Goal: Information Seeking & Learning: Learn about a topic

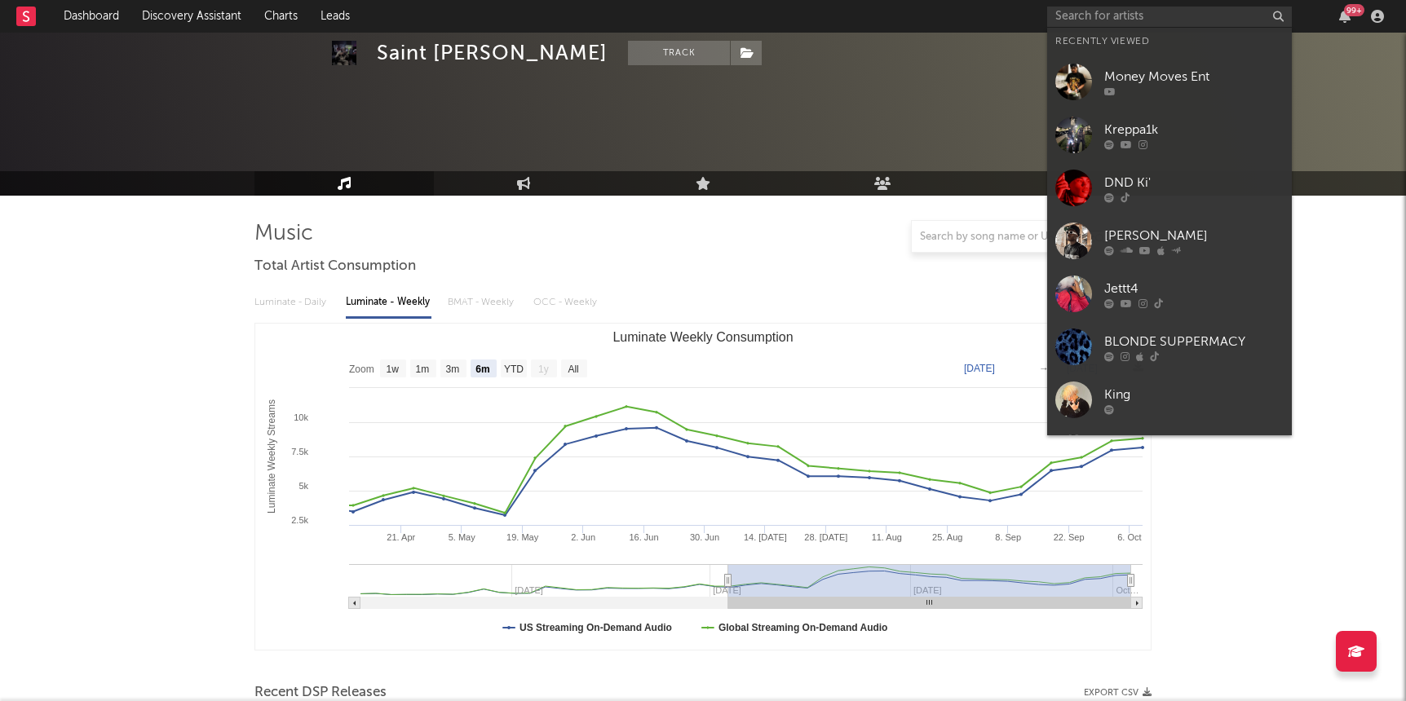
select select "6m"
click at [1103, 13] on input "text" at bounding box center [1169, 17] width 245 height 20
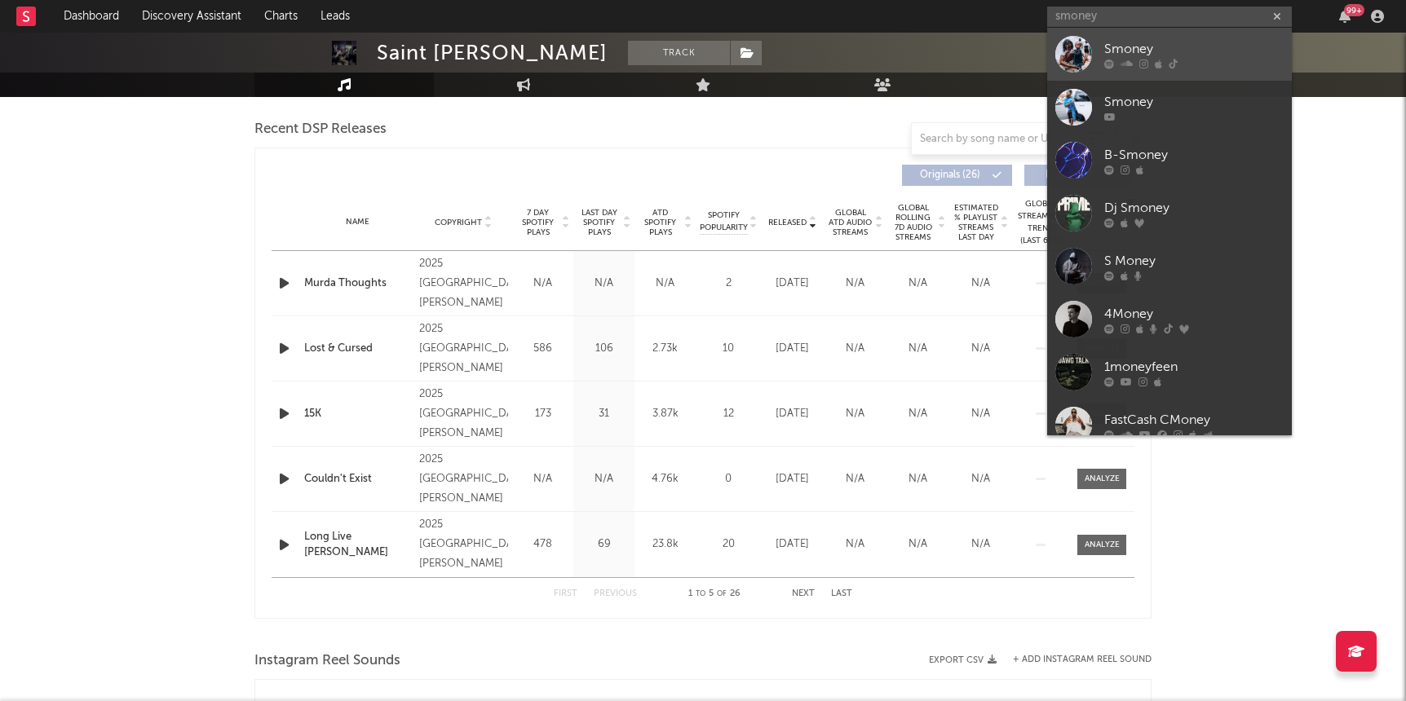
type input "smoney"
click at [1097, 52] on link "Smoney" at bounding box center [1169, 54] width 245 height 53
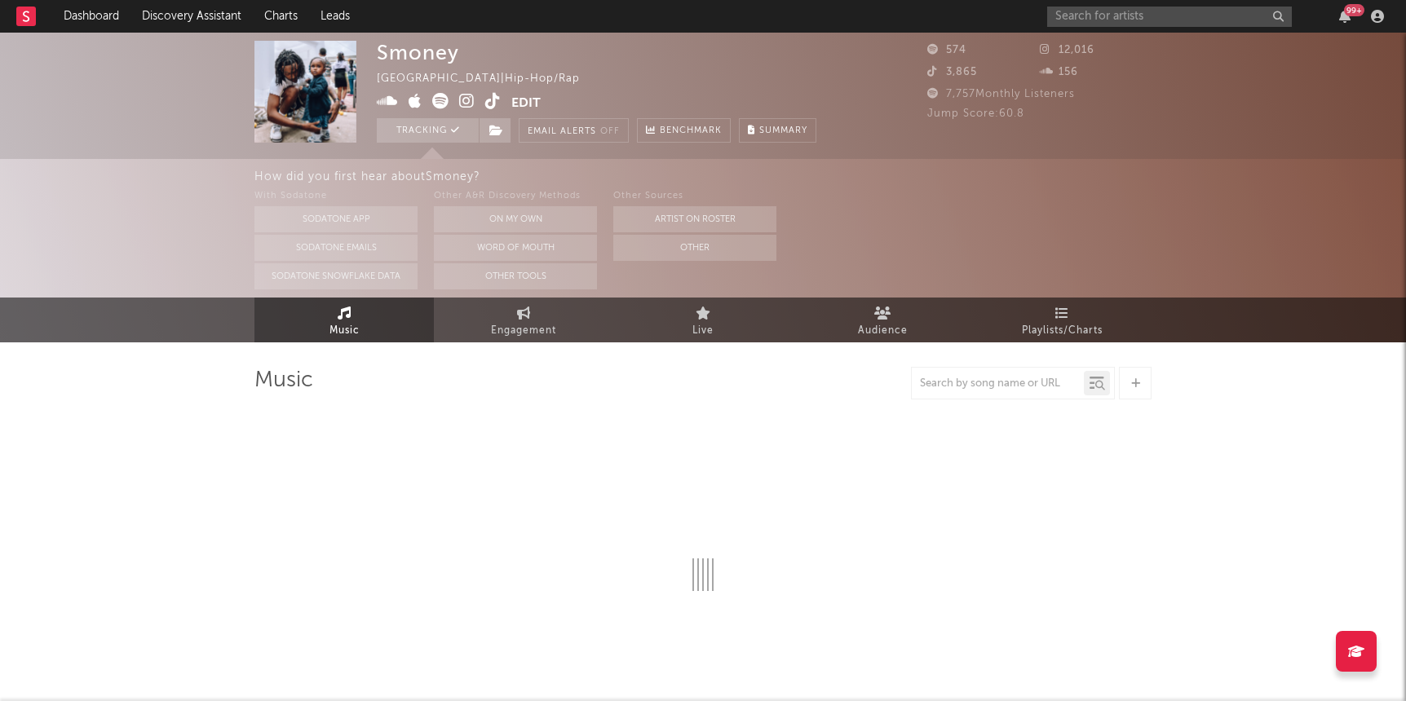
select select "1w"
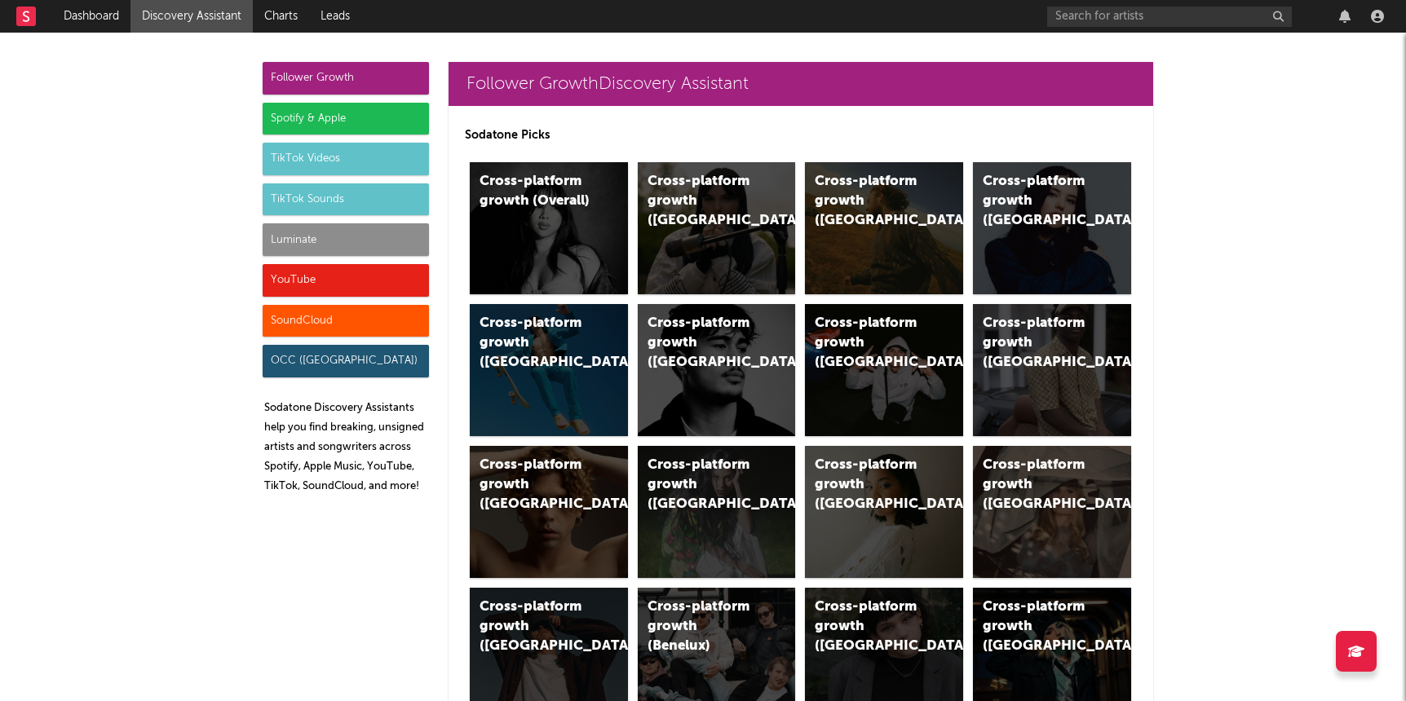
click at [341, 245] on div "Luminate" at bounding box center [346, 239] width 166 height 33
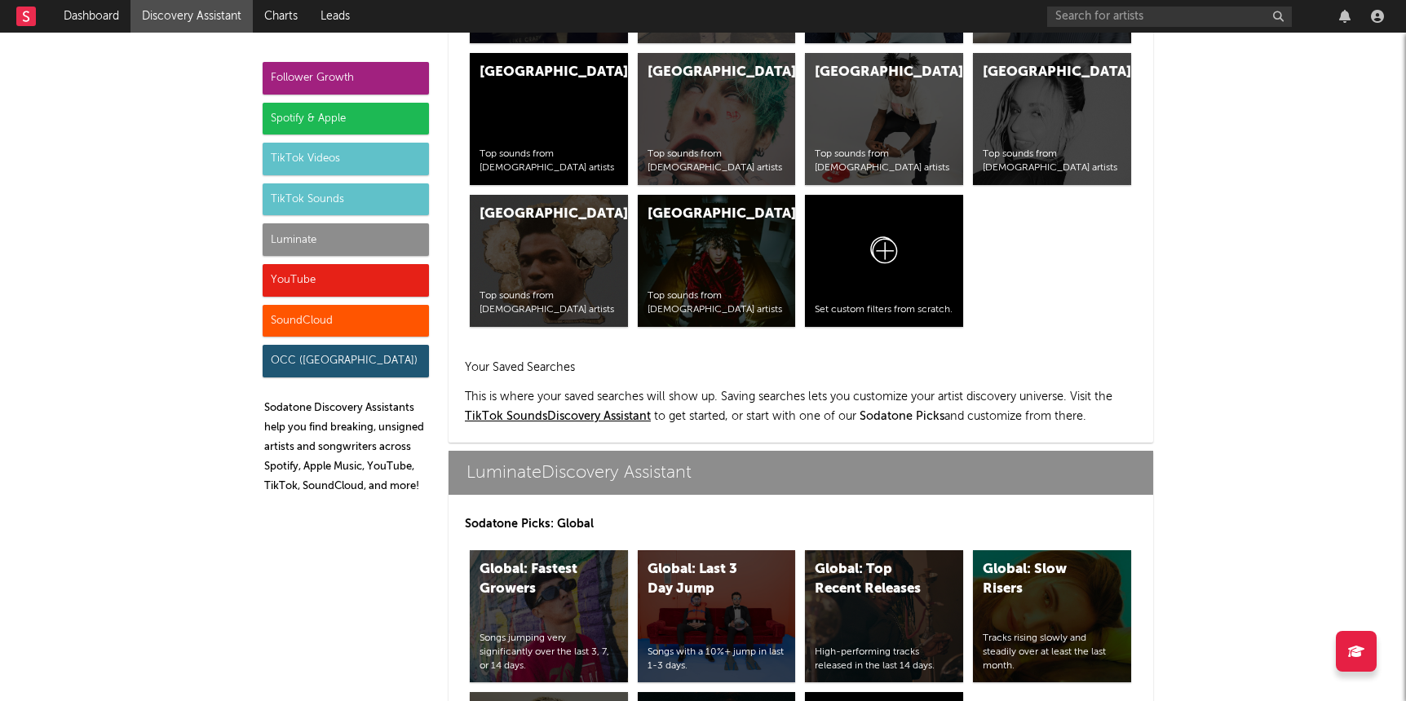
scroll to position [7240, 0]
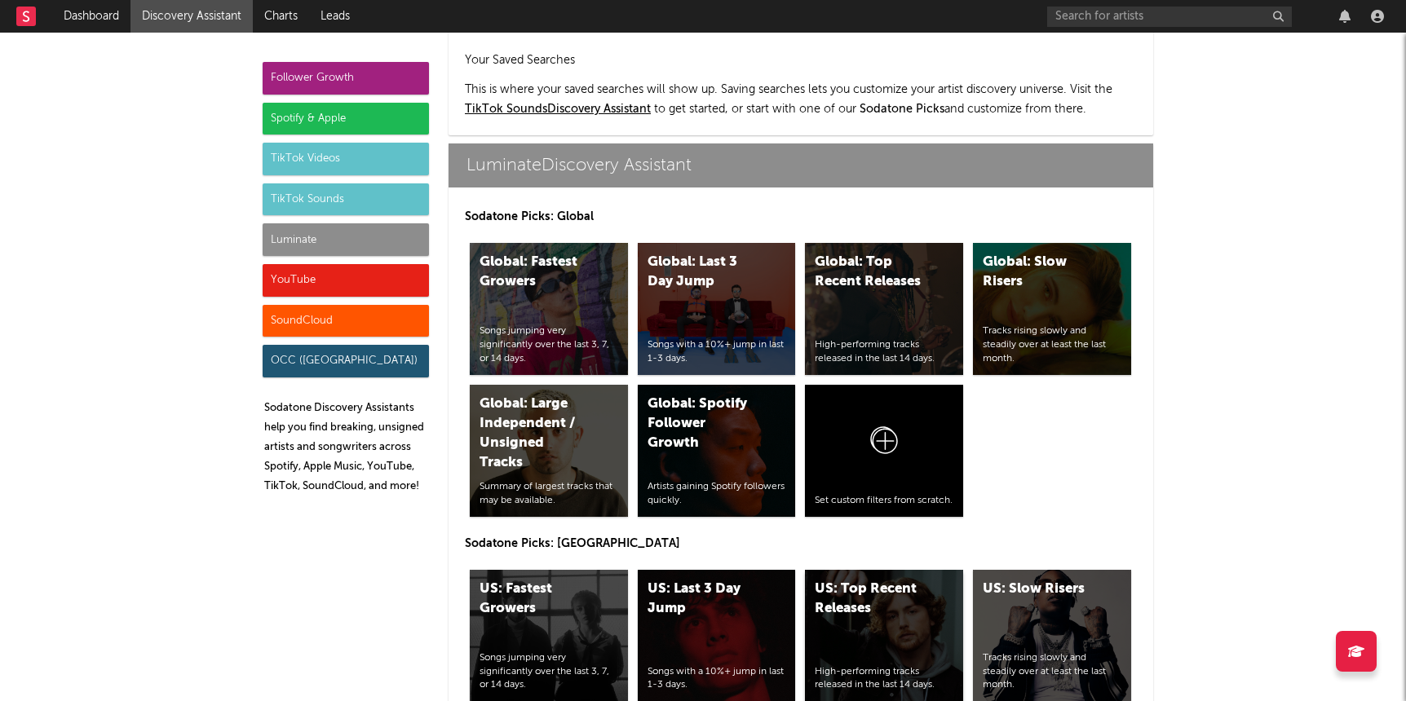
click at [880, 570] on div "US: Top Recent Releases High-performing tracks released in the last 14 days." at bounding box center [884, 636] width 158 height 132
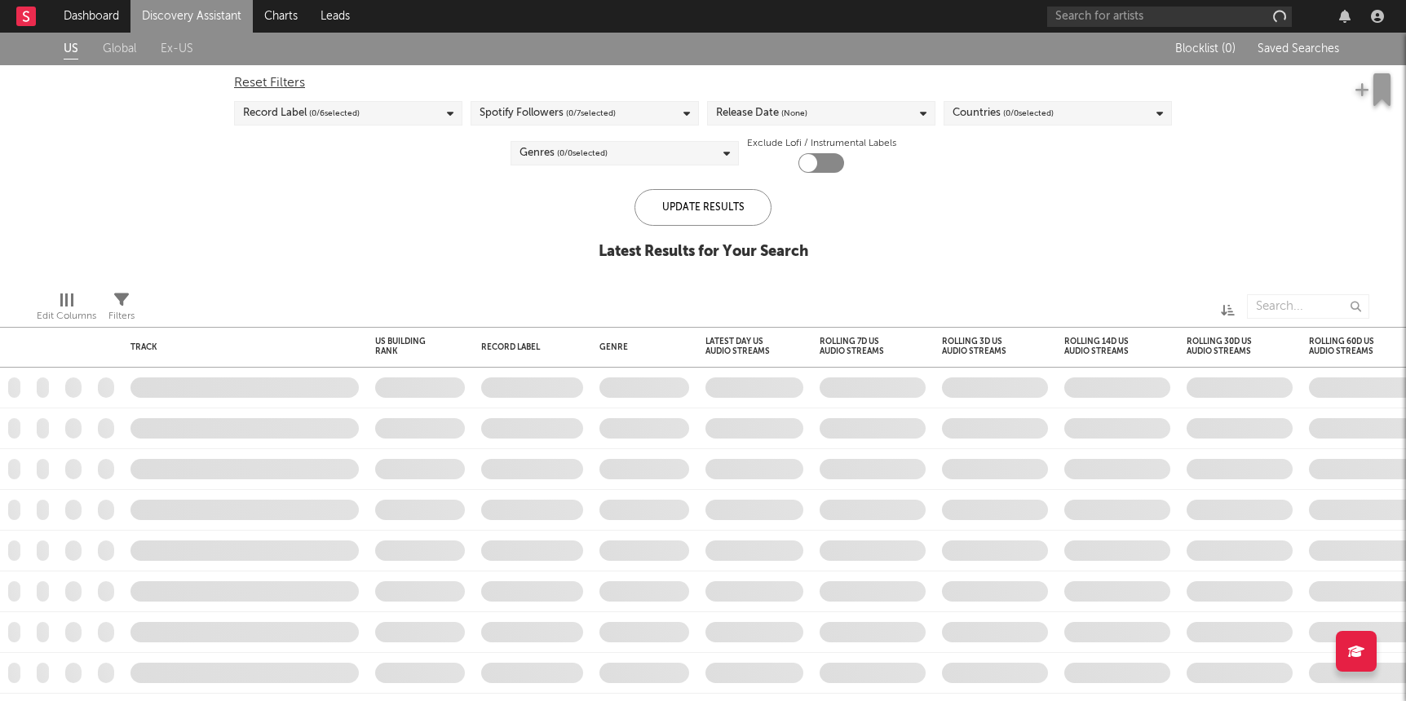
checkbox input "true"
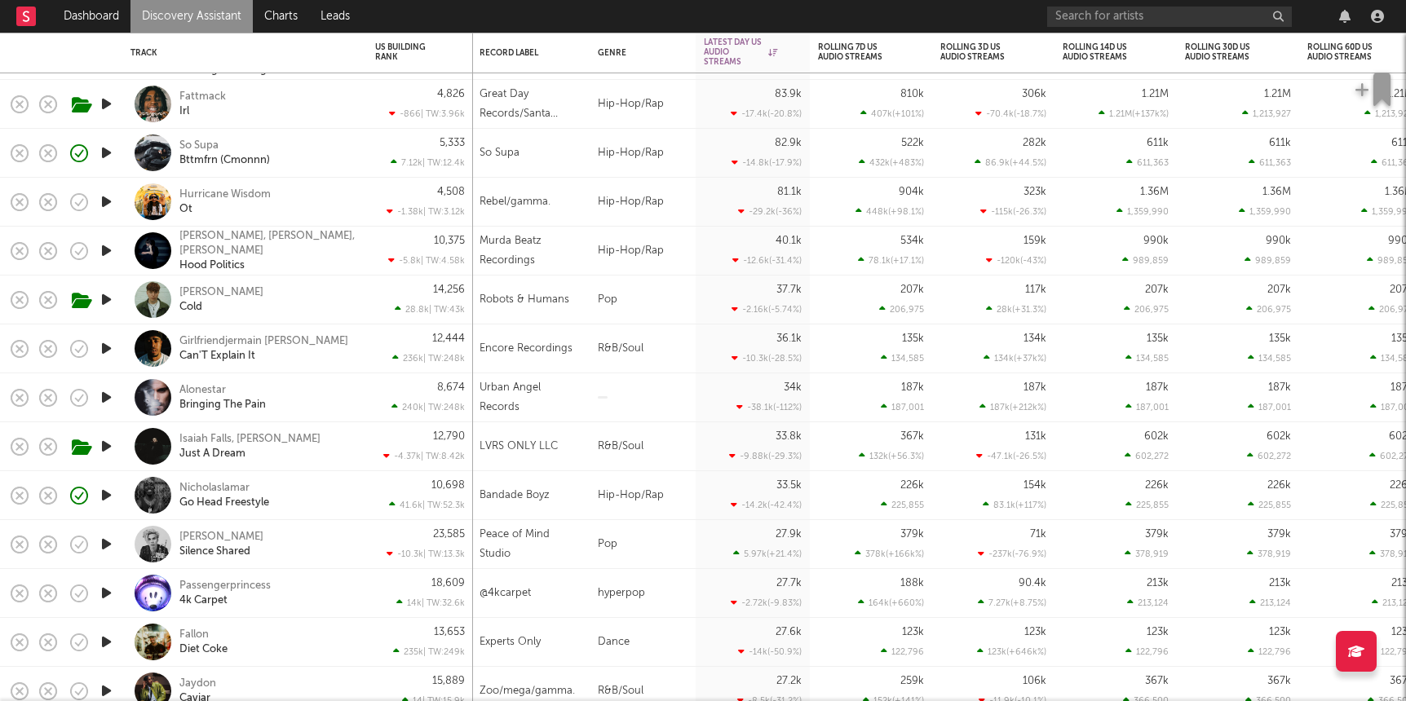
click at [110, 397] on icon "button" at bounding box center [106, 397] width 17 height 20
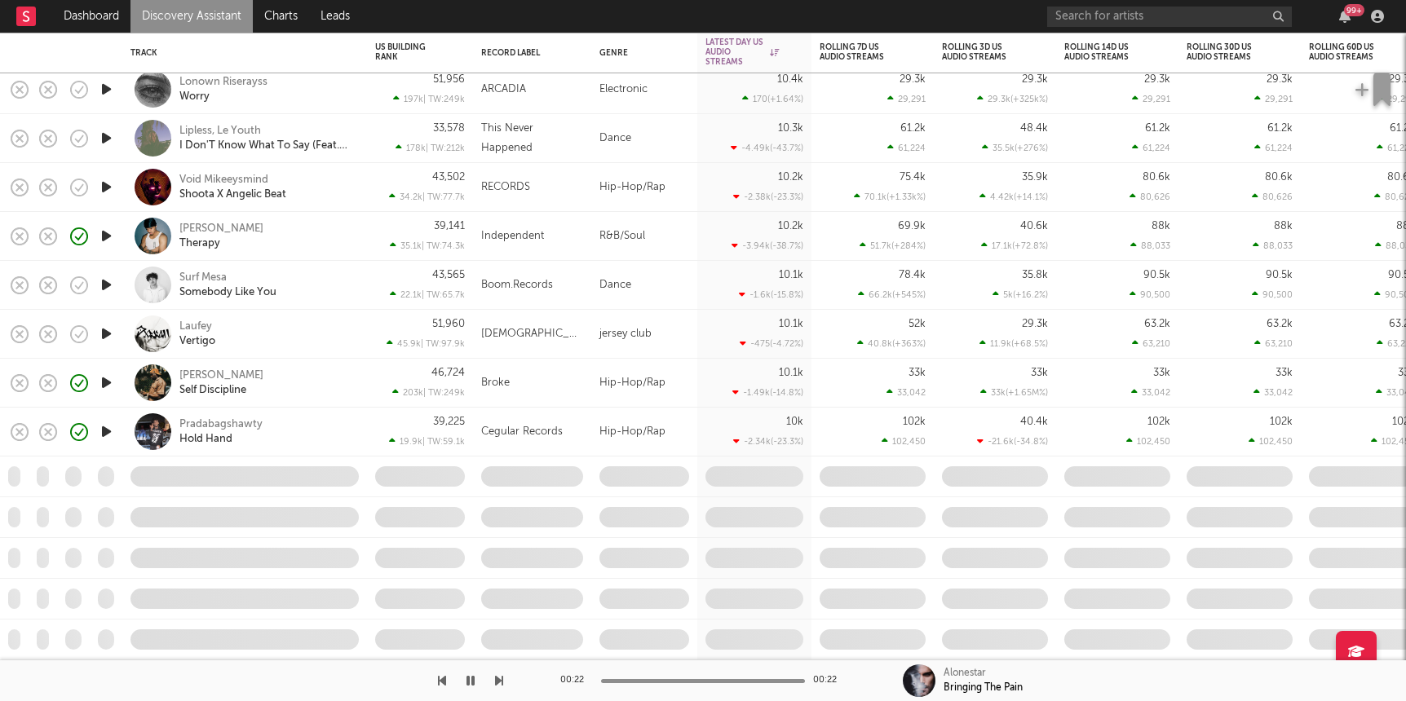
click at [276, 245] on div "Eric IV Therapy" at bounding box center [266, 236] width 175 height 29
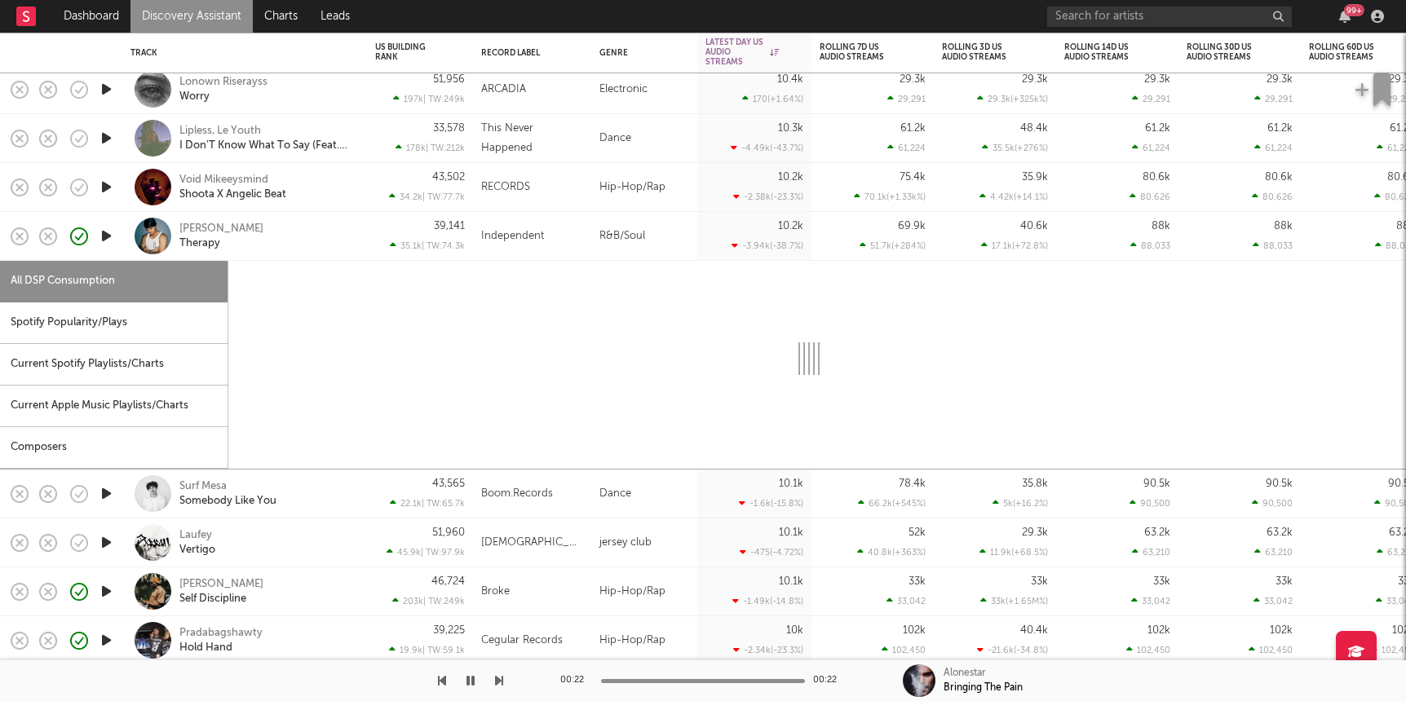
select select "1w"
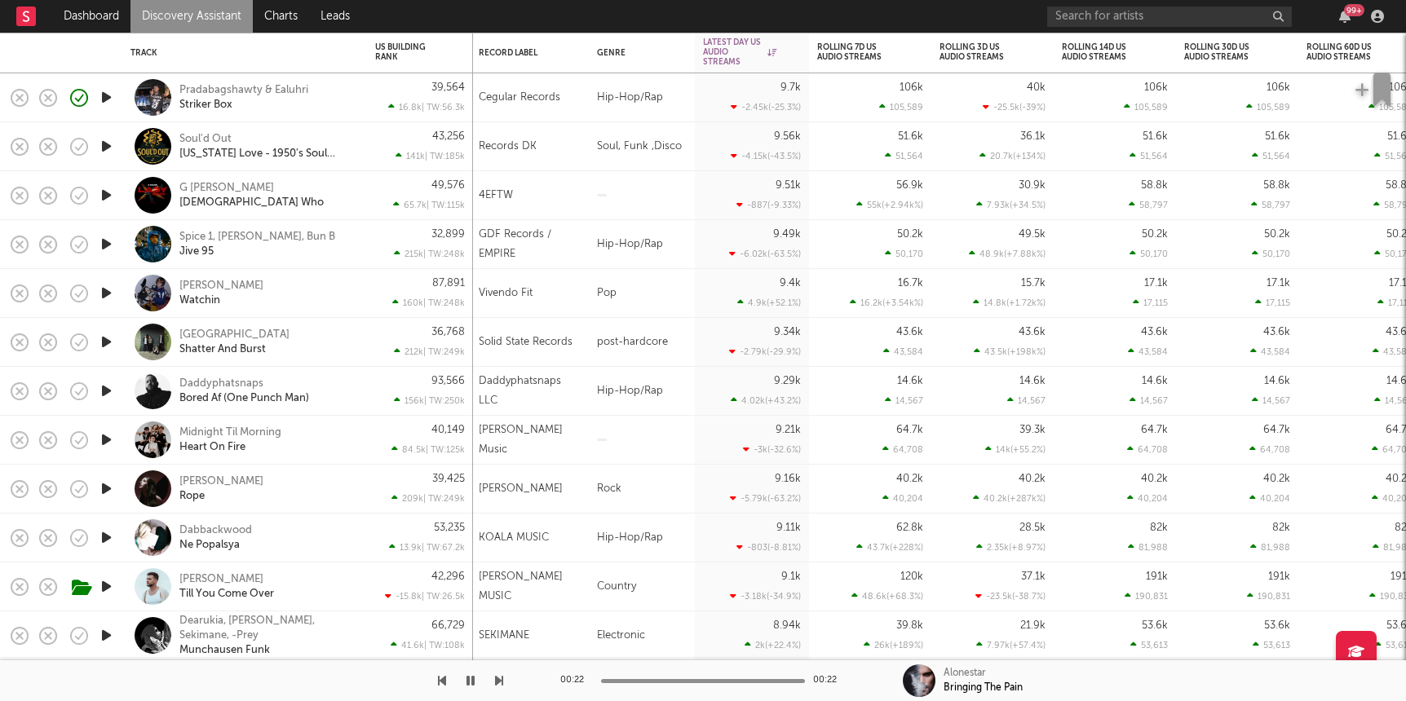
click at [104, 543] on icon "button" at bounding box center [106, 538] width 17 height 20
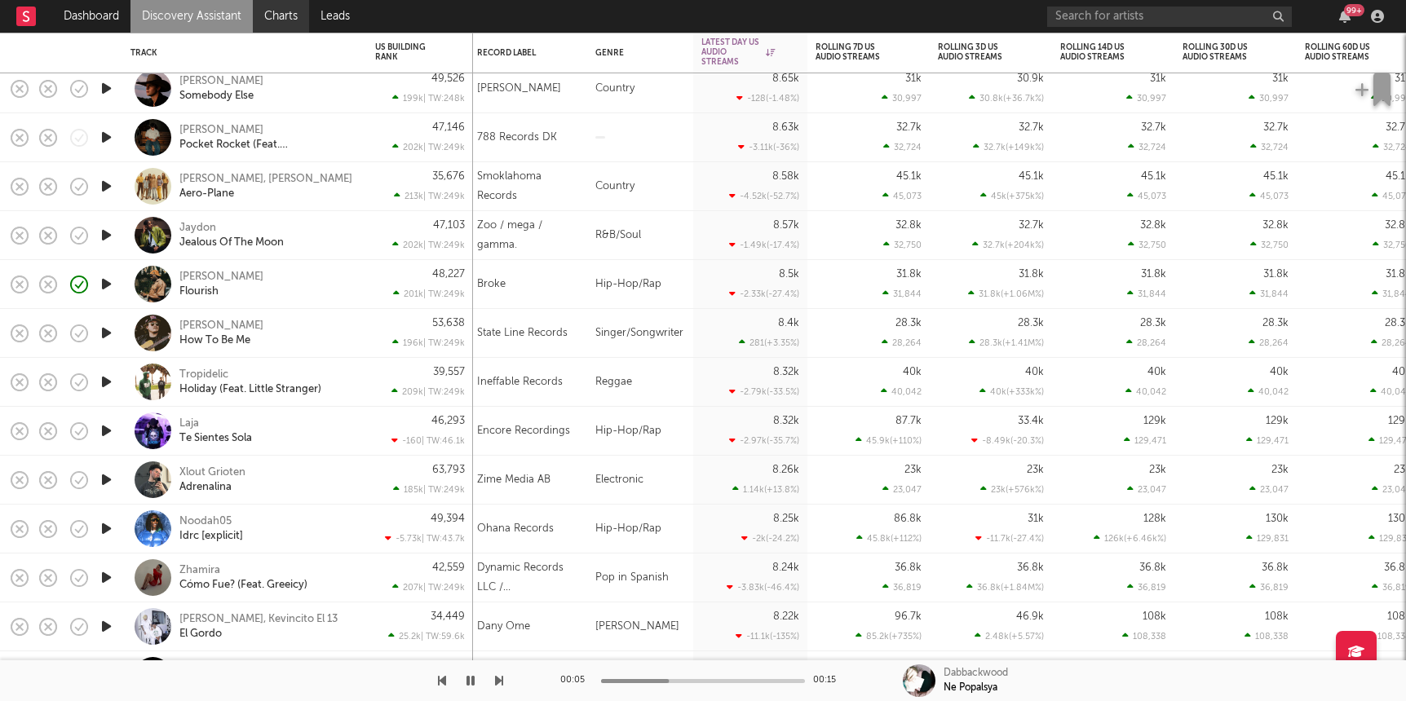
click at [281, 13] on link "Charts" at bounding box center [281, 16] width 56 height 33
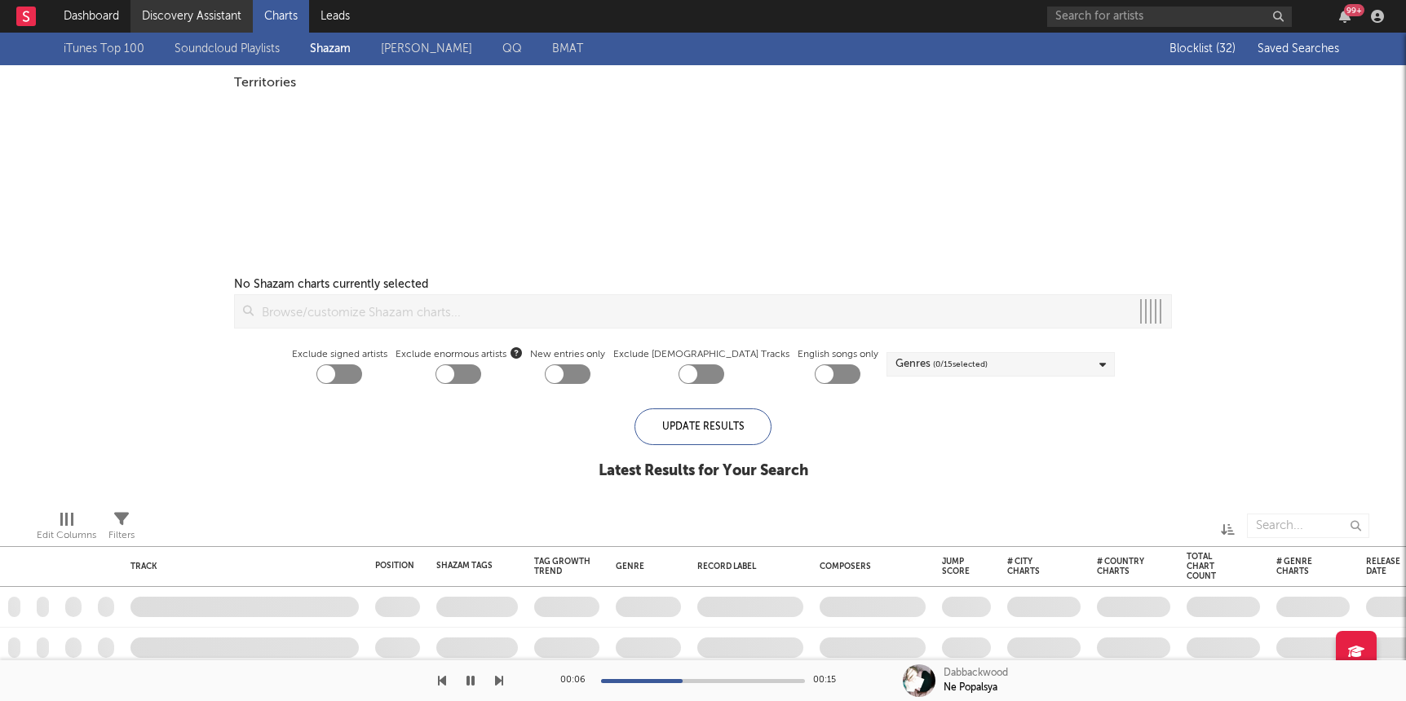
checkbox input "true"
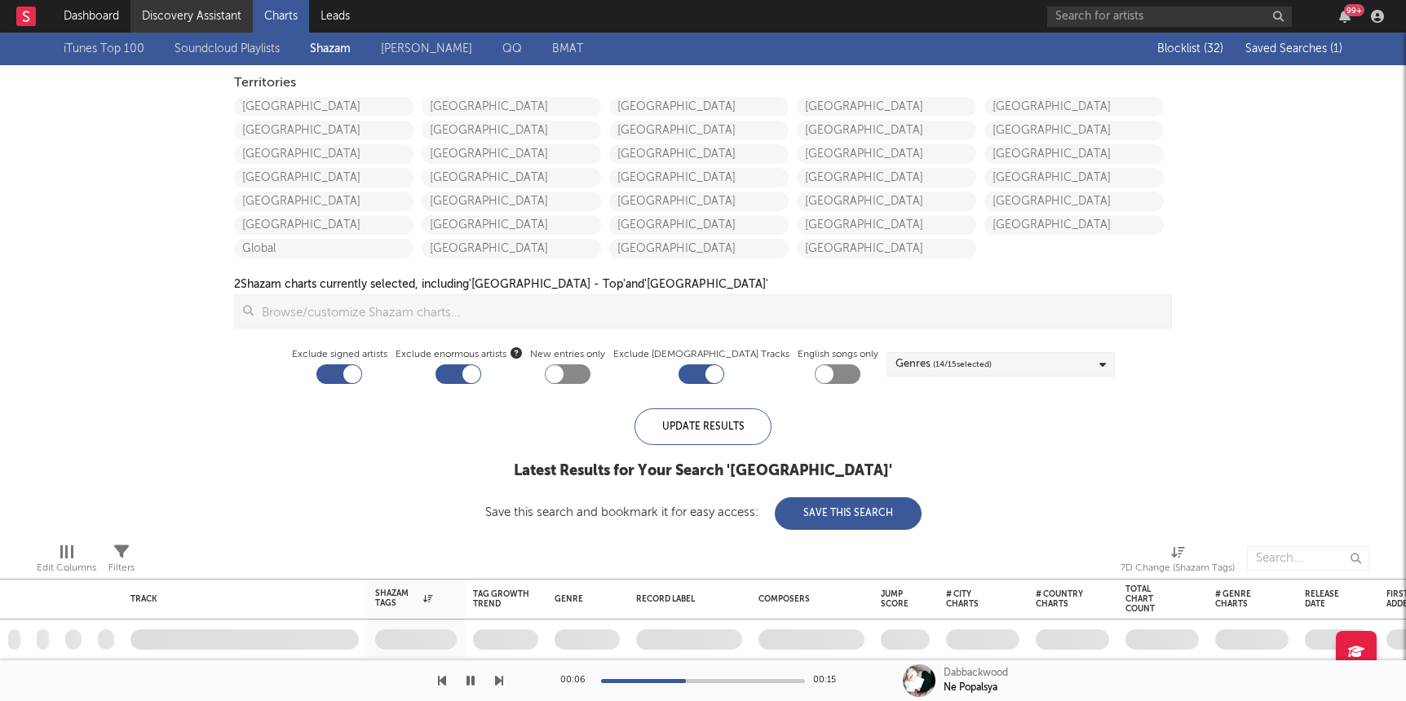
click at [211, 16] on link "Discovery Assistant" at bounding box center [191, 16] width 122 height 33
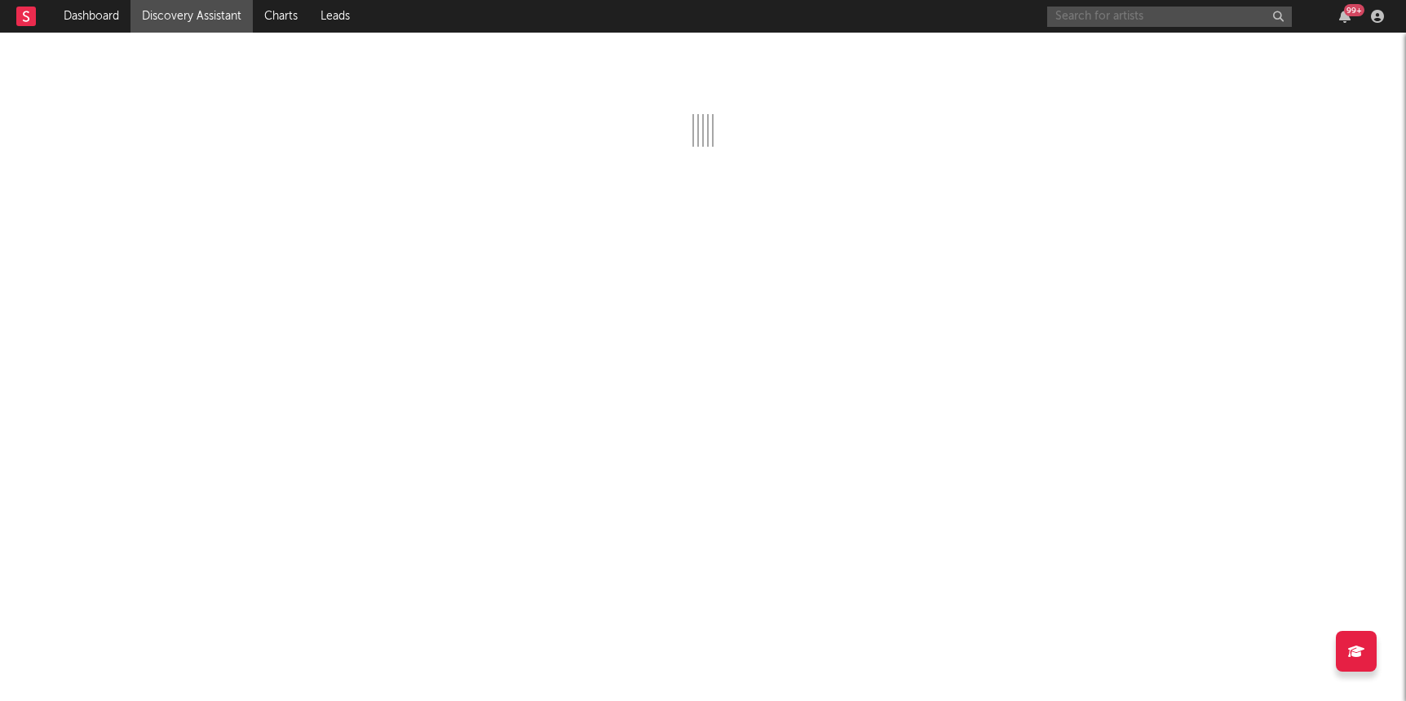
click at [1209, 14] on input "text" at bounding box center [1169, 17] width 245 height 20
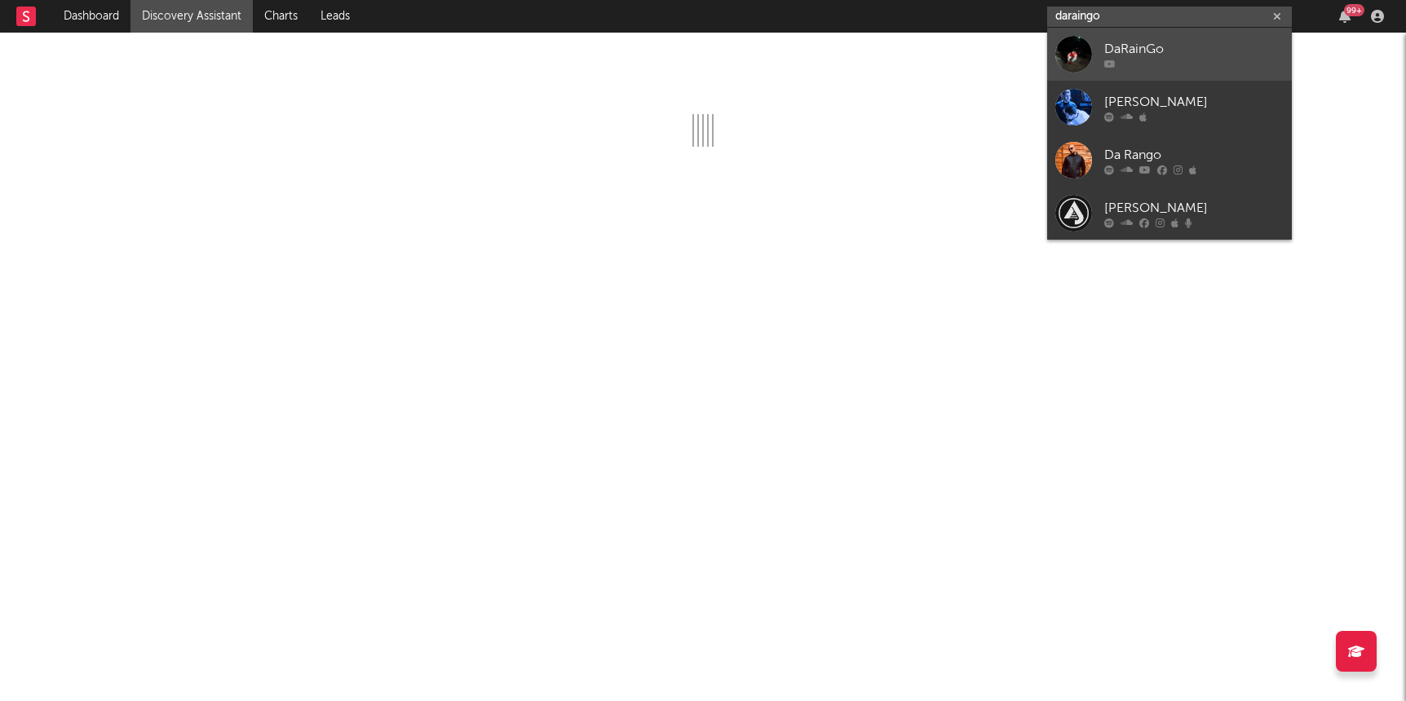
type input "daraingo"
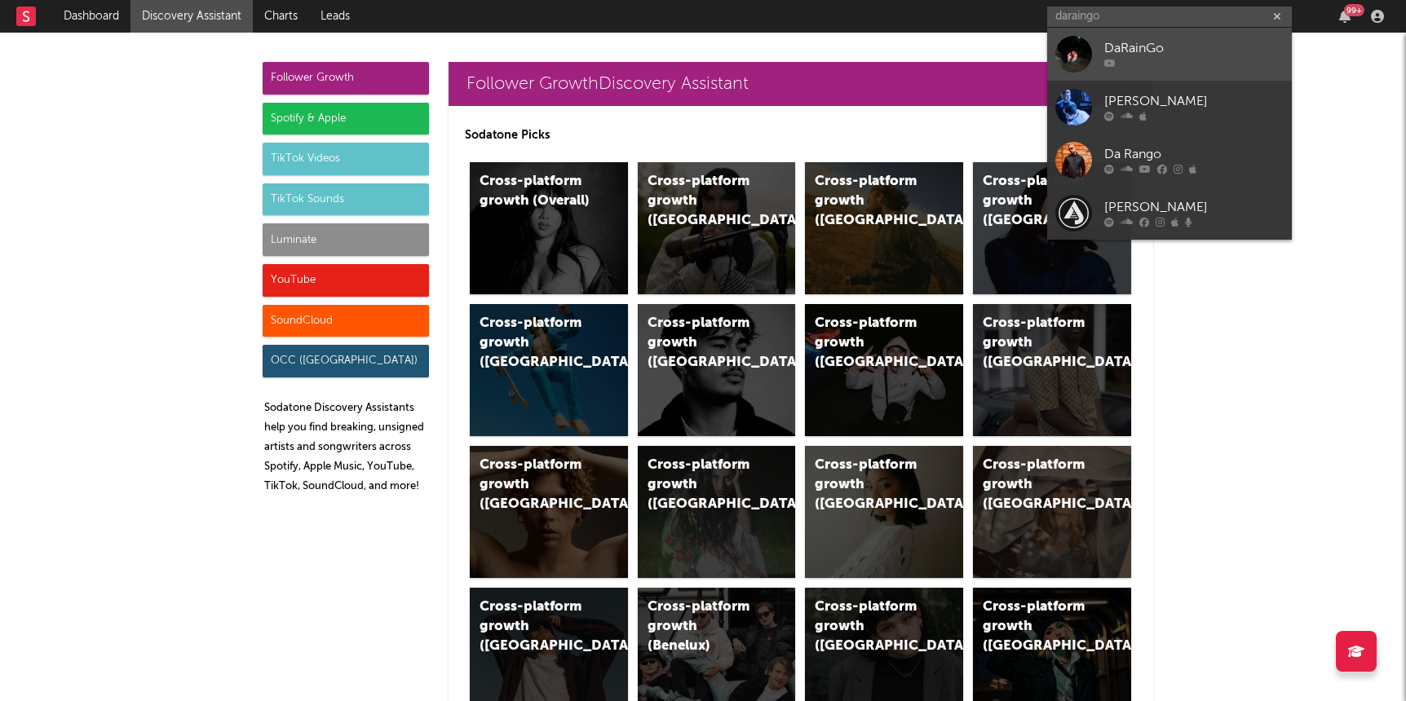
click at [1209, 55] on div "DaRainGo" at bounding box center [1193, 49] width 179 height 20
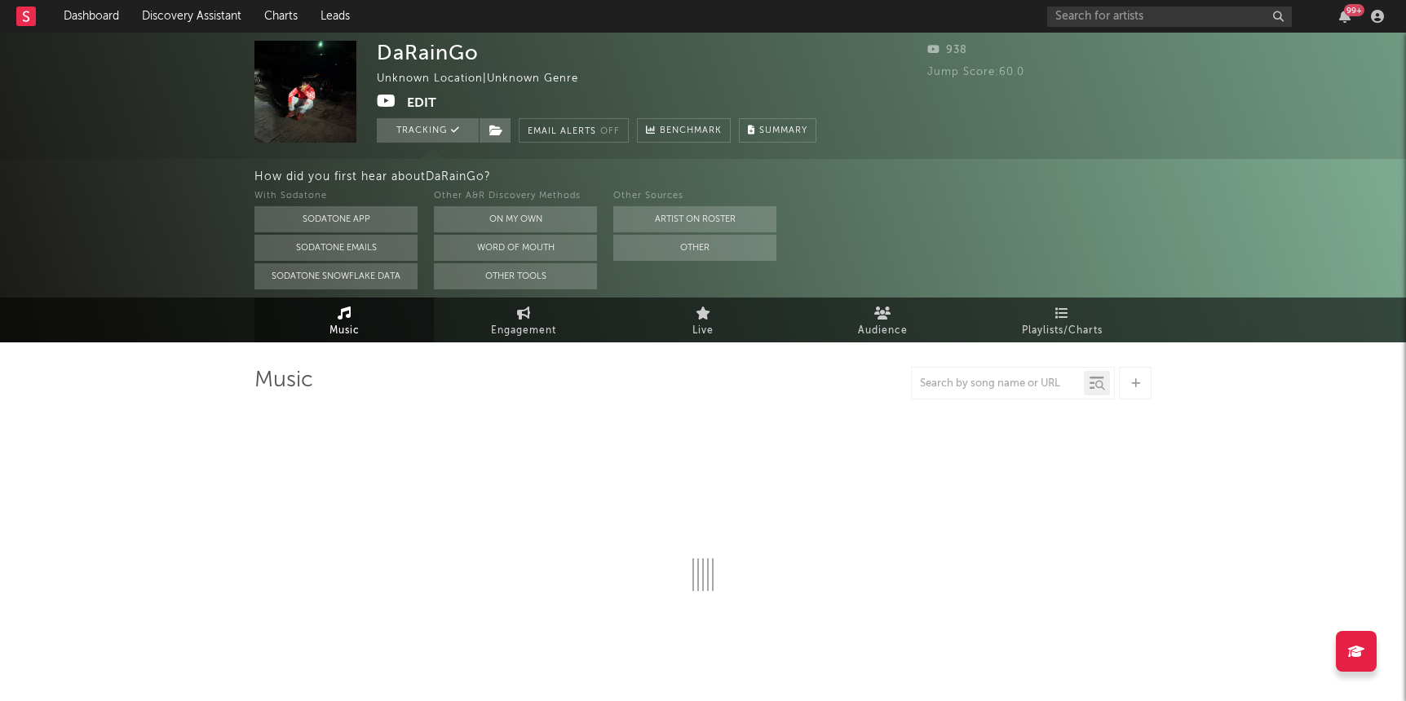
select select "1w"
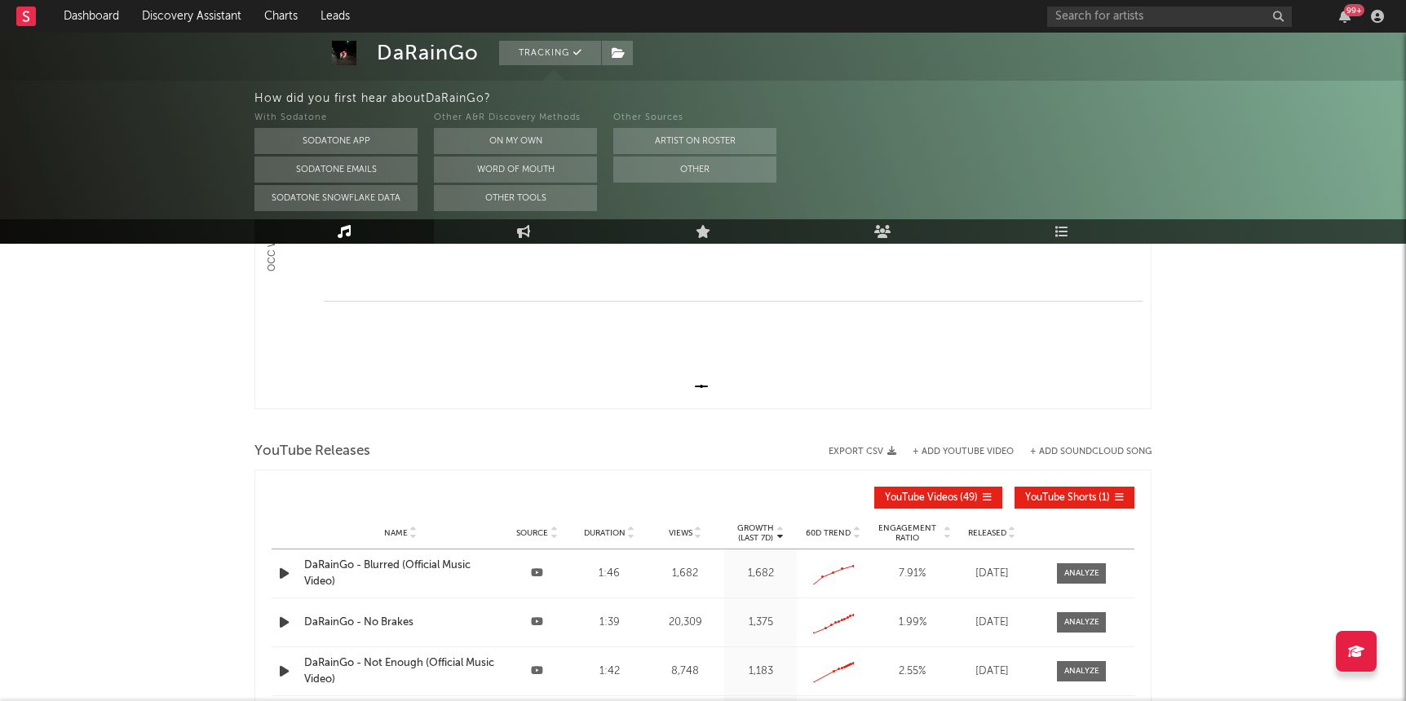
scroll to position [645, 0]
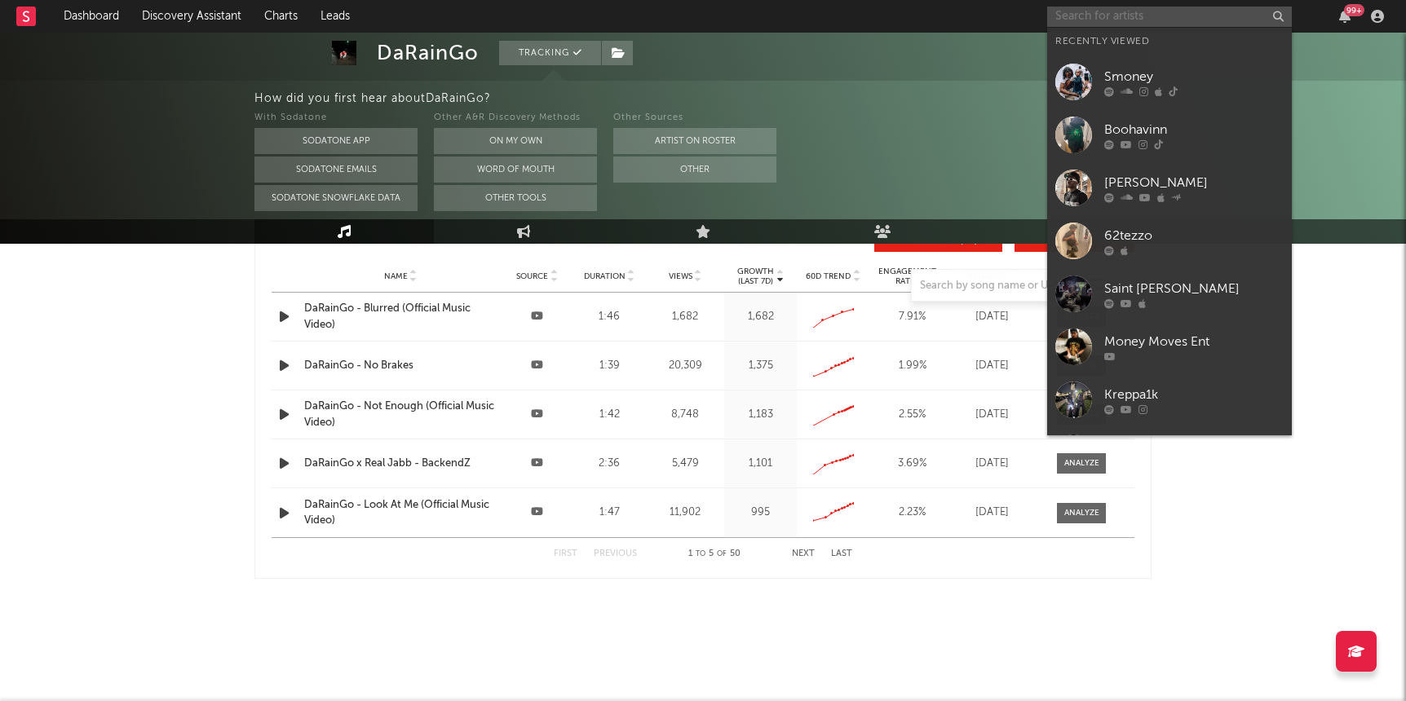
click at [1071, 15] on input "text" at bounding box center [1169, 17] width 245 height 20
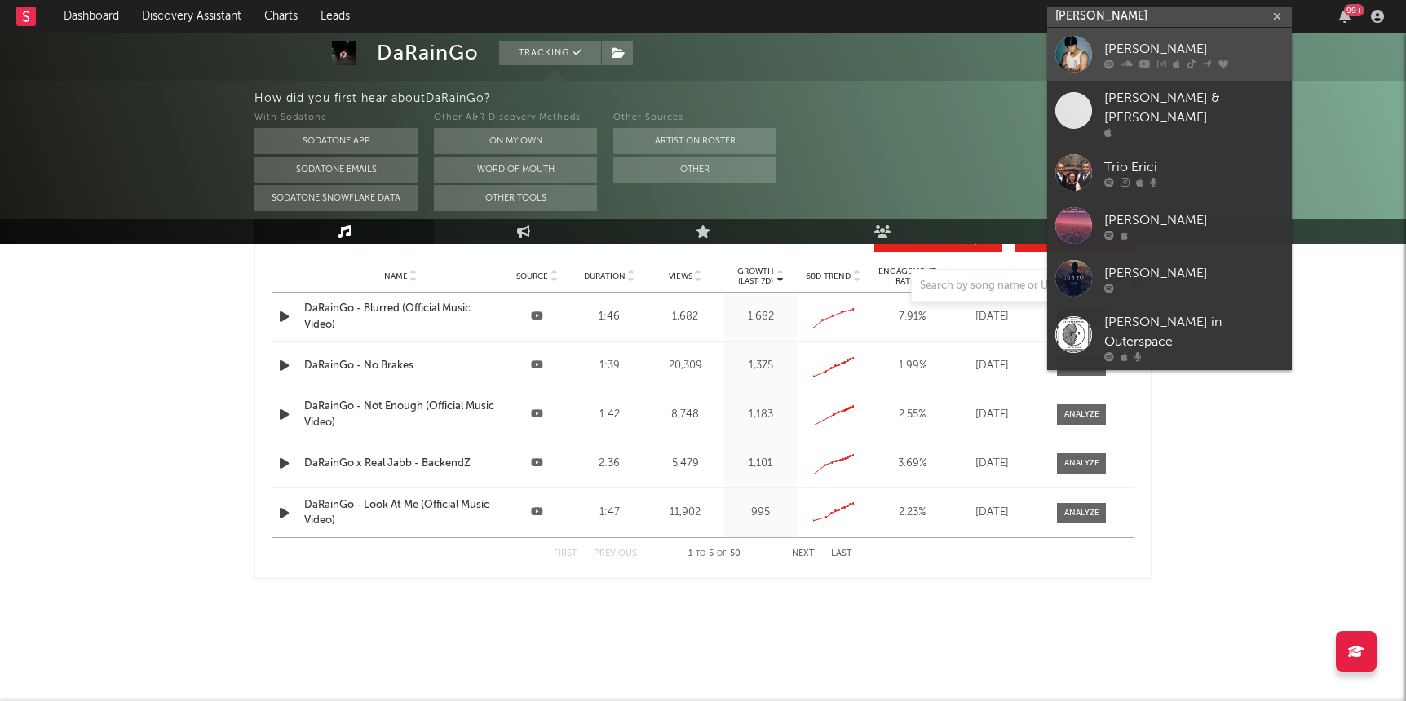
type input "eric iv"
click at [1123, 64] on icon at bounding box center [1127, 64] width 12 height 10
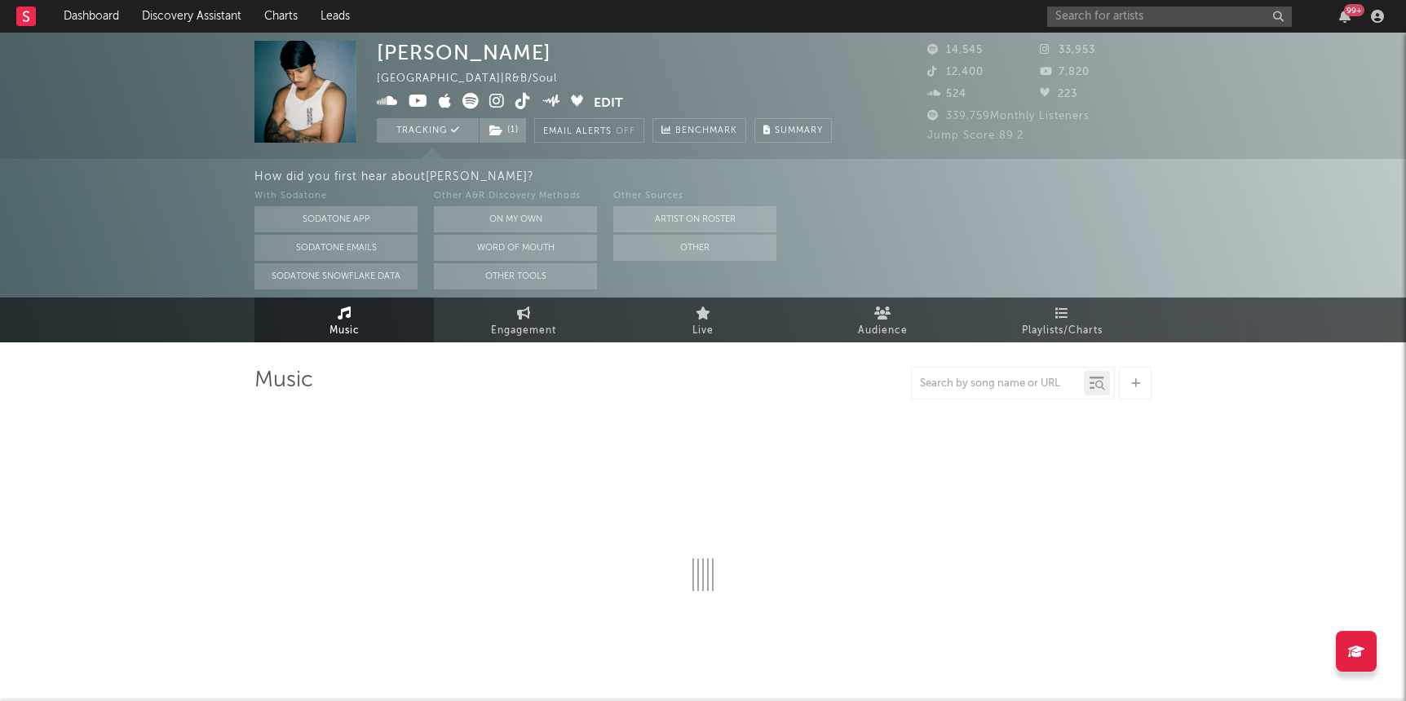
select select "6m"
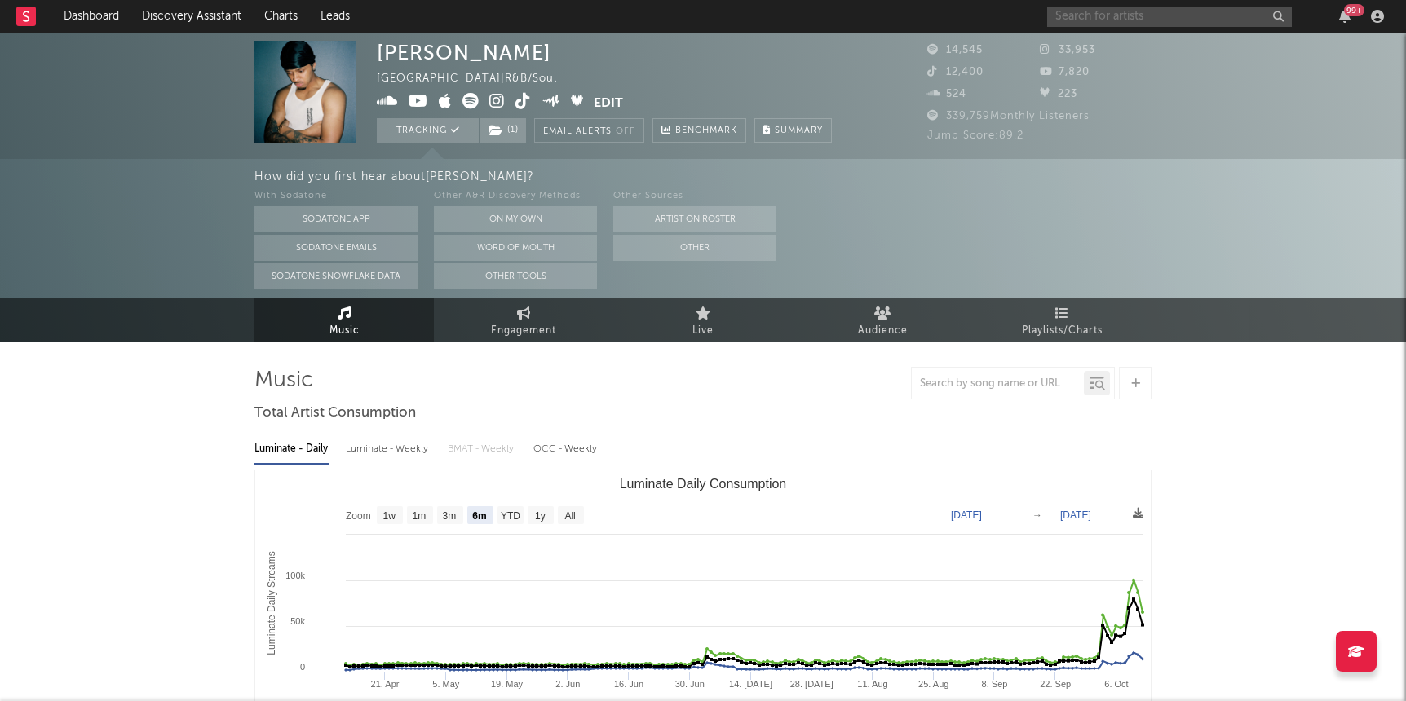
click at [1212, 18] on input "text" at bounding box center [1169, 17] width 245 height 20
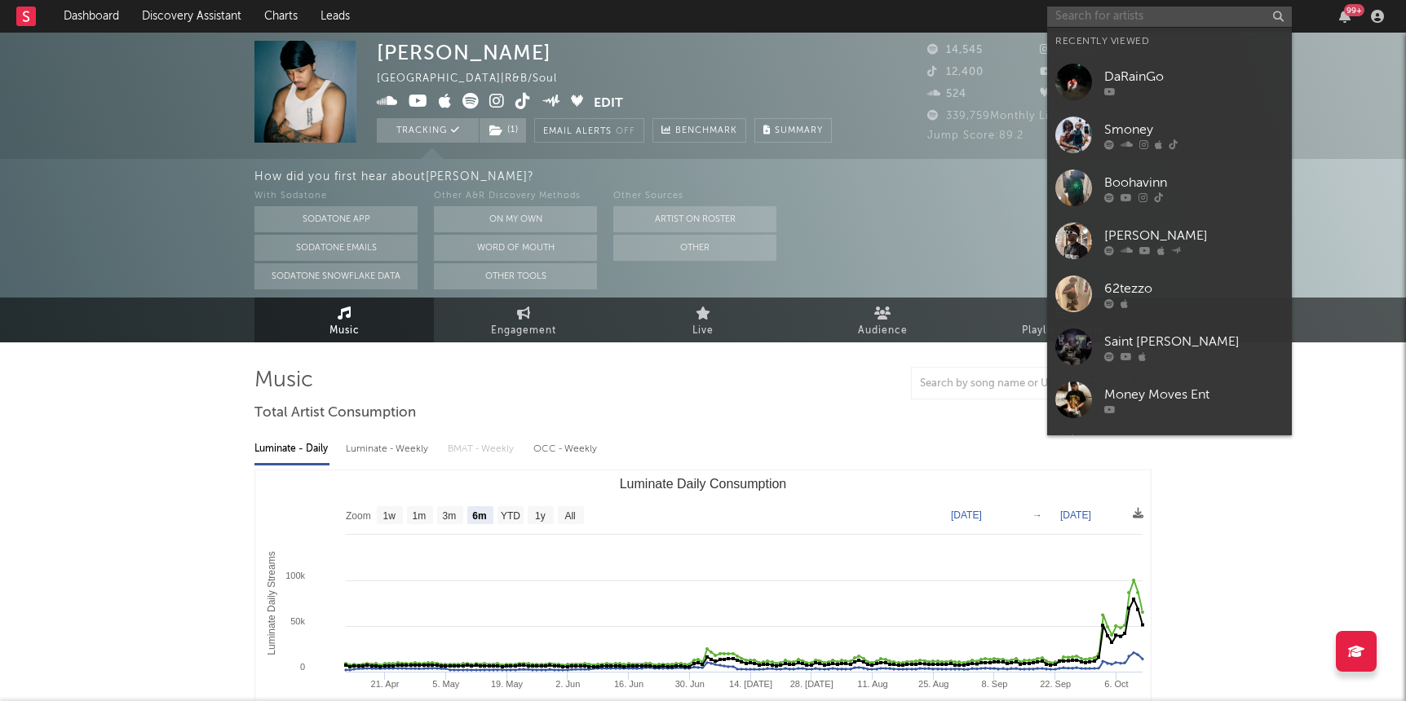
paste input "puertoricantec"
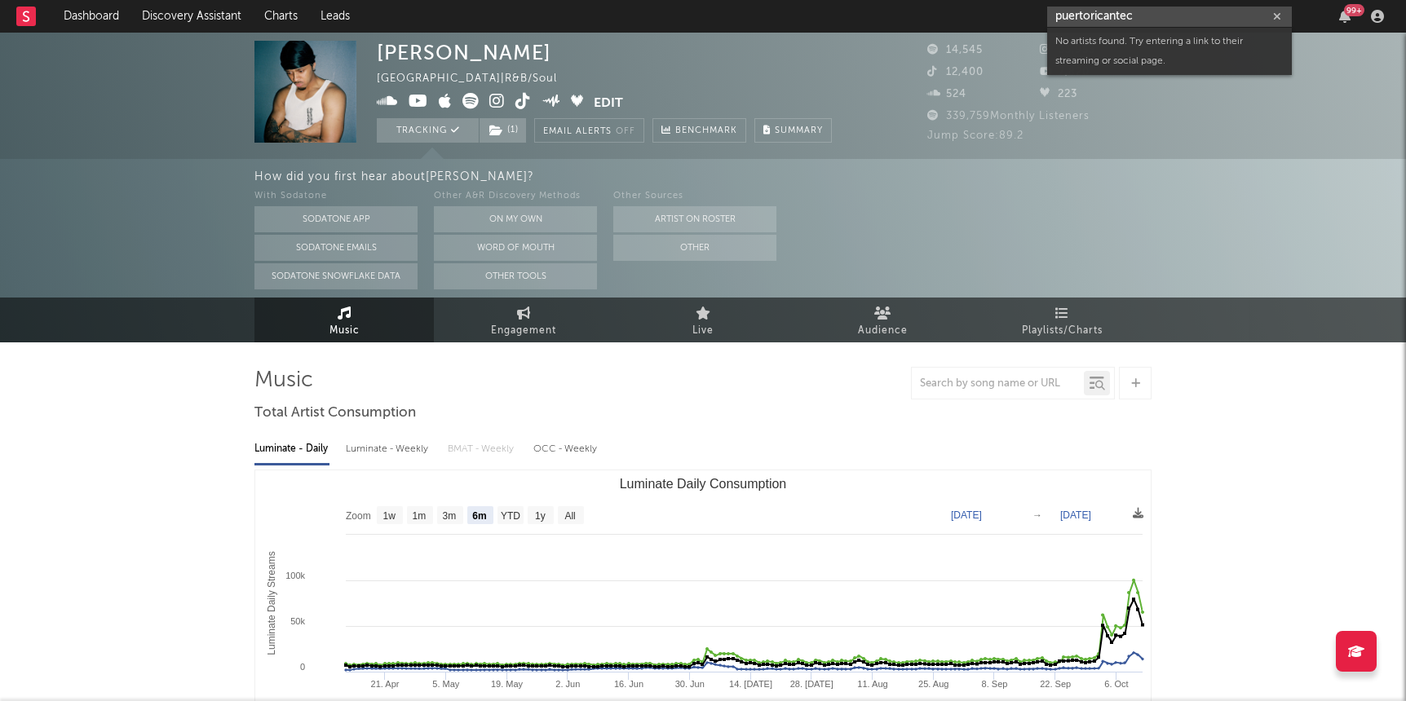
click at [1191, 18] on input "puertoricantec" at bounding box center [1169, 17] width 245 height 20
drag, startPoint x: 1147, startPoint y: 15, endPoint x: 763, endPoint y: -18, distance: 386.3
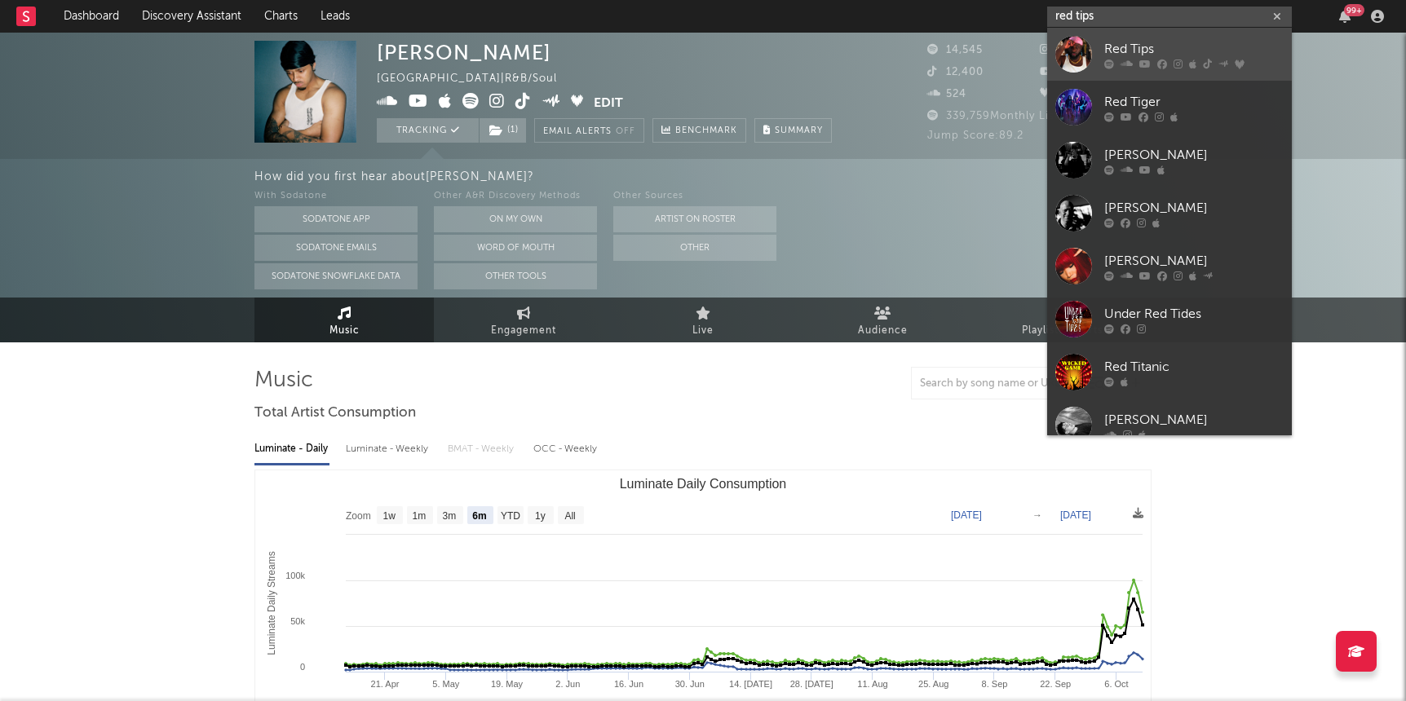
type input "red tips"
click at [1094, 41] on link "Red Tips" at bounding box center [1169, 54] width 245 height 53
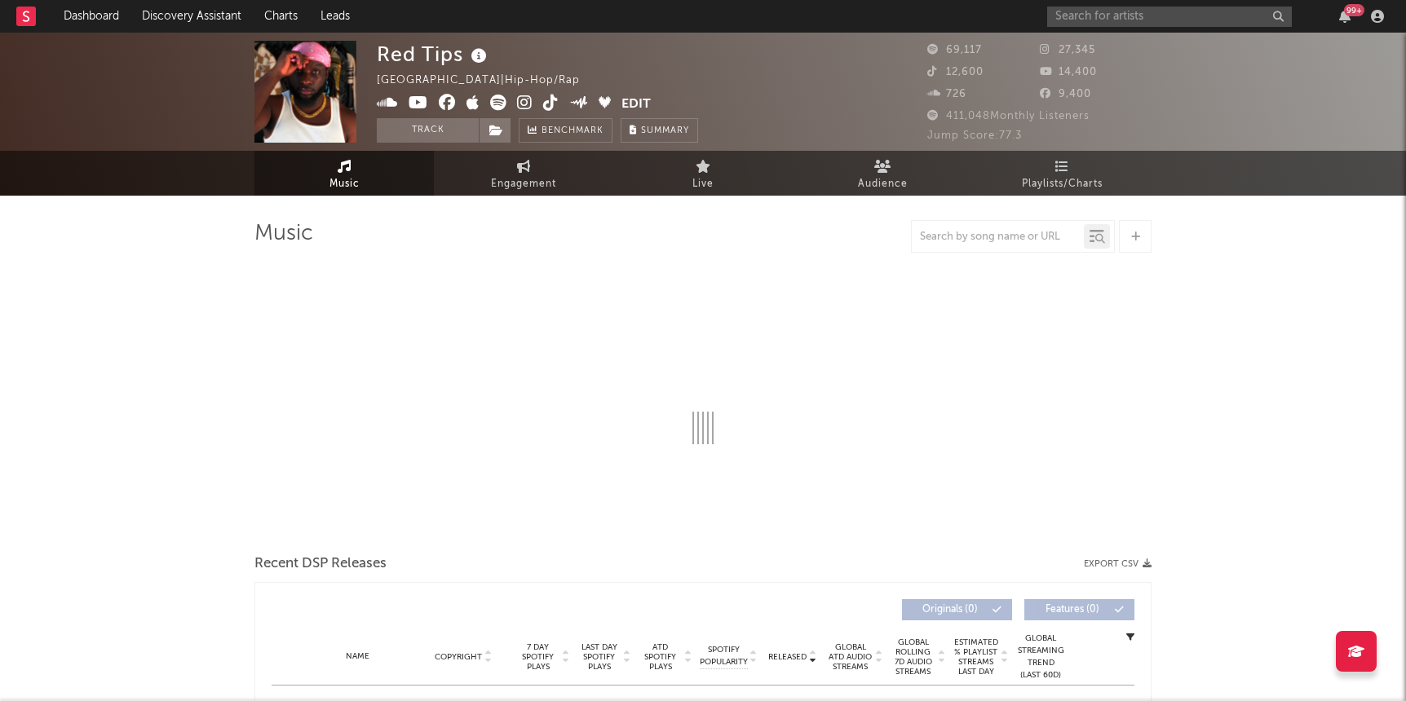
select select "6m"
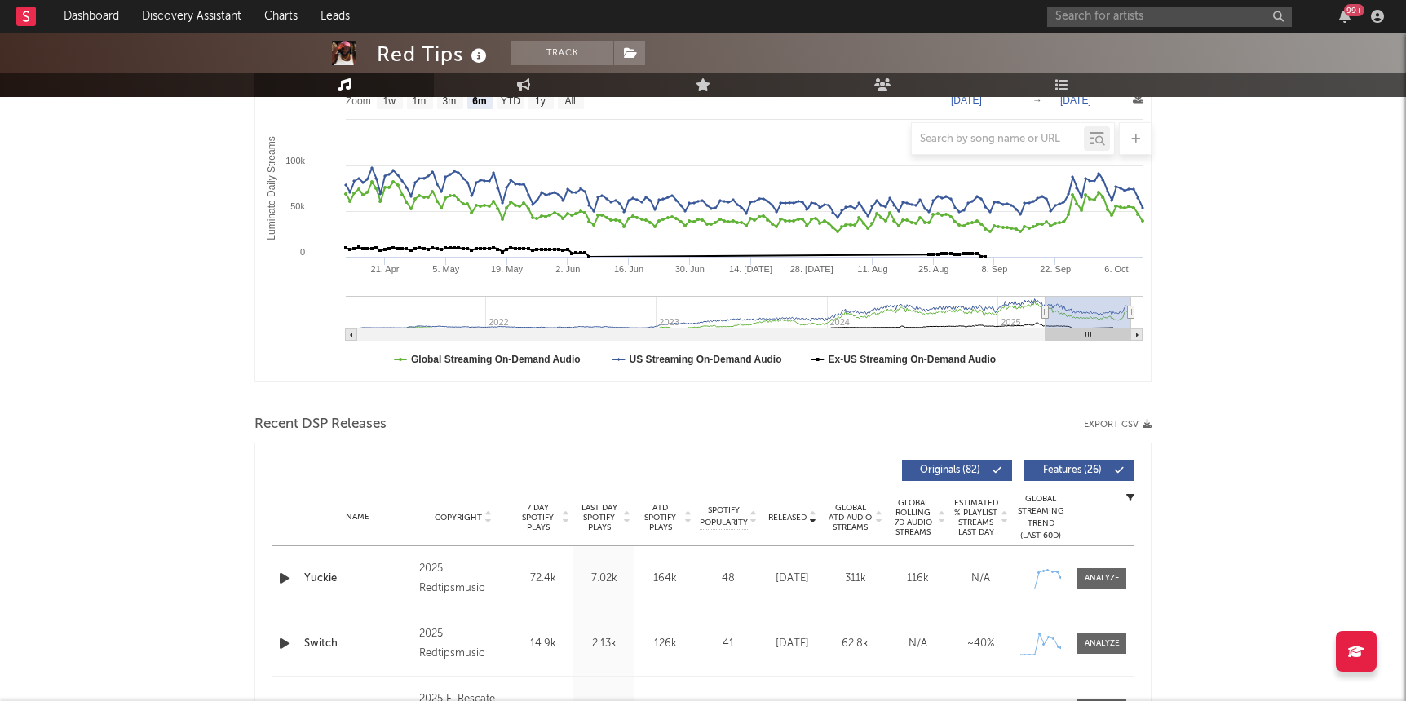
scroll to position [281, 0]
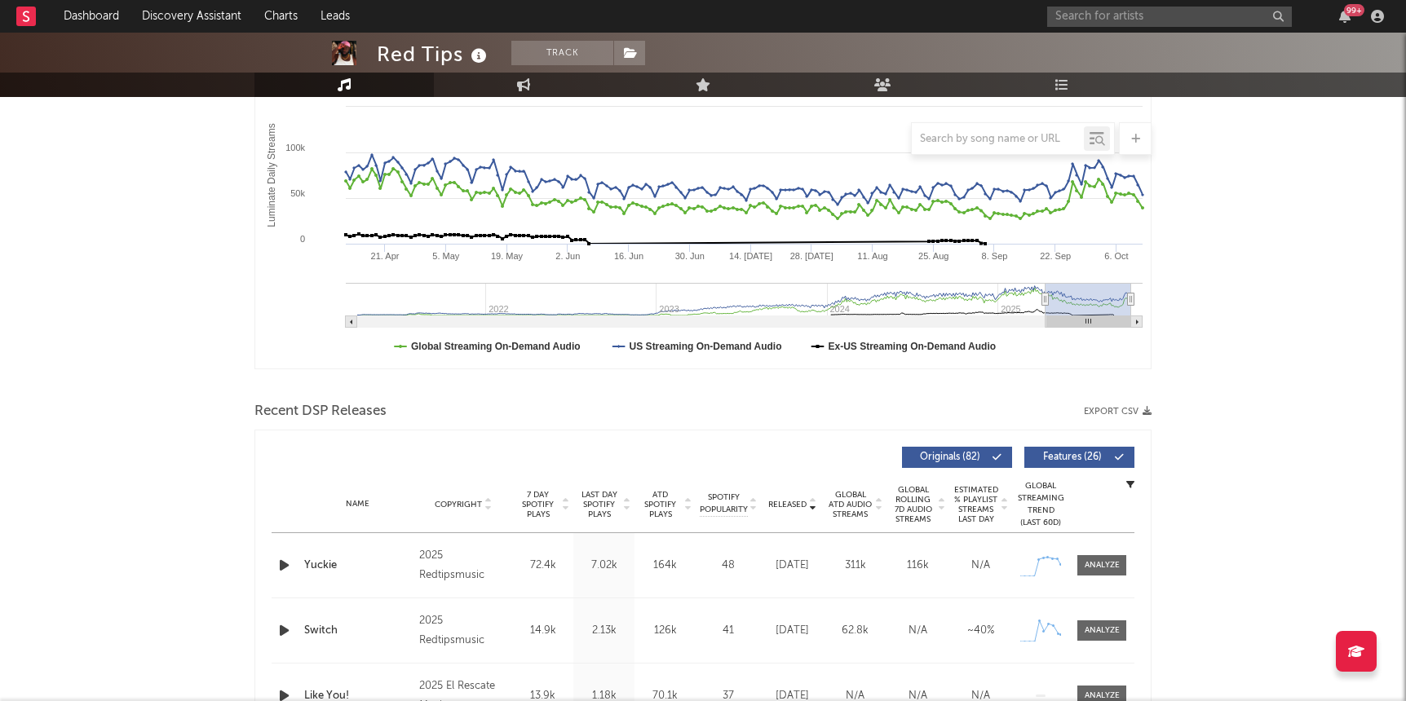
click at [282, 560] on icon "button" at bounding box center [284, 565] width 17 height 20
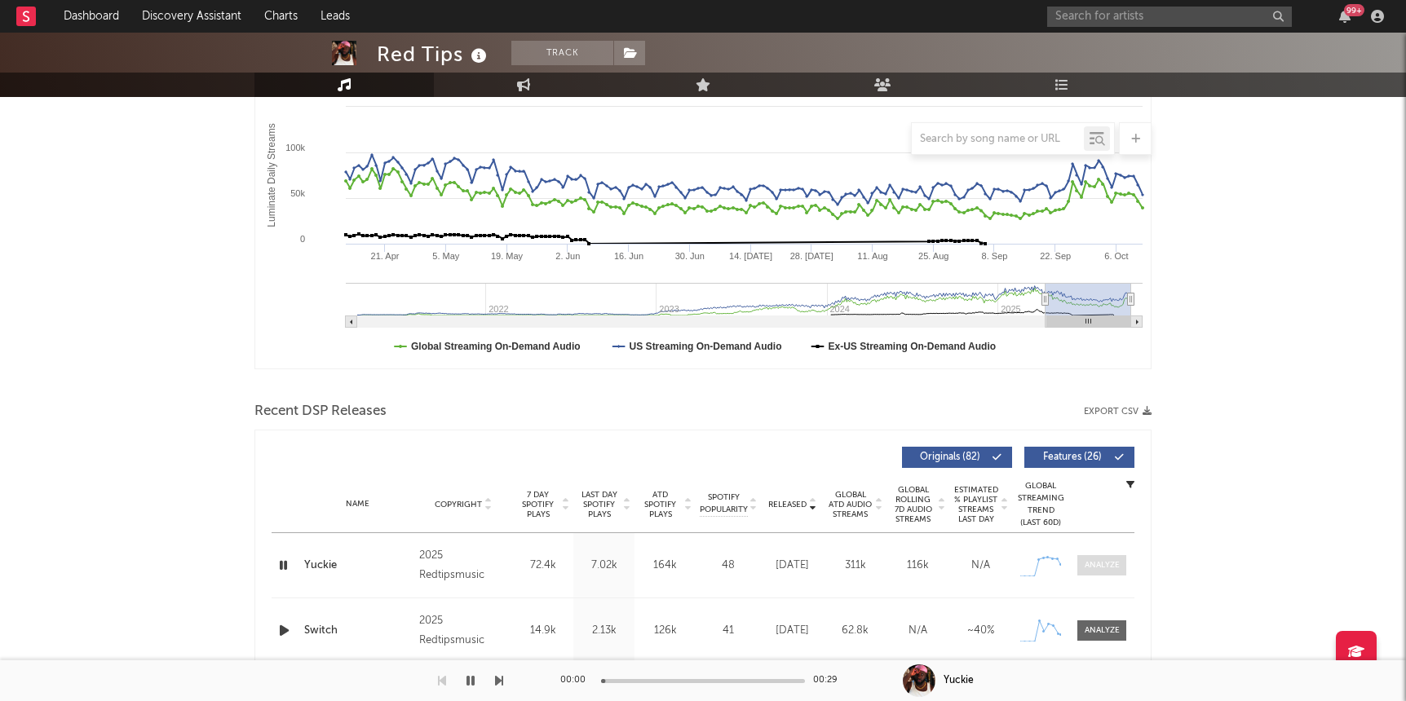
click at [1094, 559] on span at bounding box center [1101, 565] width 49 height 20
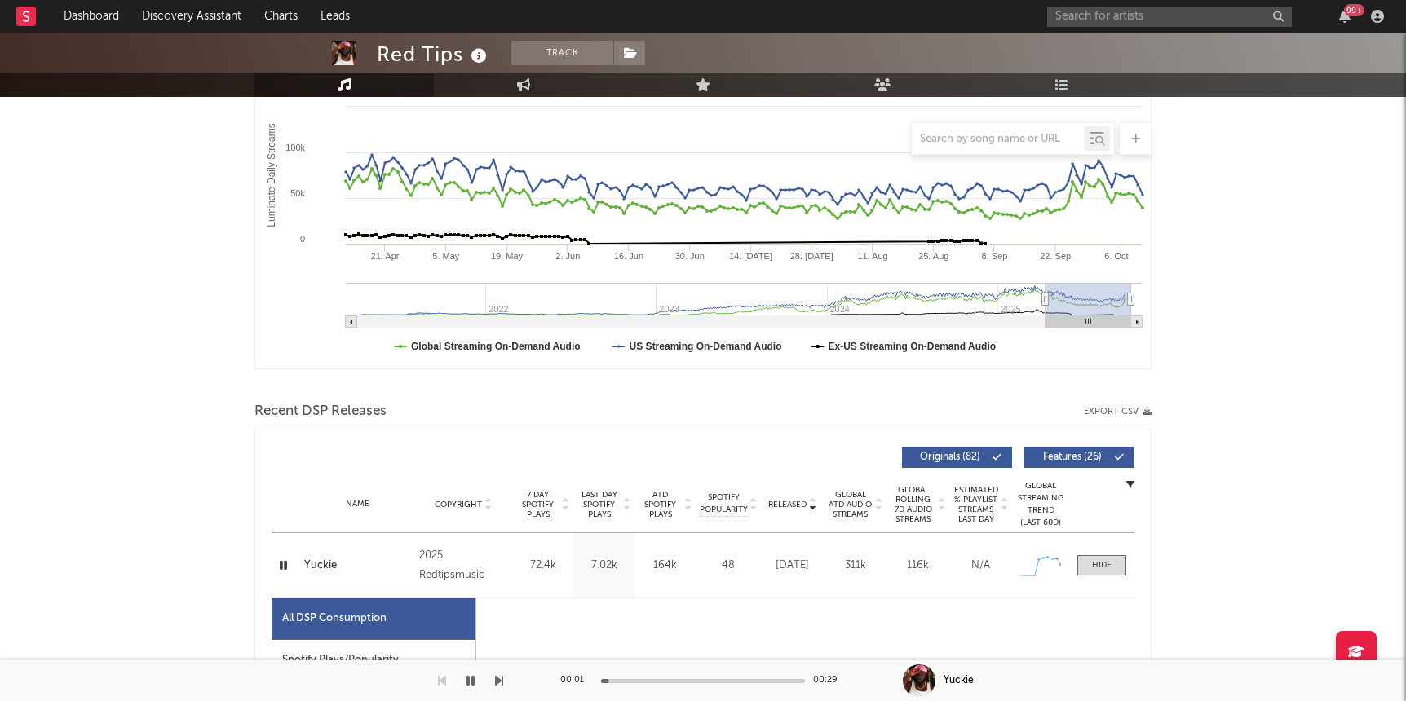
select select "1w"
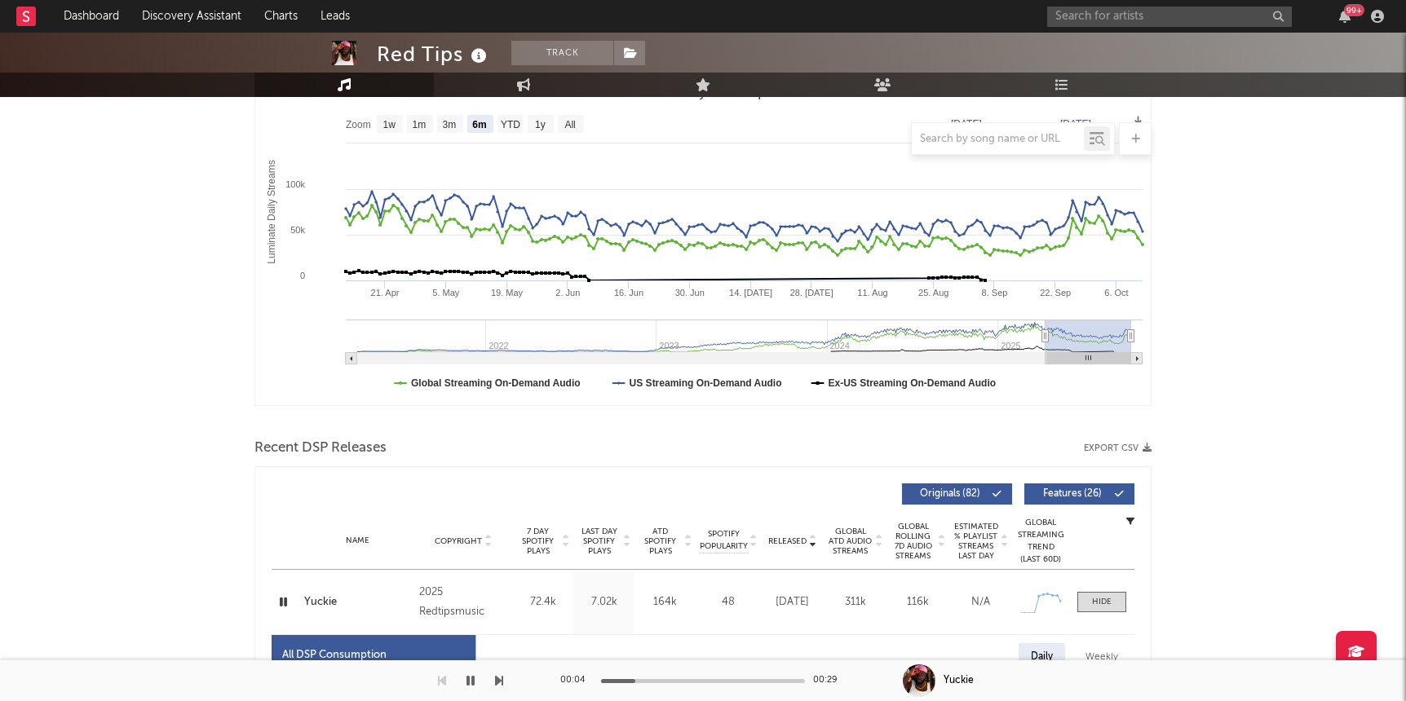
scroll to position [0, 0]
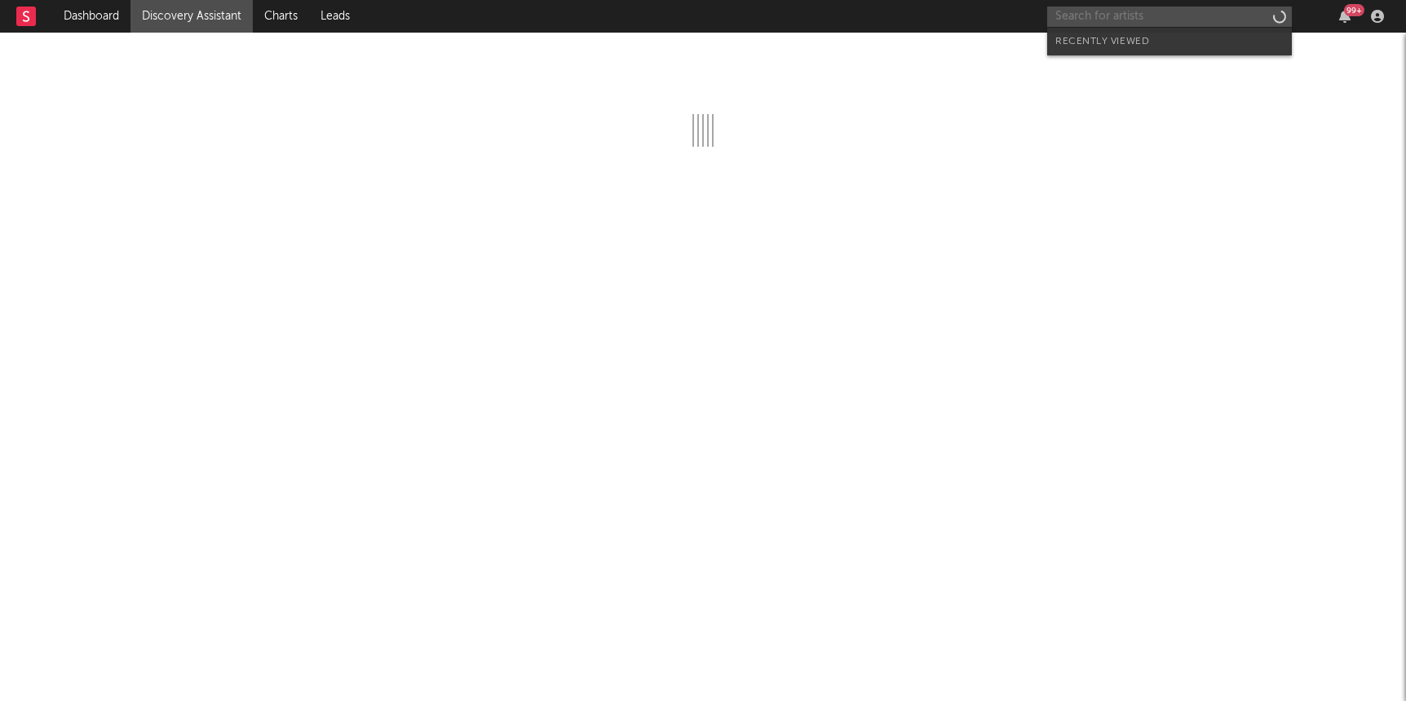
click at [1136, 18] on input "text" at bounding box center [1169, 17] width 245 height 20
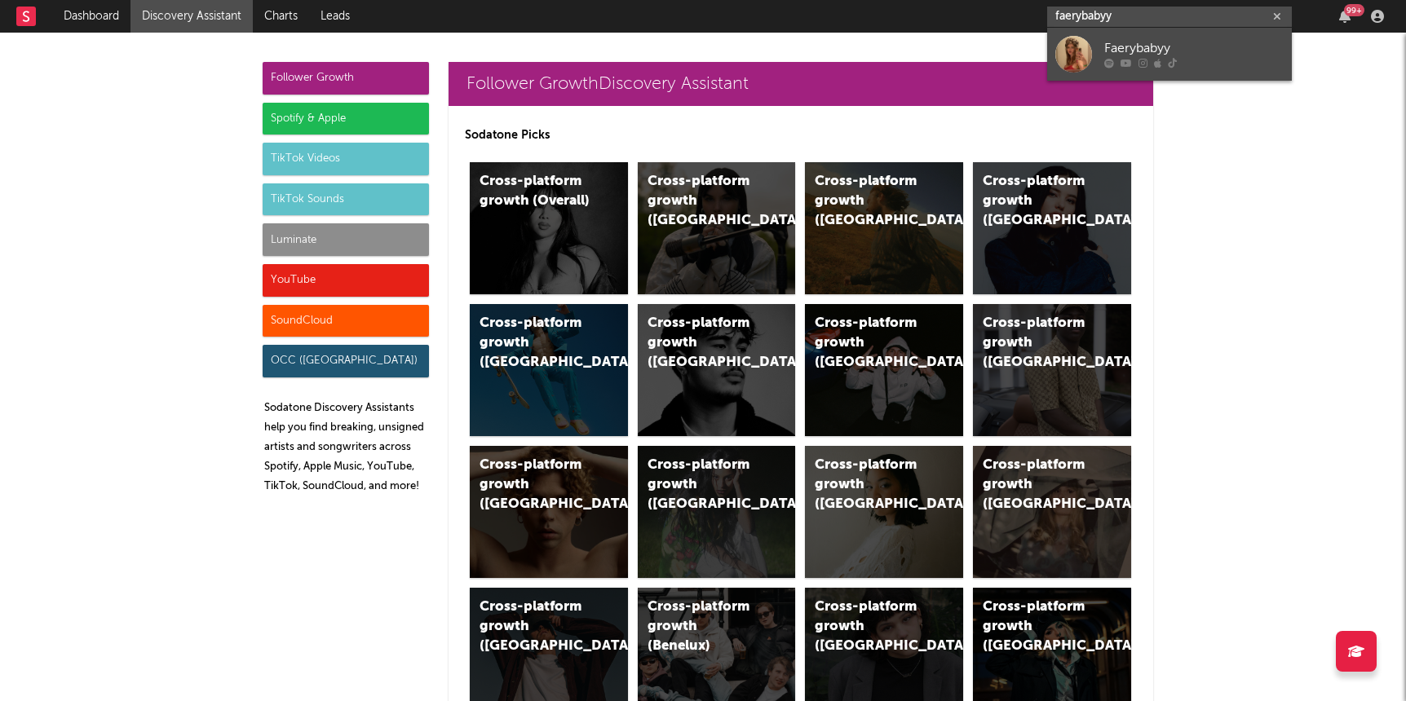
type input "faerybabyy"
click at [1138, 52] on div "Faerybabyy" at bounding box center [1193, 49] width 179 height 20
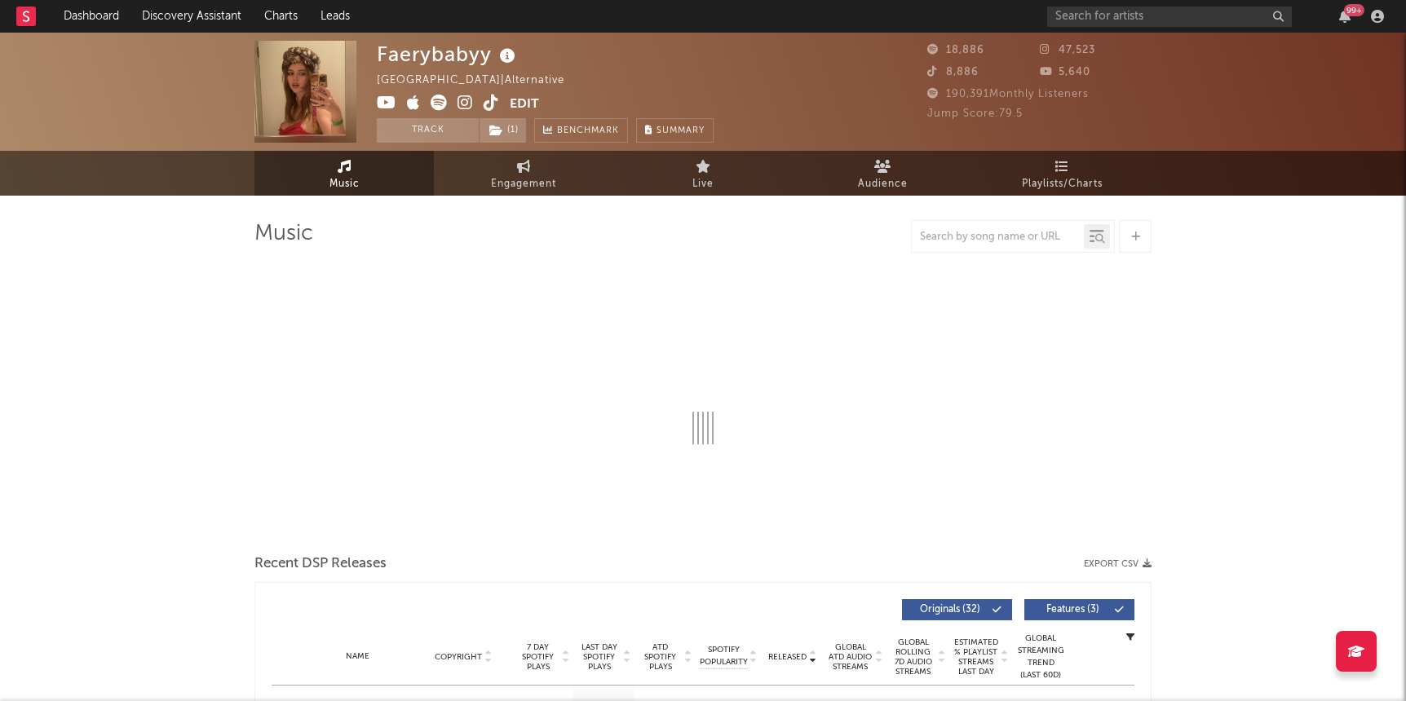
select select "6m"
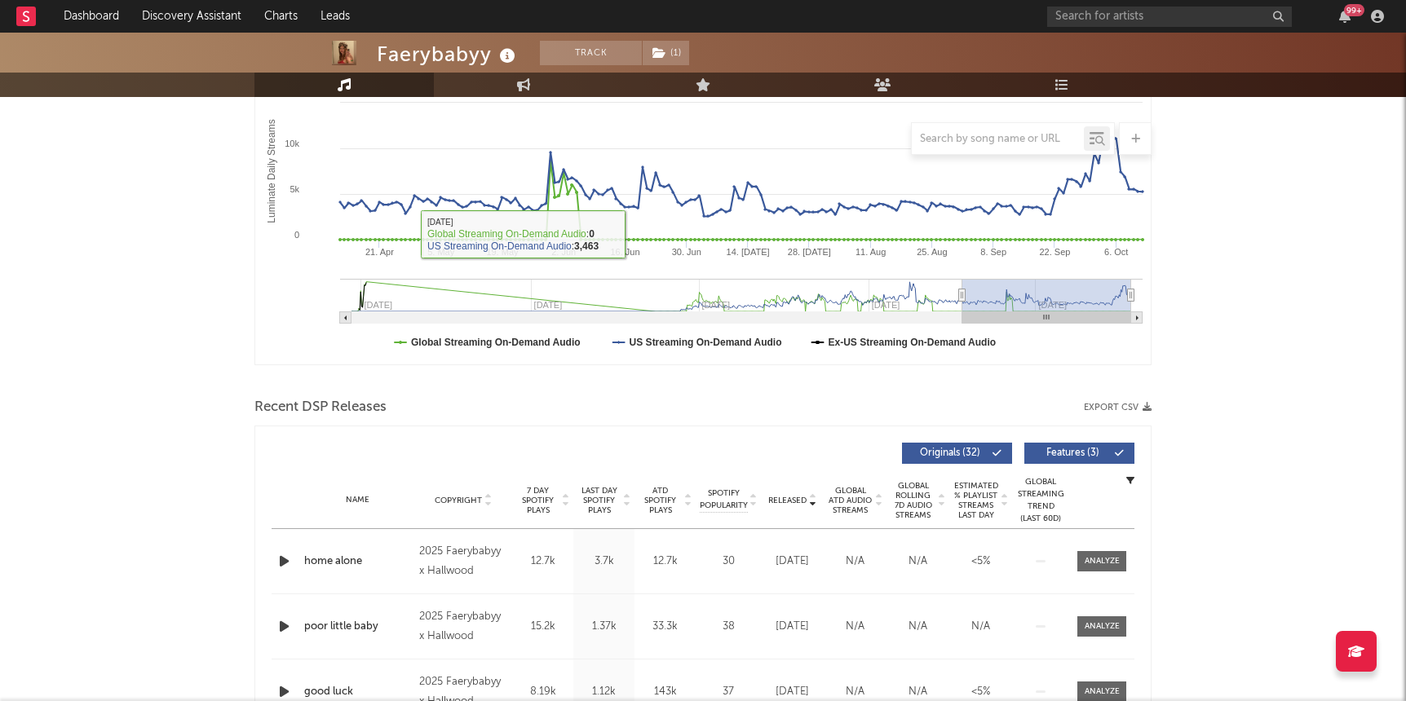
scroll to position [533, 0]
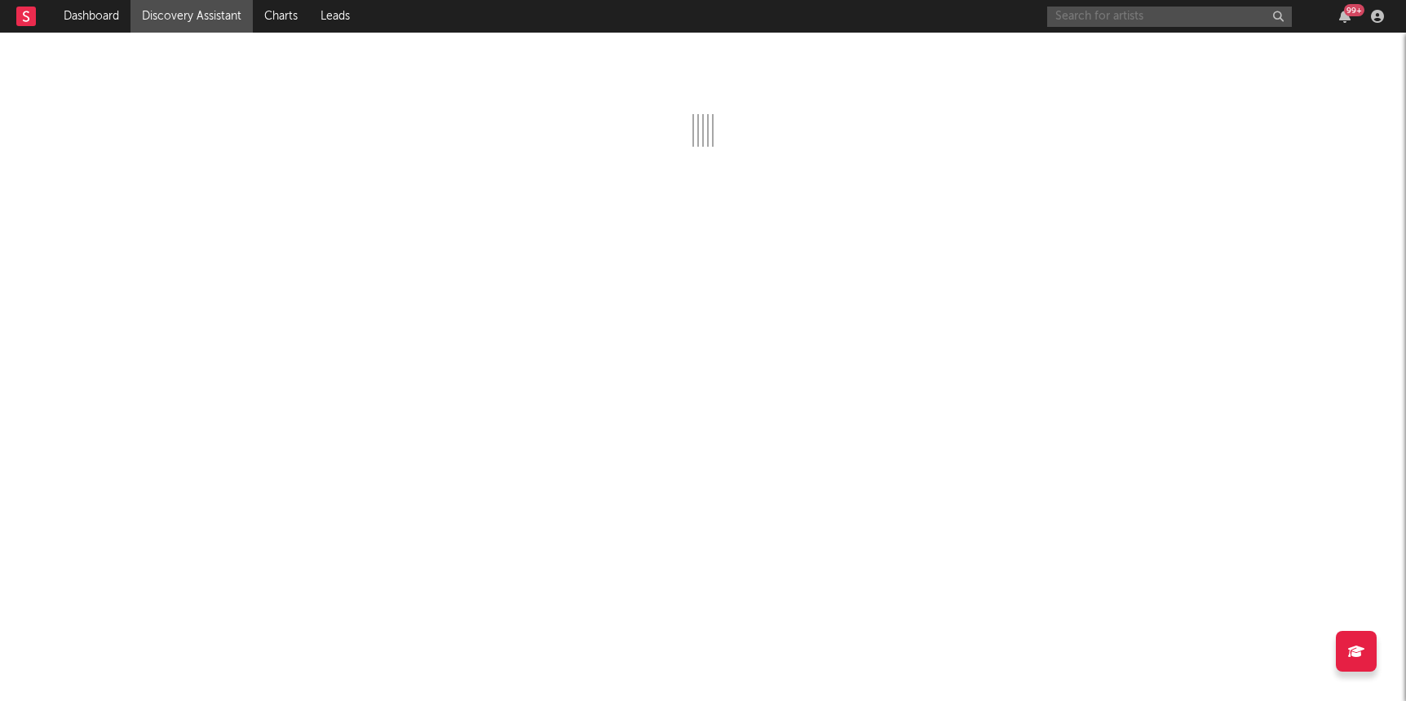
click at [1129, 21] on input "text" at bounding box center [1169, 17] width 245 height 20
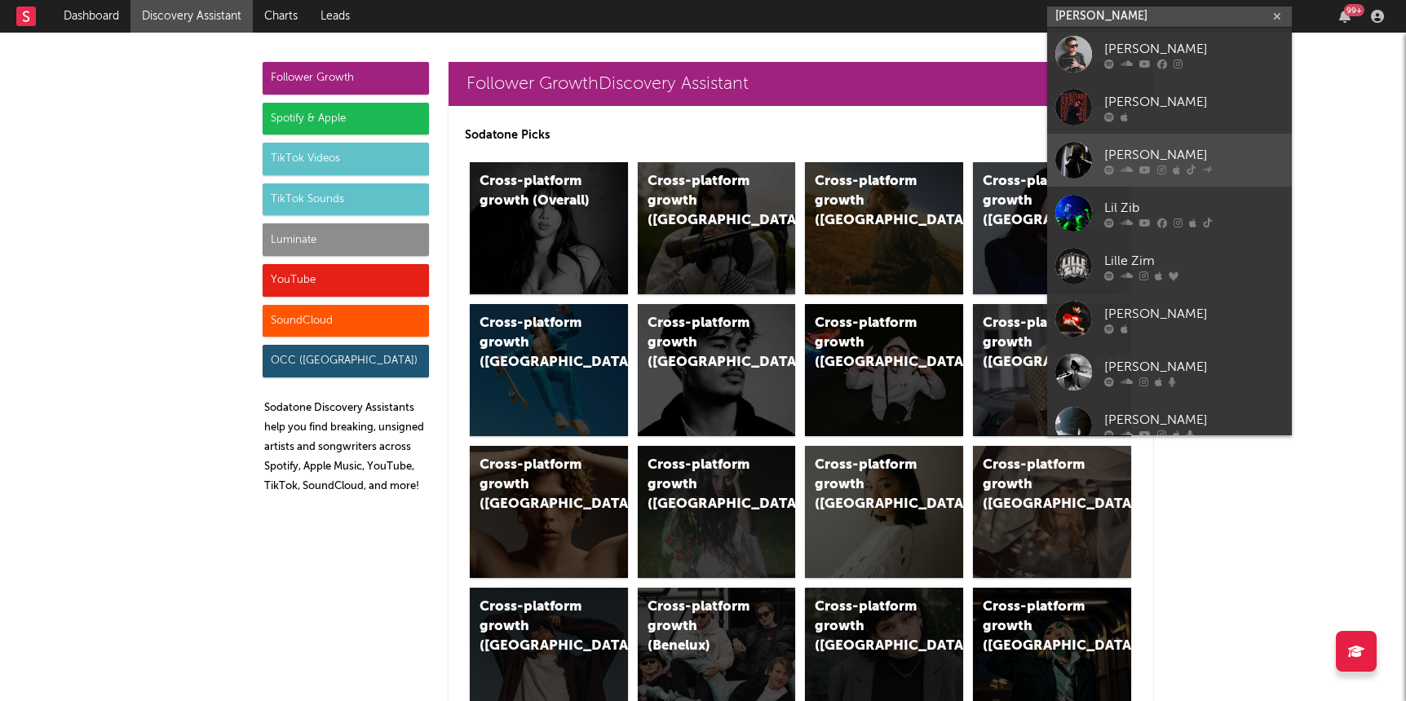
type input "[PERSON_NAME]"
click at [1134, 145] on div "[PERSON_NAME]" at bounding box center [1193, 155] width 179 height 20
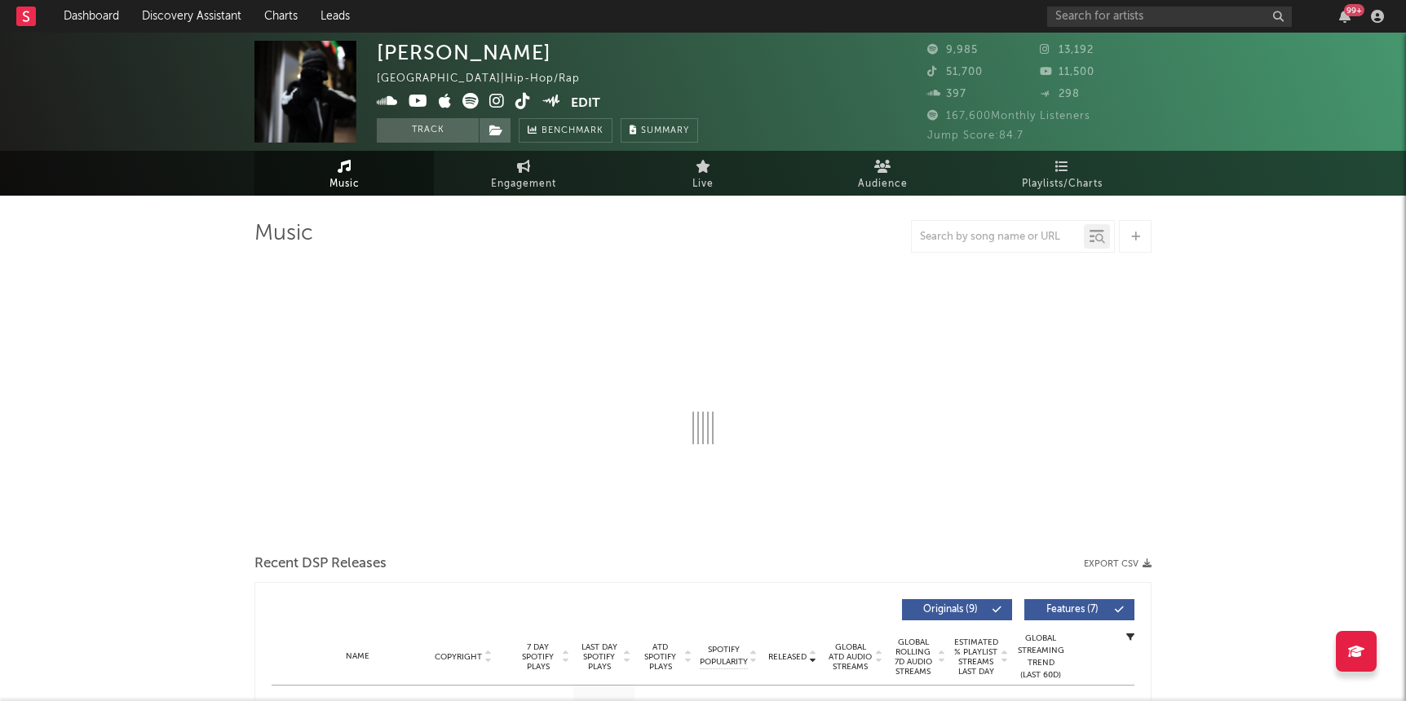
select select "6m"
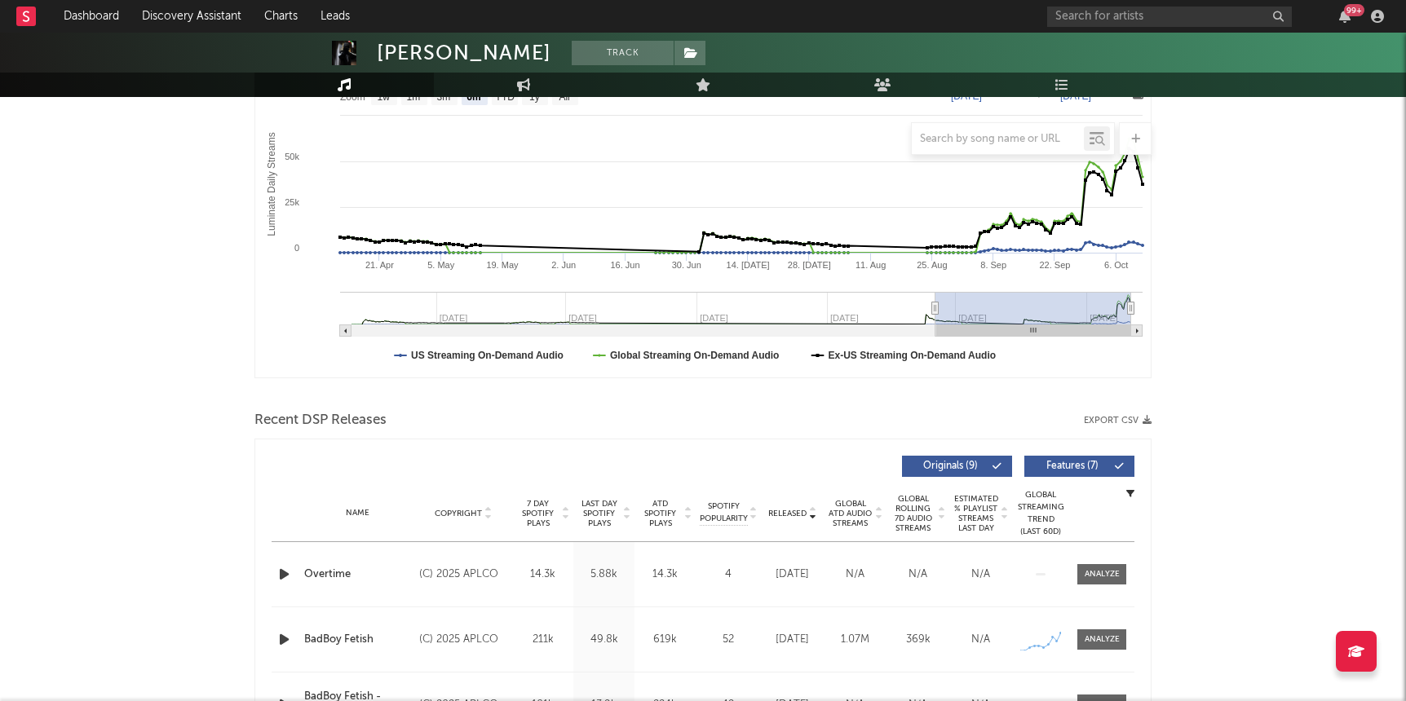
scroll to position [284, 0]
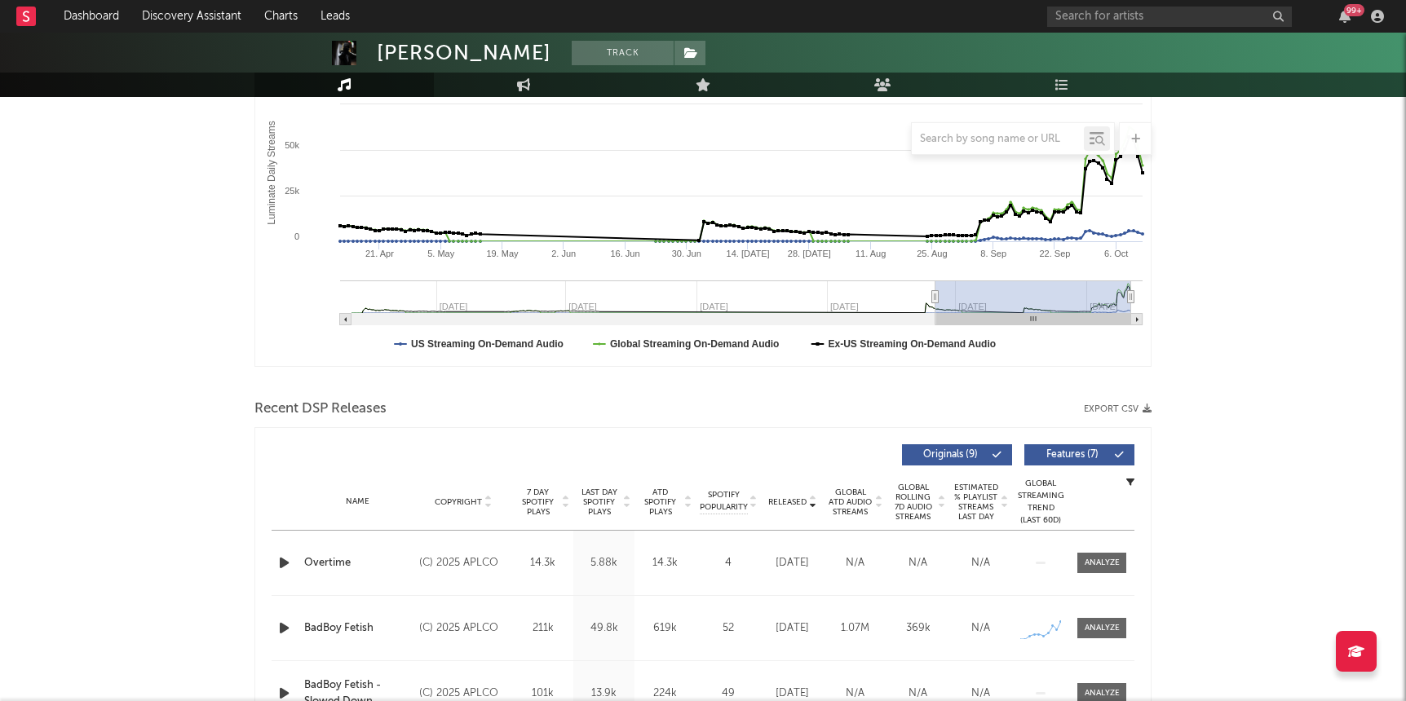
click at [276, 557] on icon "button" at bounding box center [284, 563] width 17 height 20
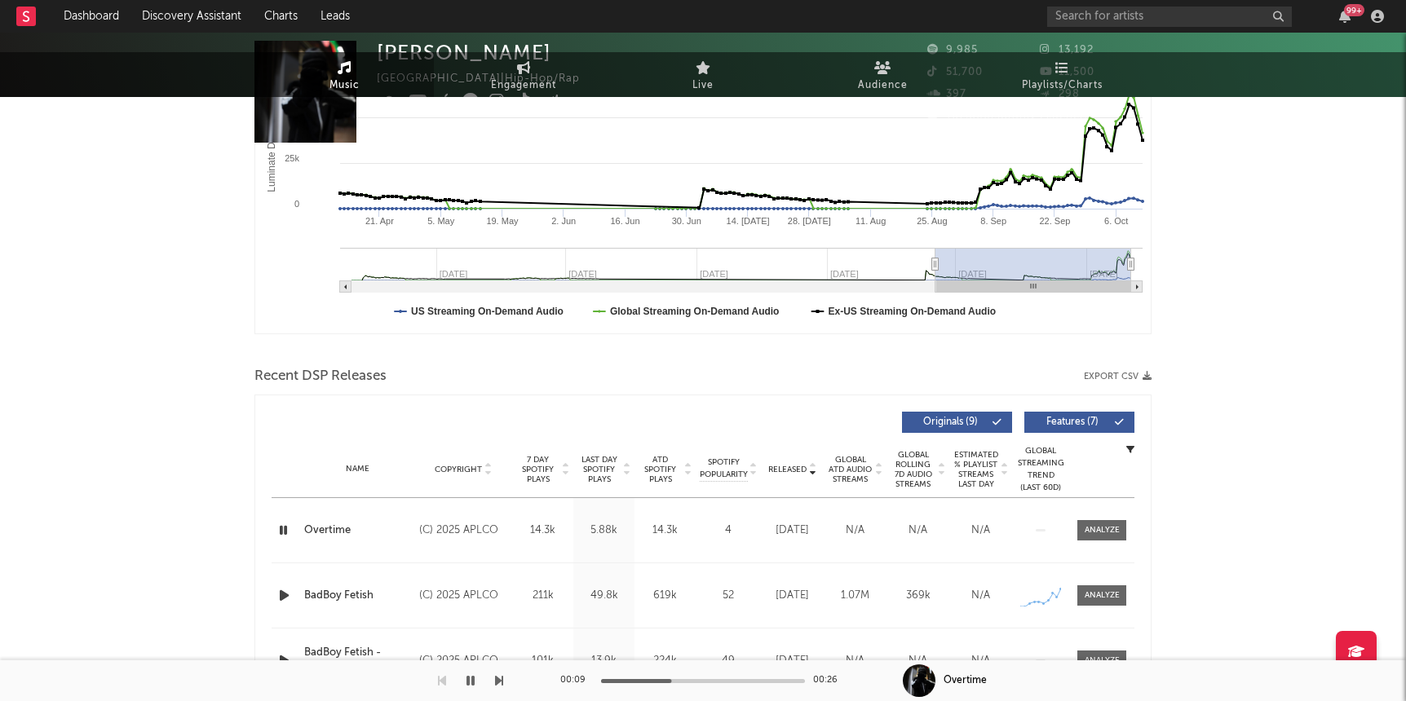
scroll to position [0, 0]
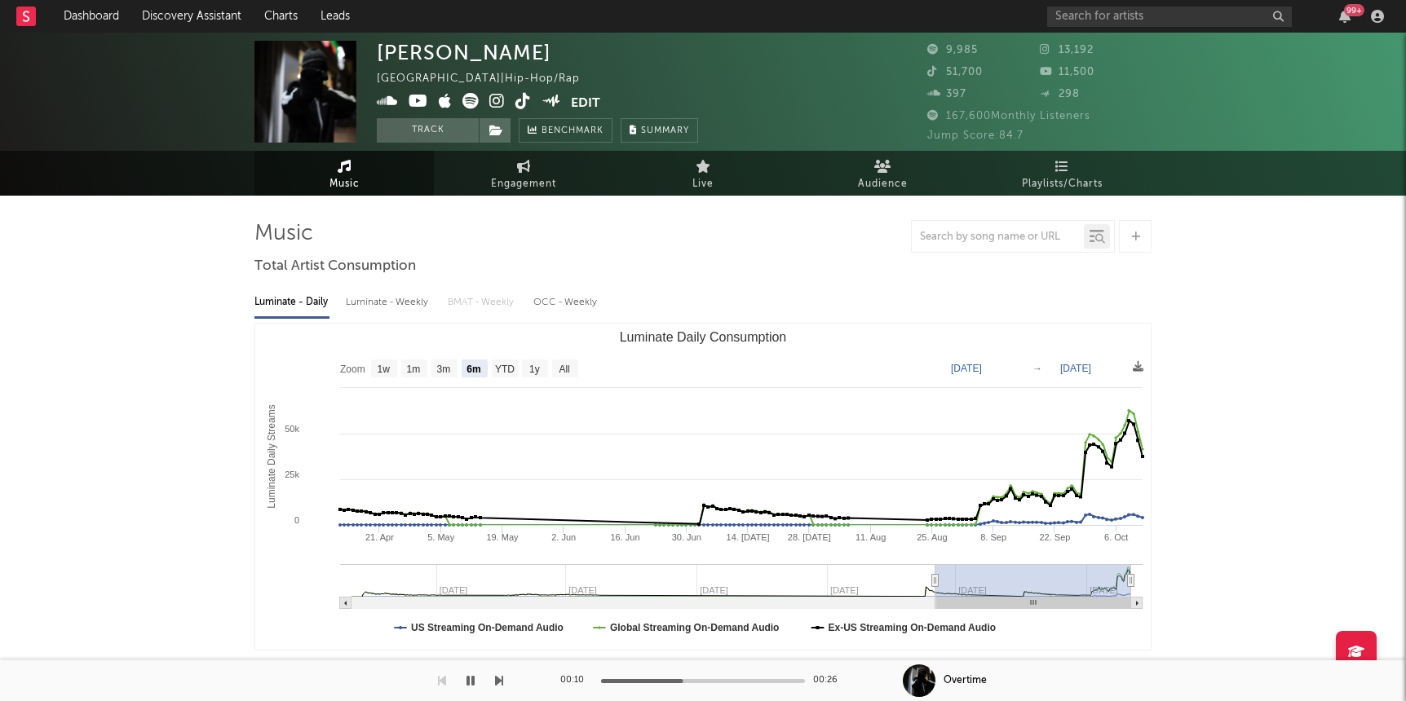
click at [496, 99] on icon at bounding box center [496, 101] width 15 height 16
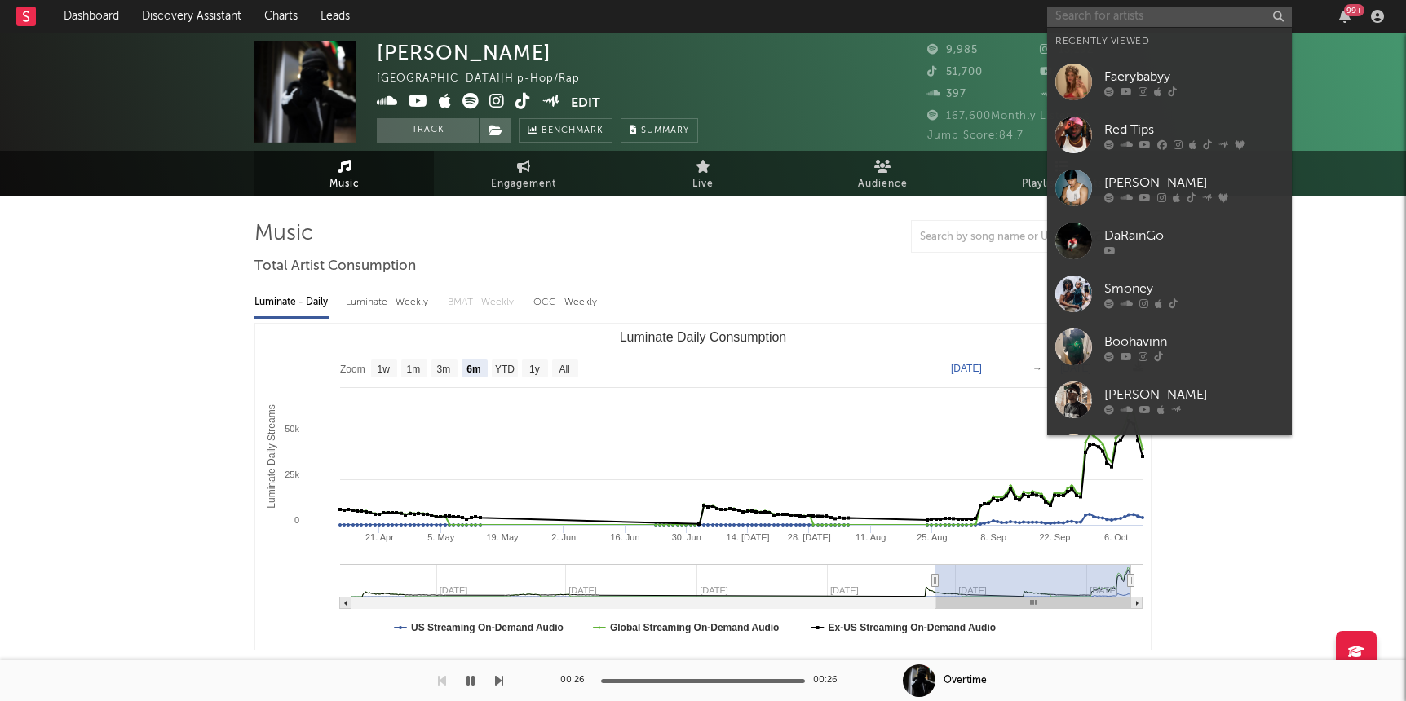
click at [1087, 14] on input "text" at bounding box center [1169, 17] width 245 height 20
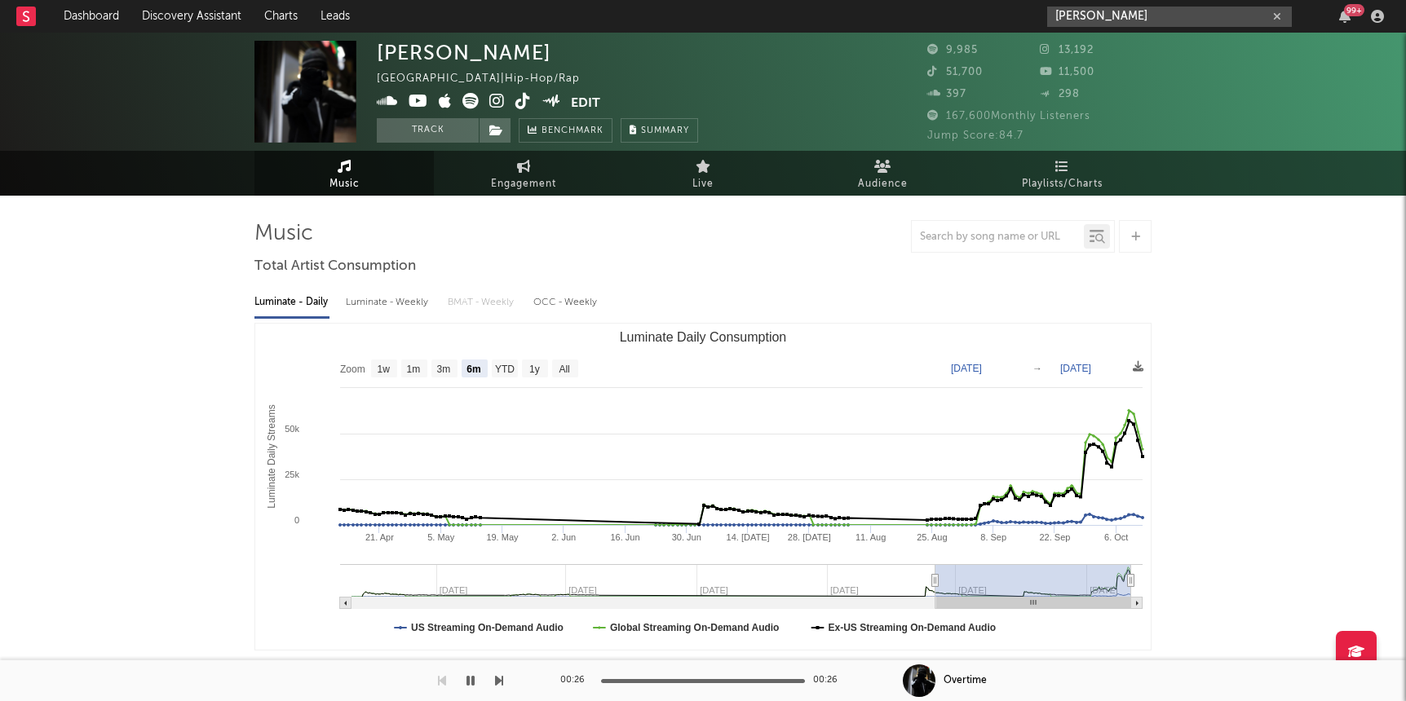
type input "marcus murrey"
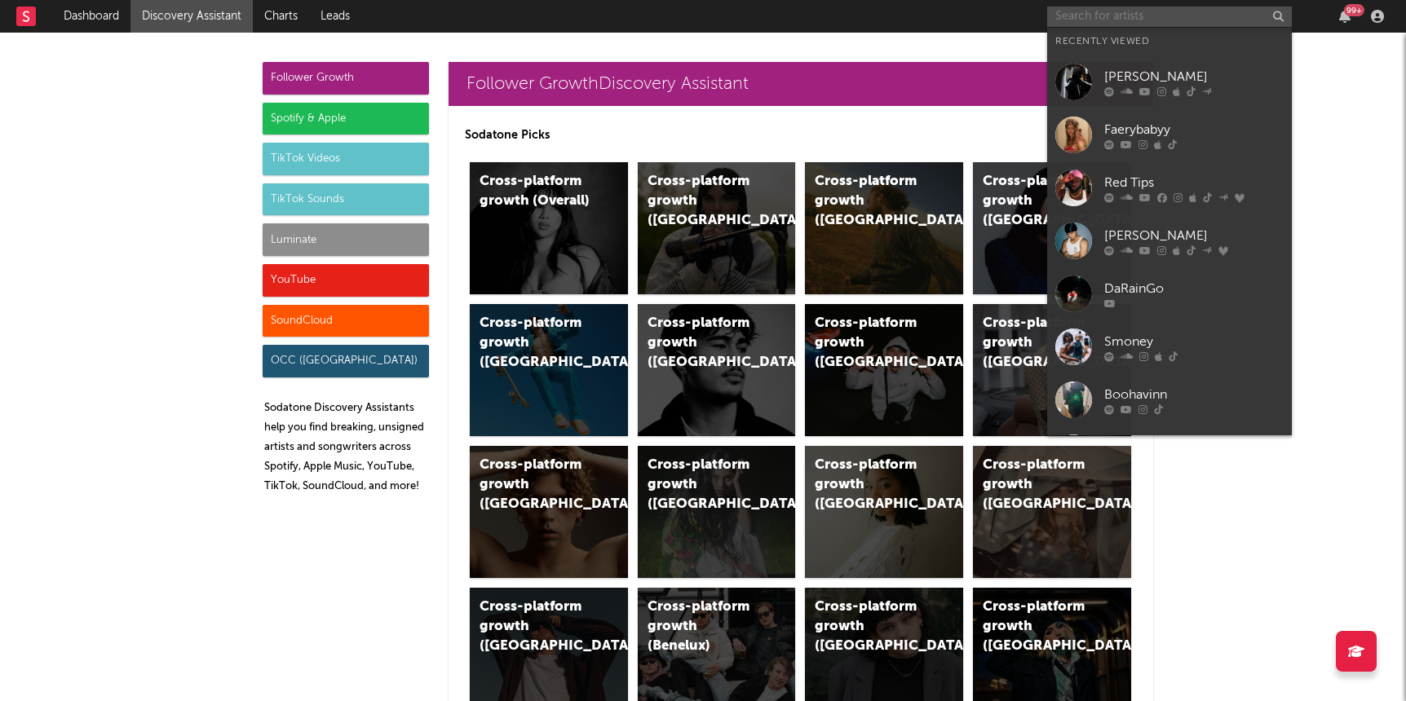
click at [1134, 11] on input "text" at bounding box center [1169, 17] width 245 height 20
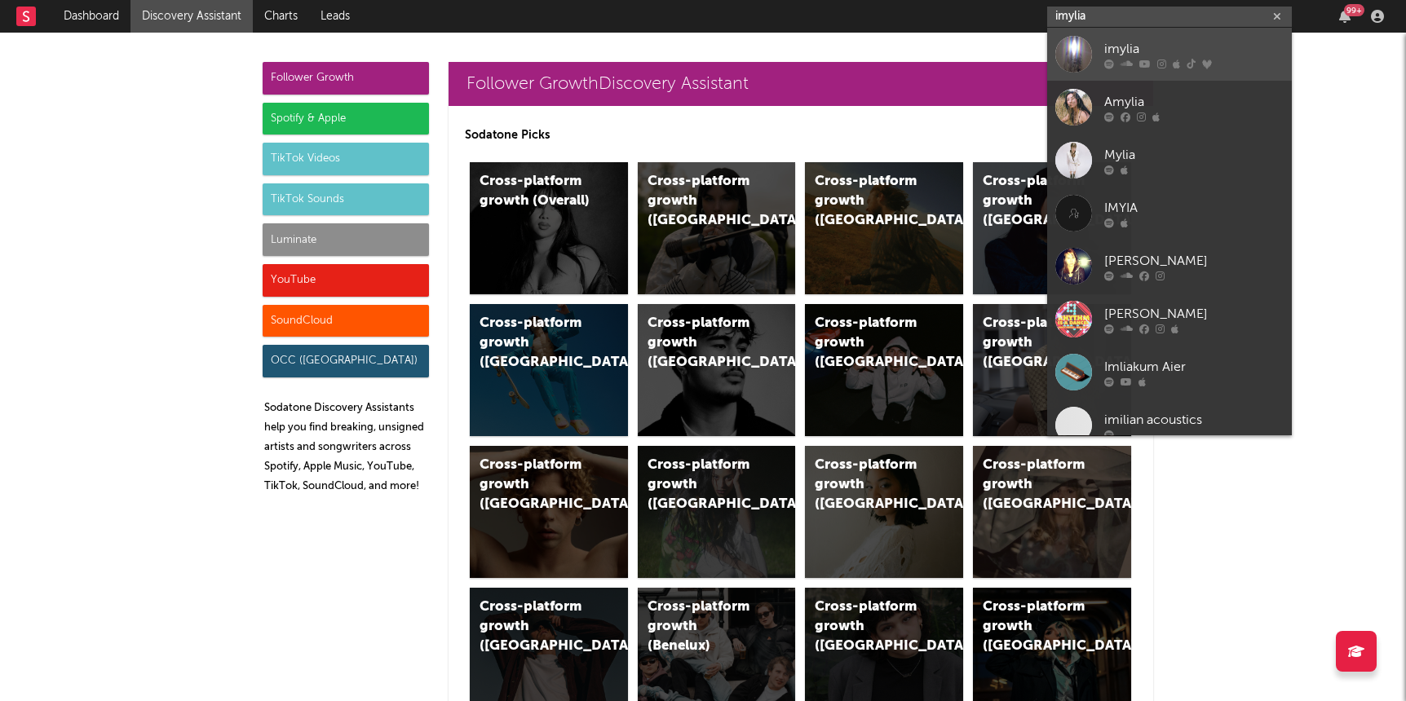
type input "imylia"
click at [1145, 51] on div "imylia" at bounding box center [1193, 49] width 179 height 20
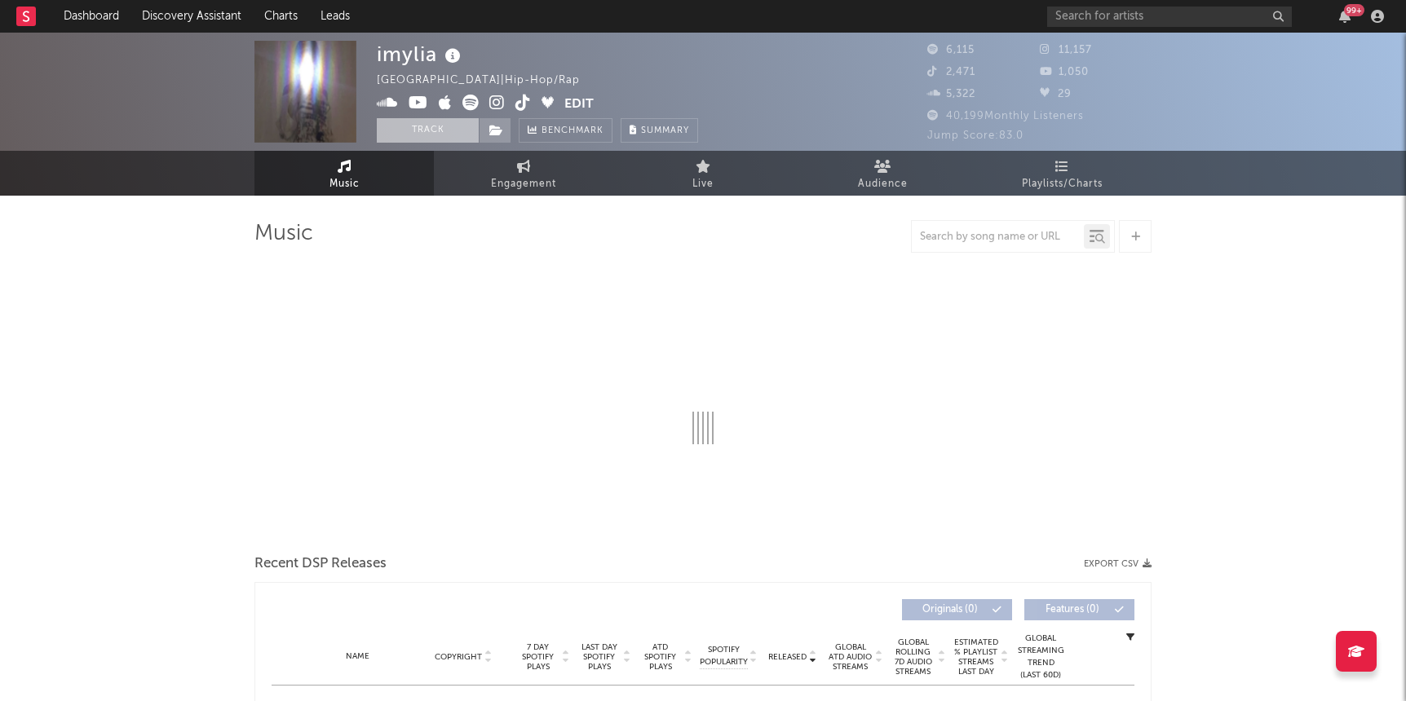
select select "6m"
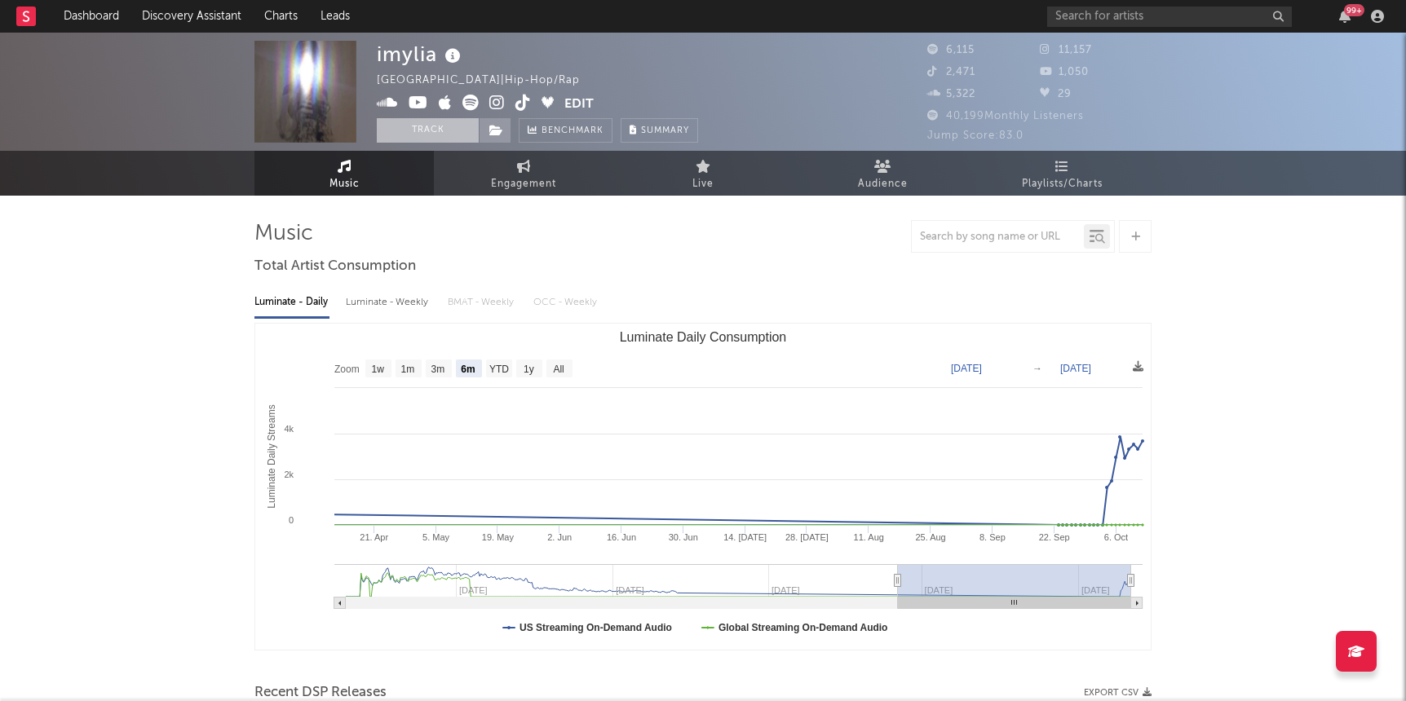
click at [413, 129] on button "Track" at bounding box center [428, 130] width 102 height 24
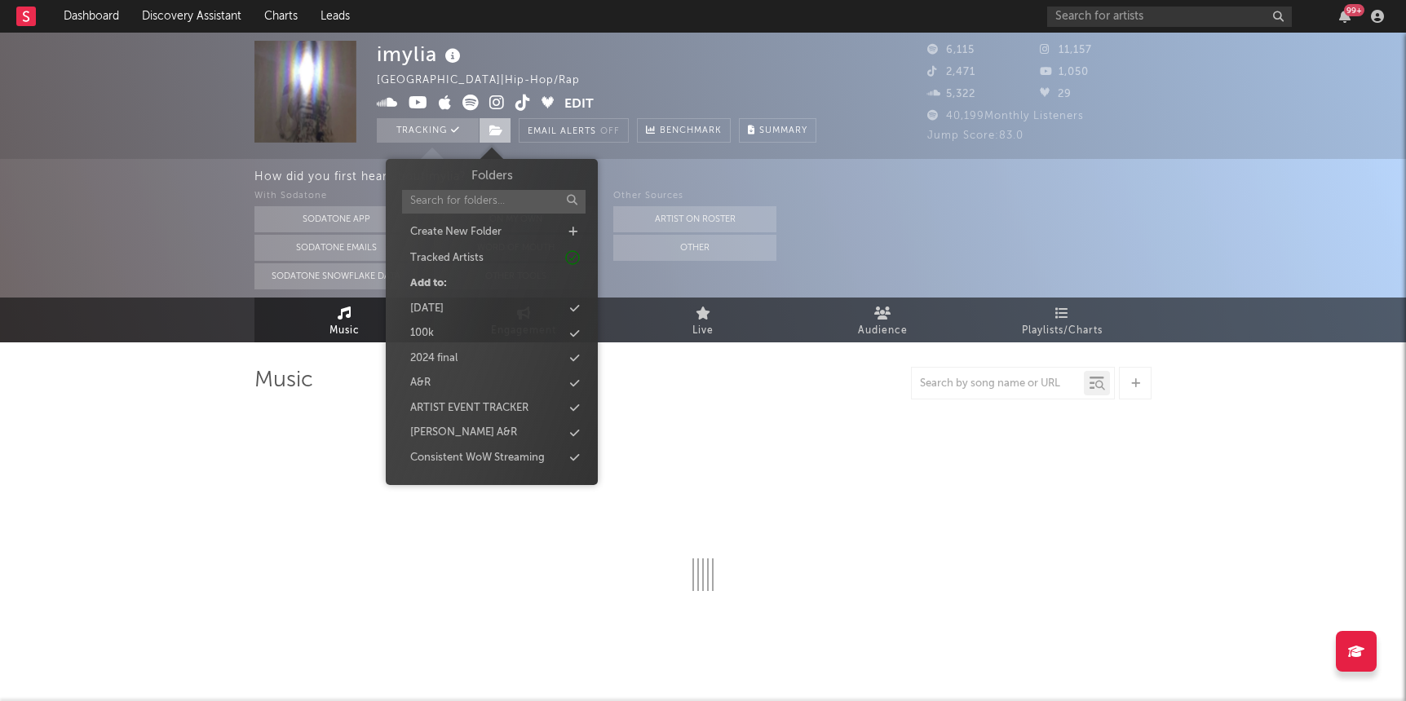
click at [500, 126] on icon at bounding box center [496, 130] width 14 height 11
select select "6m"
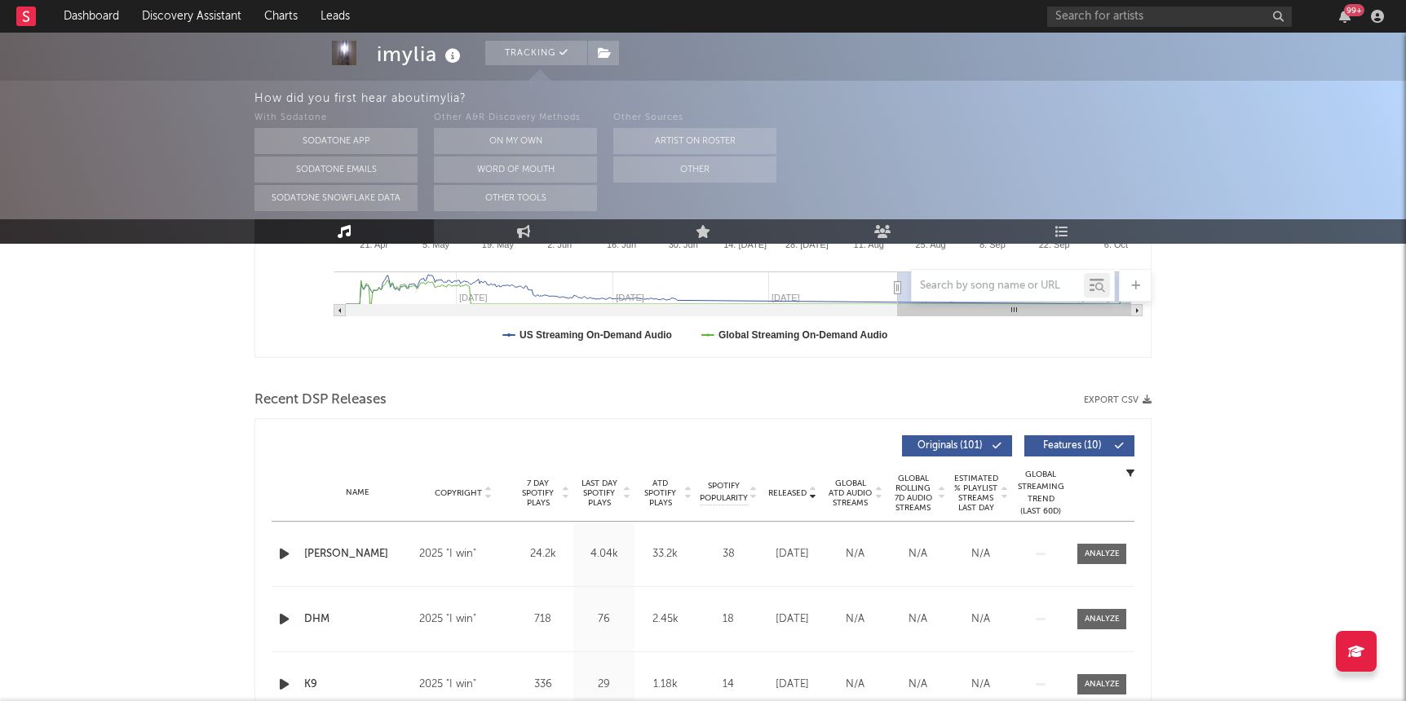
scroll to position [442, 0]
click at [1114, 547] on div at bounding box center [1102, 552] width 35 height 12
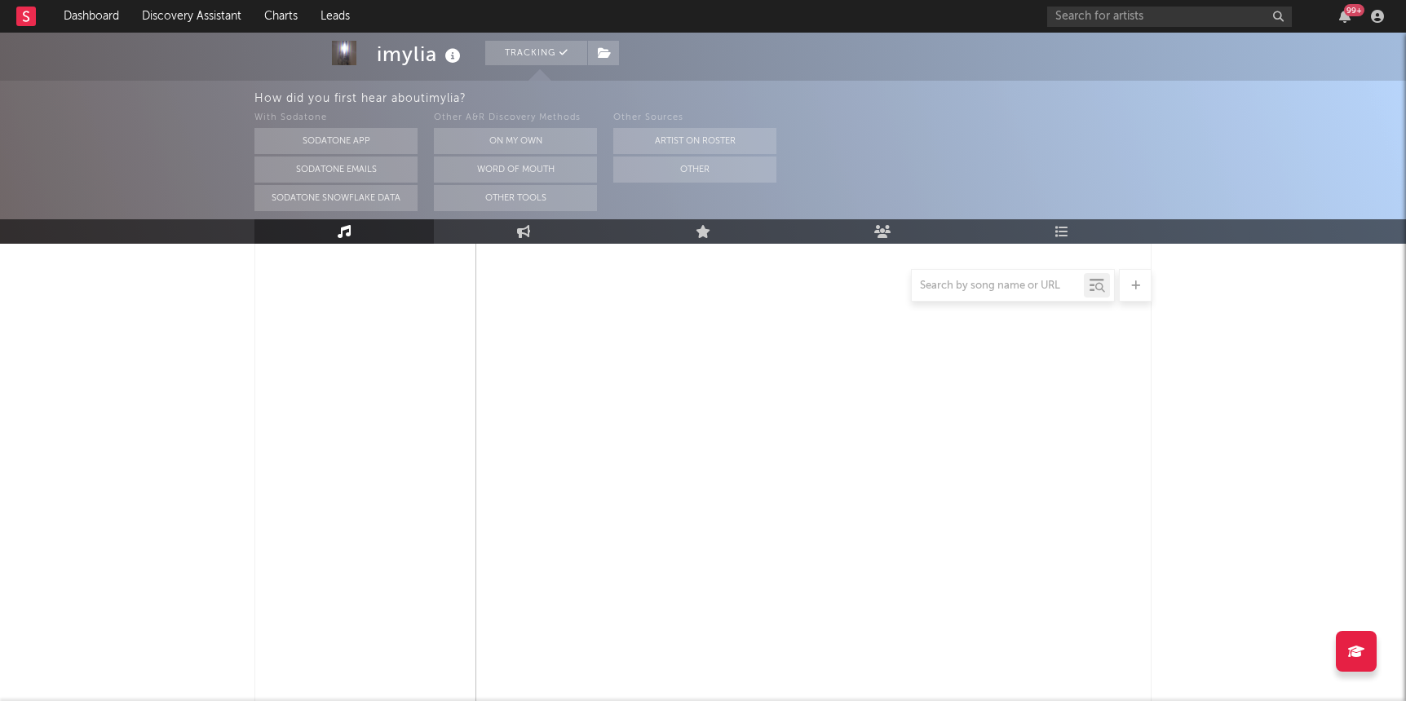
select select "1w"
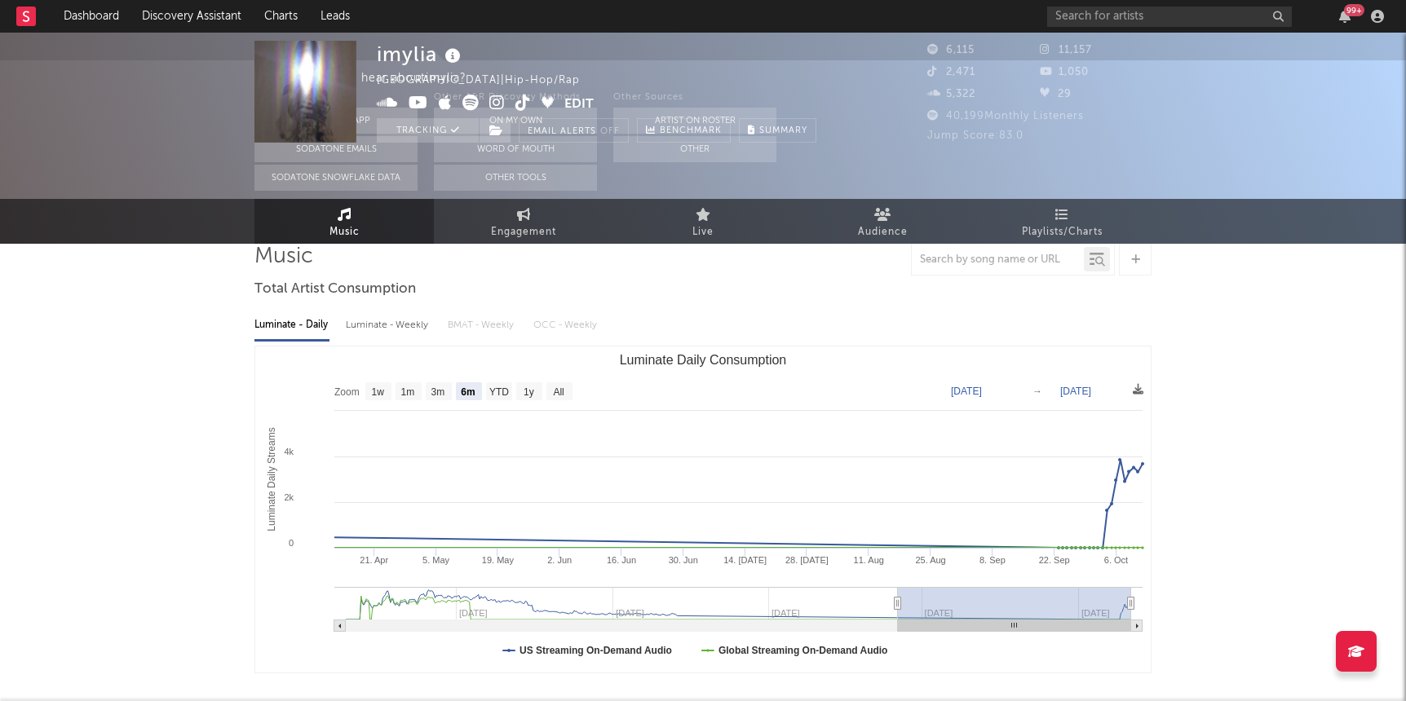
scroll to position [0, 0]
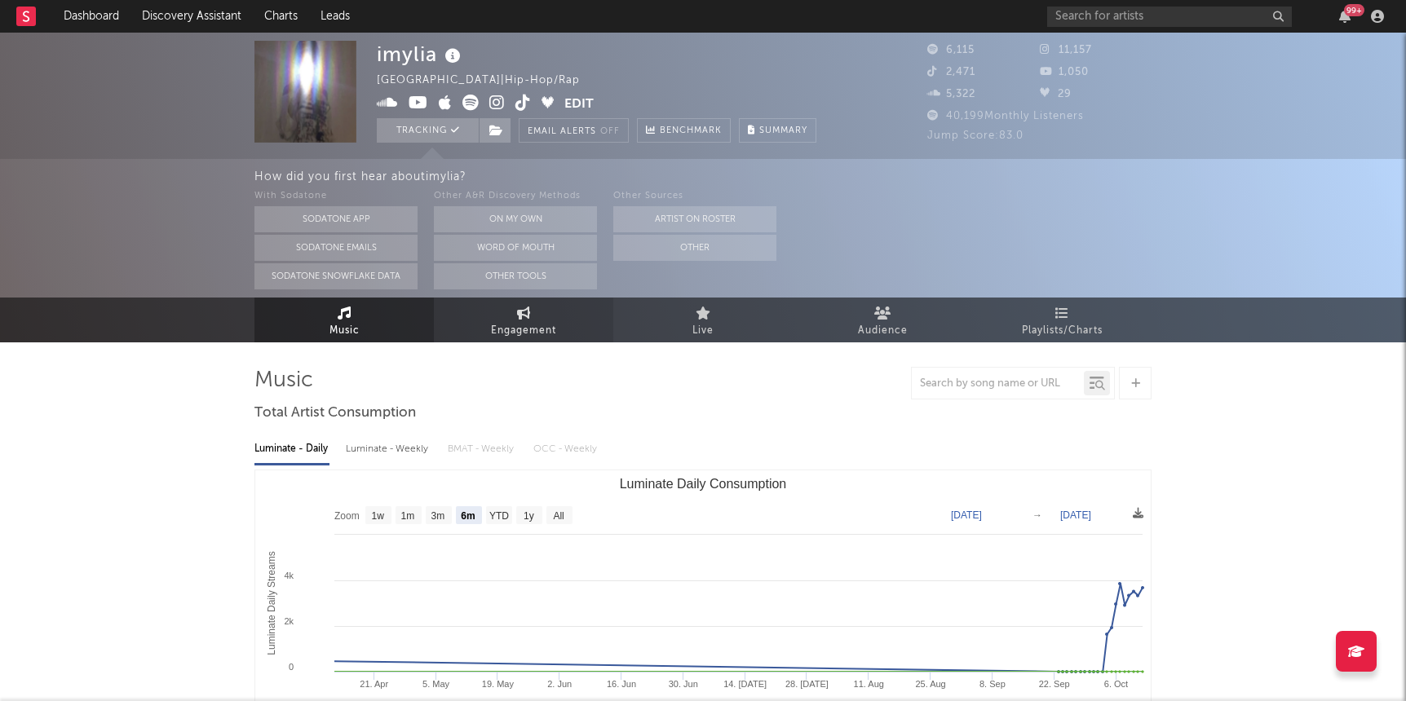
click at [538, 323] on span "Engagement" at bounding box center [523, 331] width 65 height 20
select select "1w"
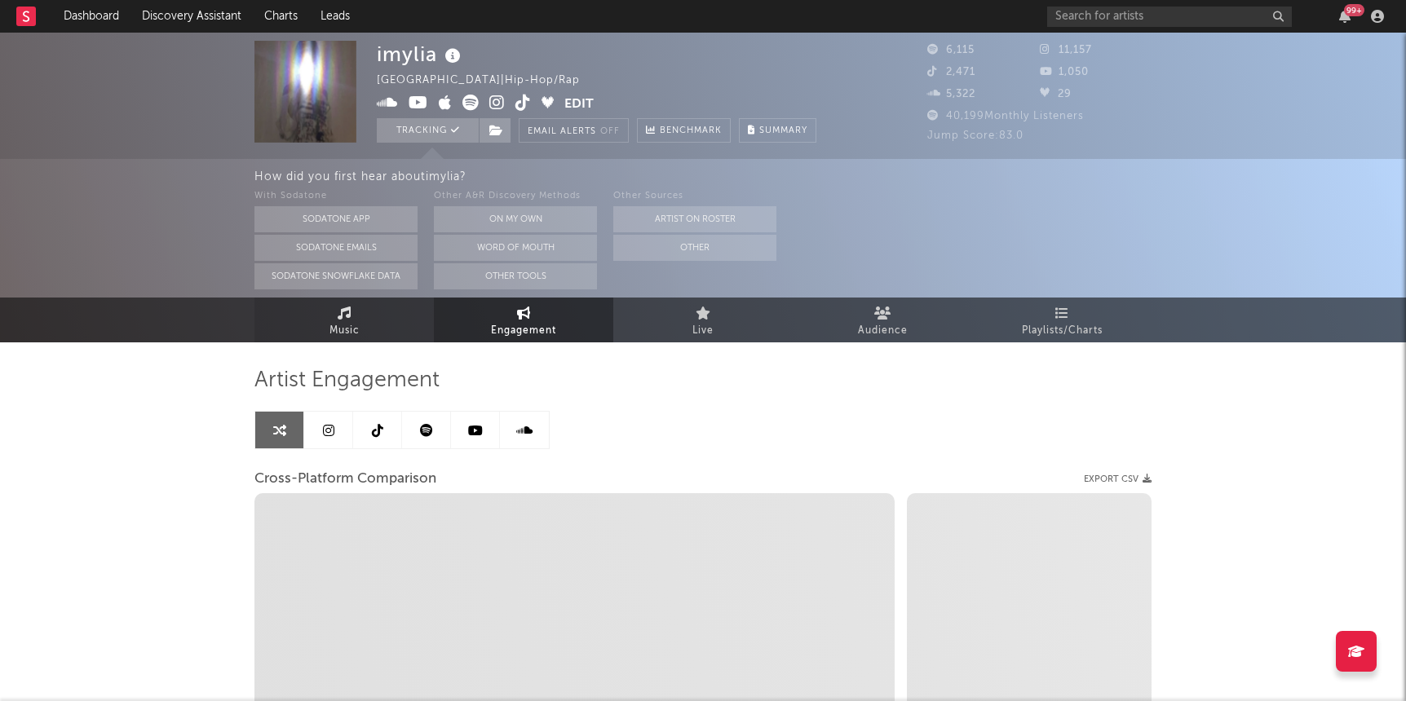
click at [335, 321] on span "Music" at bounding box center [344, 331] width 30 height 20
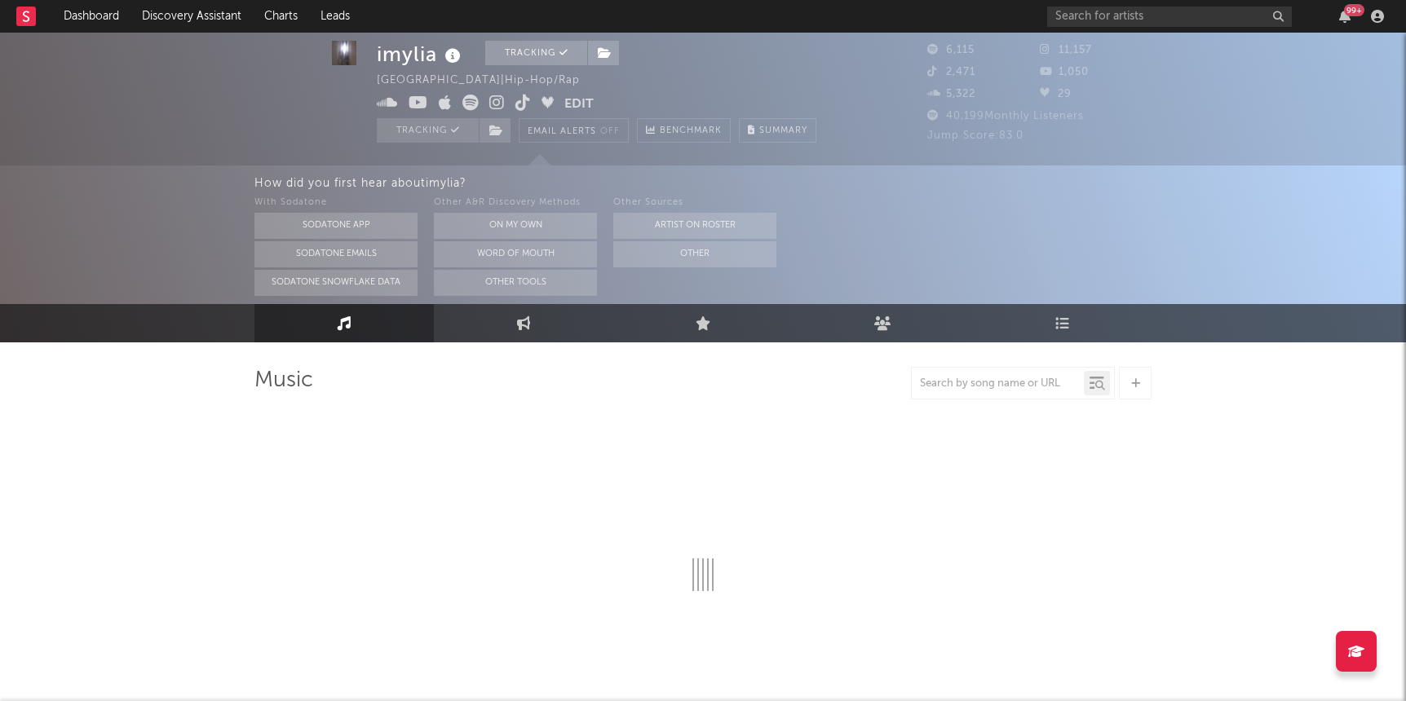
select select "6m"
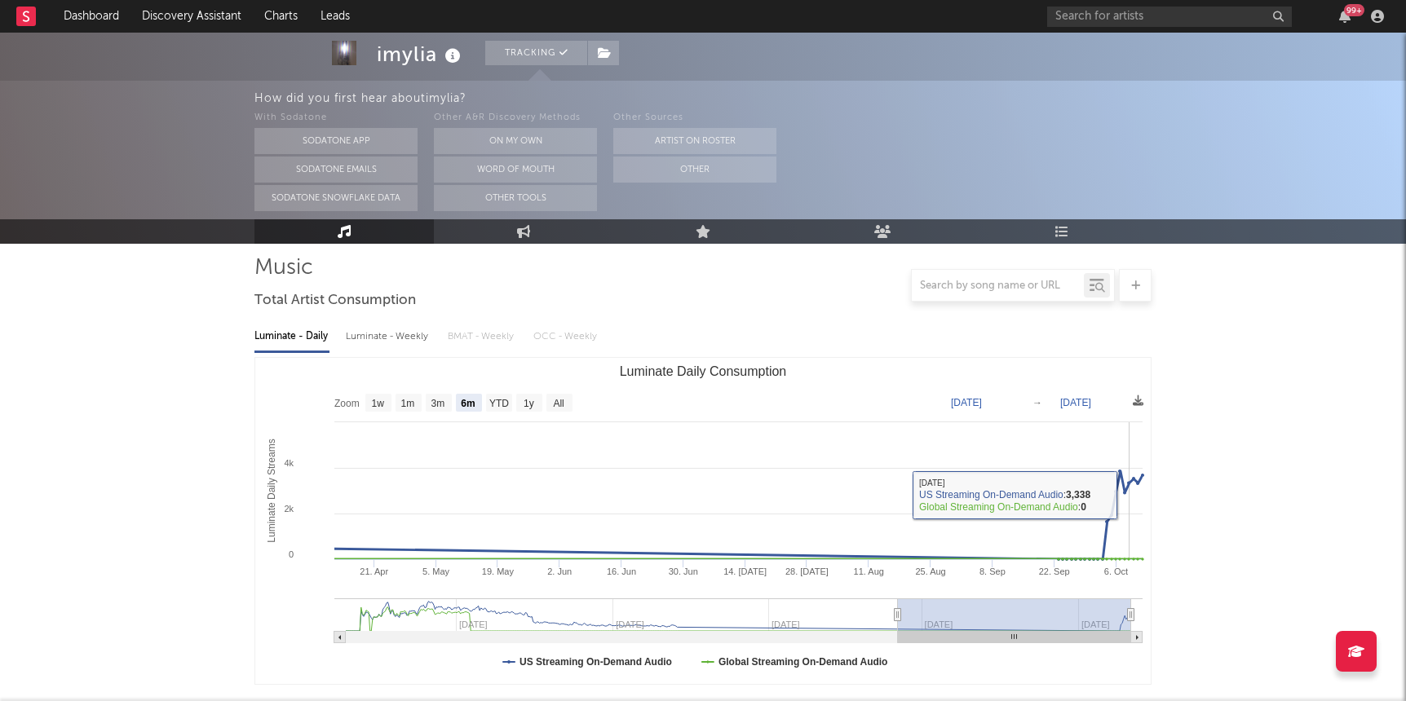
scroll to position [114, 0]
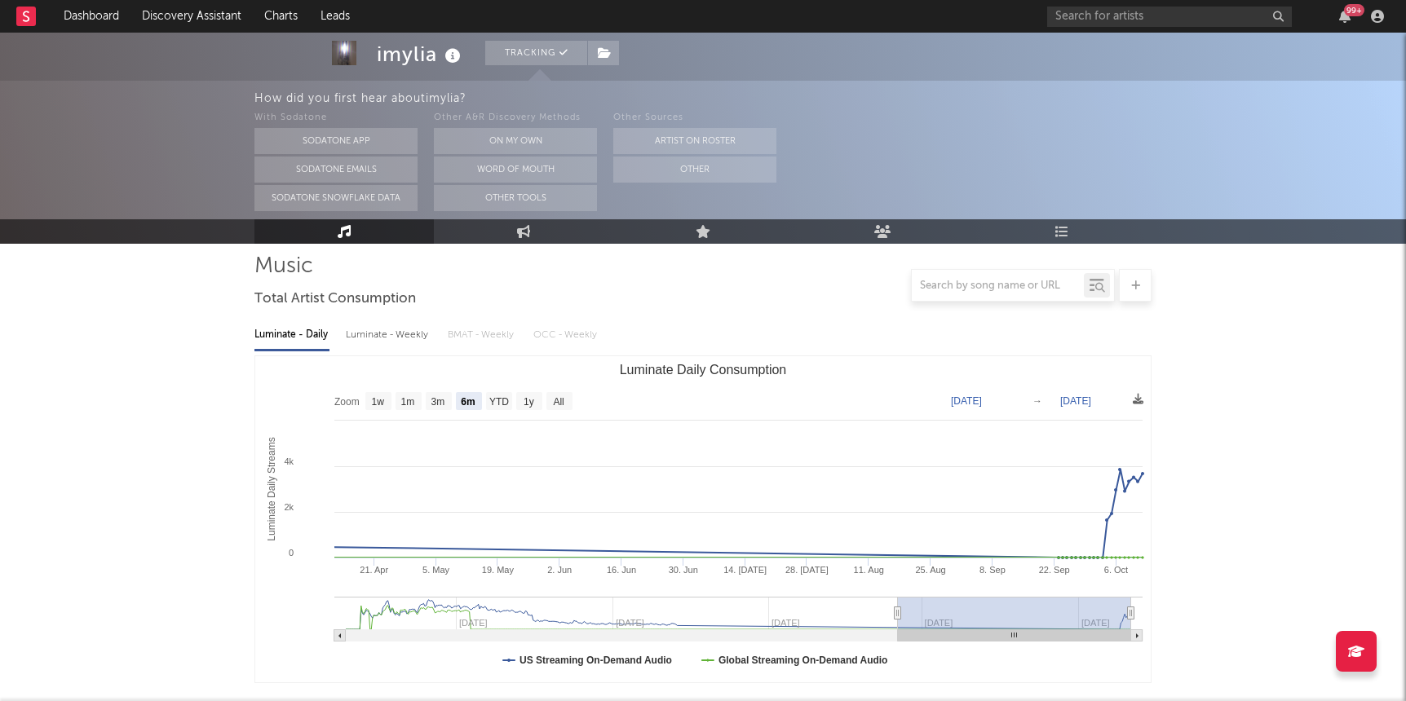
click at [376, 329] on div "Luminate - Weekly" at bounding box center [389, 335] width 86 height 28
select select "6m"
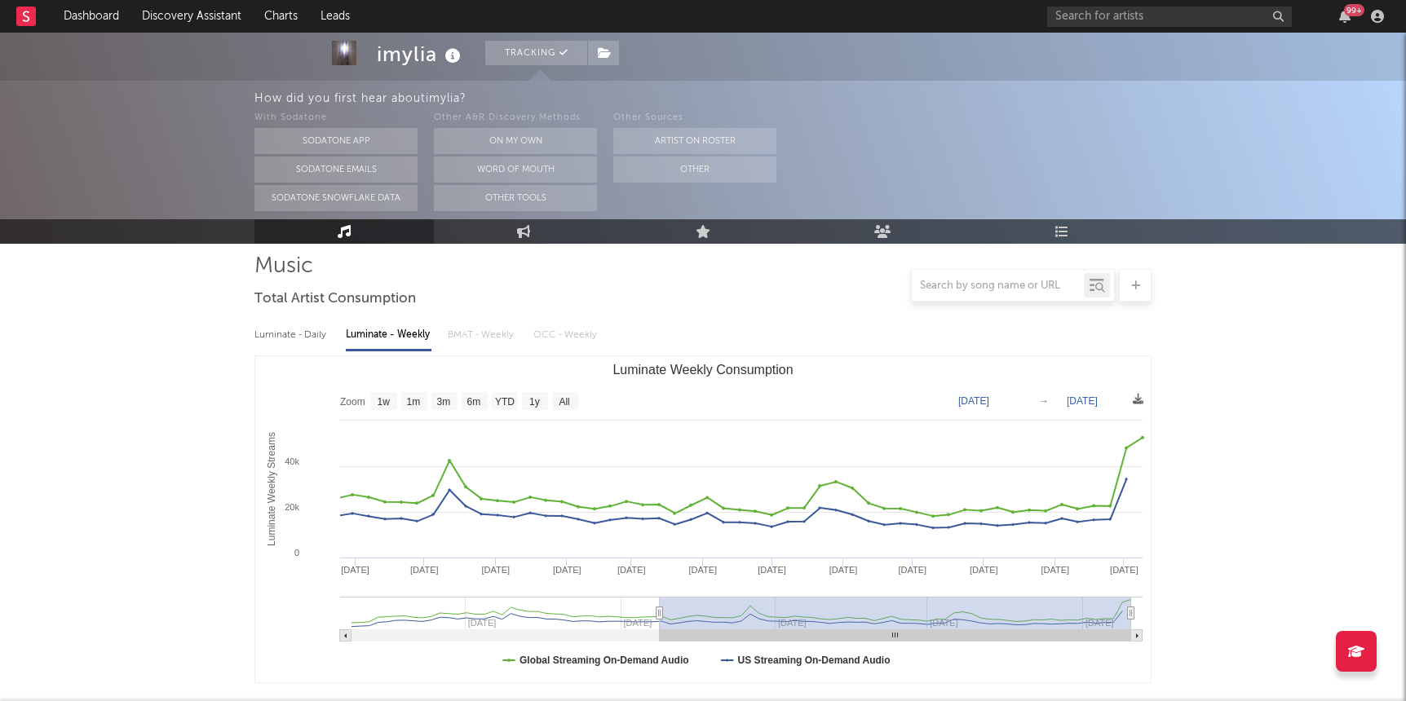
drag, startPoint x: 896, startPoint y: 611, endPoint x: 639, endPoint y: 611, distance: 257.7
click at [657, 611] on icon "Luminate Weekly Consumption" at bounding box center [660, 614] width 7 height 12
type input "2024-09-14"
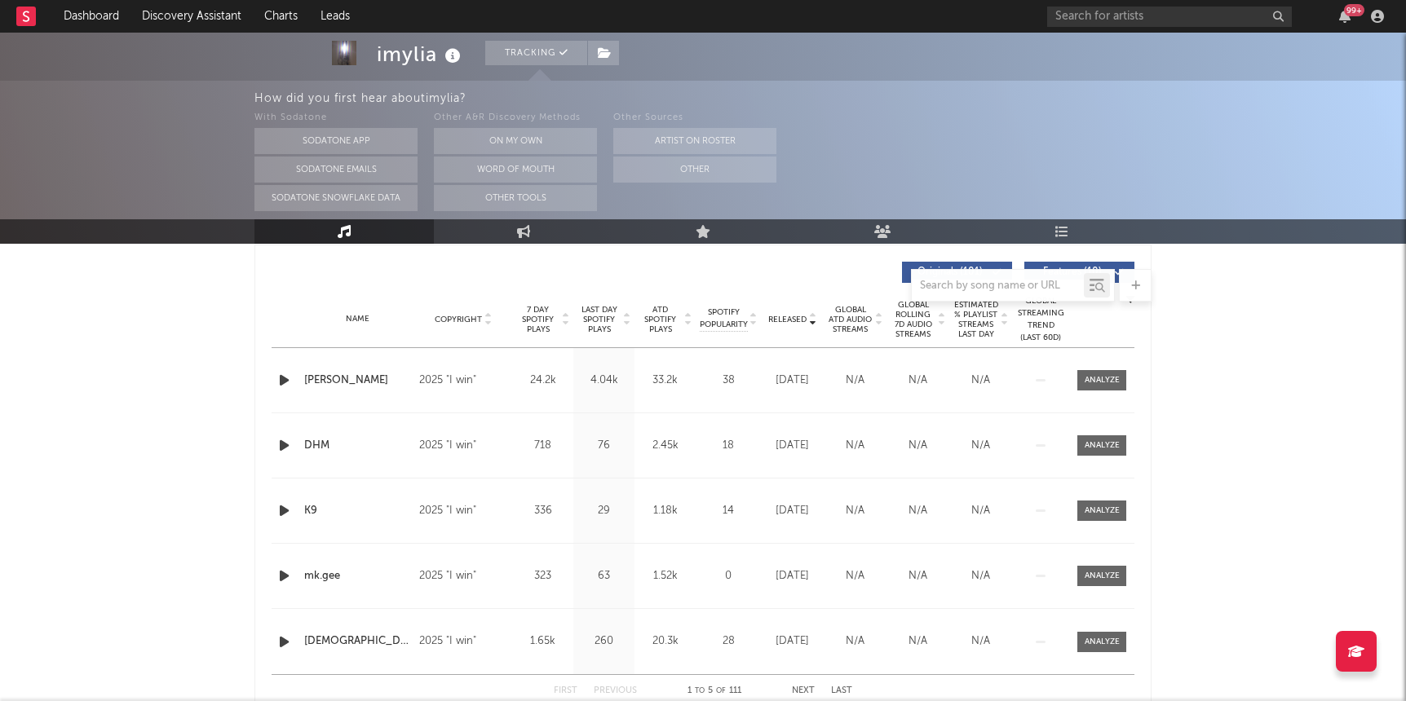
scroll to position [612, 0]
click at [1103, 383] on div at bounding box center [1102, 382] width 35 height 12
select select "1w"
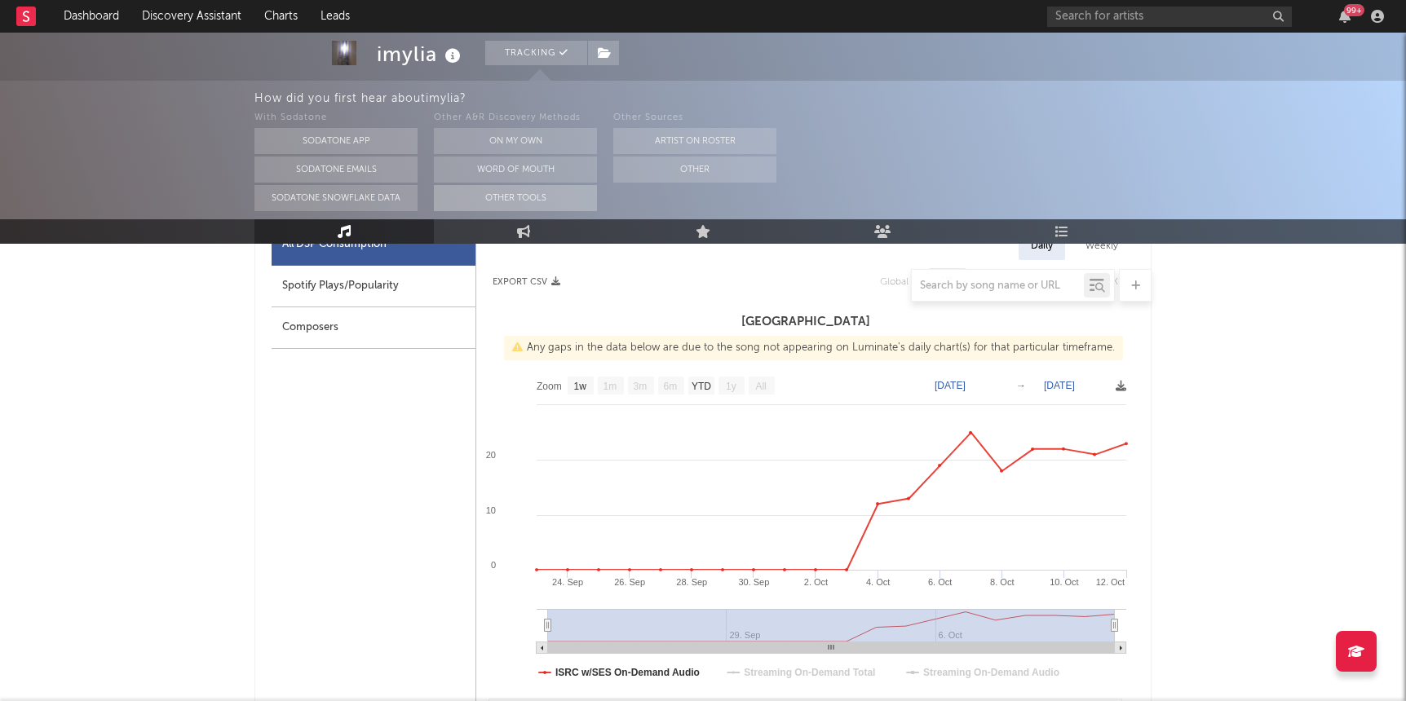
scroll to position [0, 0]
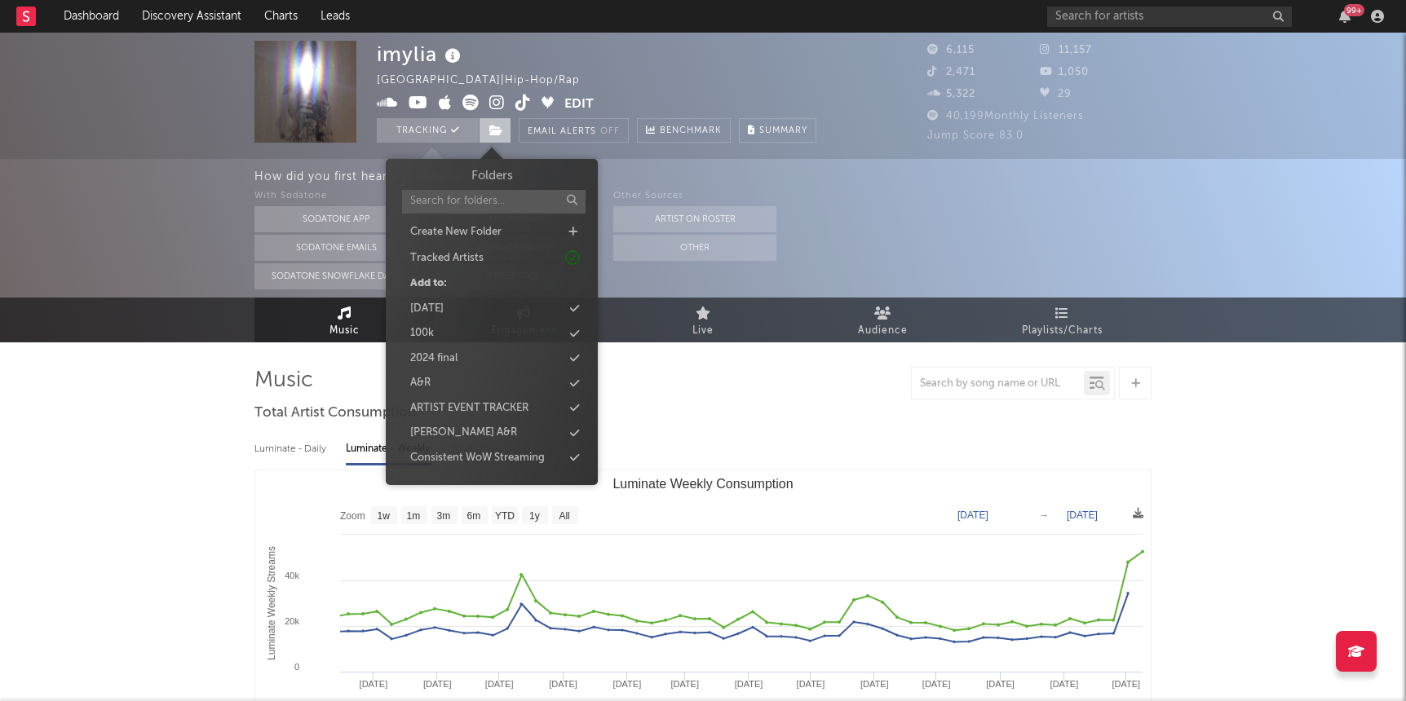
click at [496, 123] on span at bounding box center [495, 130] width 33 height 24
click at [574, 231] on icon at bounding box center [572, 232] width 9 height 11
type input "new 10/21"
click at [497, 111] on link at bounding box center [496, 104] width 15 height 16
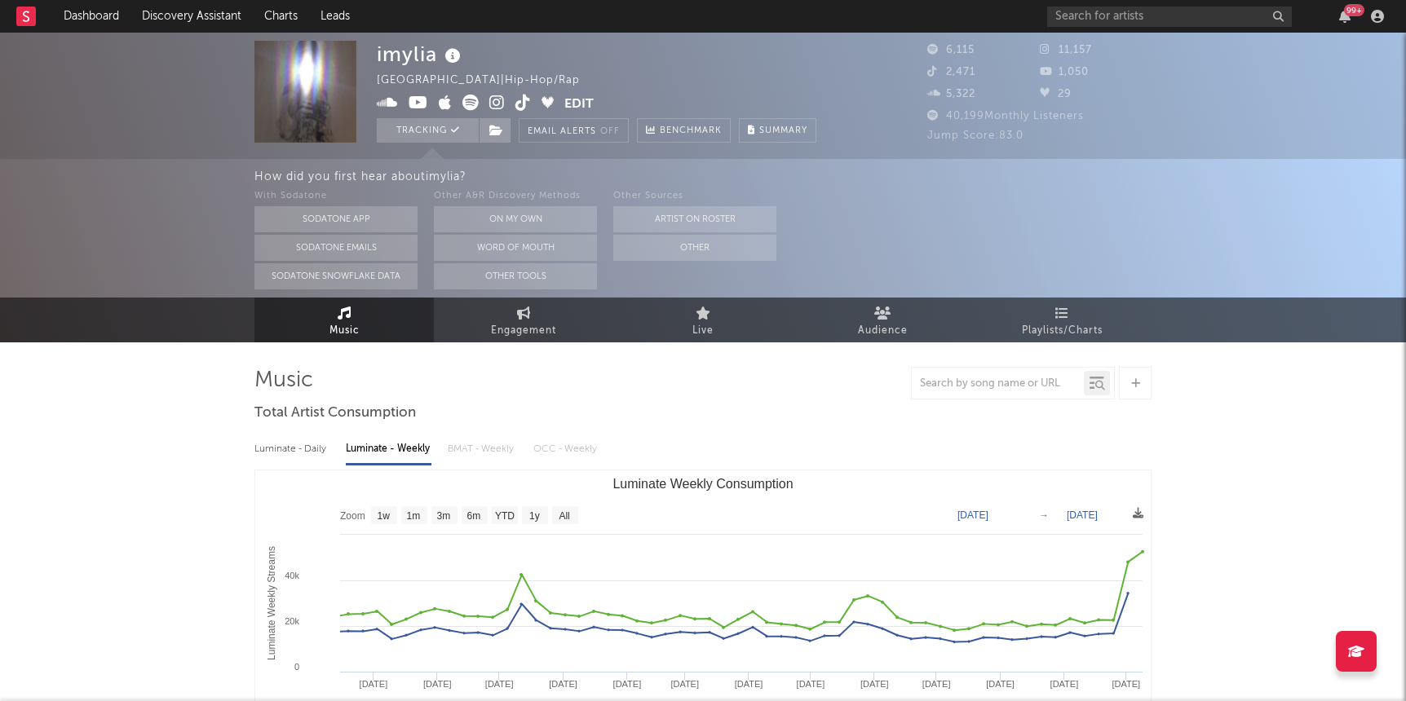
click at [1106, 33] on div "imylia United States | Hip-Hop/Rap Edit Tracking Email Alerts Off Benchmark Sum…" at bounding box center [703, 96] width 1406 height 126
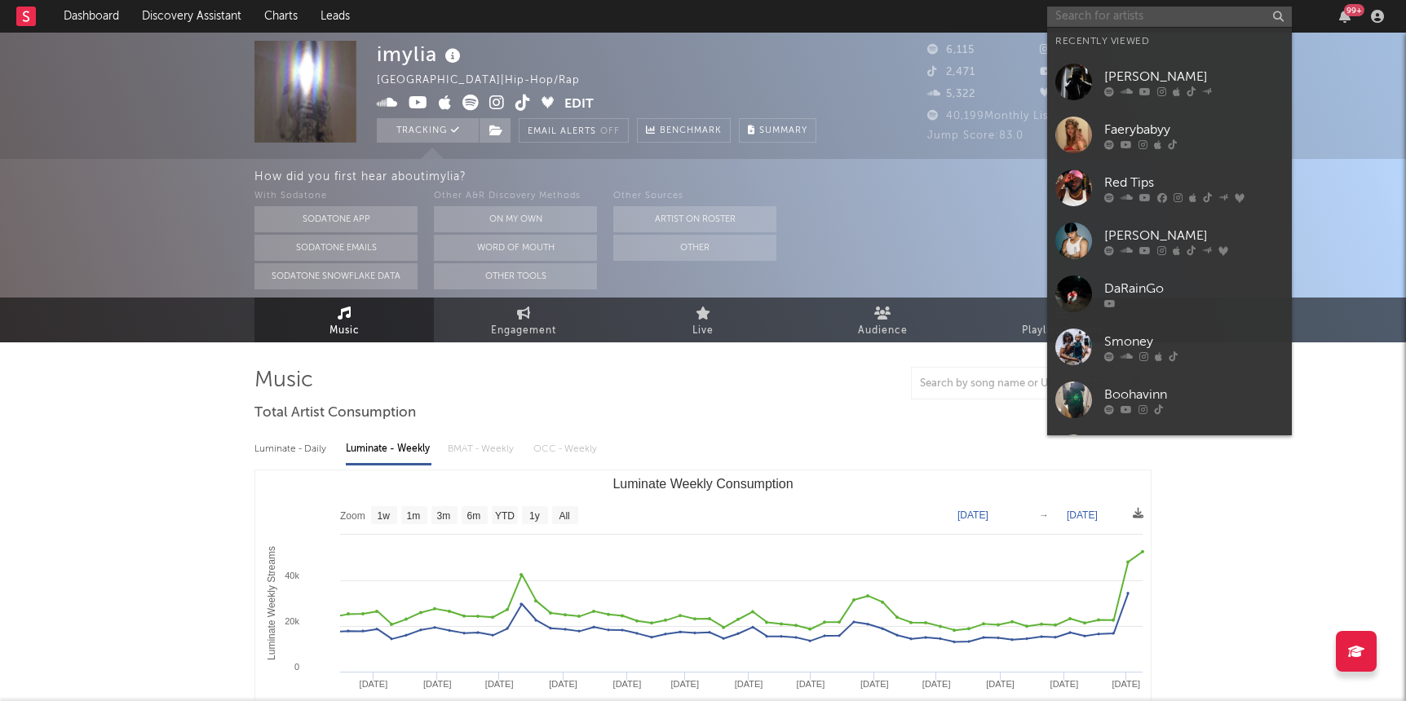
click at [1103, 24] on input "text" at bounding box center [1169, 17] width 245 height 20
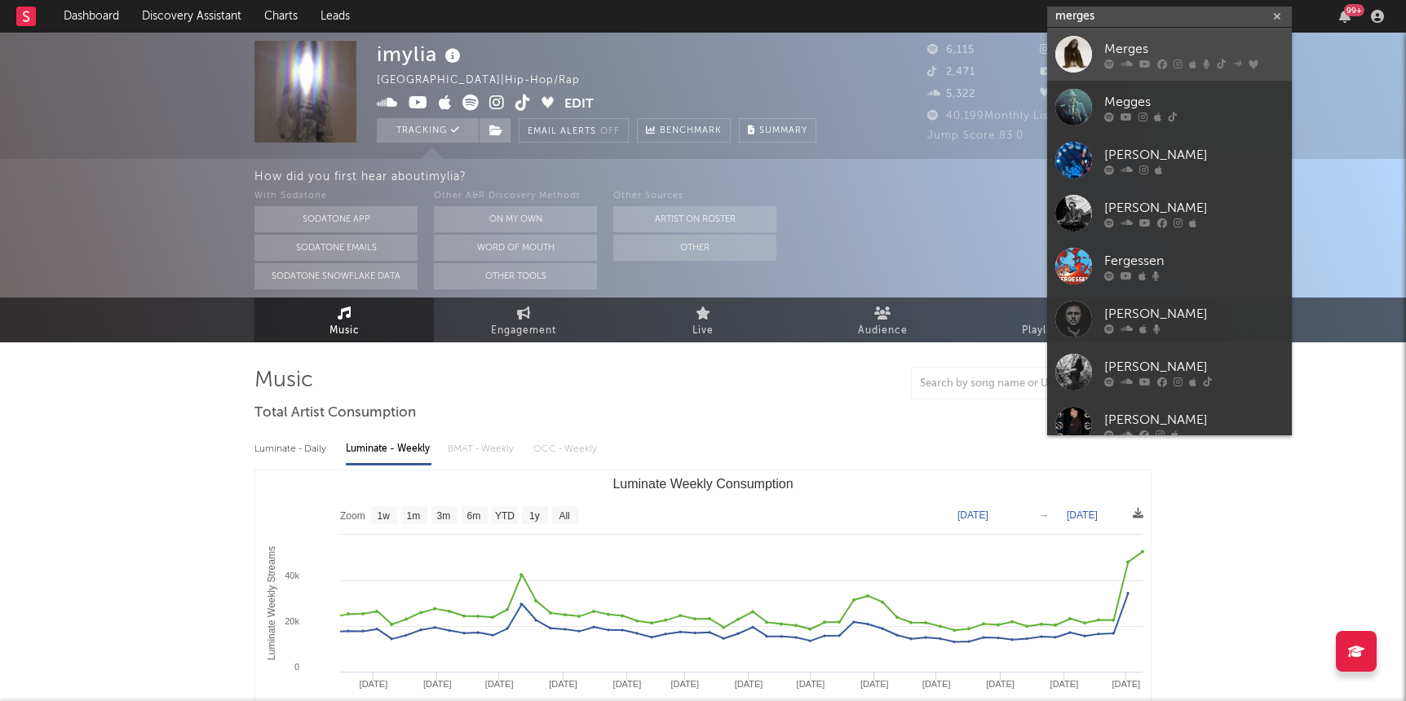
type input "merges"
click at [1105, 30] on link "Merges" at bounding box center [1169, 54] width 245 height 53
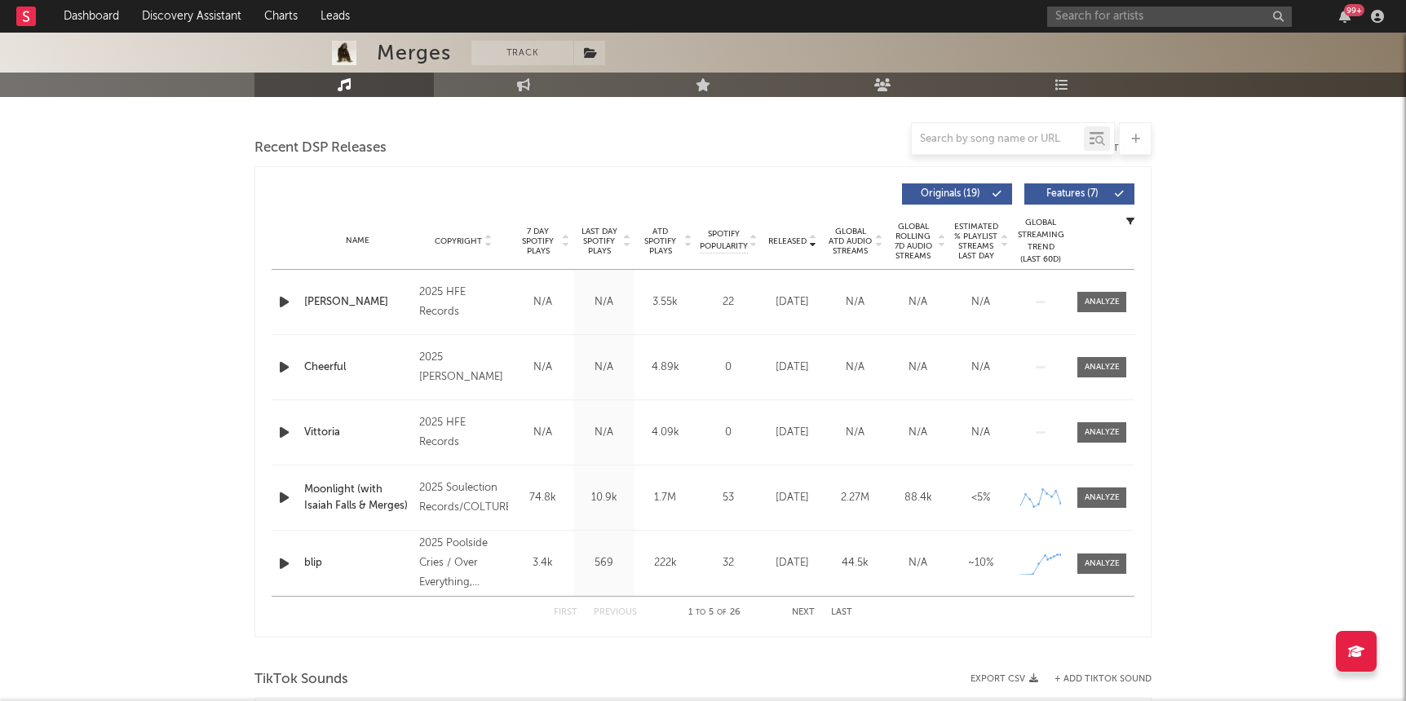
scroll to position [239, 0]
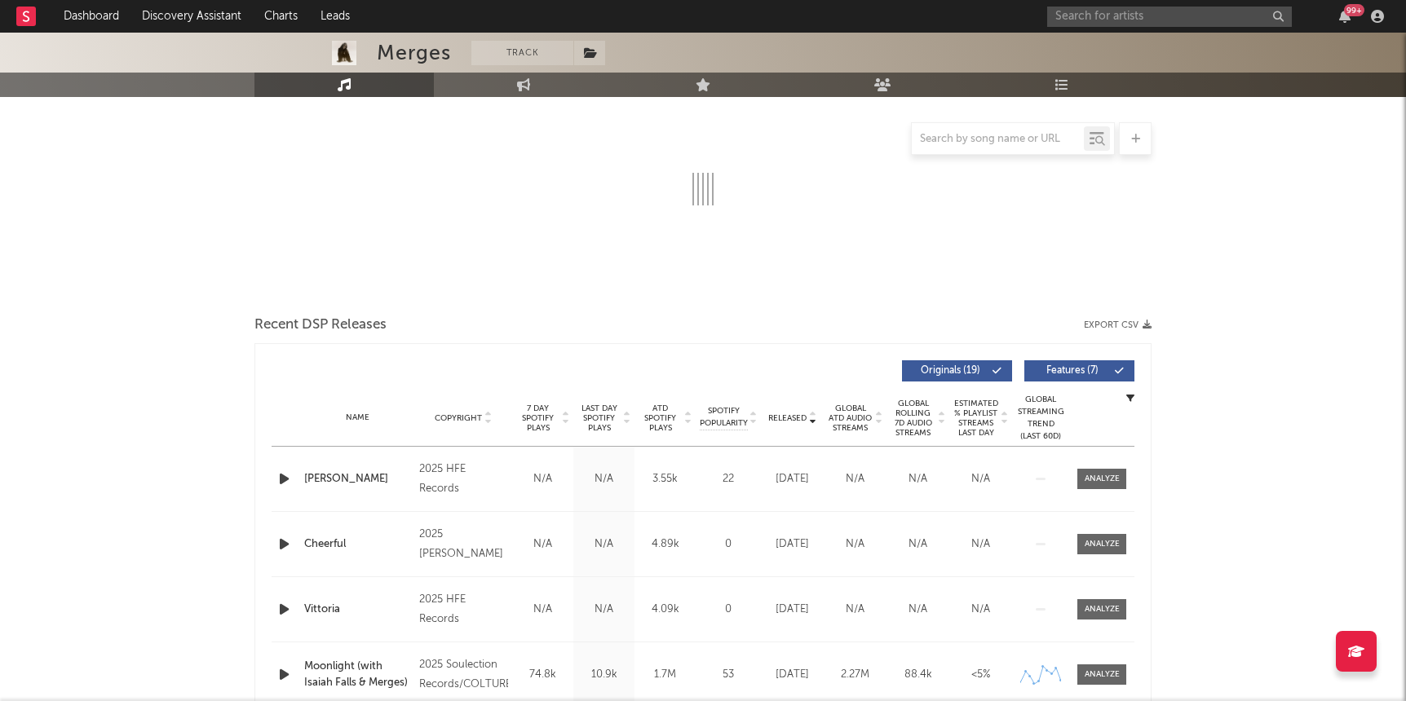
select select "6m"
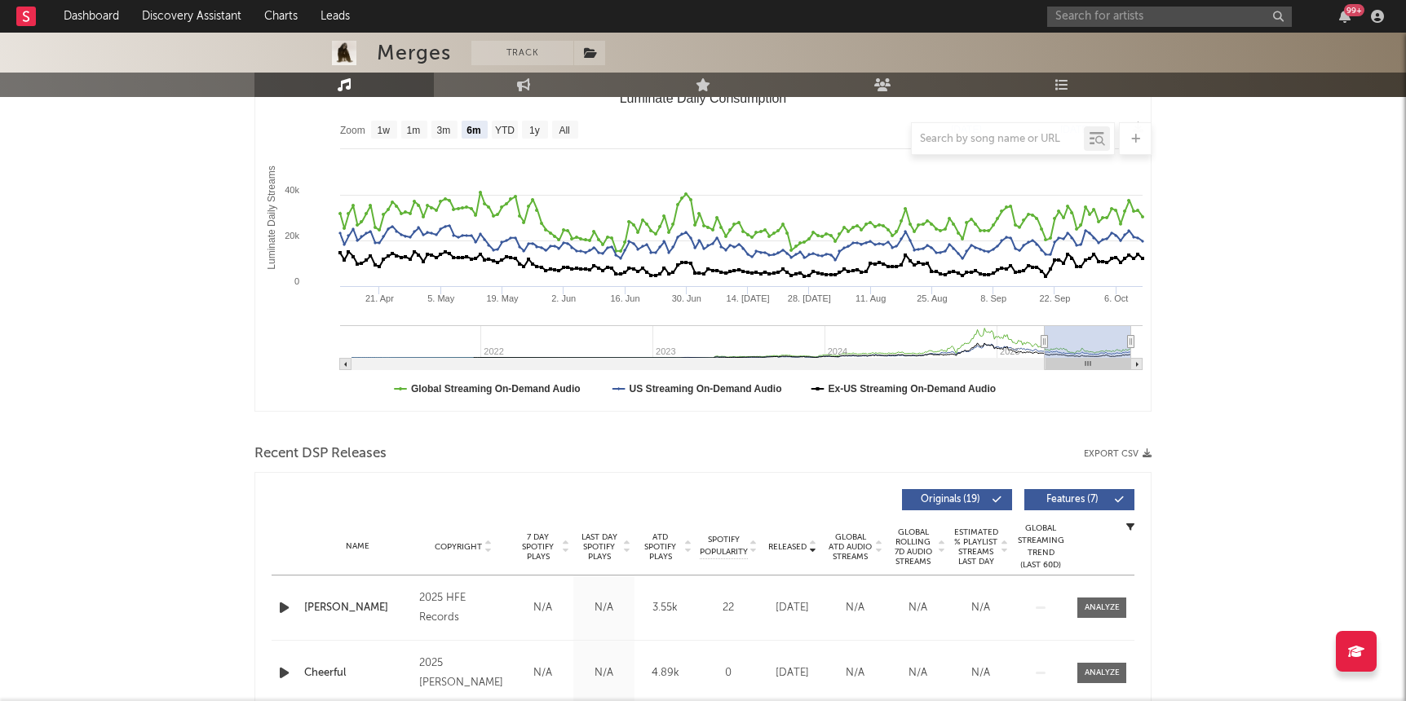
click at [1096, 2] on div "99 +" at bounding box center [1218, 16] width 343 height 33
click at [1096, 5] on div "99 +" at bounding box center [1218, 16] width 343 height 33
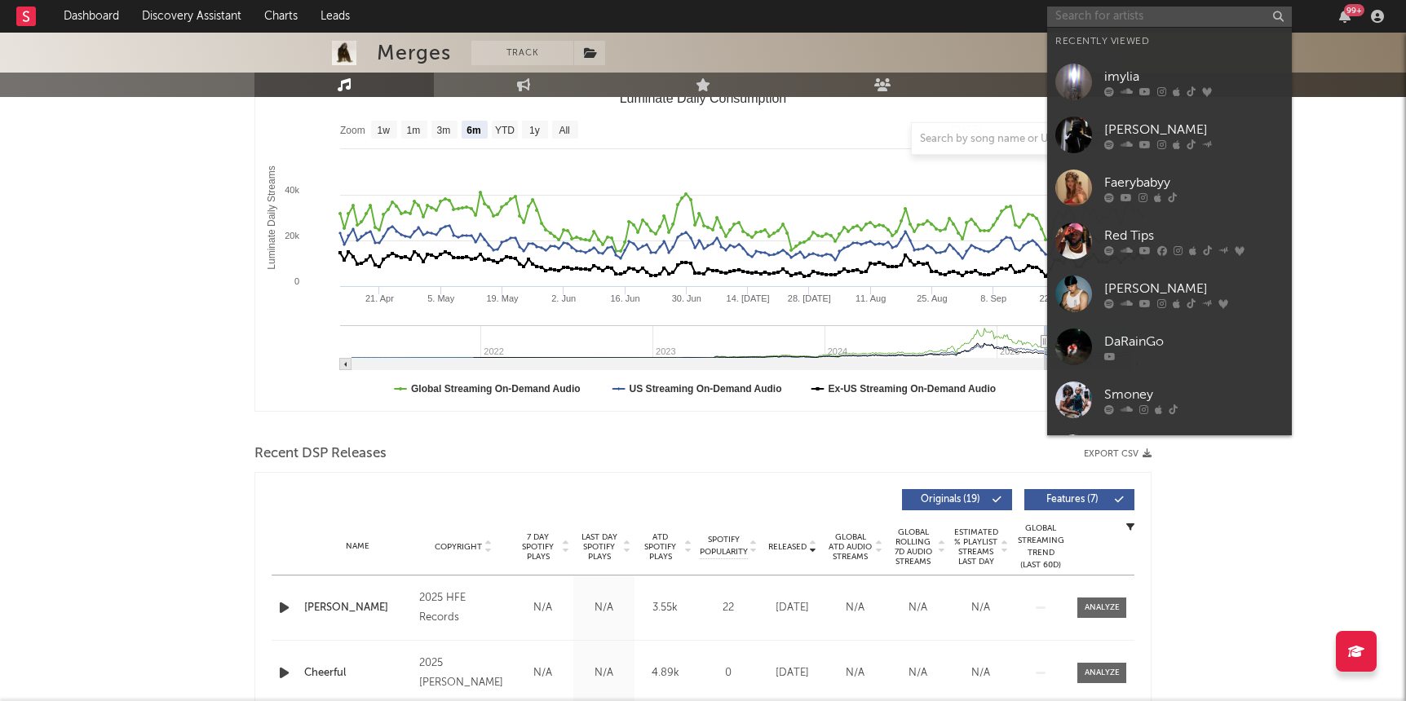
click at [1085, 20] on input "text" at bounding box center [1169, 17] width 245 height 20
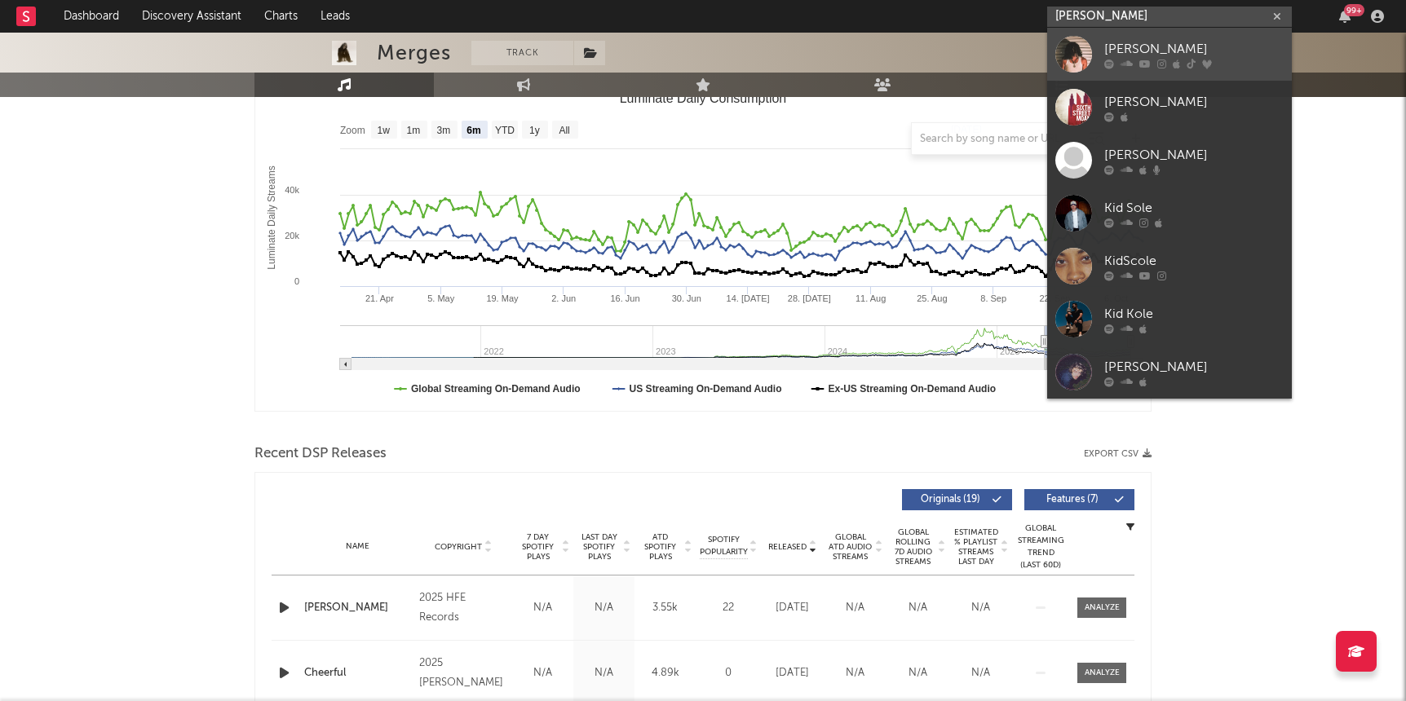
type input "kid cole"
click at [1156, 42] on div "Kid Cole" at bounding box center [1193, 49] width 179 height 20
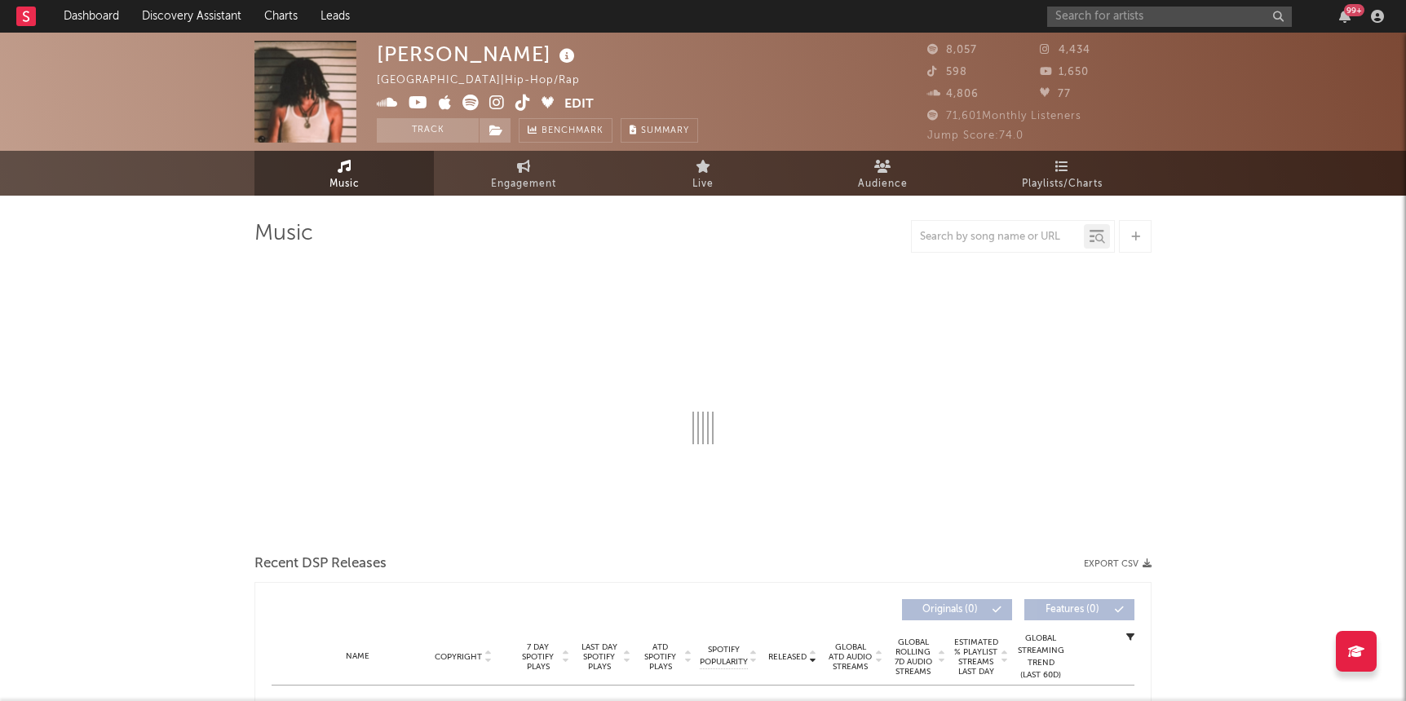
select select "6m"
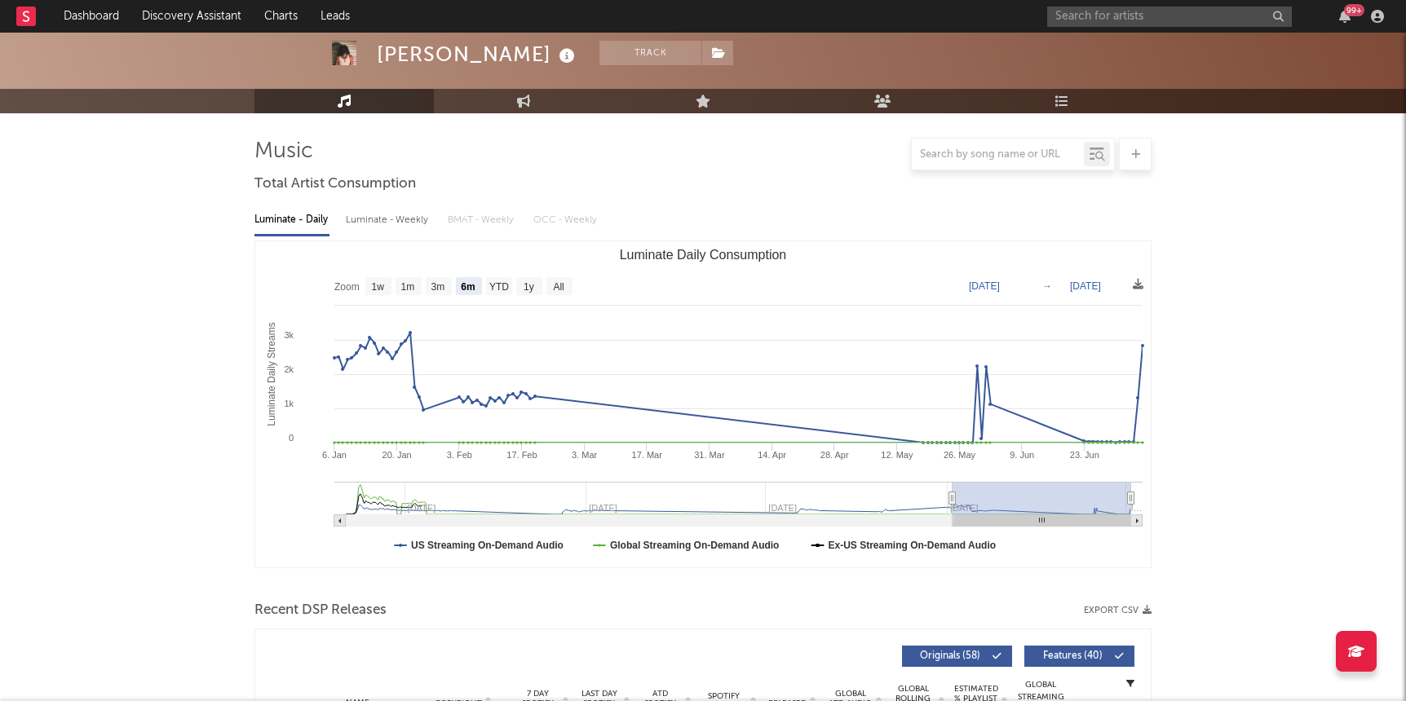
scroll to position [446, 0]
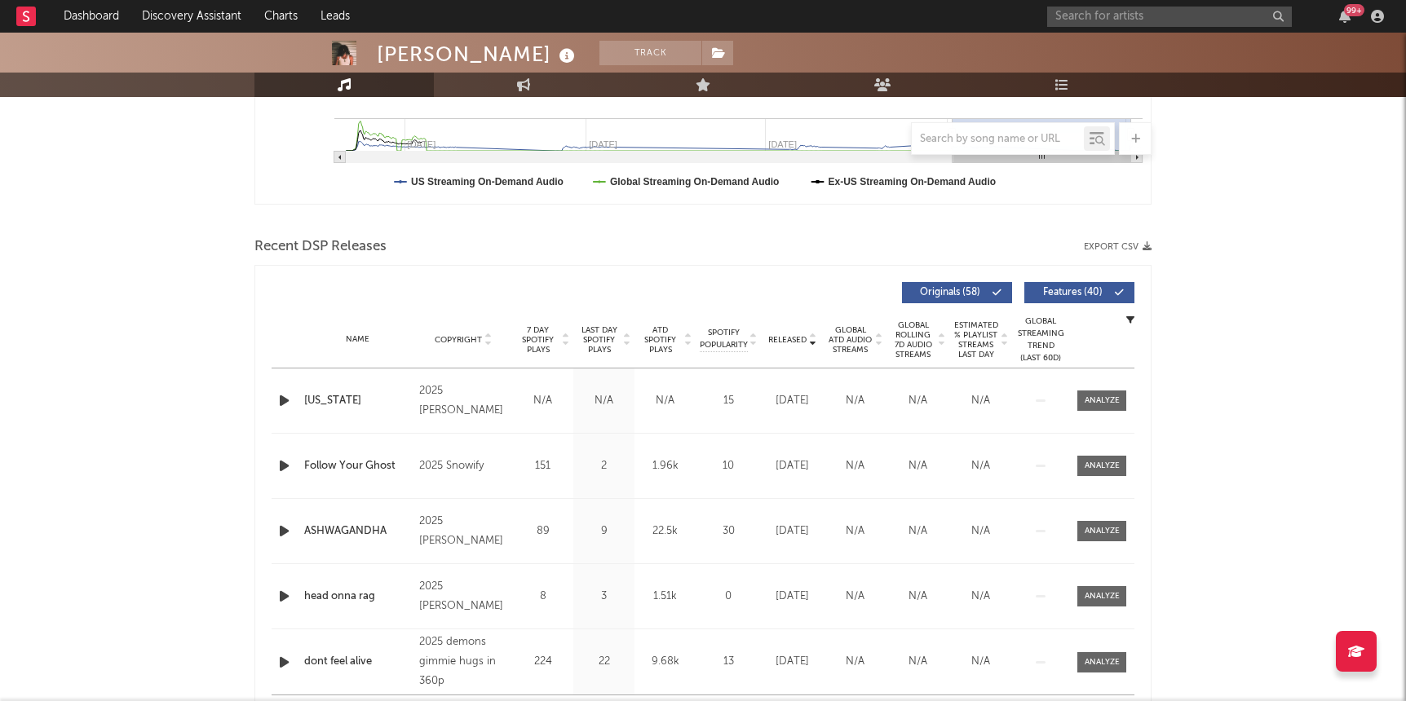
click at [281, 396] on icon "button" at bounding box center [284, 401] width 17 height 20
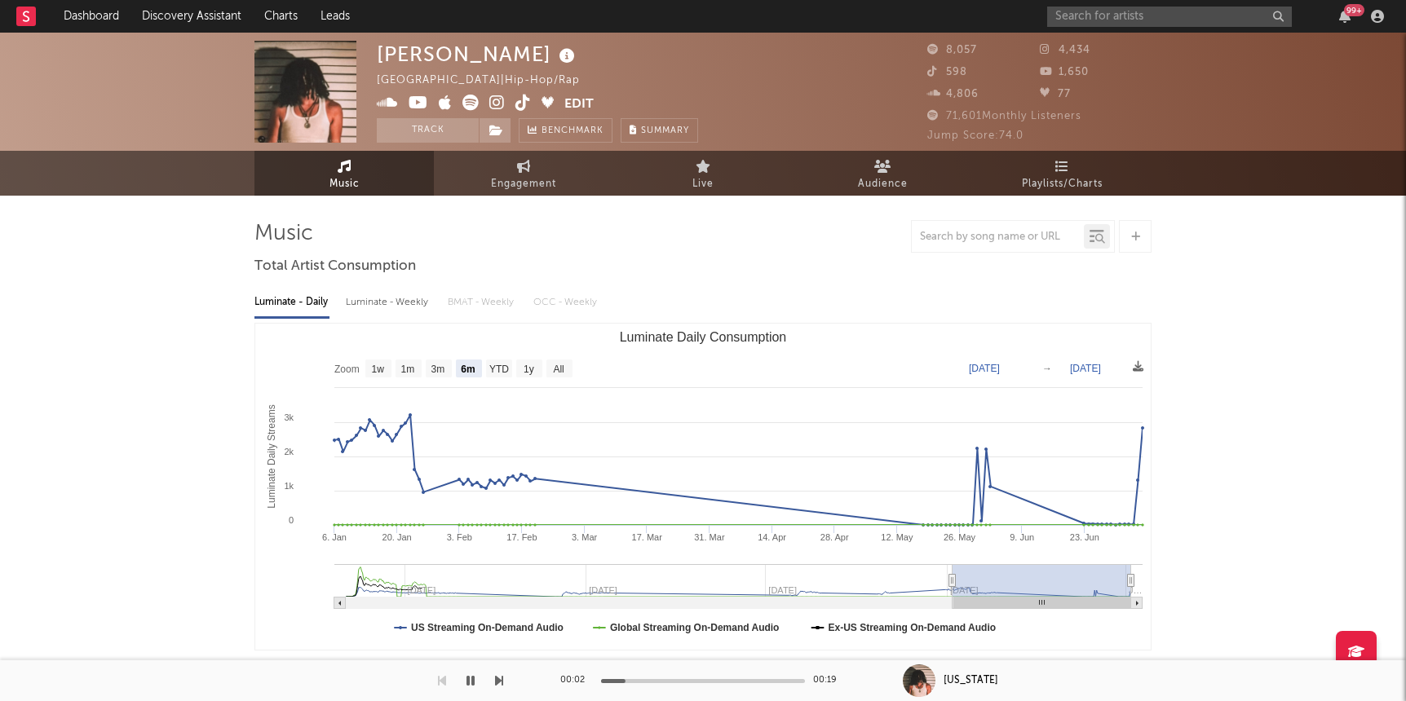
click at [493, 99] on icon at bounding box center [496, 103] width 15 height 16
click at [1094, 10] on input "text" at bounding box center [1169, 17] width 245 height 20
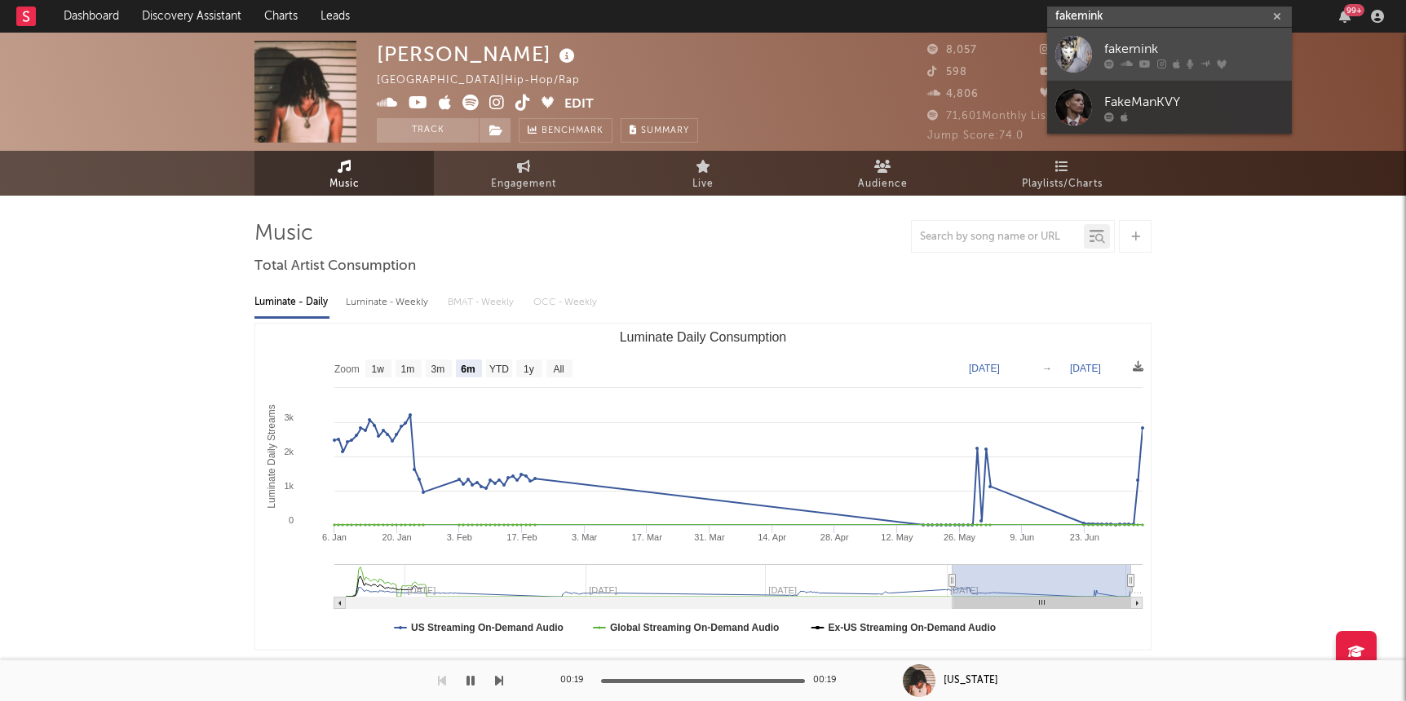
type input "fakemink"
click at [1129, 55] on div "fakemink" at bounding box center [1193, 49] width 179 height 20
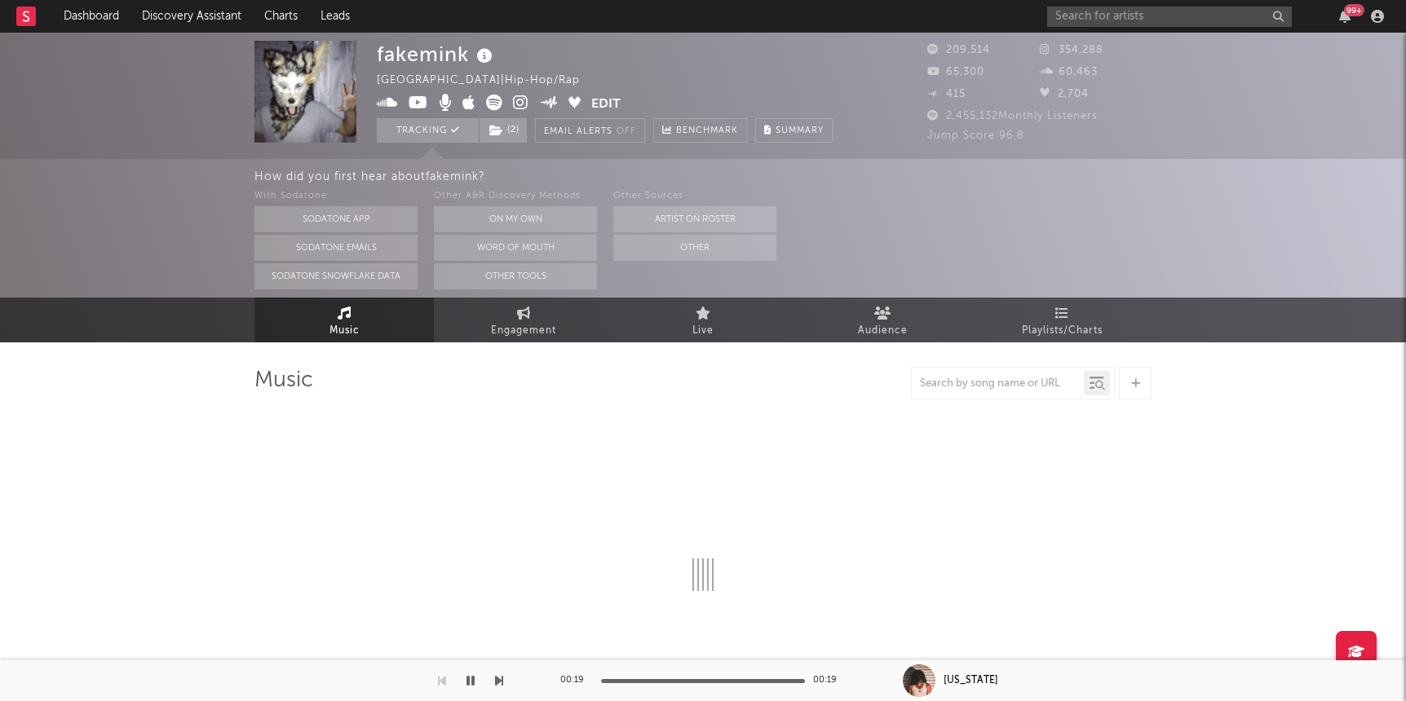
select select "6m"
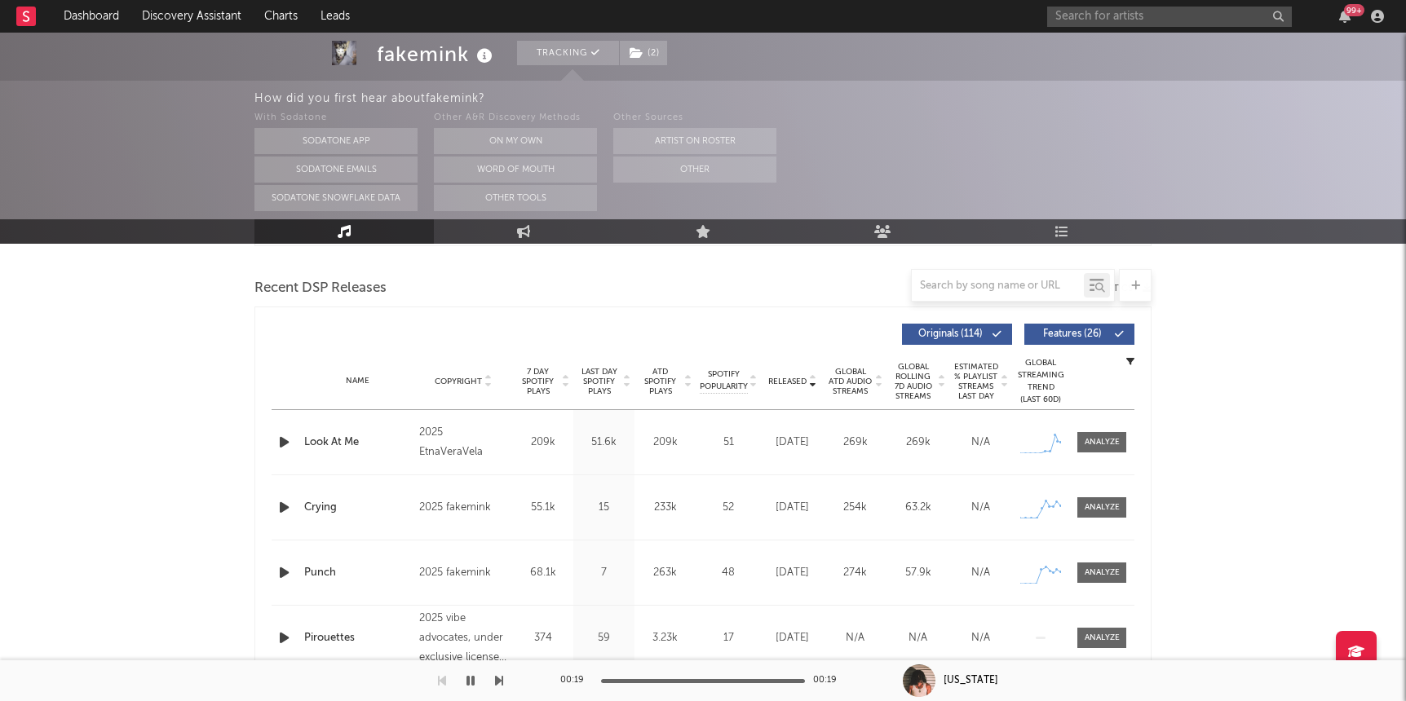
scroll to position [626, 0]
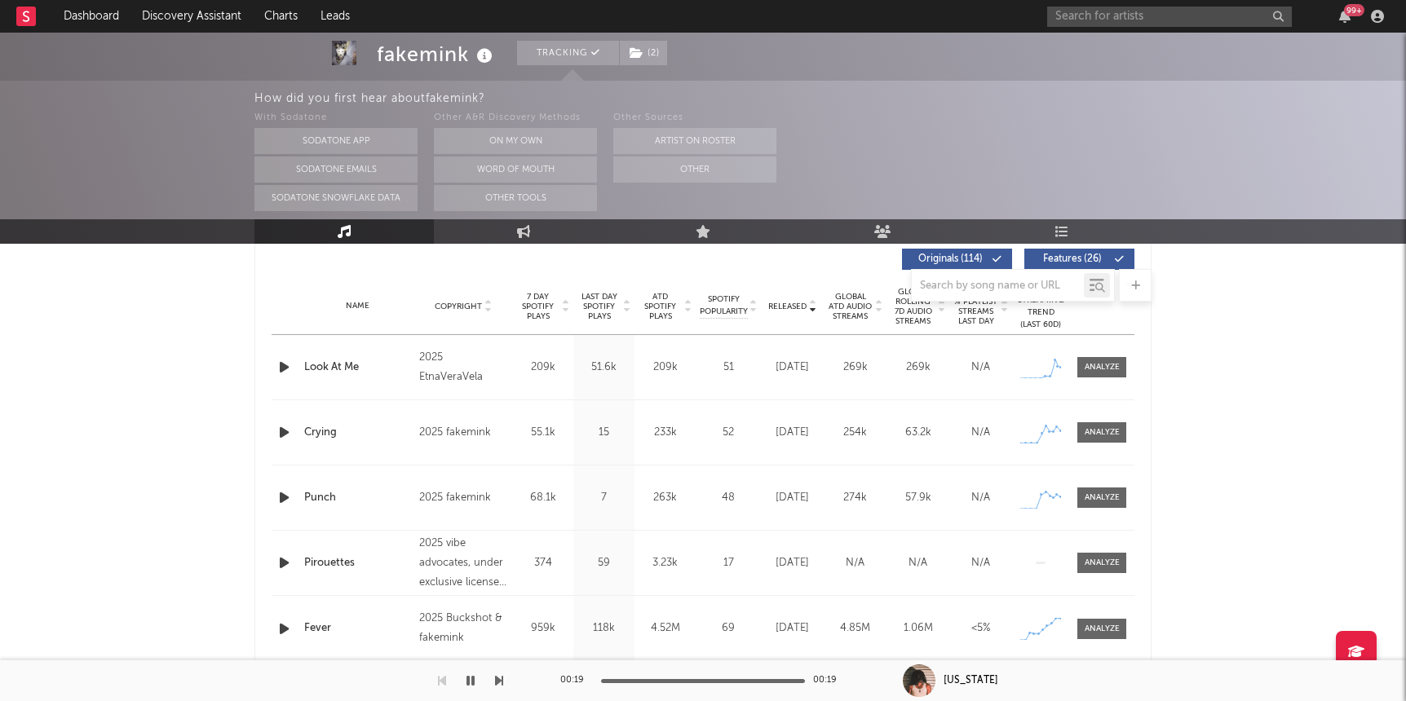
click at [1103, 387] on div "Name Look At Me Copyright 2025 EtnaVeraVela Label - Album Names Look At Me Comp…" at bounding box center [703, 367] width 863 height 64
click at [1094, 367] on div at bounding box center [1102, 367] width 35 height 12
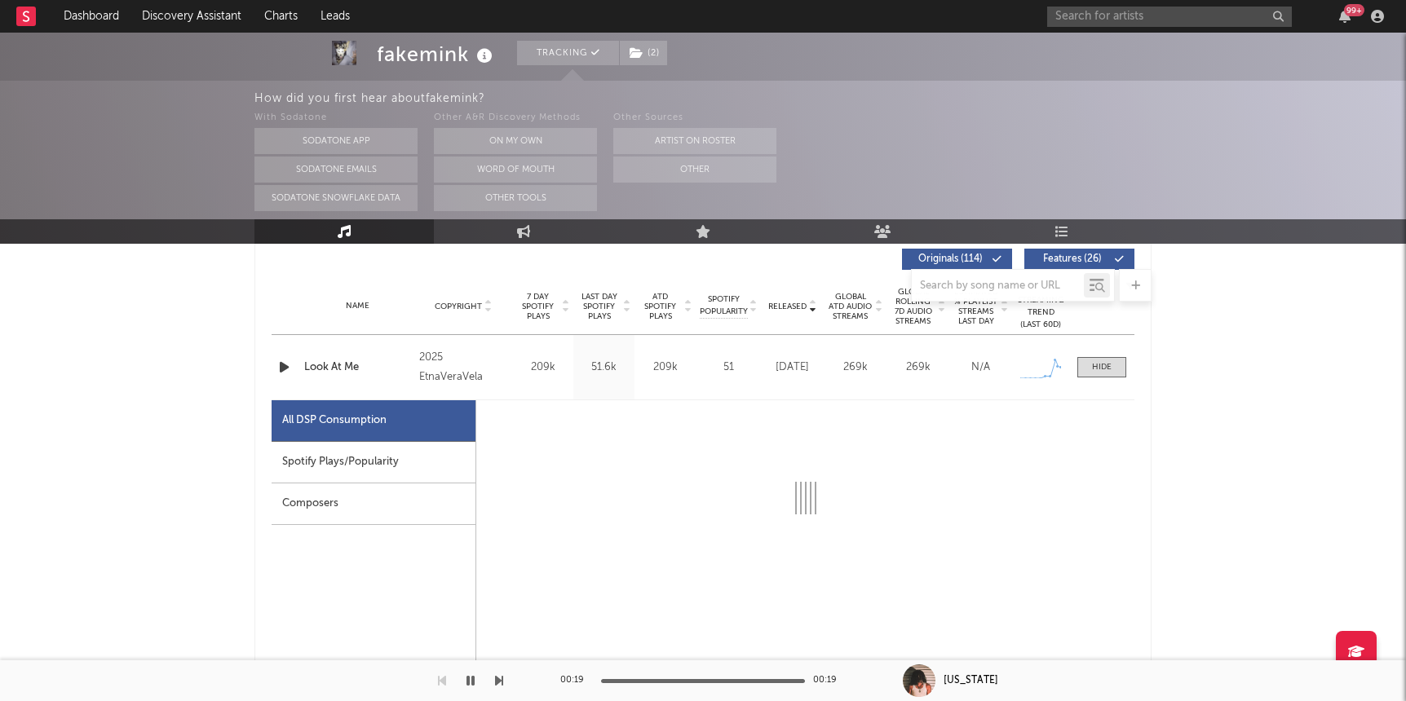
select select "1w"
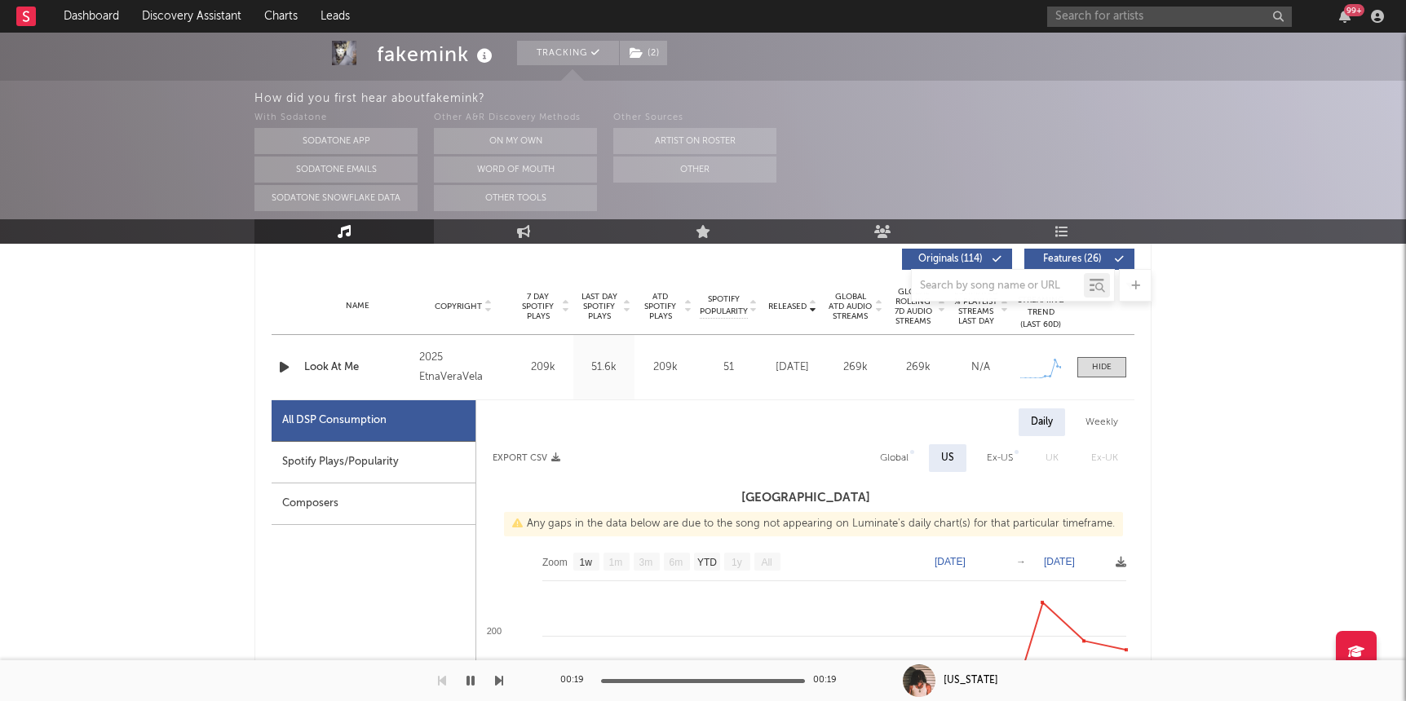
click at [1121, 26] on div "99 +" at bounding box center [1218, 16] width 343 height 33
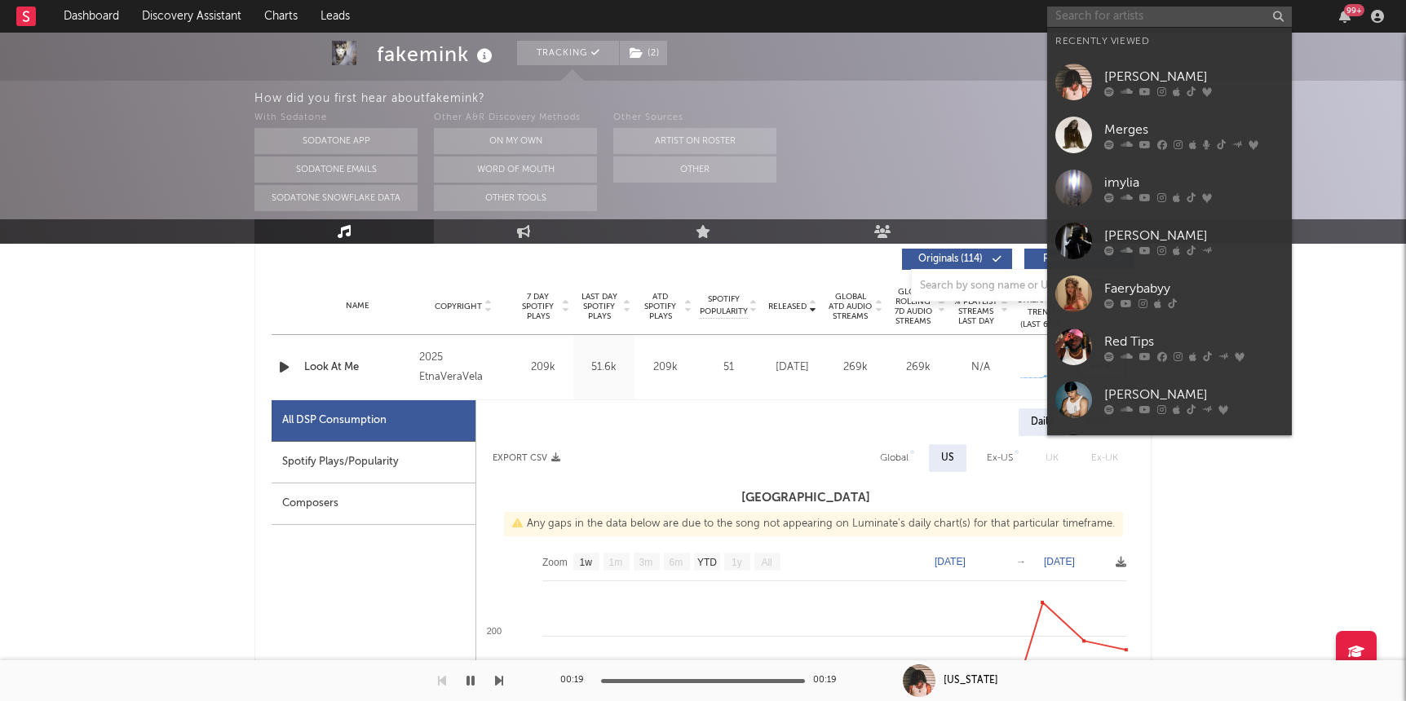
click at [1117, 16] on input "text" at bounding box center [1169, 17] width 245 height 20
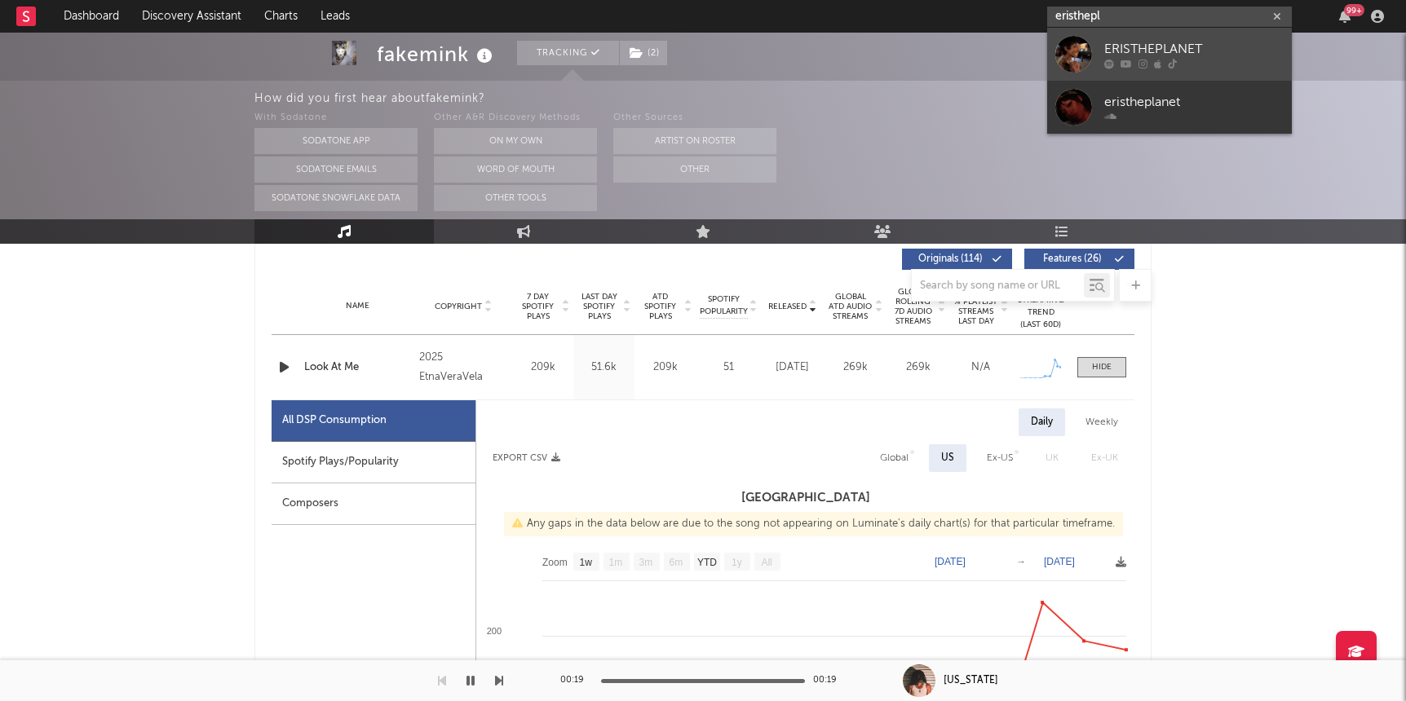
type input "eristhepl"
click at [1153, 55] on div "ERISTHEPLANET" at bounding box center [1193, 49] width 179 height 20
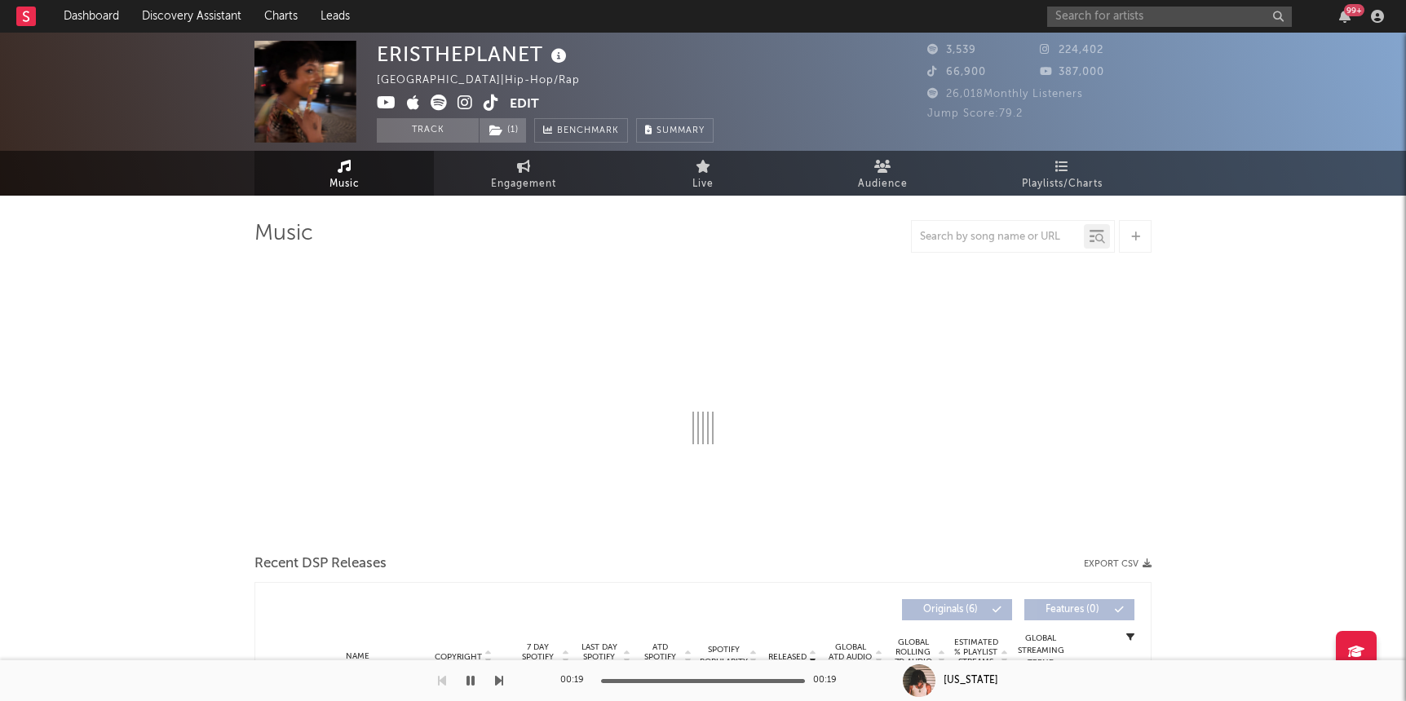
select select "6m"
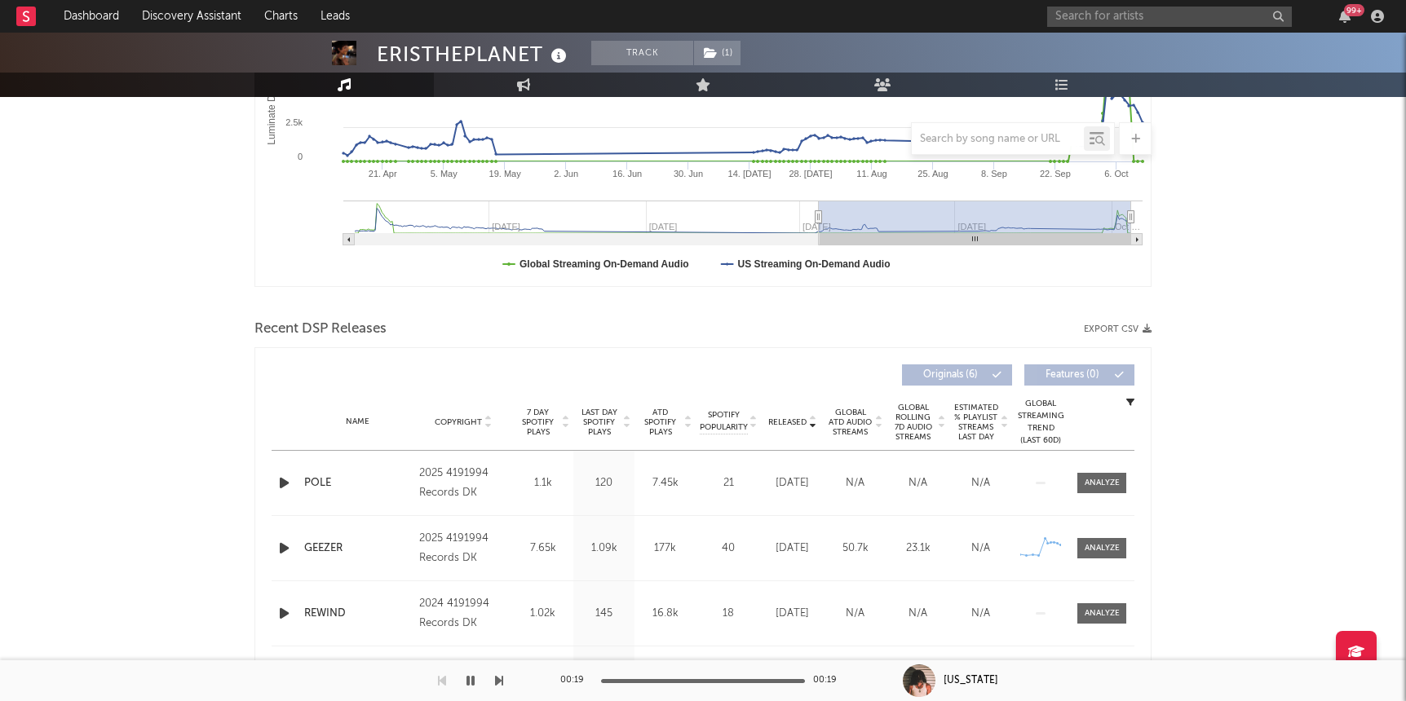
scroll to position [365, 0]
click at [279, 475] on icon "button" at bounding box center [284, 481] width 17 height 20
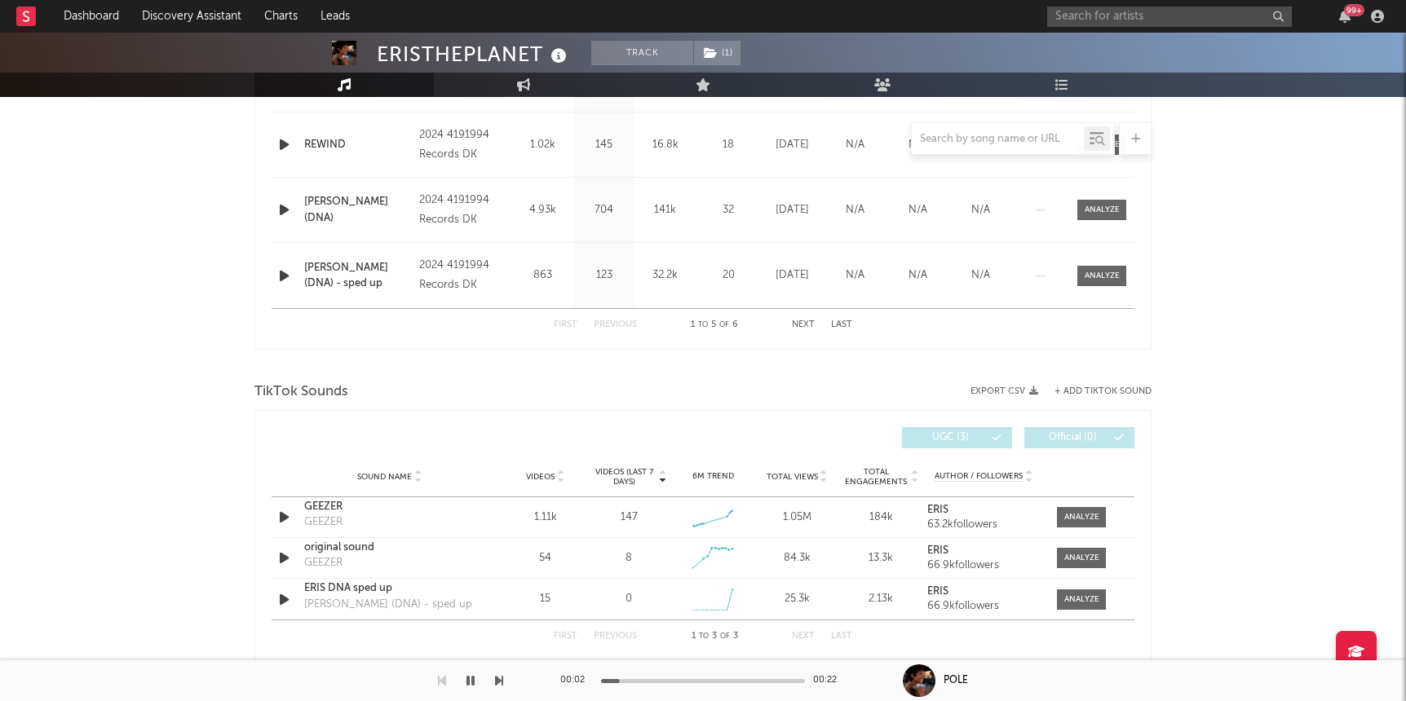
scroll to position [834, 0]
click at [329, 506] on div "GEEZER" at bounding box center [389, 505] width 170 height 16
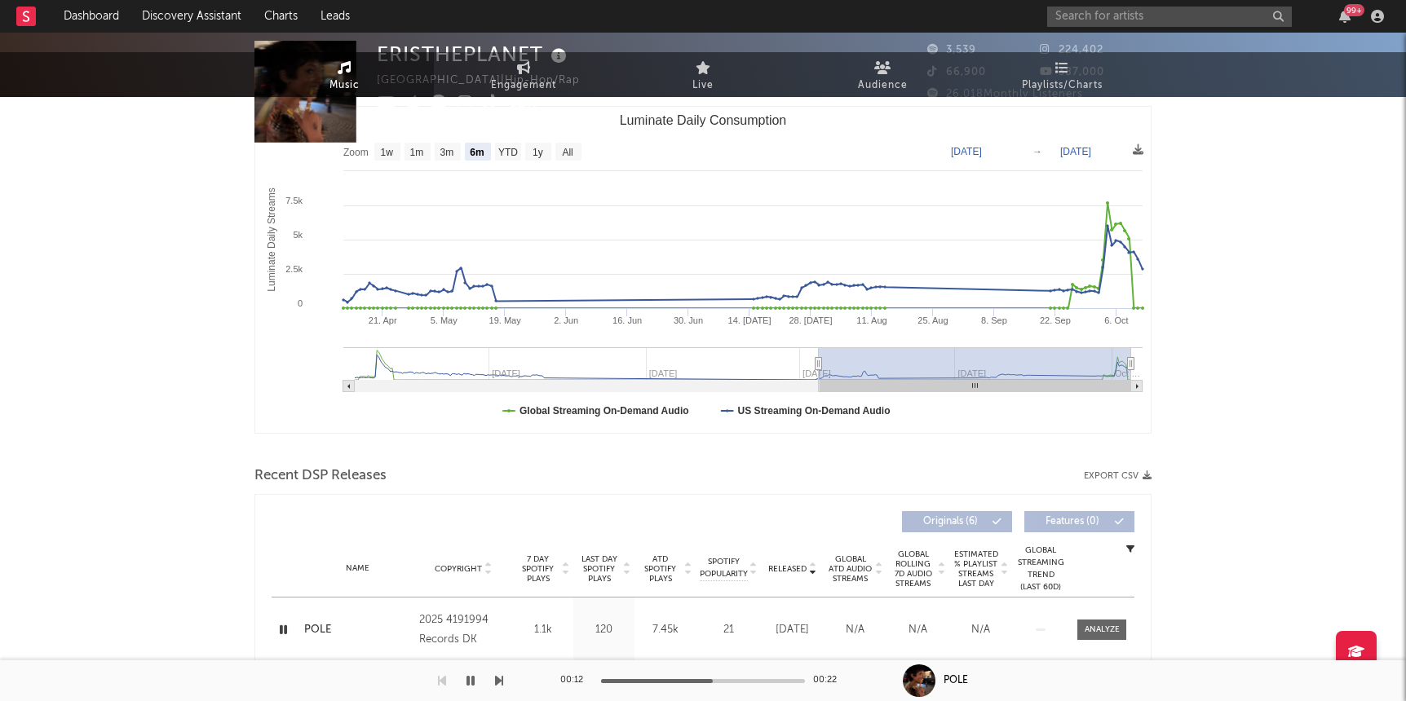
scroll to position [0, 0]
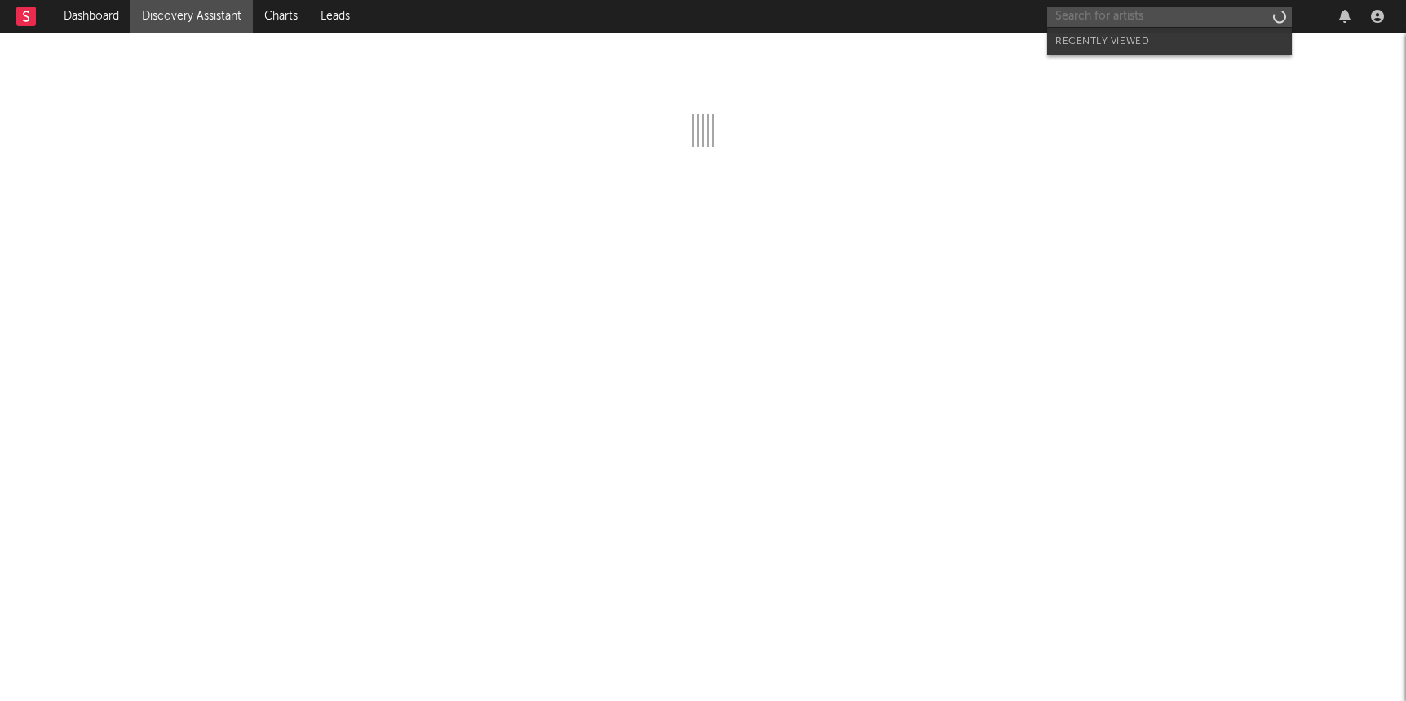
click at [1102, 21] on input "text" at bounding box center [1169, 17] width 245 height 20
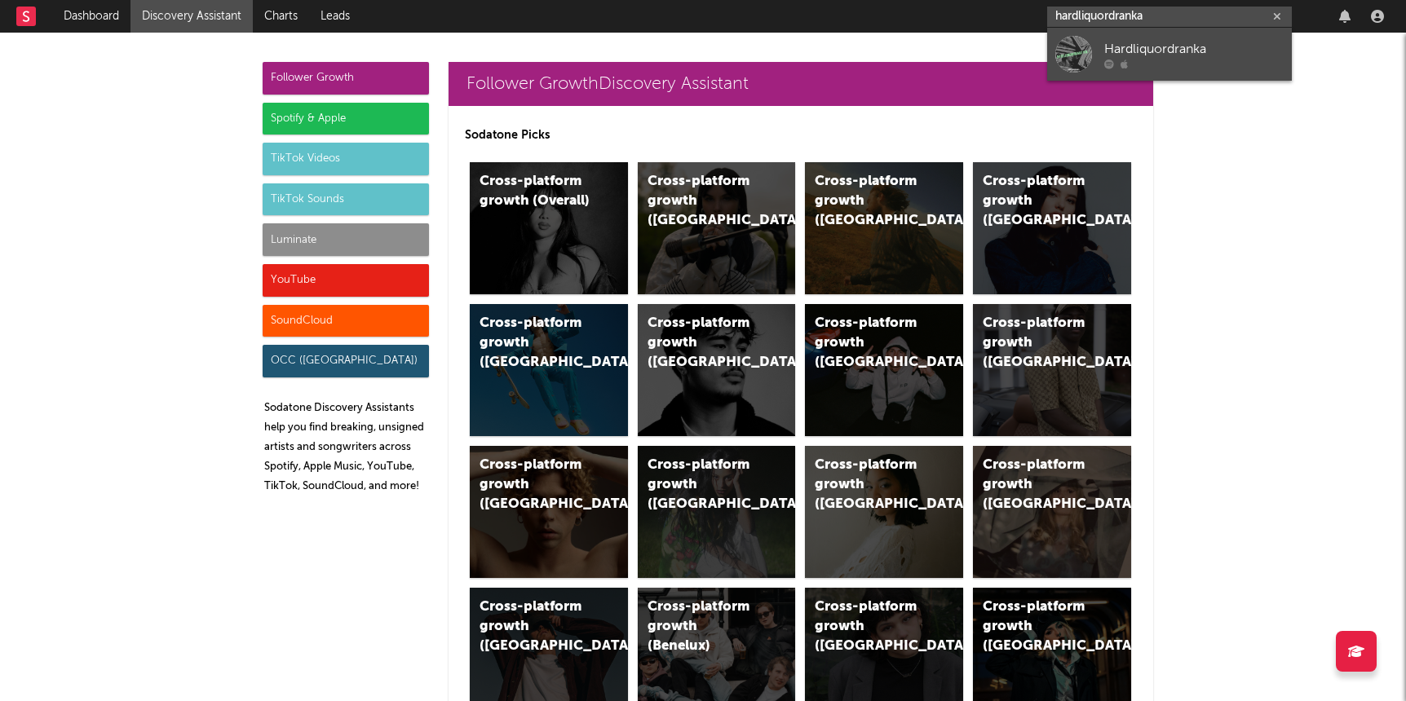
type input "hardliquordranka"
click at [1140, 38] on link "Hardliquordranka" at bounding box center [1169, 54] width 245 height 53
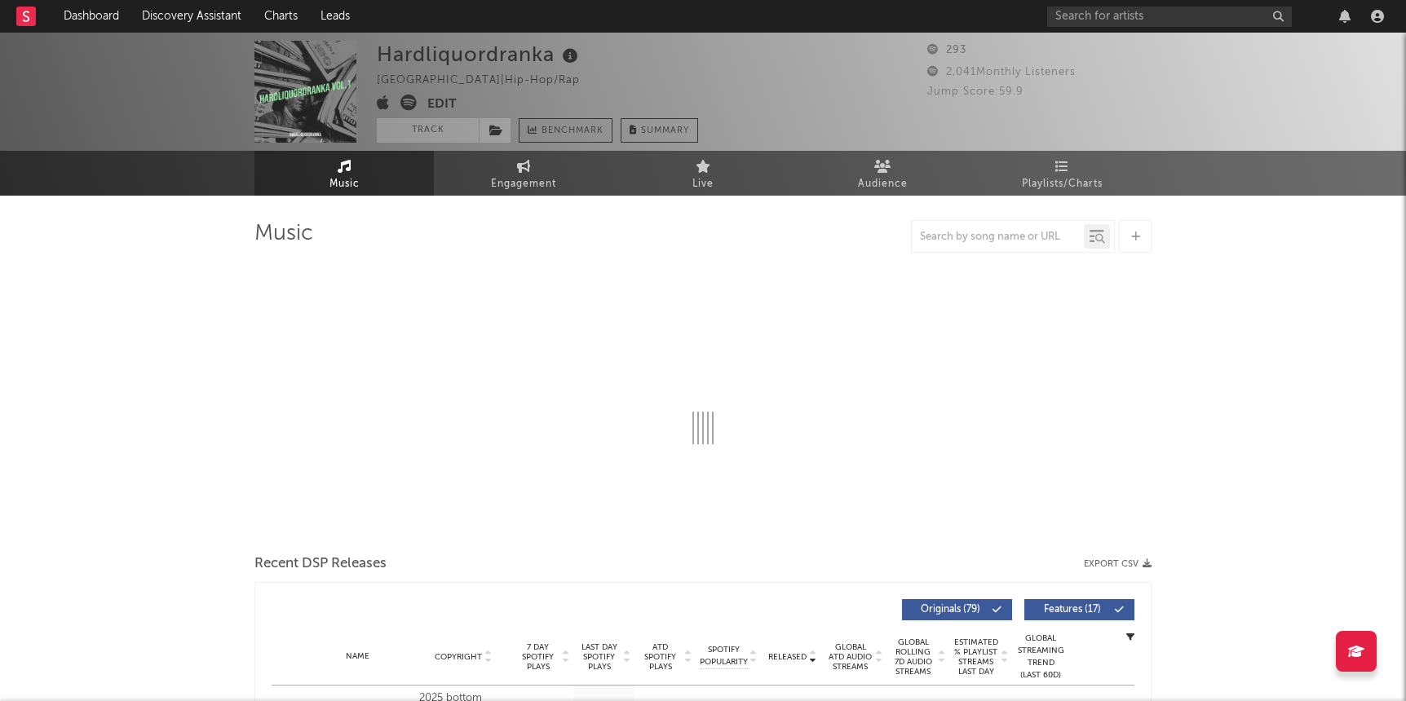
select select "1w"
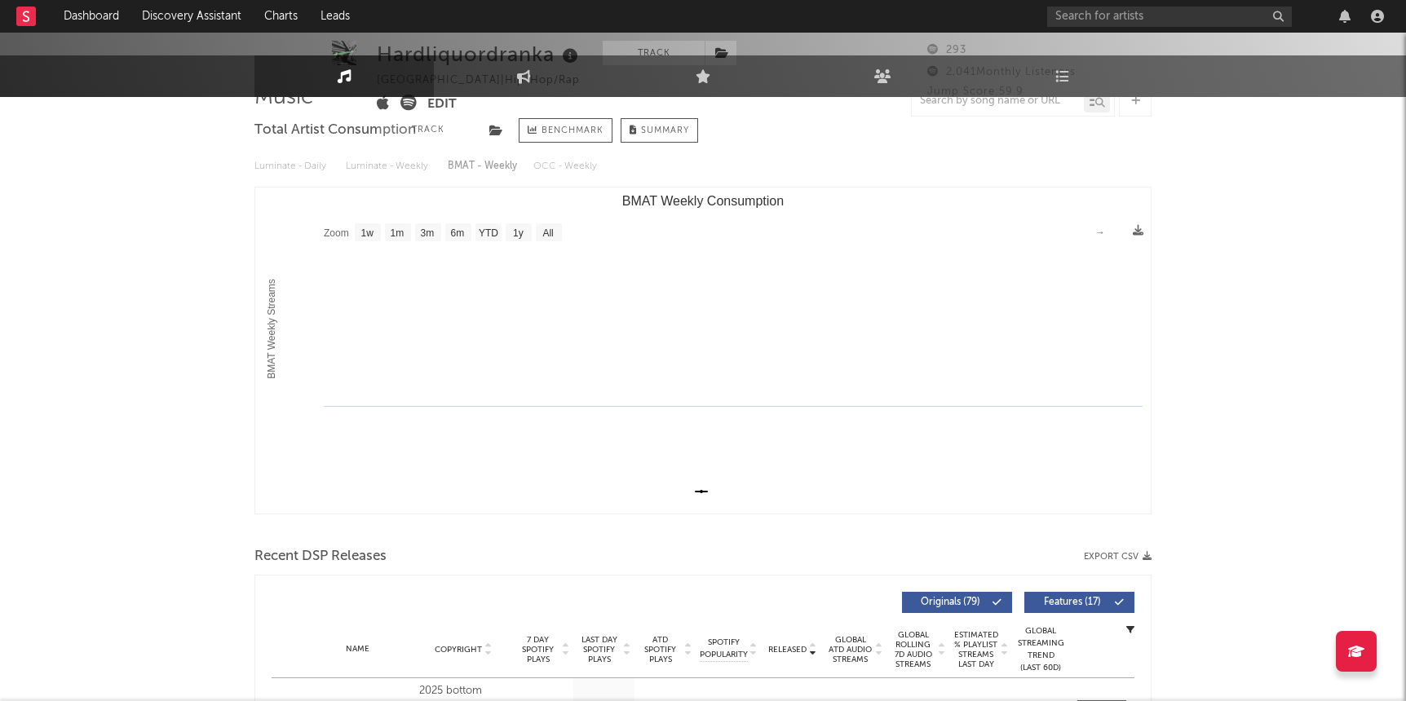
scroll to position [559, 0]
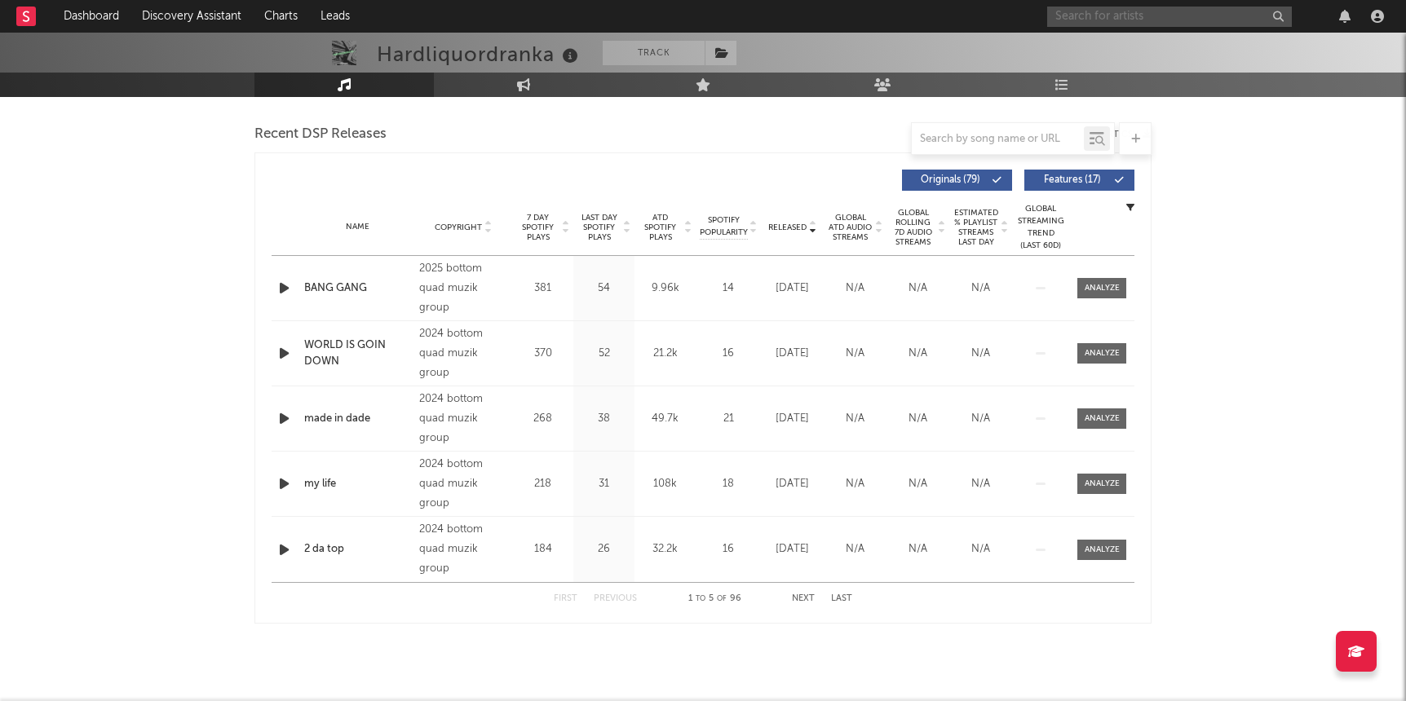
click at [1083, 17] on input "text" at bounding box center [1169, 17] width 245 height 20
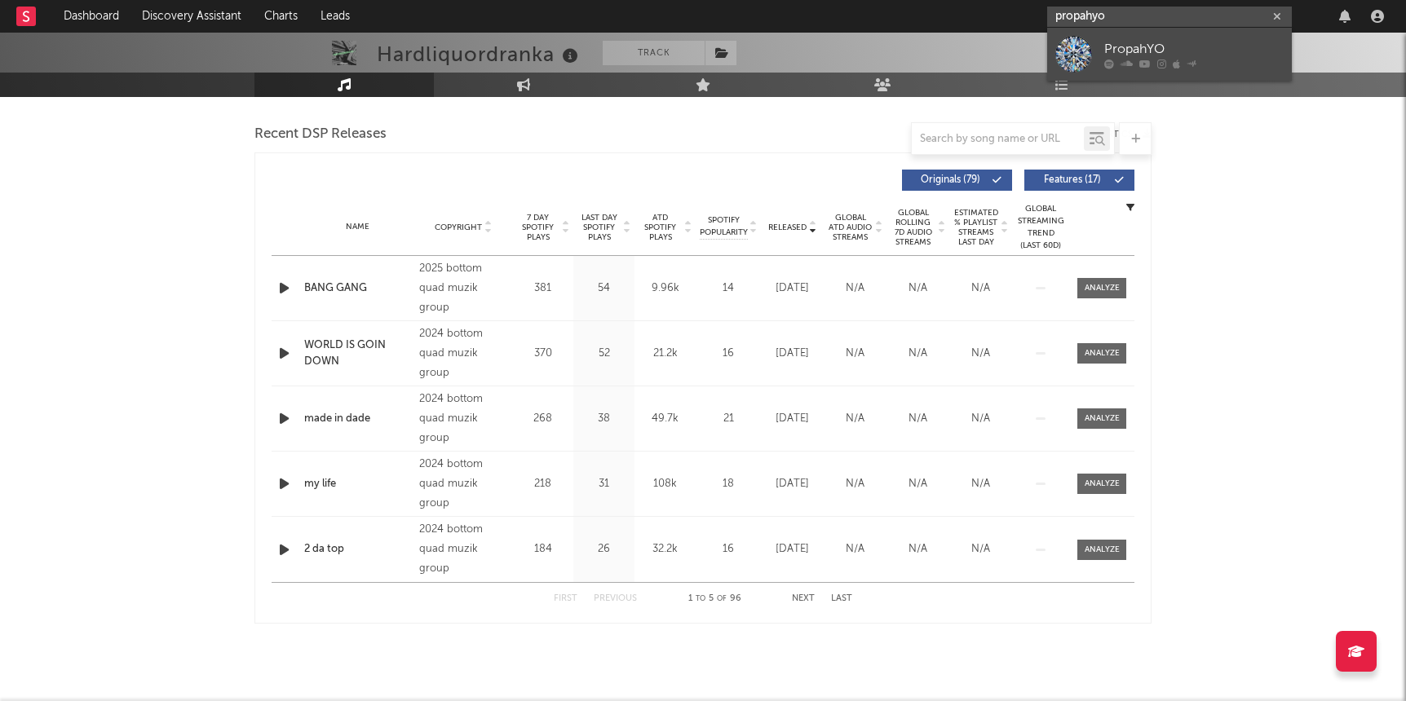
type input "propahyo"
click at [1197, 55] on div "PropahYO" at bounding box center [1193, 49] width 179 height 20
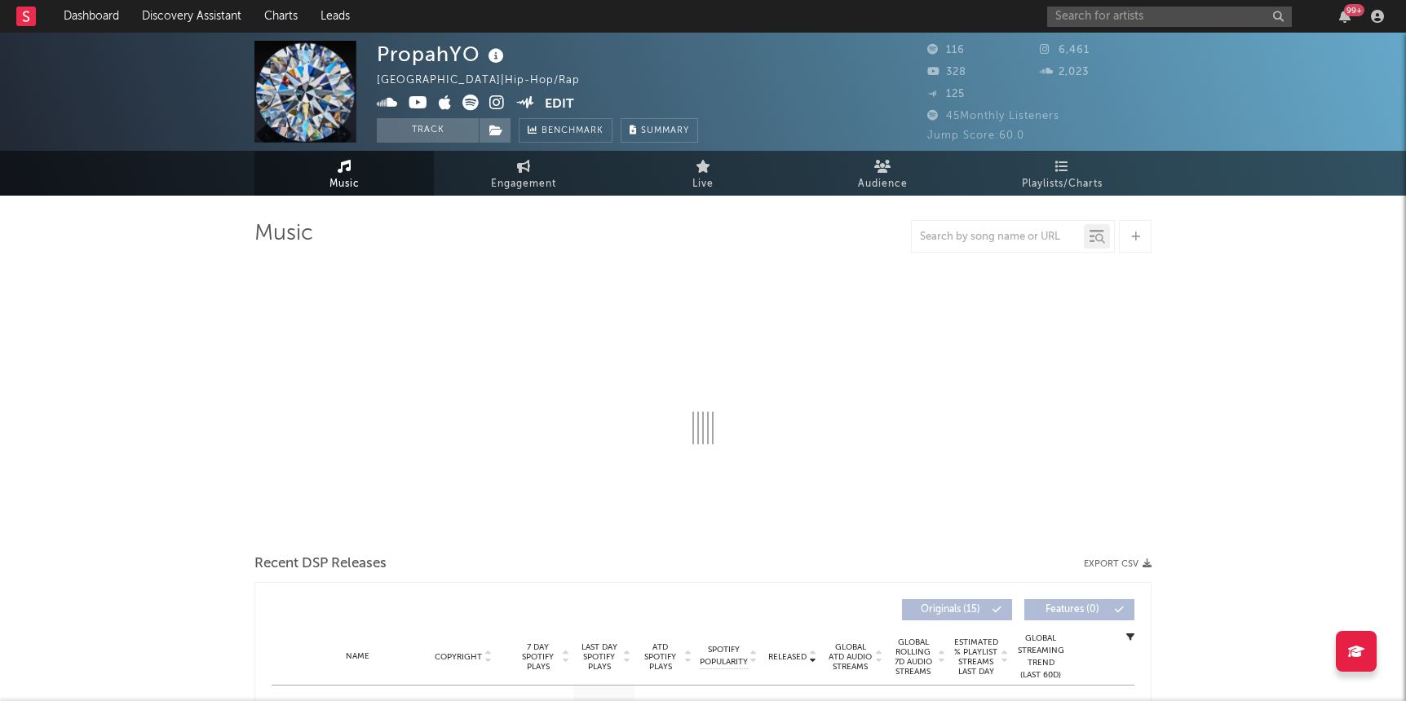
select select "1w"
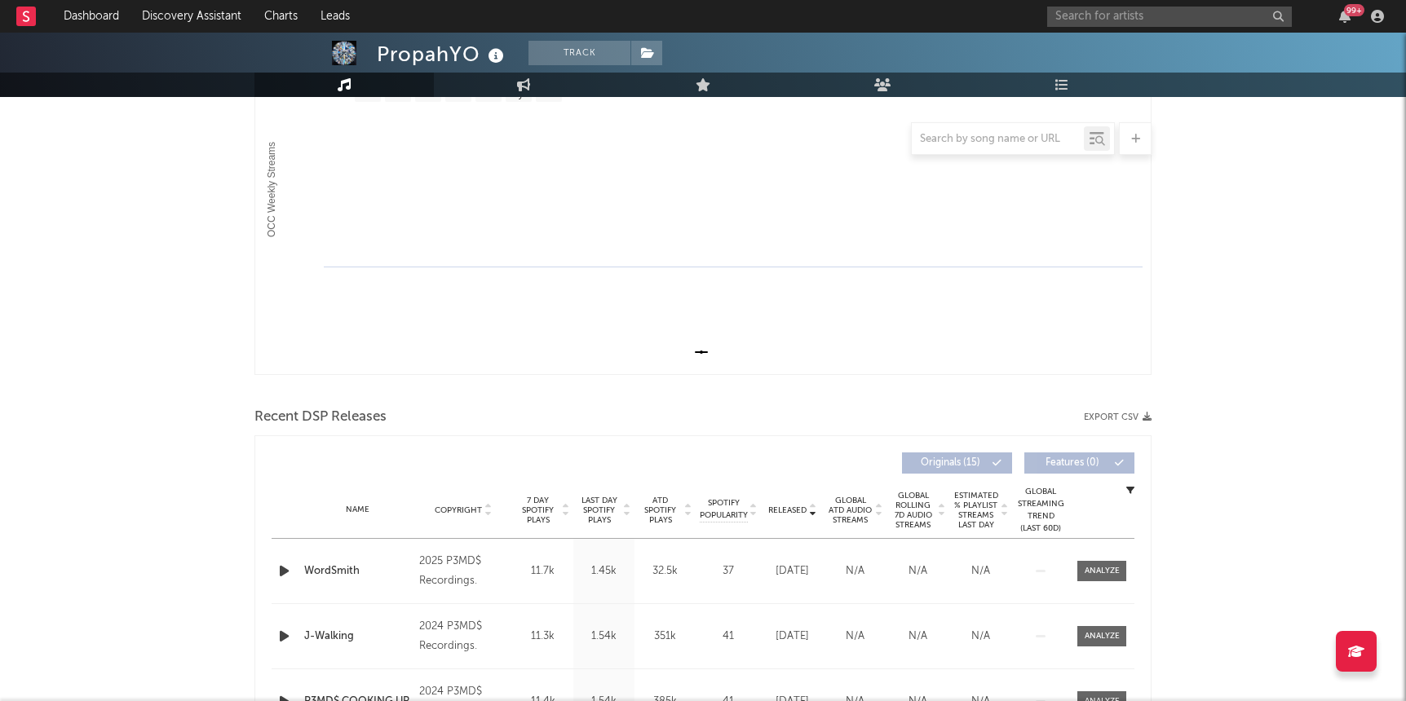
scroll to position [291, 0]
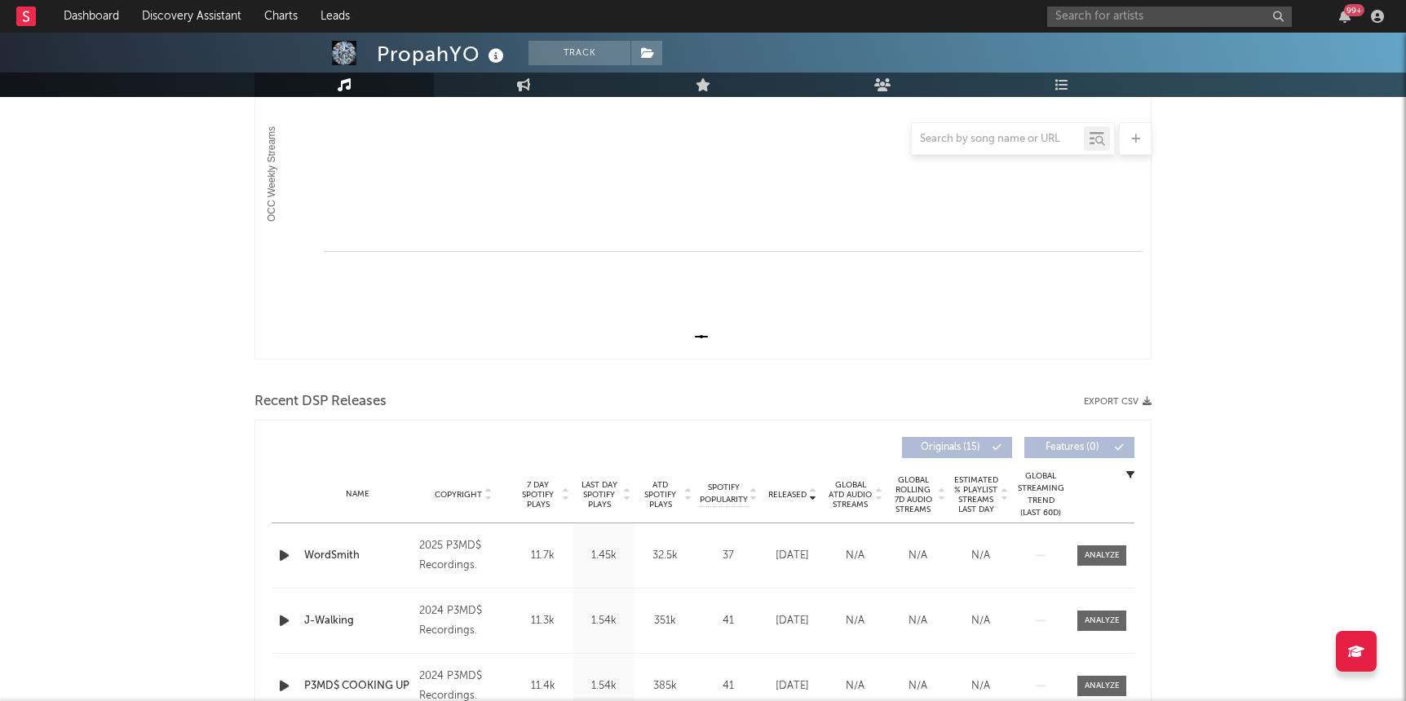
click at [282, 555] on icon "button" at bounding box center [284, 556] width 17 height 20
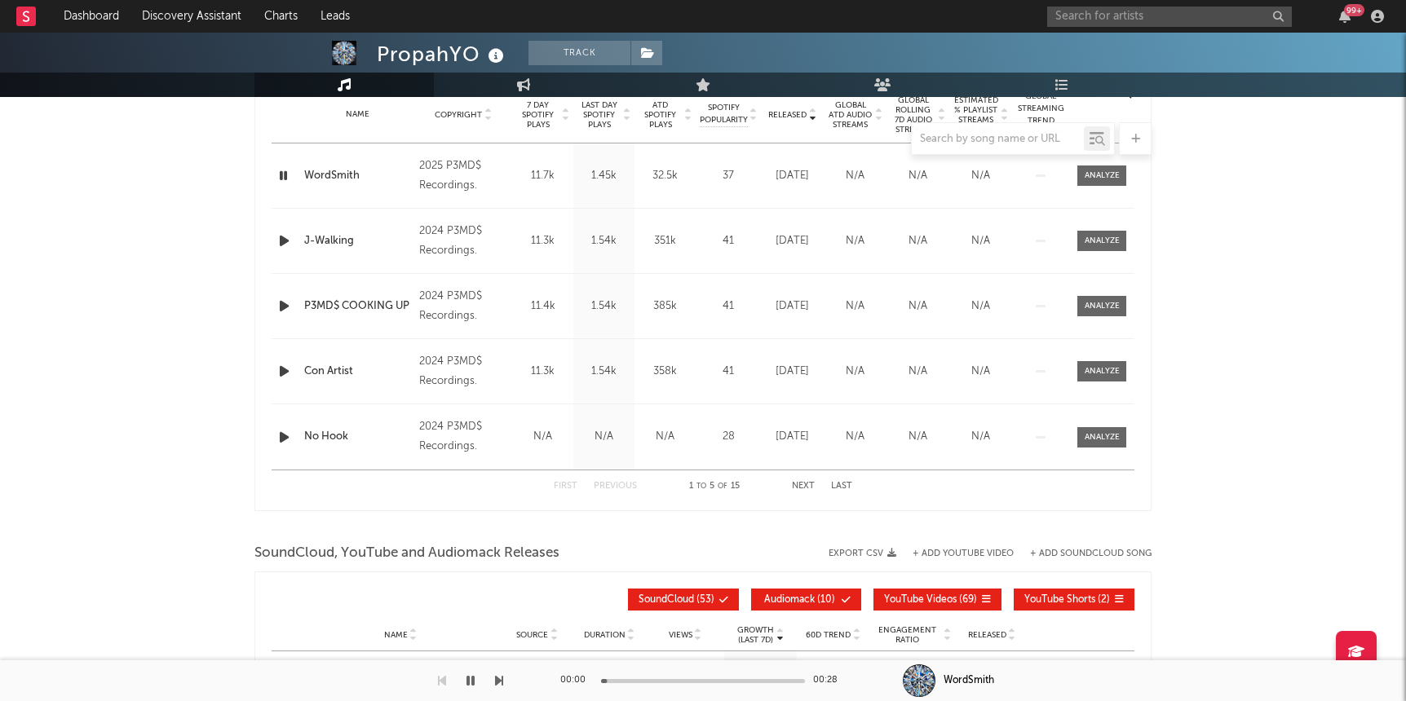
scroll to position [684, 0]
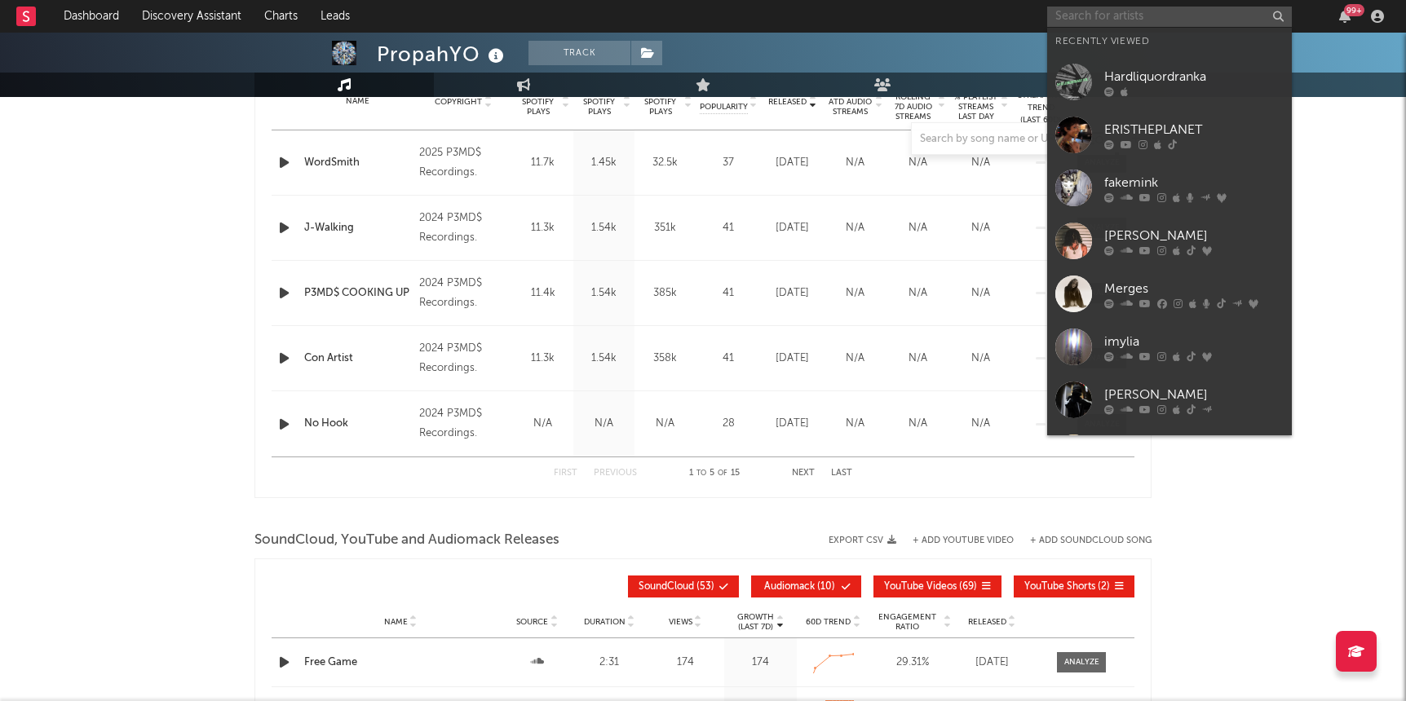
click at [1070, 13] on input "text" at bounding box center [1169, 17] width 245 height 20
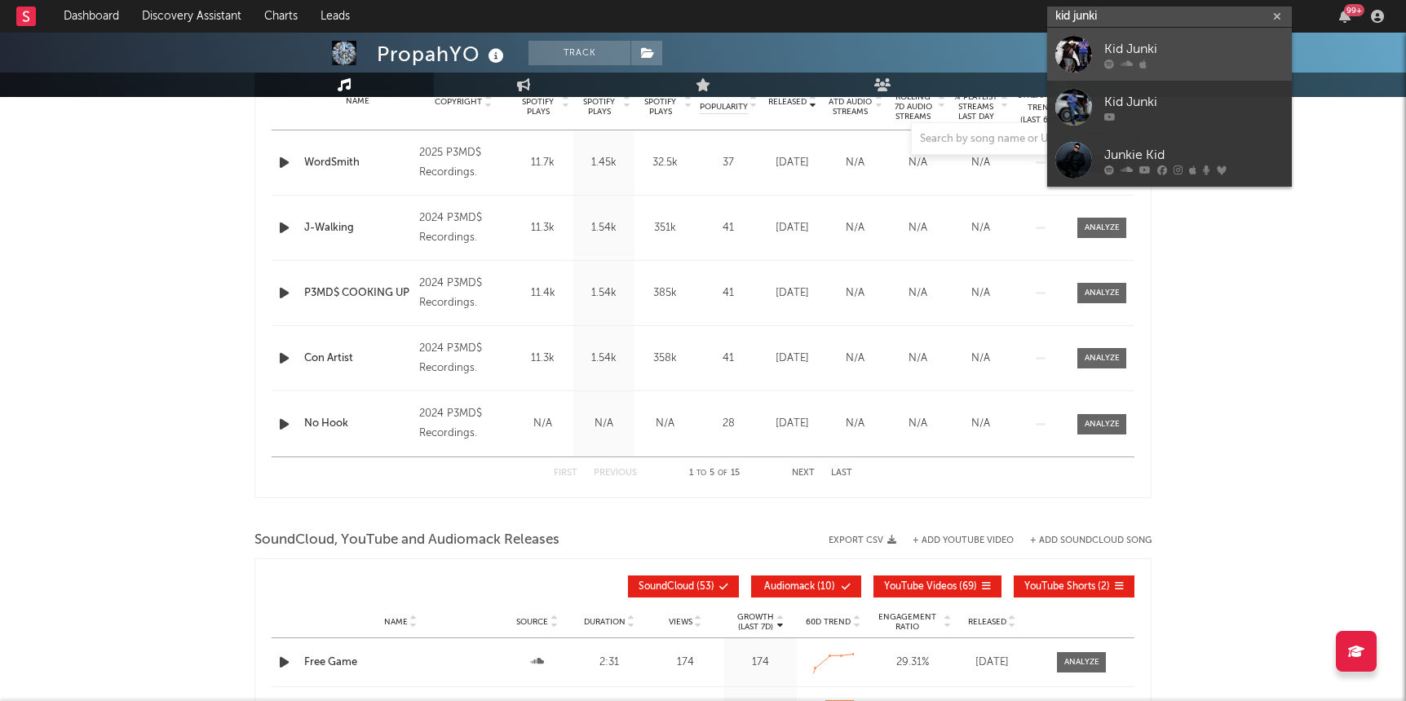
type input "kid junki"
click at [1156, 51] on div "Kid Junki" at bounding box center [1193, 49] width 179 height 20
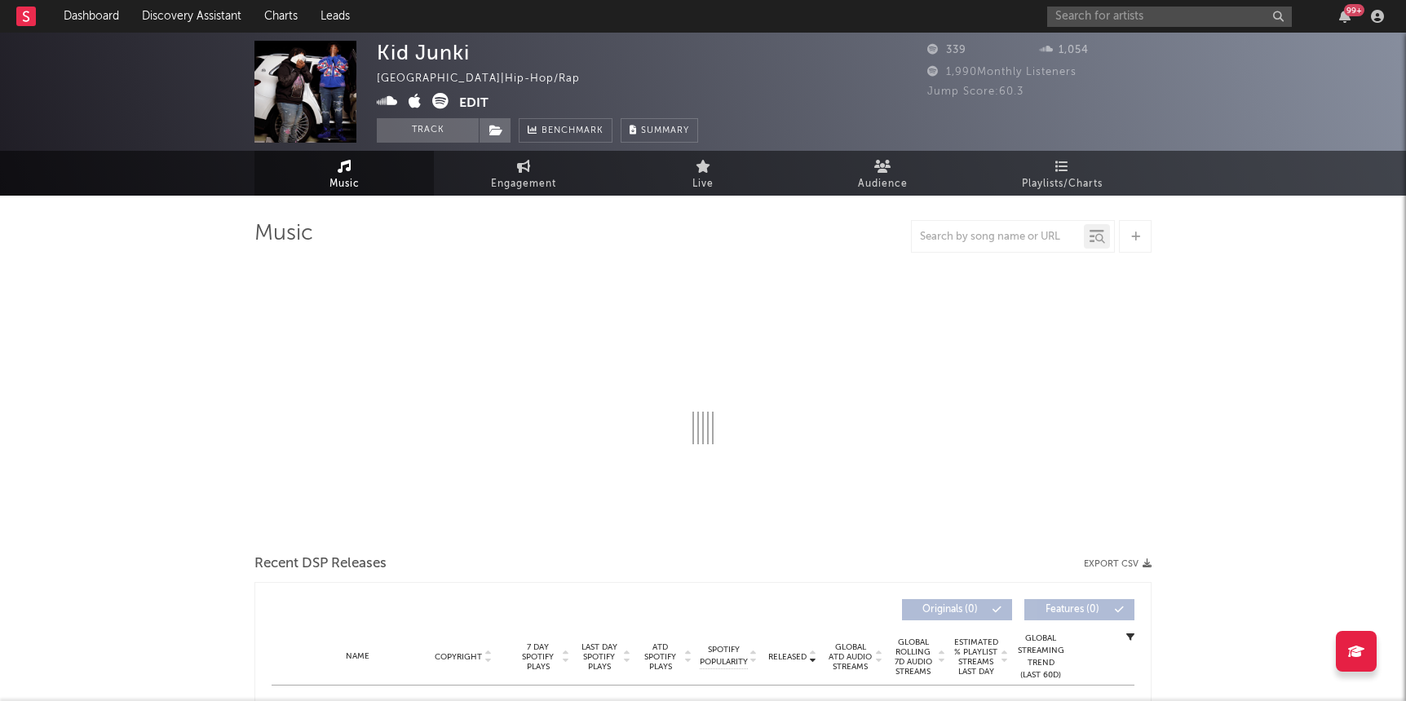
select select "6m"
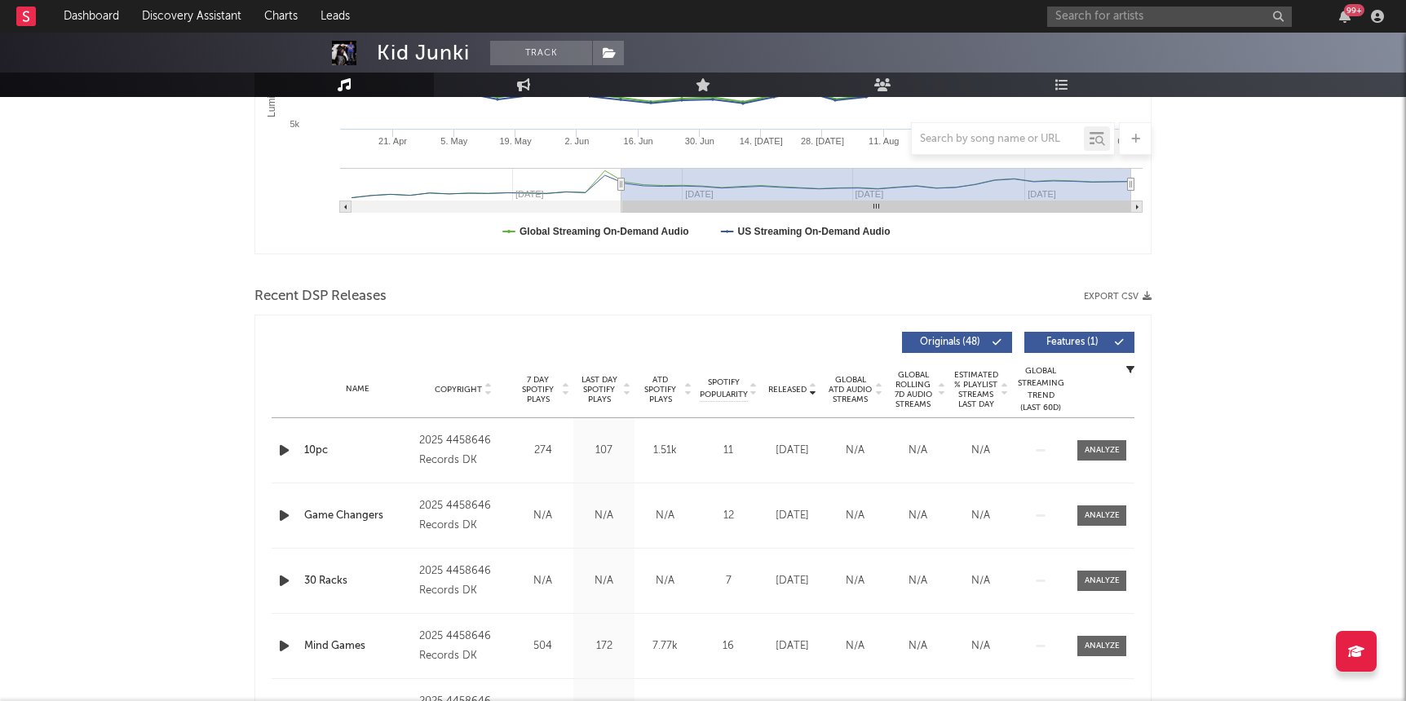
scroll to position [464, 0]
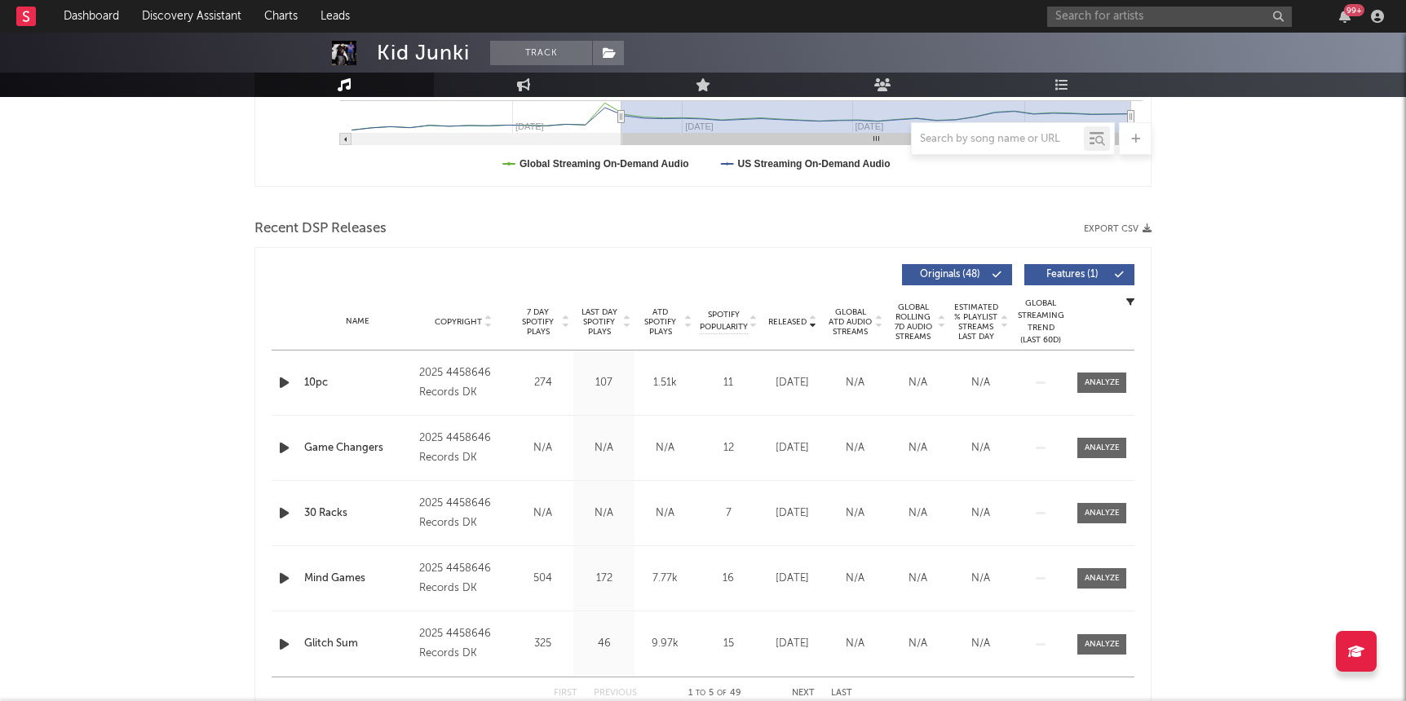
click at [284, 382] on icon "button" at bounding box center [284, 383] width 17 height 20
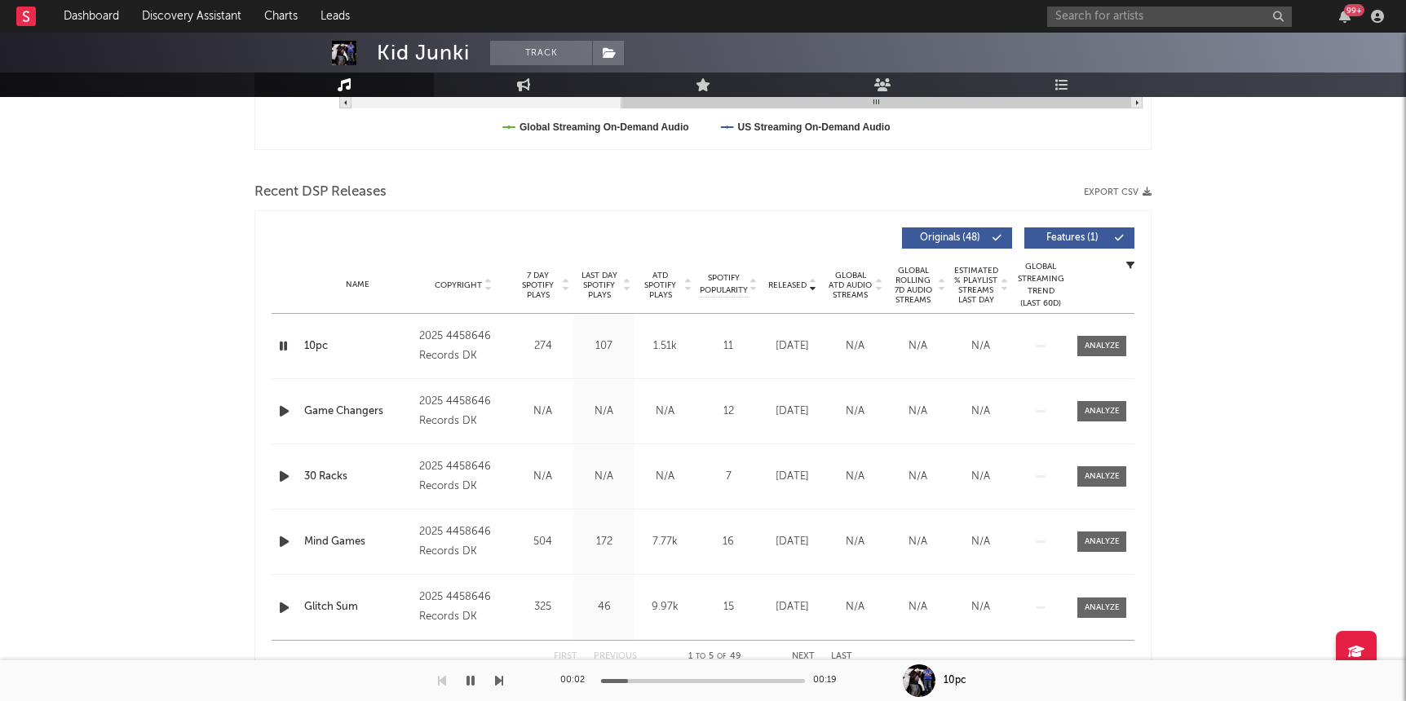
scroll to position [0, 0]
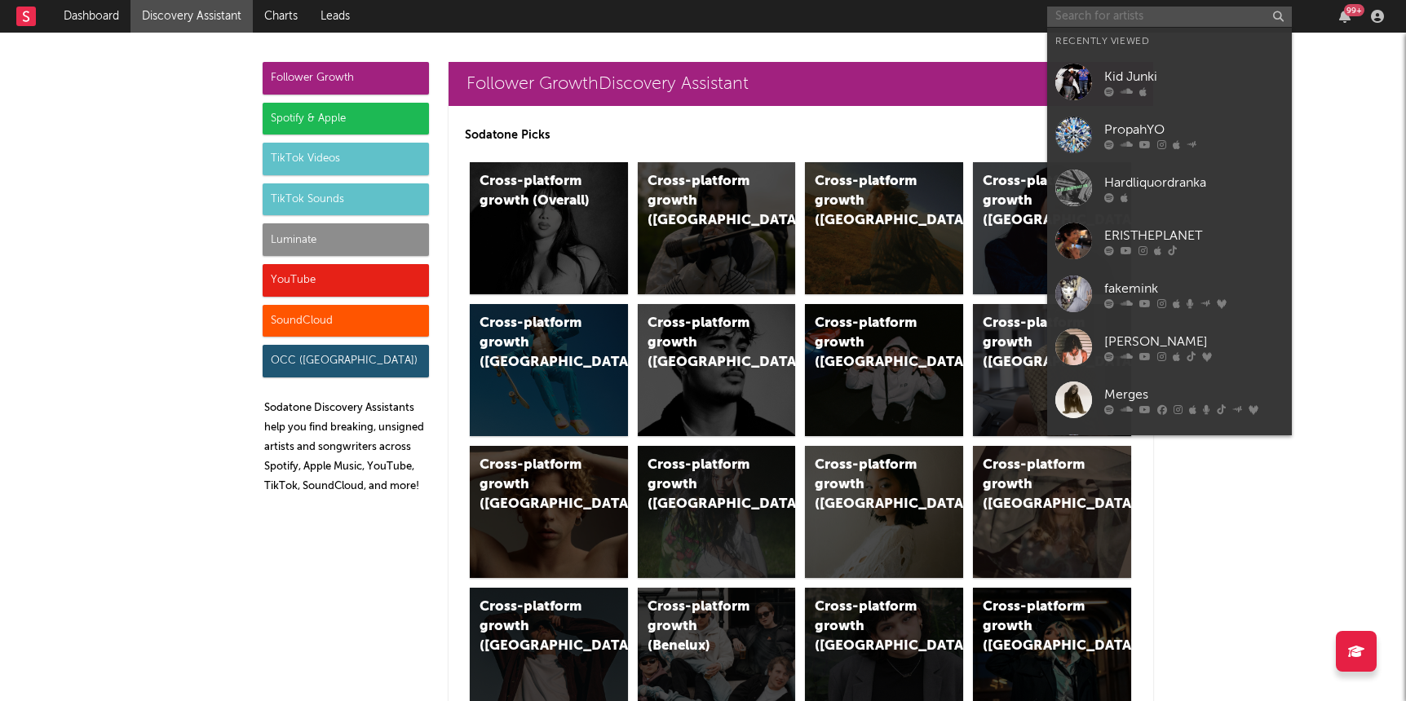
click at [1152, 13] on input "text" at bounding box center [1169, 17] width 245 height 20
paste input "[URL][DOMAIN_NAME]"
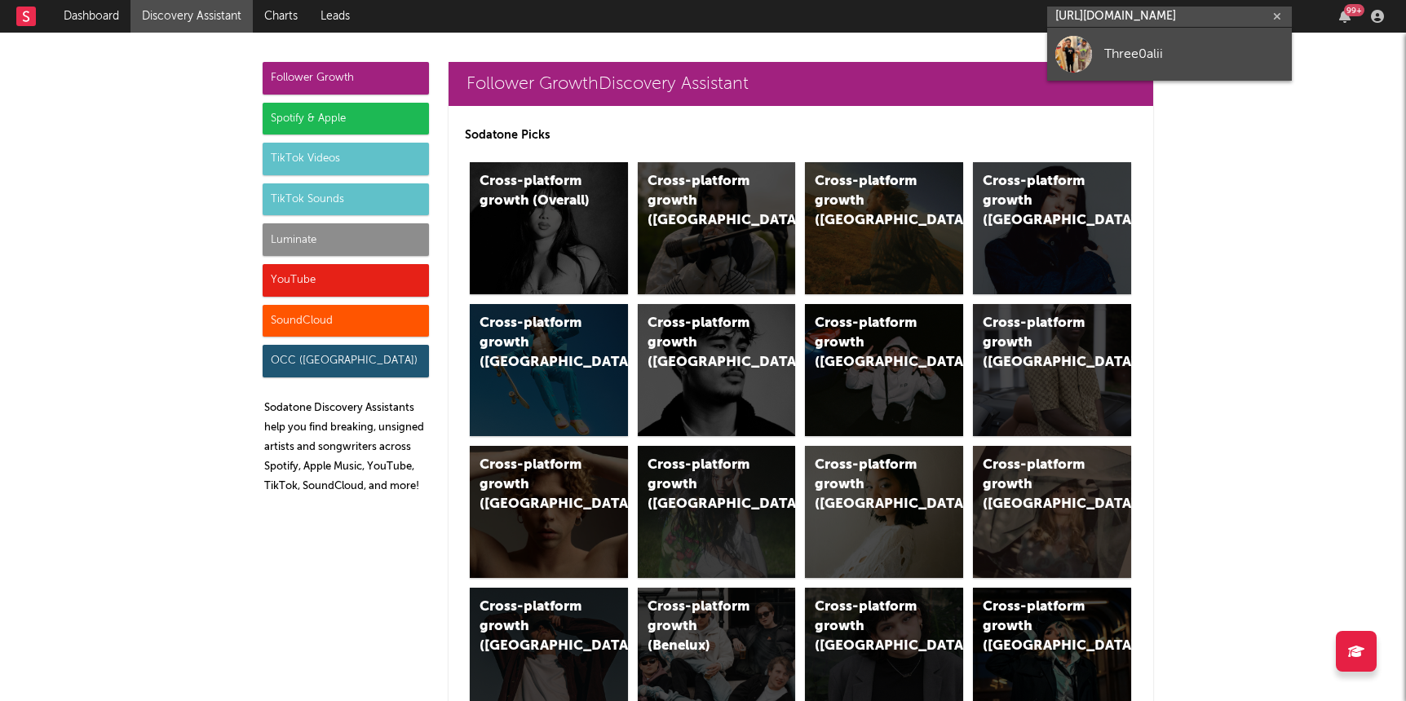
type input "[URL][DOMAIN_NAME]"
click at [1131, 64] on link "Three0alii" at bounding box center [1169, 54] width 245 height 53
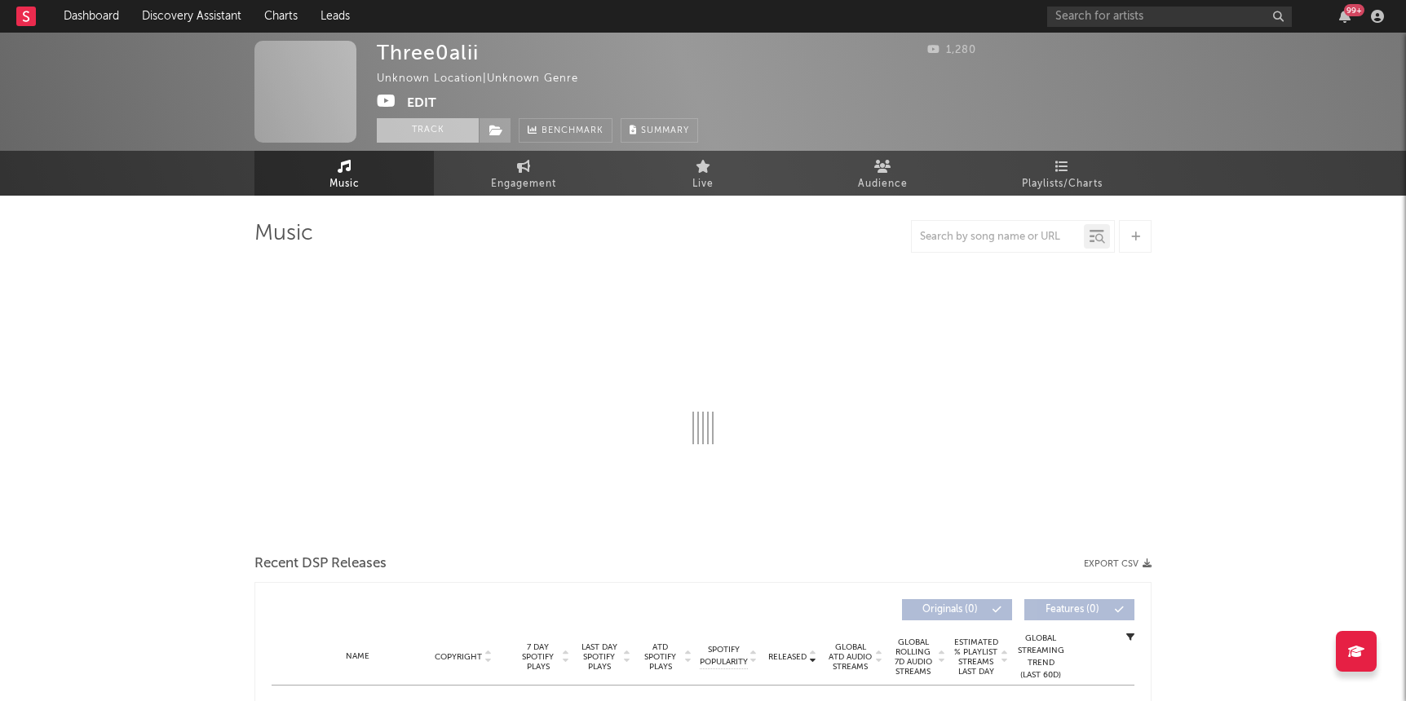
select select "1w"
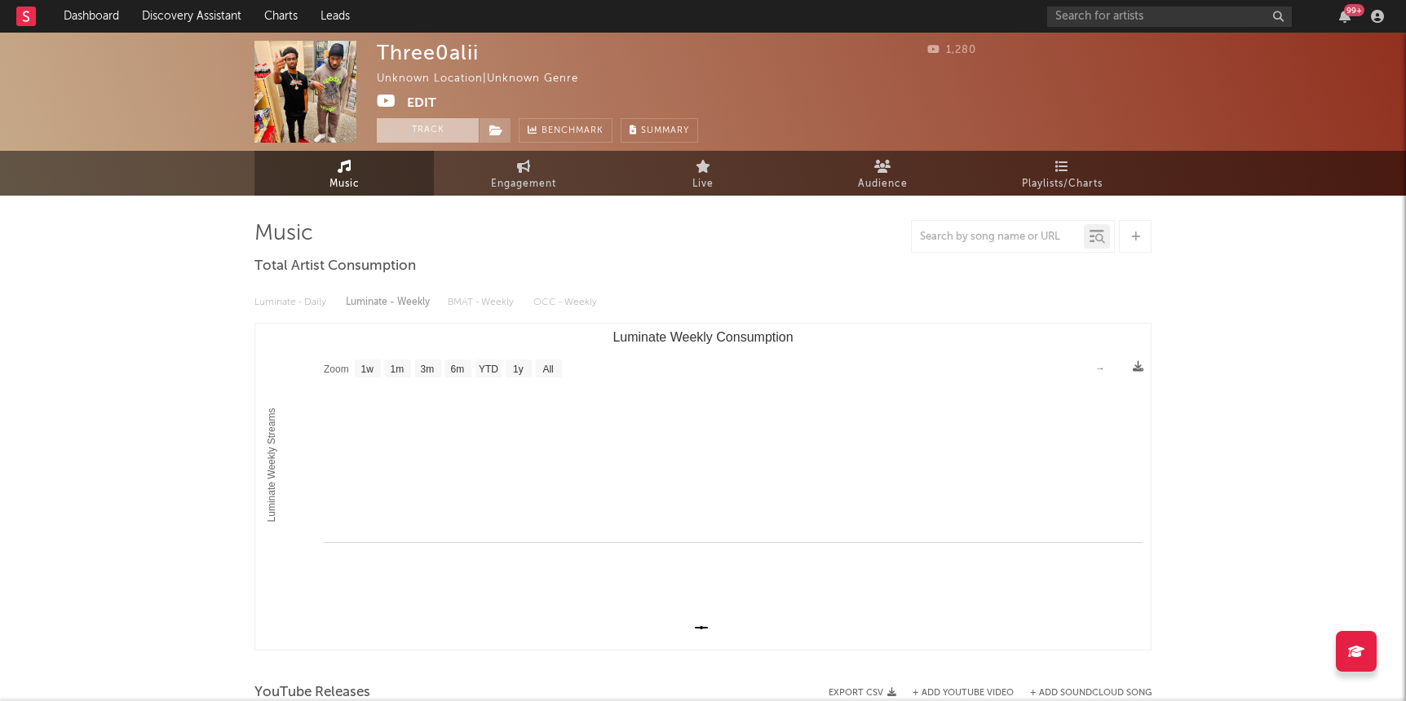
click at [427, 118] on button "Track" at bounding box center [428, 130] width 102 height 24
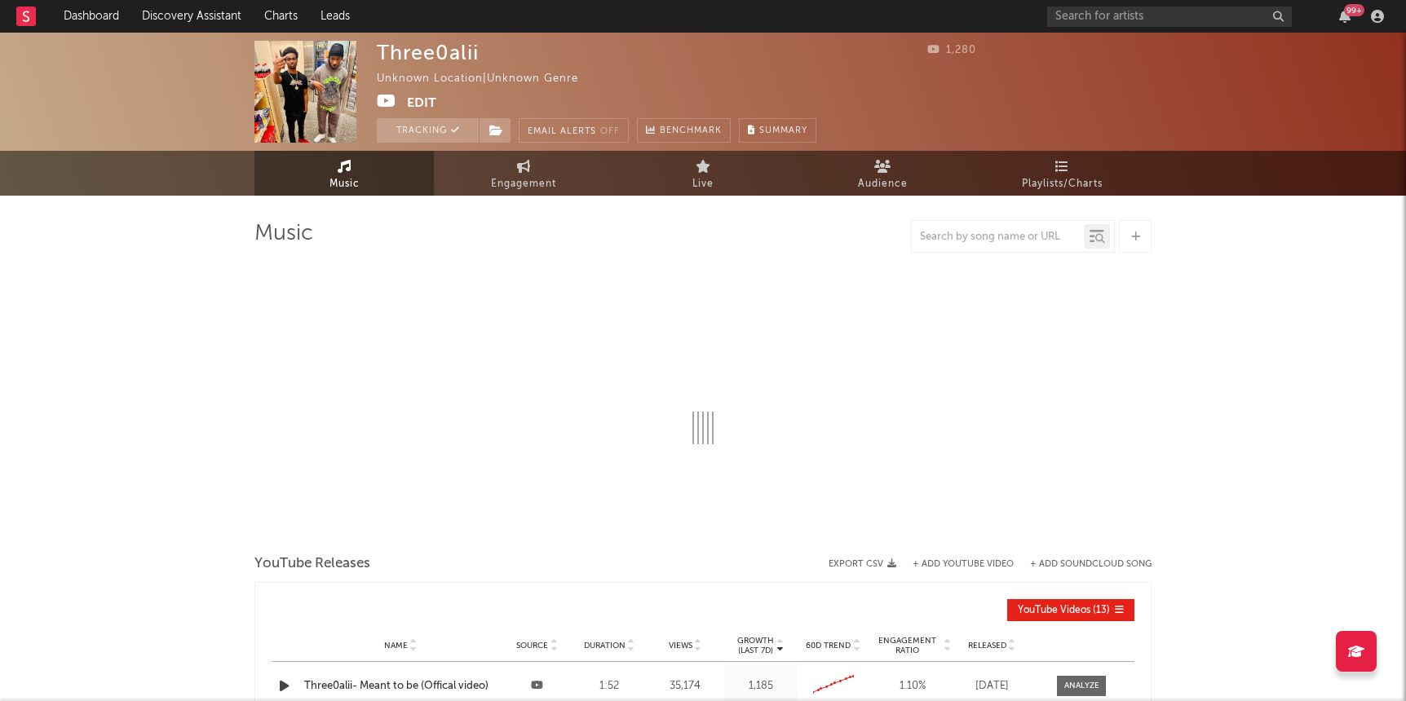
click at [514, 122] on div "Tracking Email Alerts Off Benchmark Summary" at bounding box center [597, 130] width 440 height 24
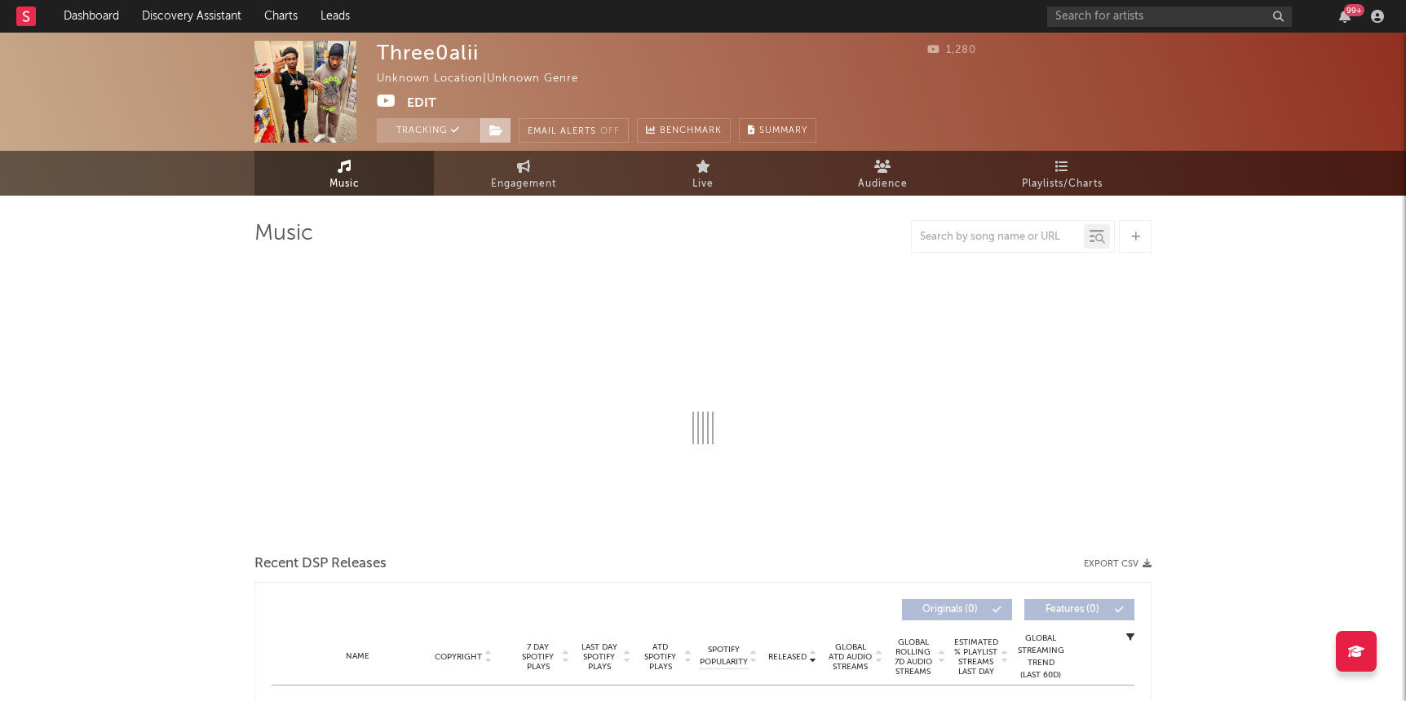
click at [497, 128] on icon at bounding box center [496, 130] width 14 height 11
select select "1w"
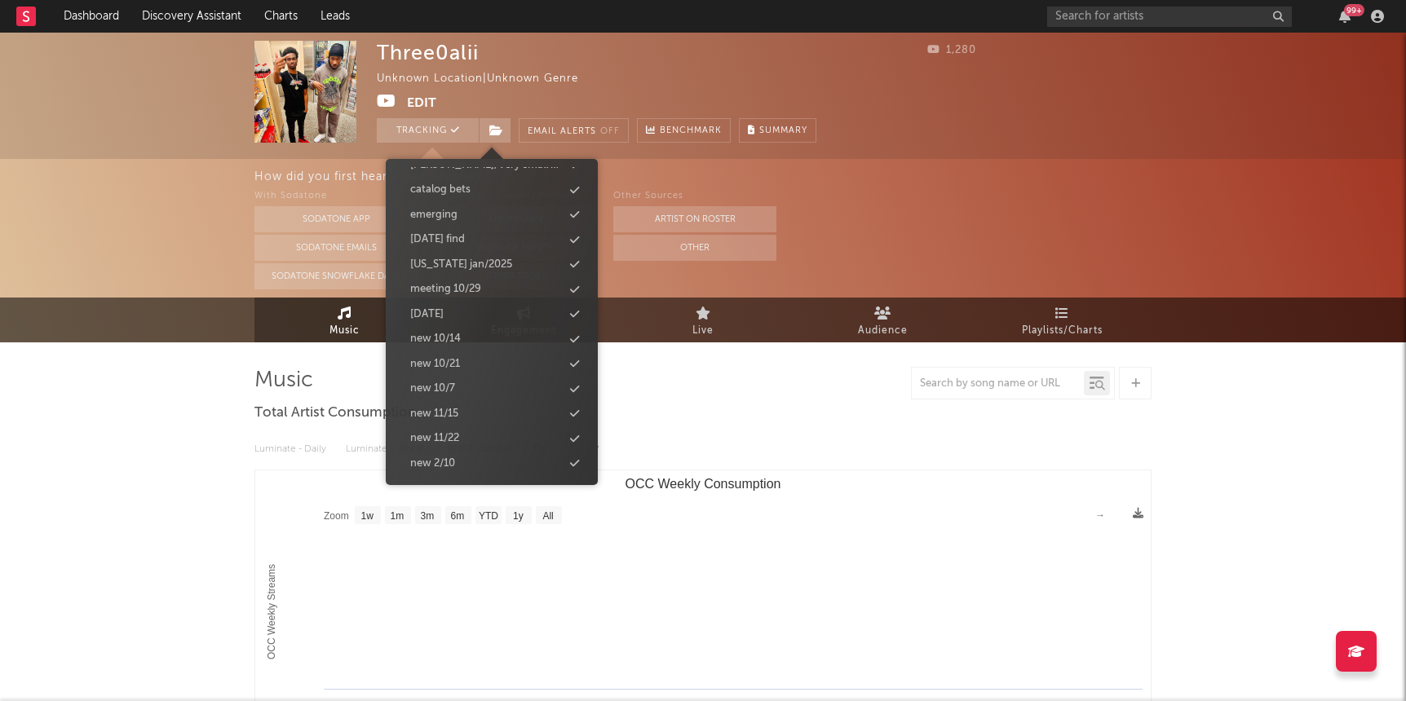
scroll to position [749, 0]
click at [468, 326] on div "new 10/14" at bounding box center [492, 331] width 188 height 21
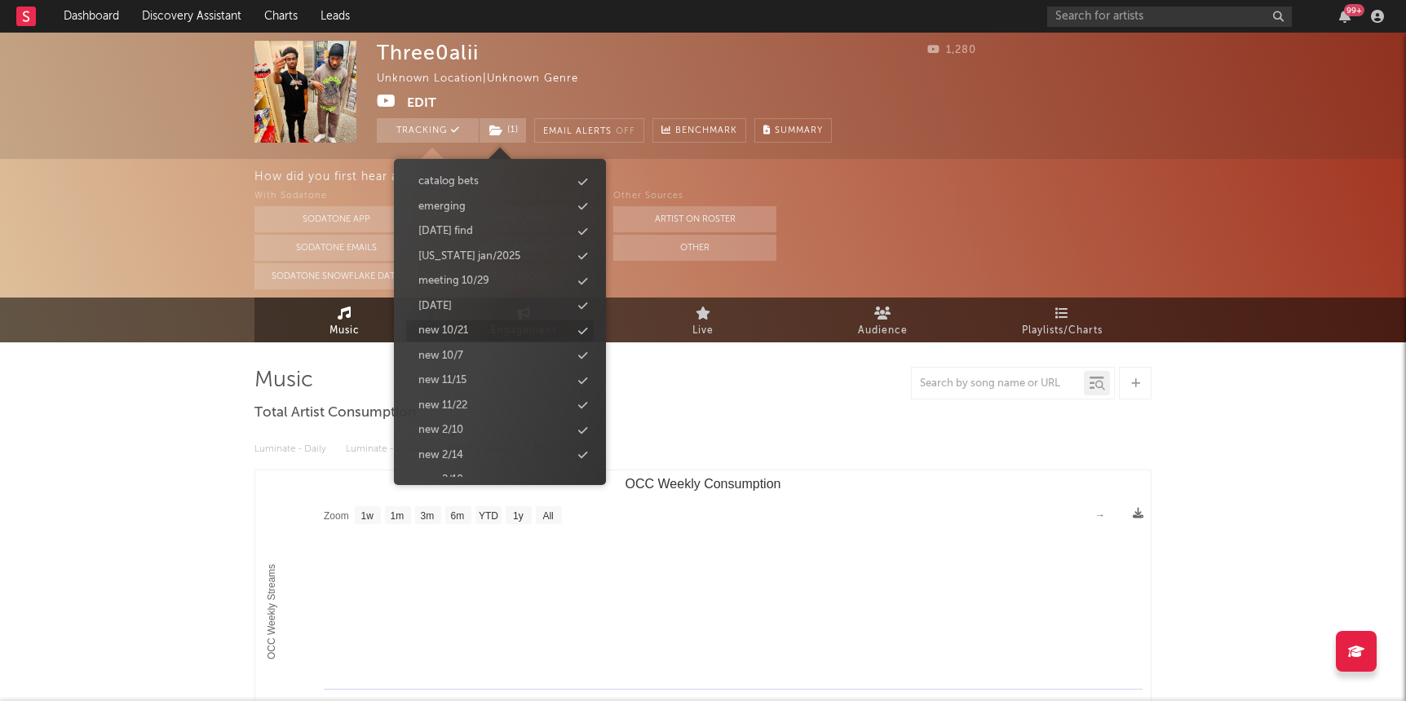
click at [424, 336] on div "new 10/21" at bounding box center [443, 331] width 50 height 16
click at [200, 418] on div "Three0alii Unknown Location | Unknown Genre Edit Tracking ( 2 ) Email Alerts Of…" at bounding box center [703, 690] width 1406 height 1314
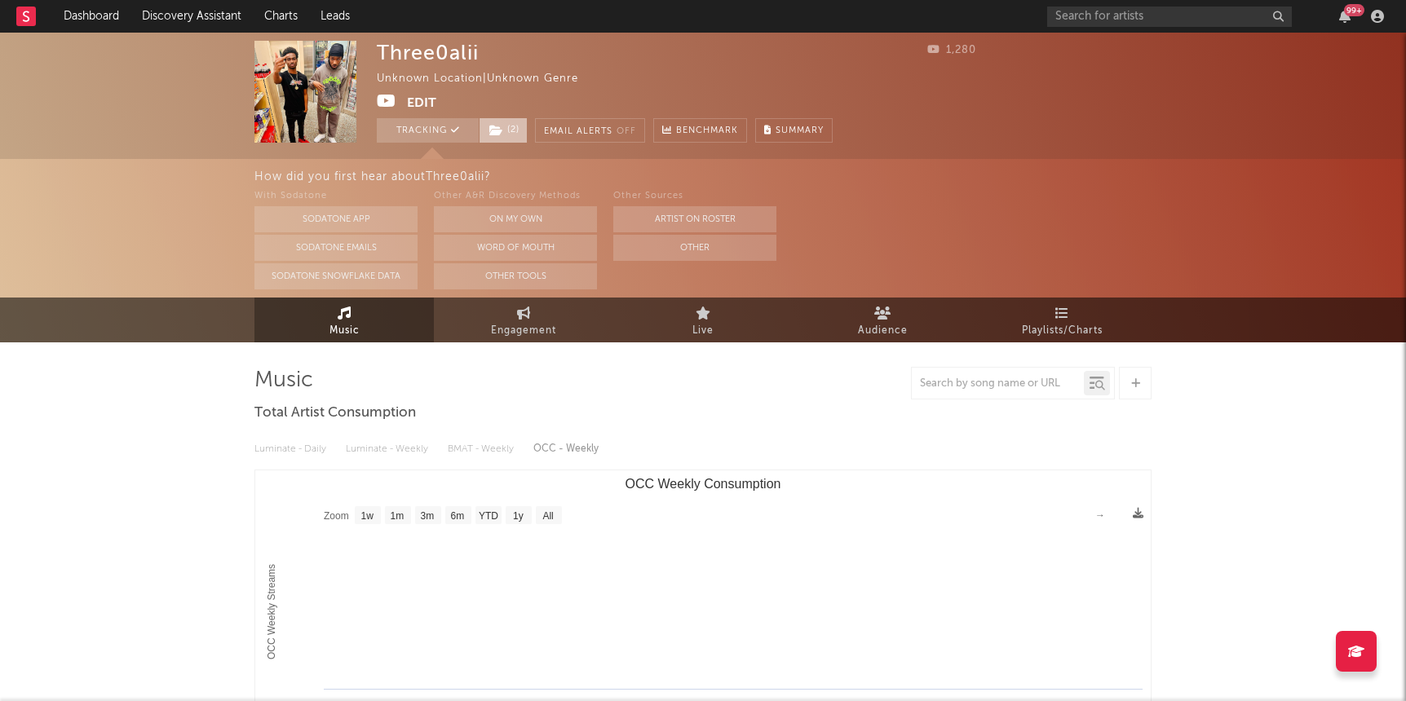
click at [516, 133] on span "( 2 )" at bounding box center [503, 130] width 49 height 24
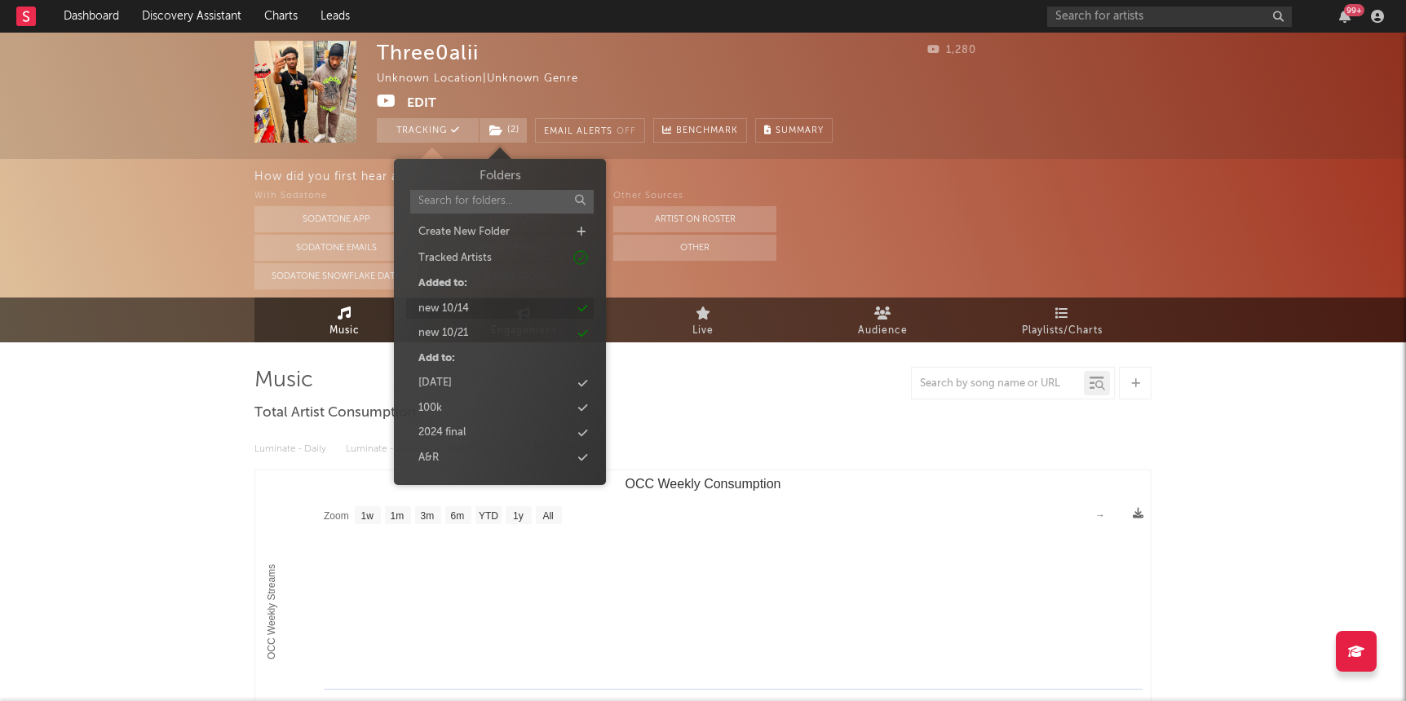
click at [481, 303] on div "new 10/14" at bounding box center [500, 308] width 188 height 21
click at [165, 322] on div "Music Engagement Live Audience Playlists/Charts" at bounding box center [703, 320] width 1406 height 45
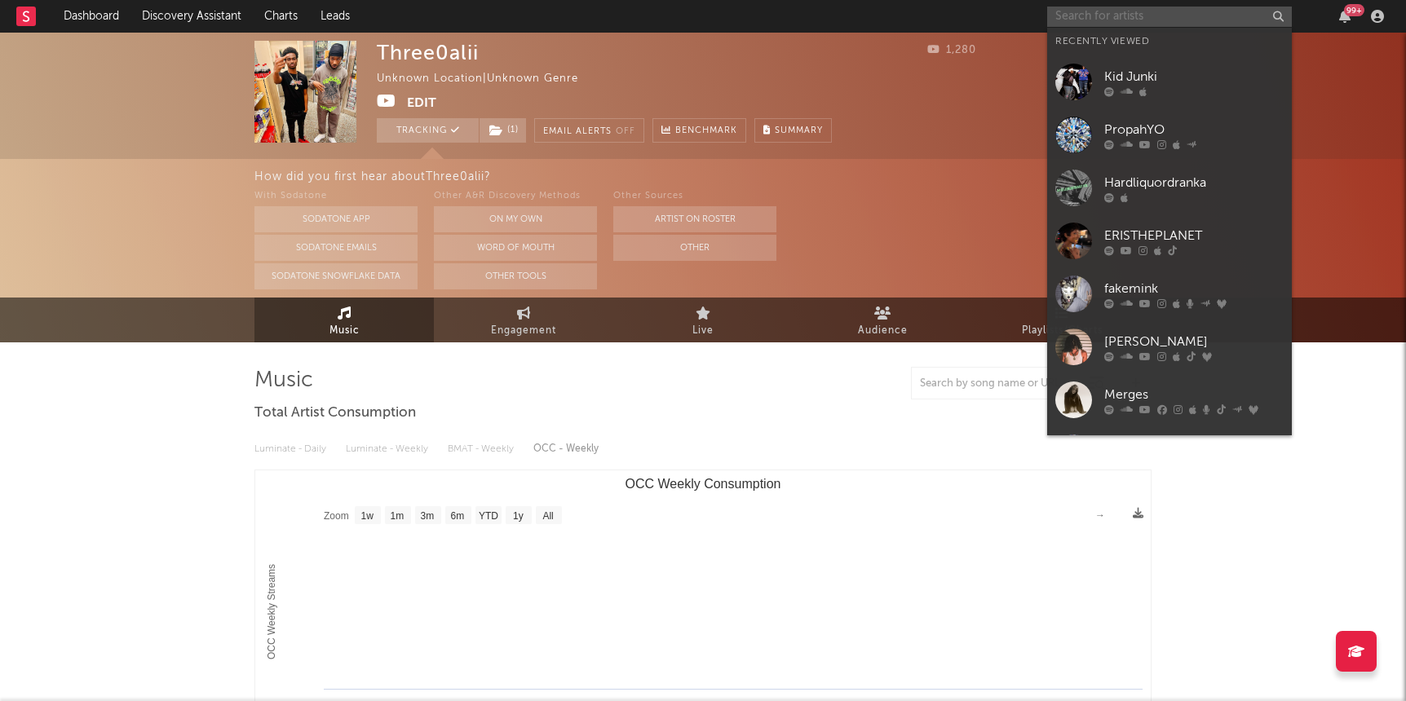
click at [1063, 16] on input "text" at bounding box center [1169, 17] width 245 height 20
paste input "https://www.youtube.com/watch?v=fKlUF7aybtY"
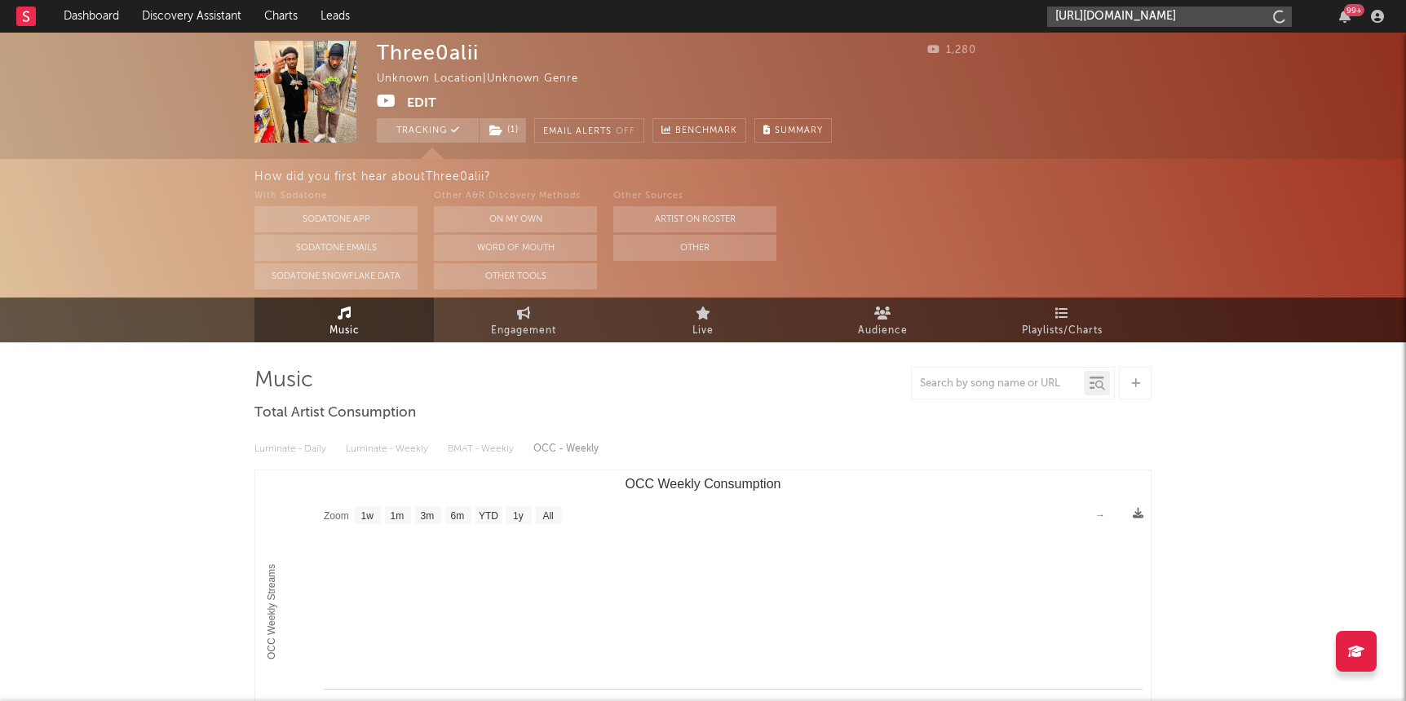
scroll to position [0, 44]
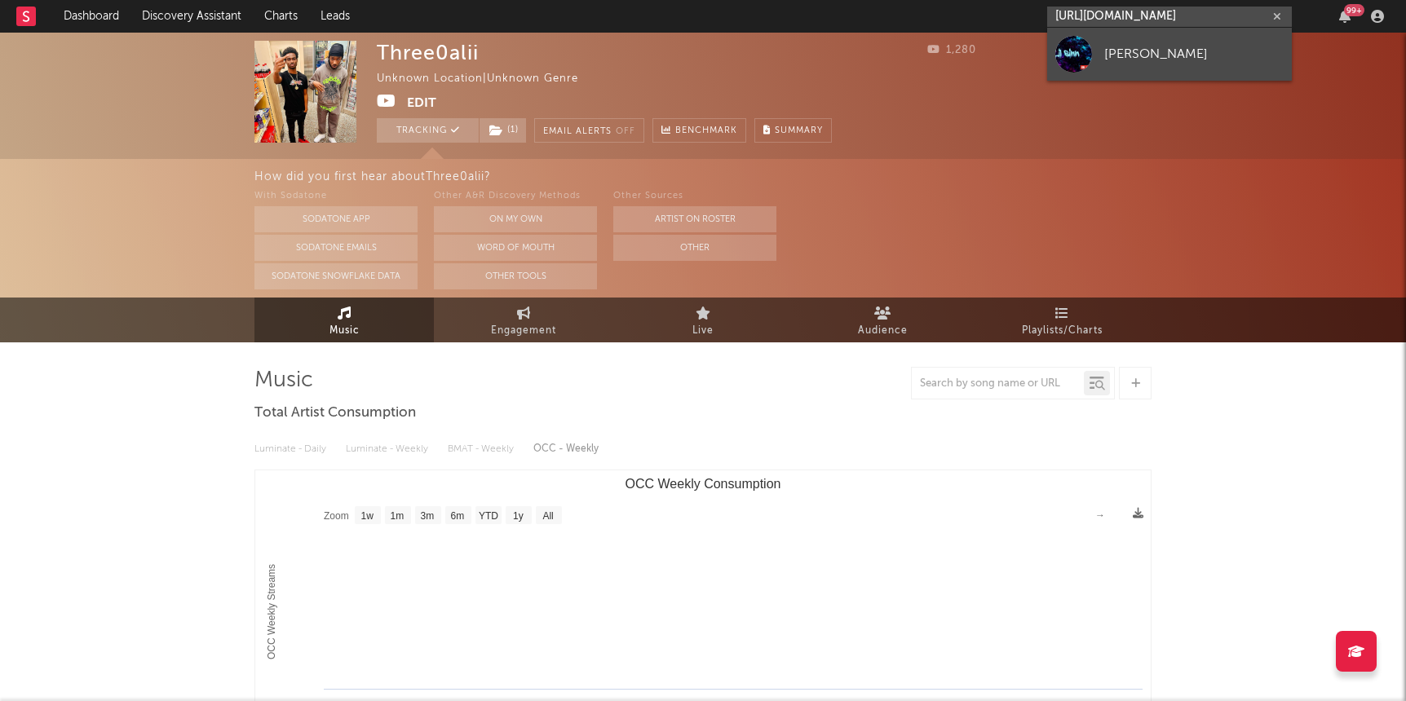
type input "https://www.youtube.com/watch?v=fKlUF7aybtY"
click at [1110, 64] on link "[PERSON_NAME]" at bounding box center [1169, 54] width 245 height 53
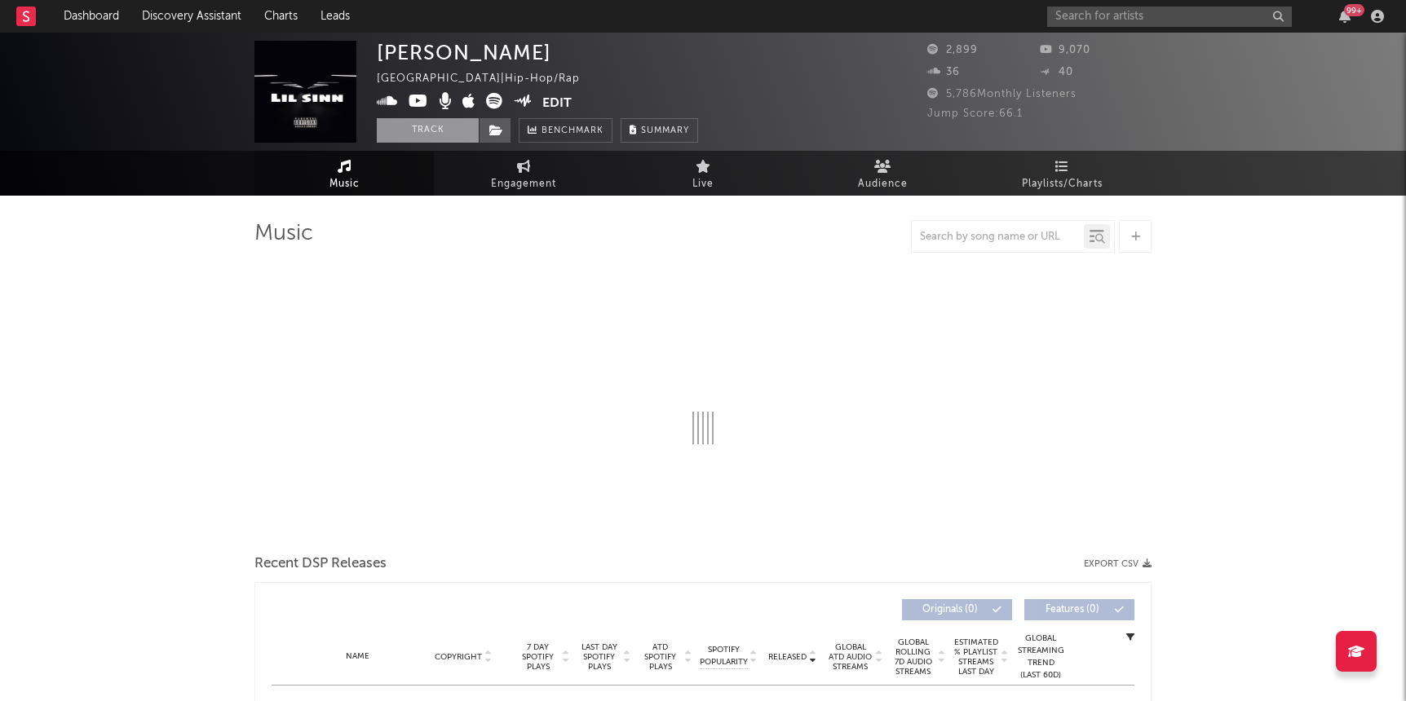
click at [412, 132] on button "Track" at bounding box center [428, 130] width 102 height 24
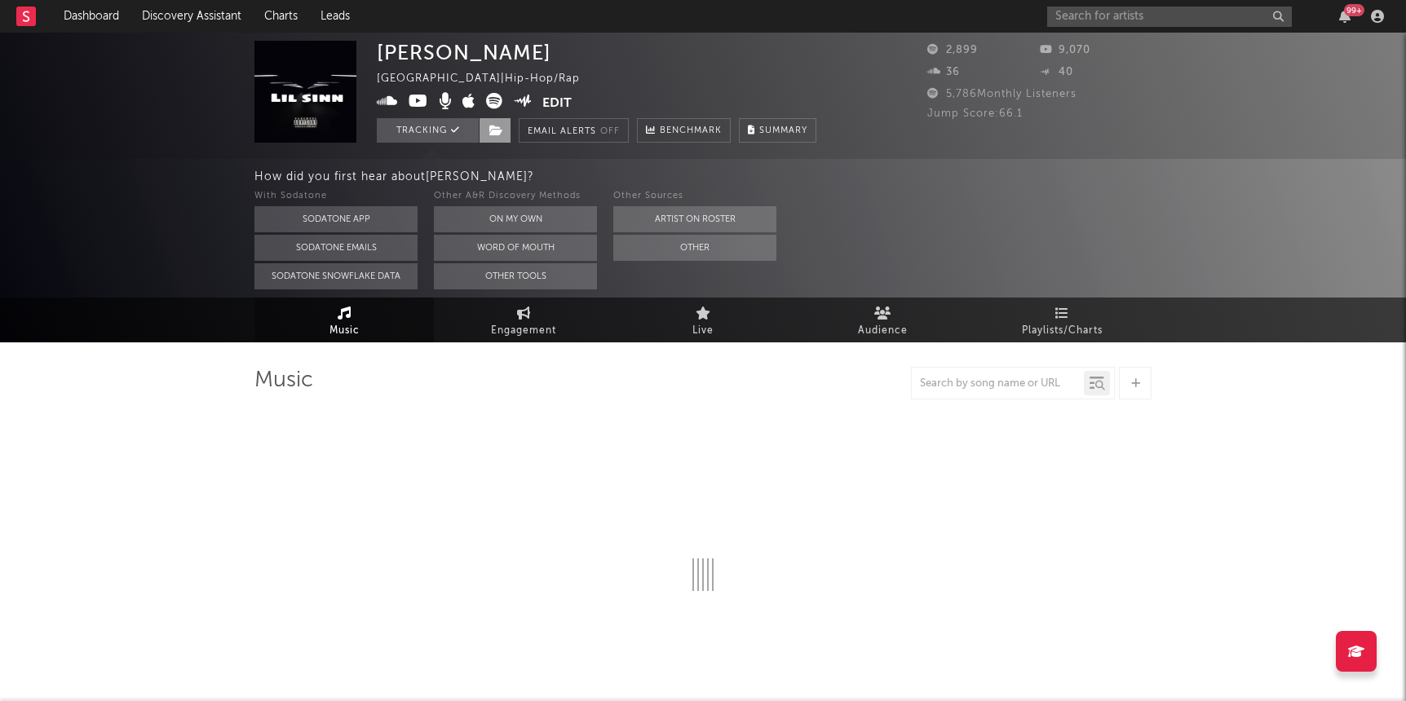
select select "1w"
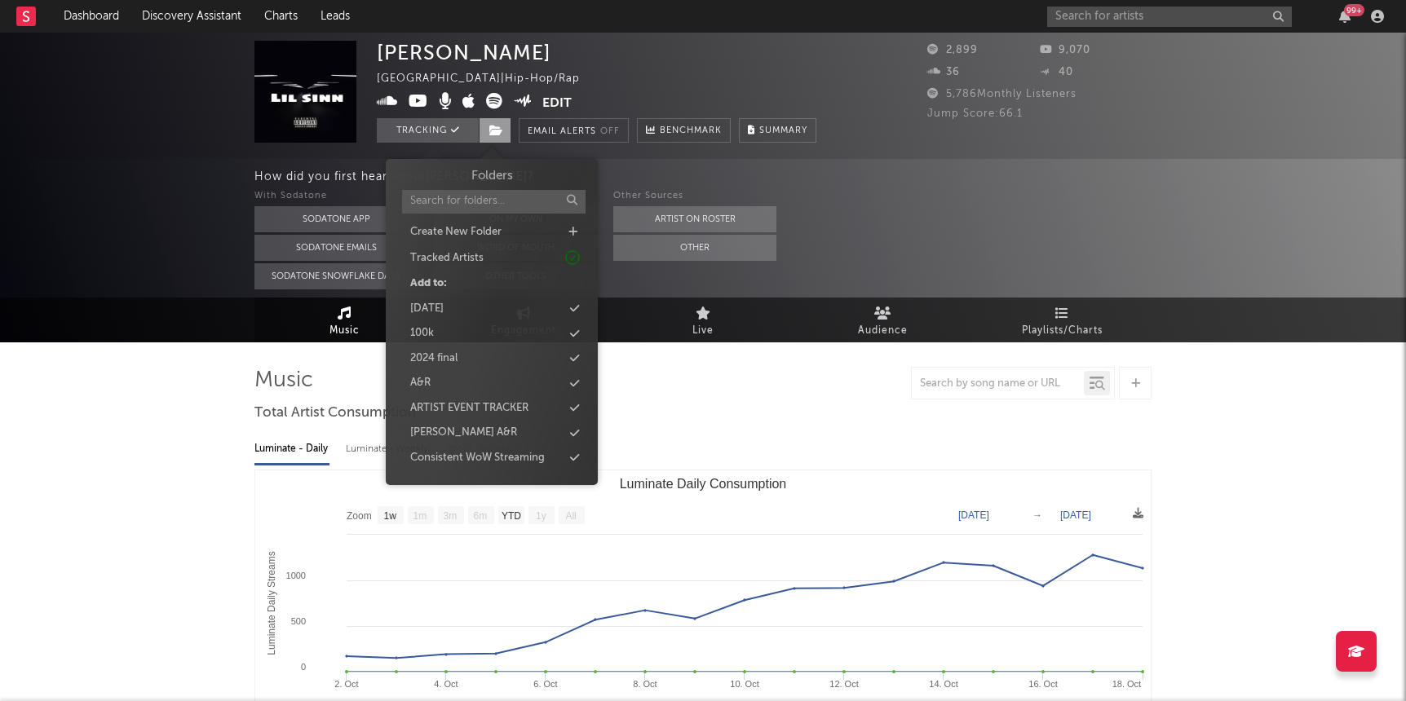
click at [497, 127] on icon at bounding box center [496, 130] width 14 height 11
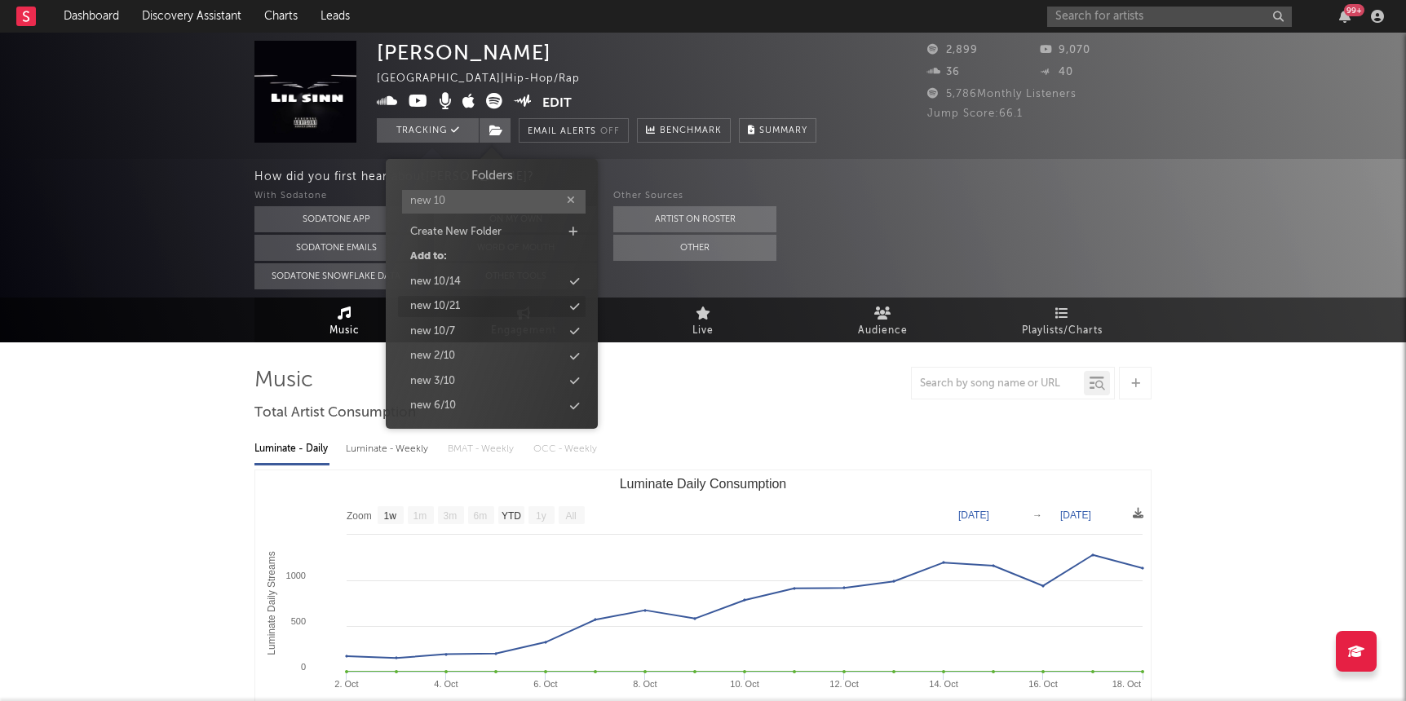
type input "new 10"
click at [449, 310] on div "new 10/21" at bounding box center [435, 306] width 50 height 16
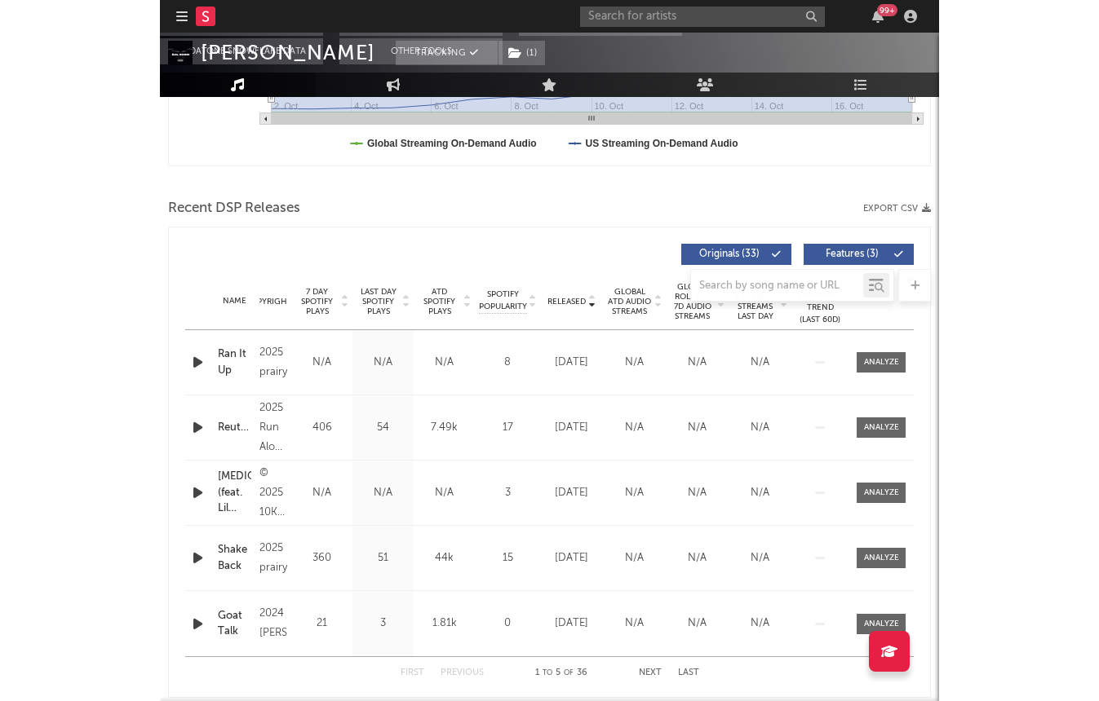
scroll to position [631, 0]
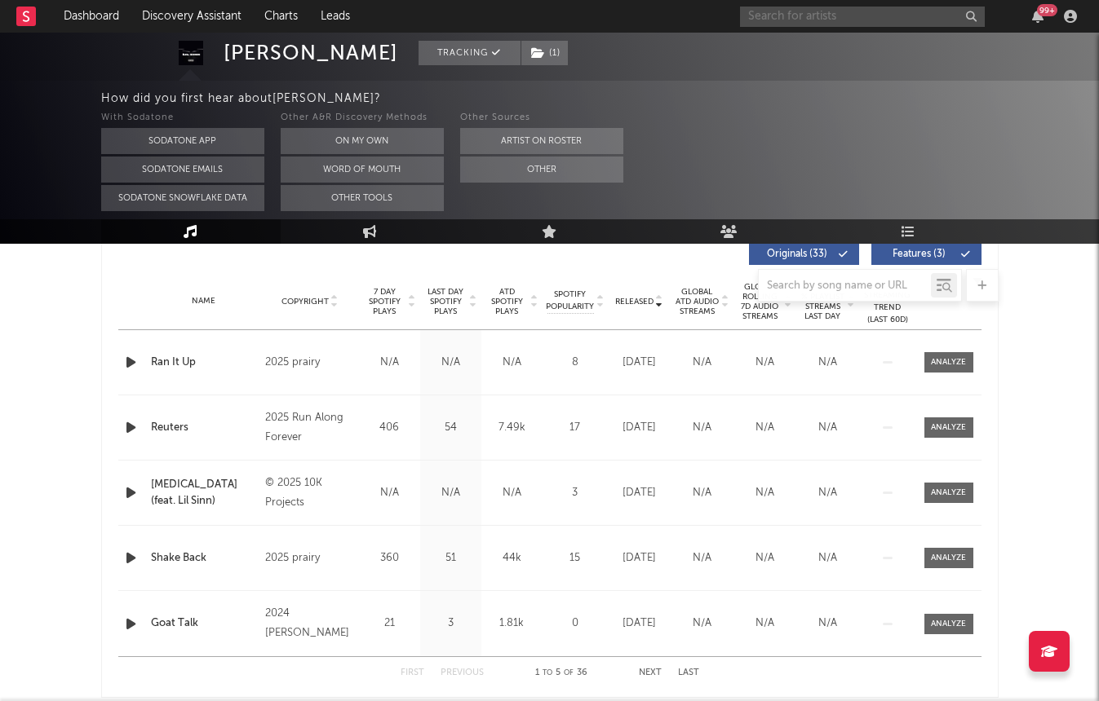
click at [811, 21] on input "text" at bounding box center [862, 17] width 245 height 20
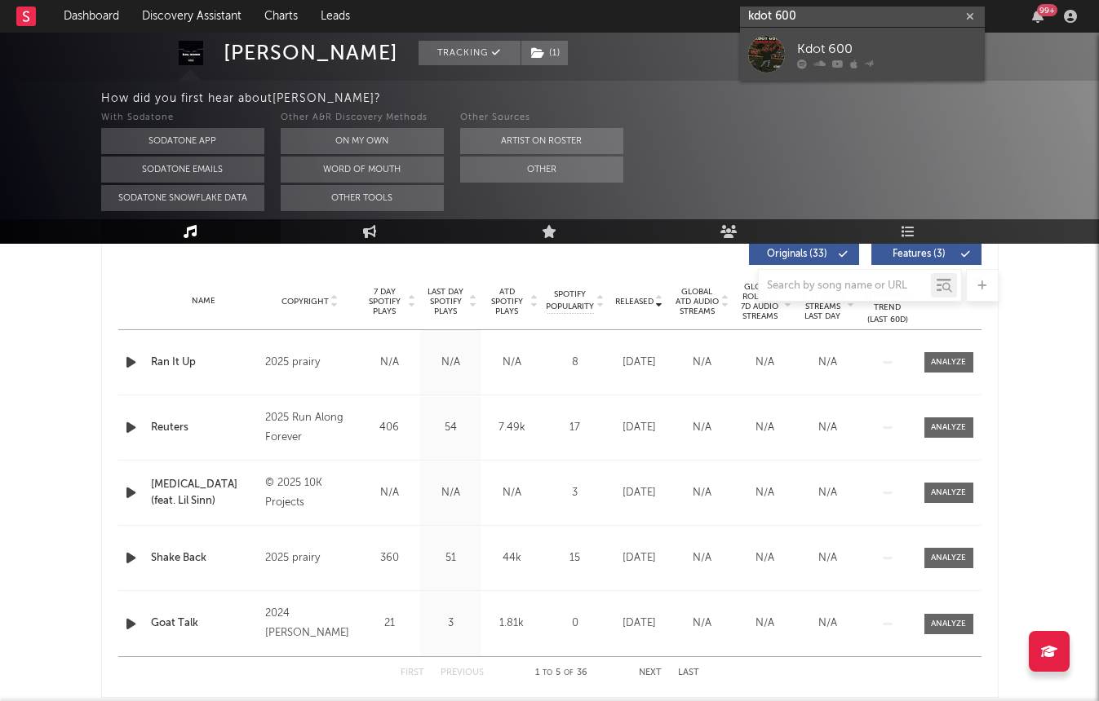
type input "kdot 600"
click at [799, 53] on div "Kdot 600" at bounding box center [886, 49] width 179 height 20
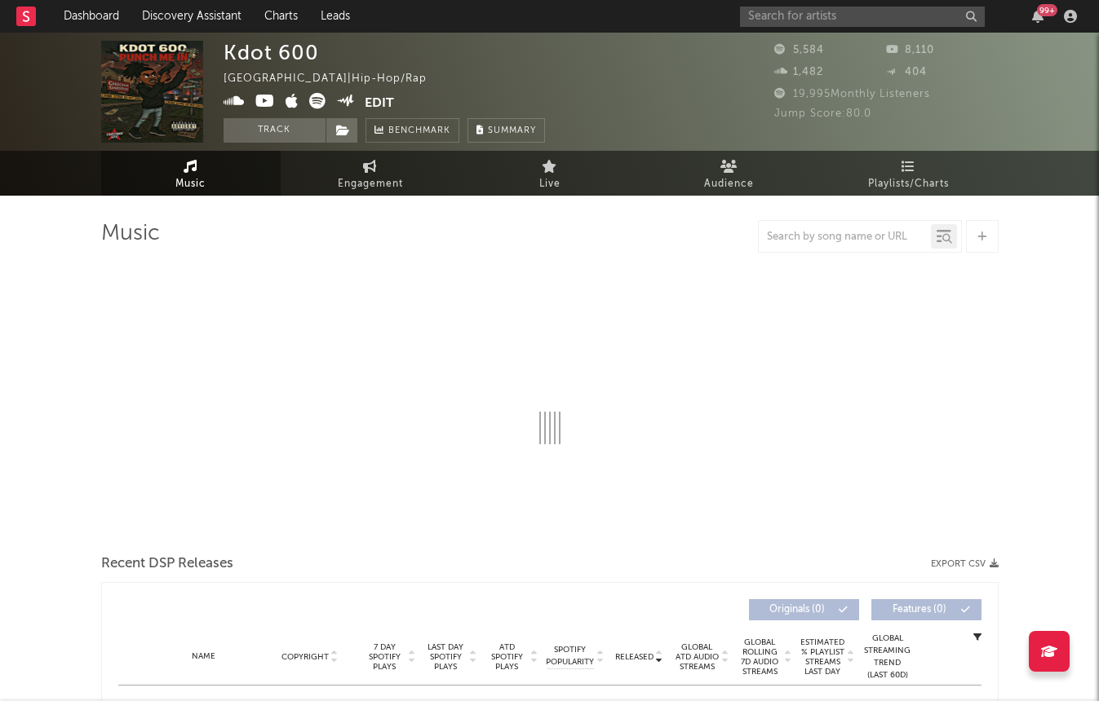
select select "6m"
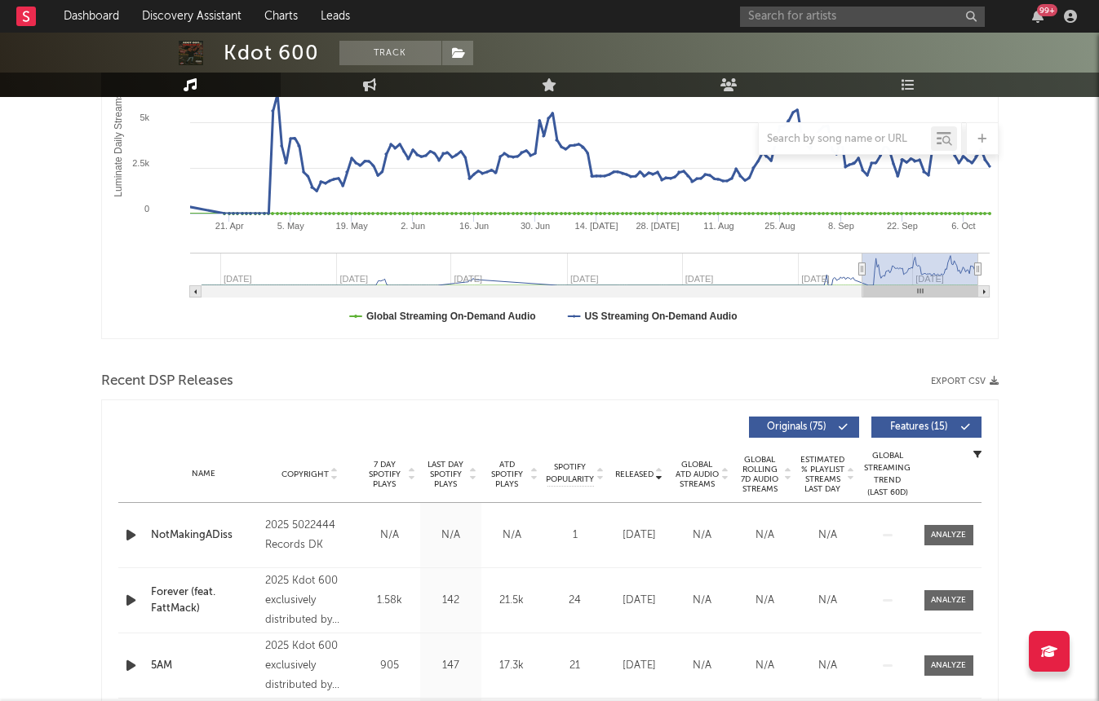
scroll to position [409, 0]
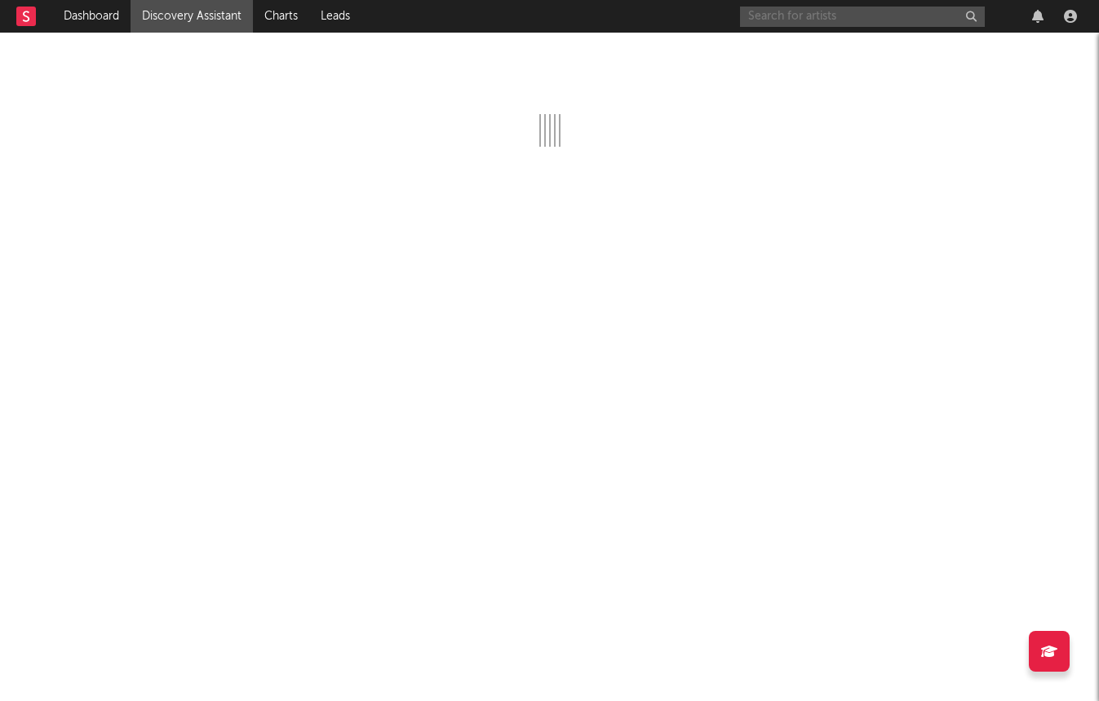
click at [836, 15] on input "text" at bounding box center [862, 17] width 245 height 20
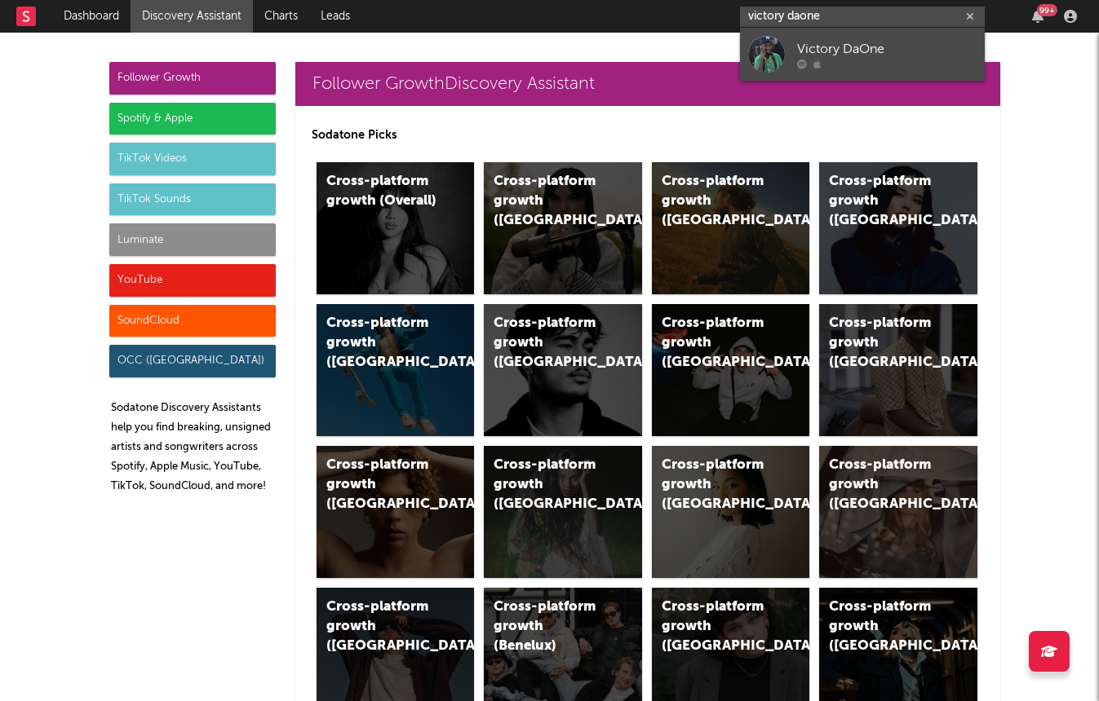
type input "victory daone"
click at [839, 46] on div "Victory DaOne" at bounding box center [886, 49] width 179 height 20
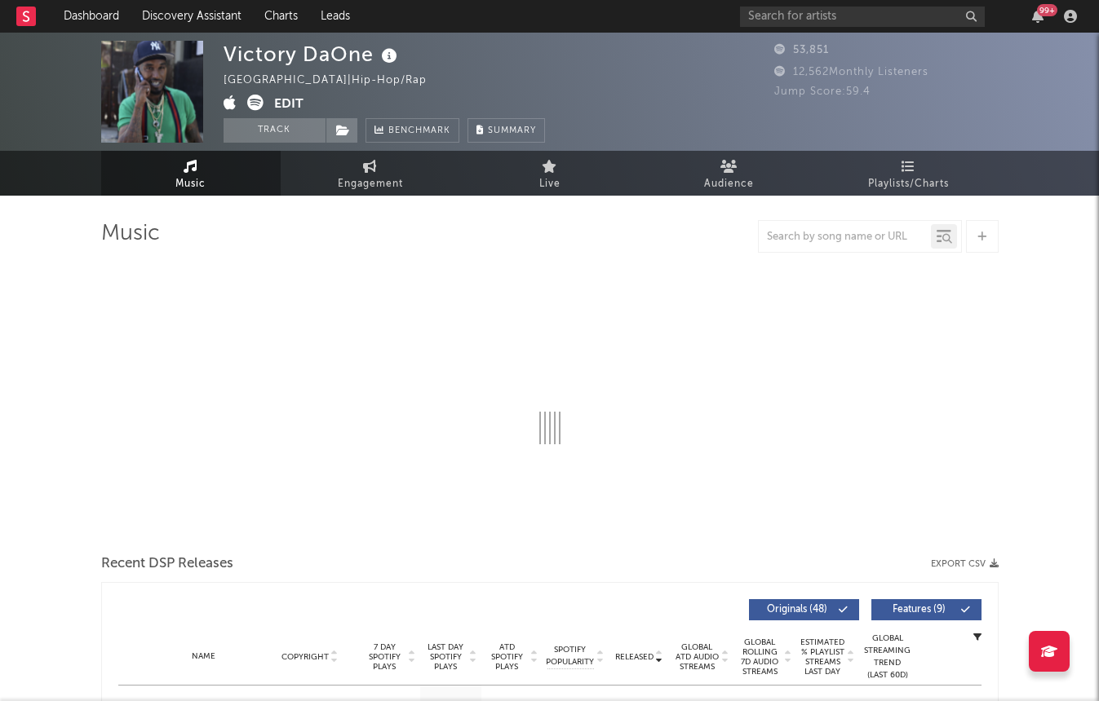
select select "6m"
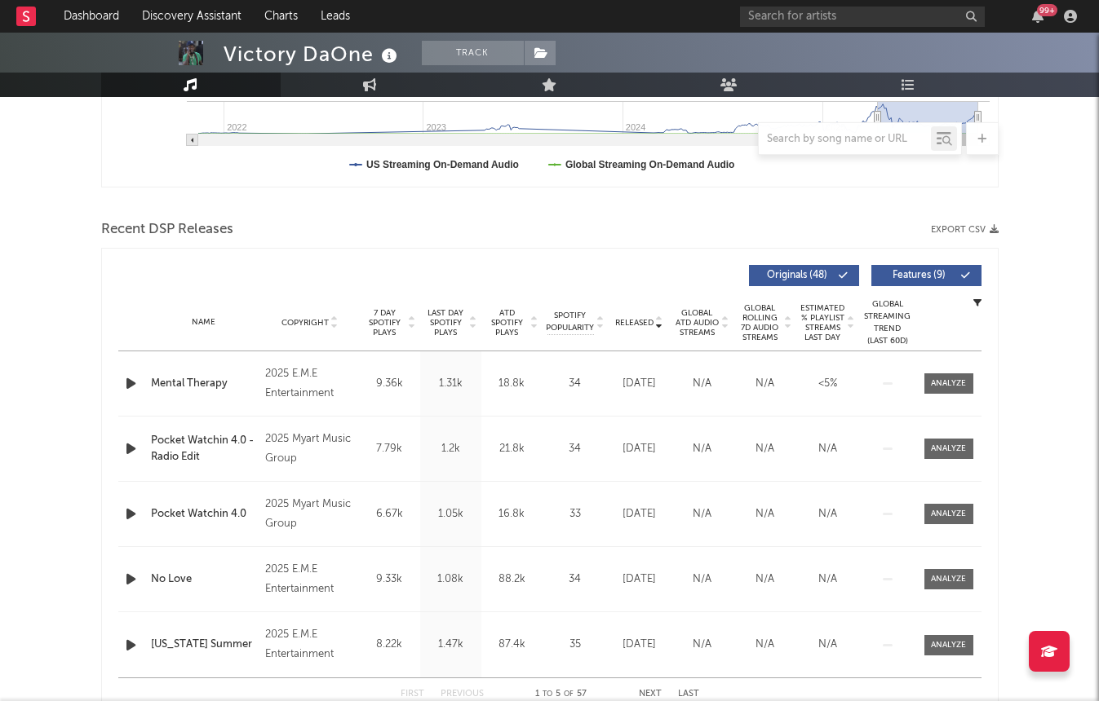
scroll to position [559, 0]
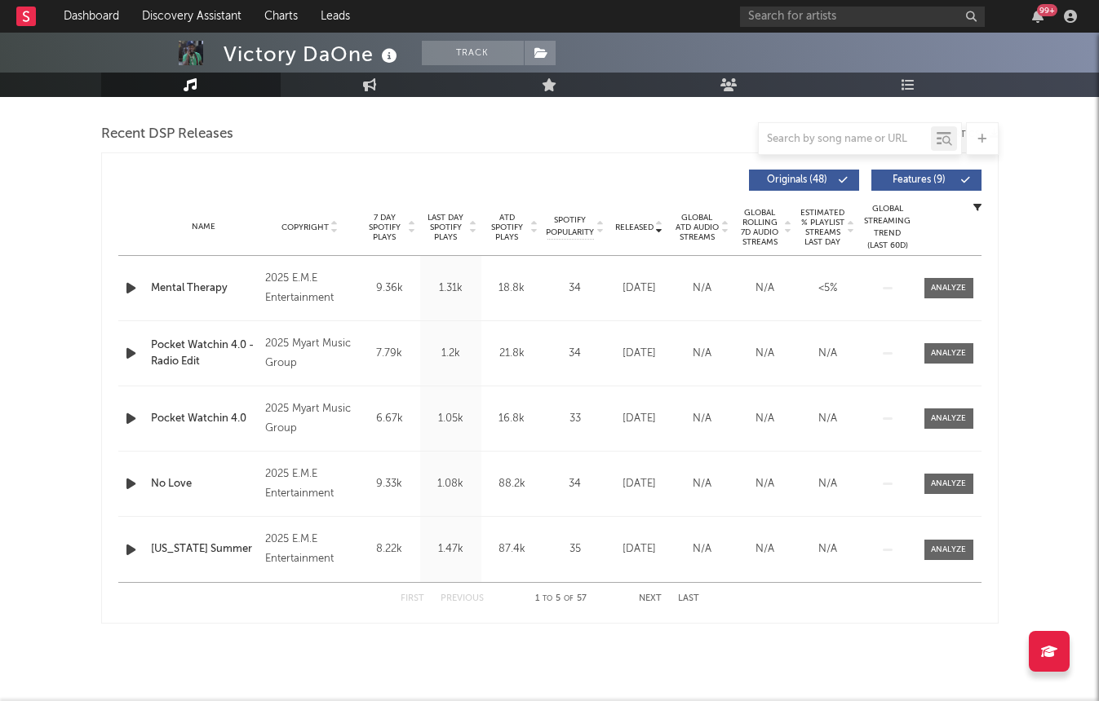
click at [130, 282] on icon "button" at bounding box center [130, 288] width 17 height 20
click at [547, 681] on div at bounding box center [550, 681] width 204 height 4
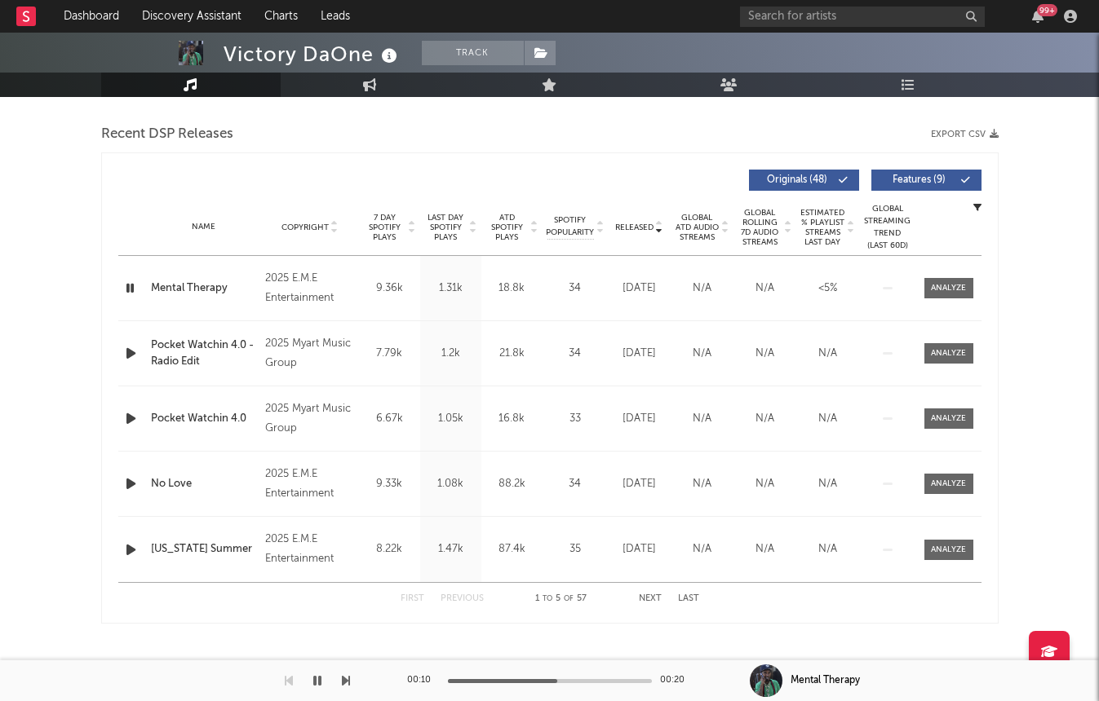
scroll to position [0, 0]
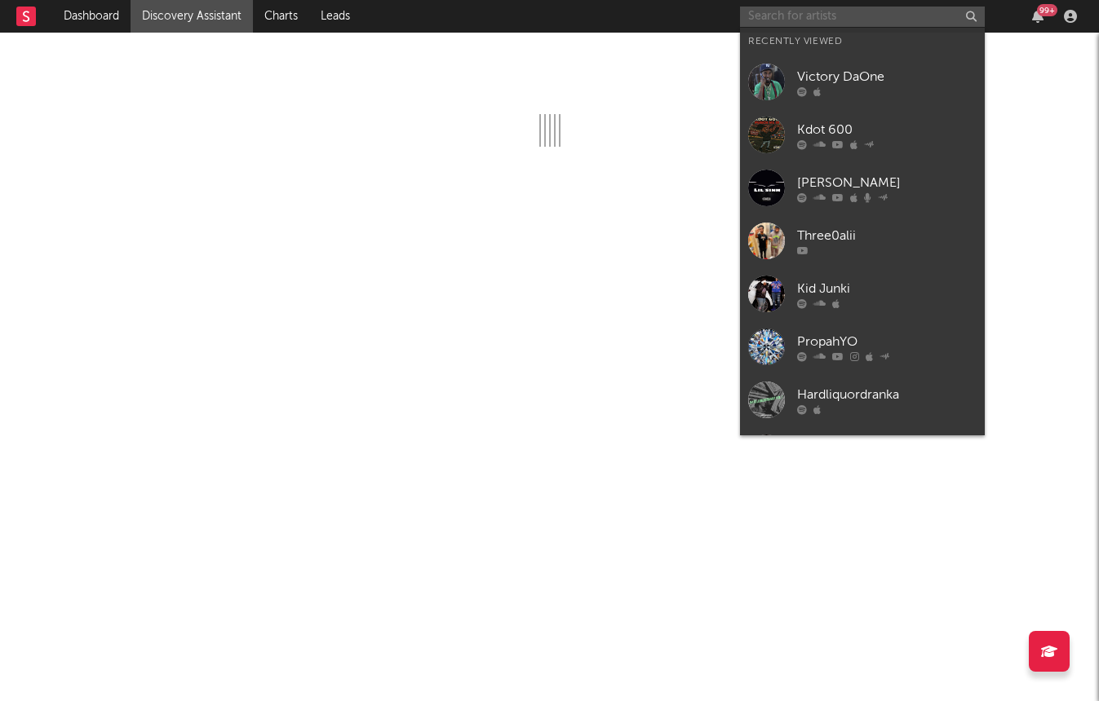
click at [919, 18] on input "text" at bounding box center [862, 17] width 245 height 20
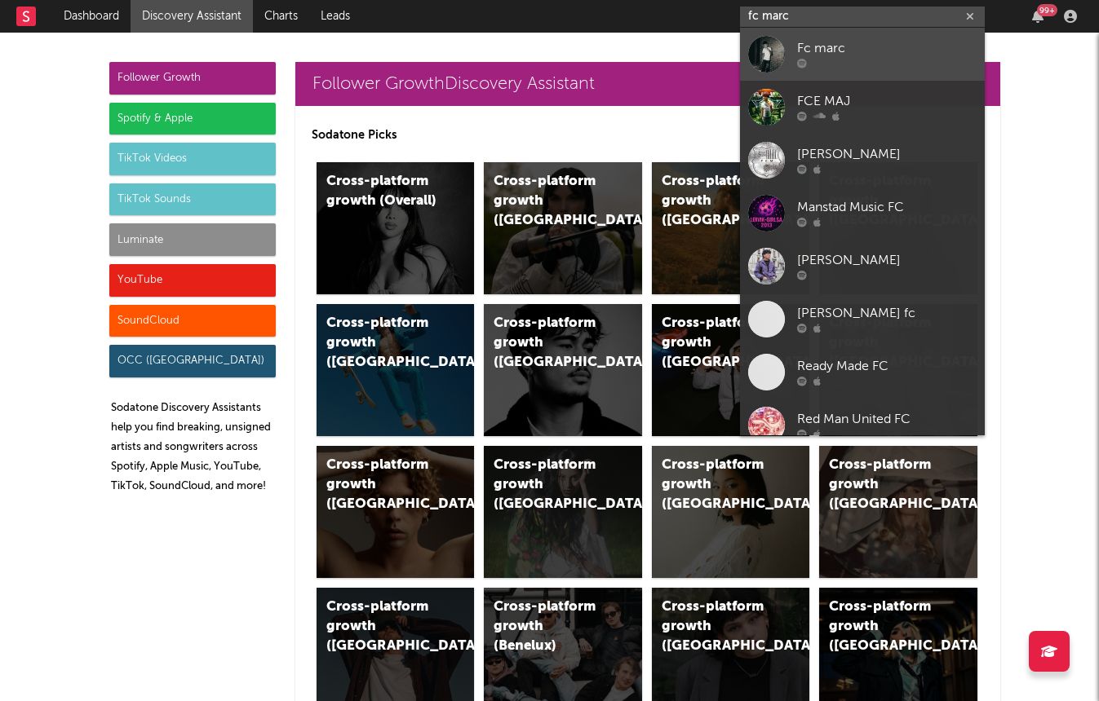
type input "fc marc"
click at [778, 46] on div at bounding box center [766, 54] width 37 height 37
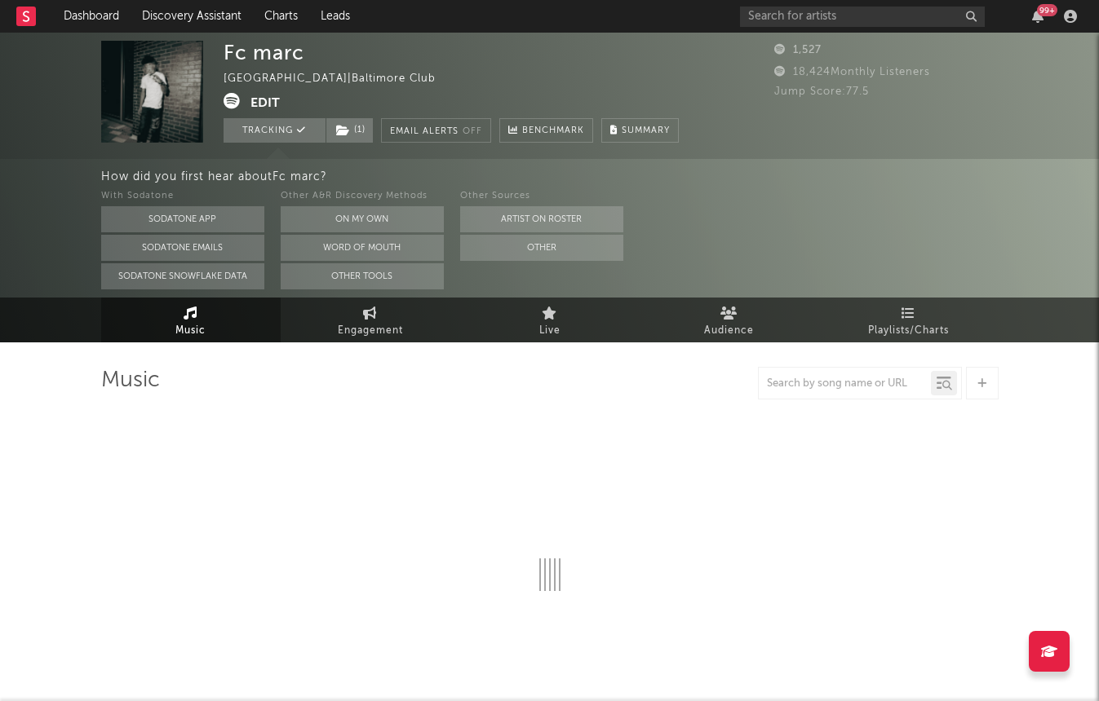
select select "6m"
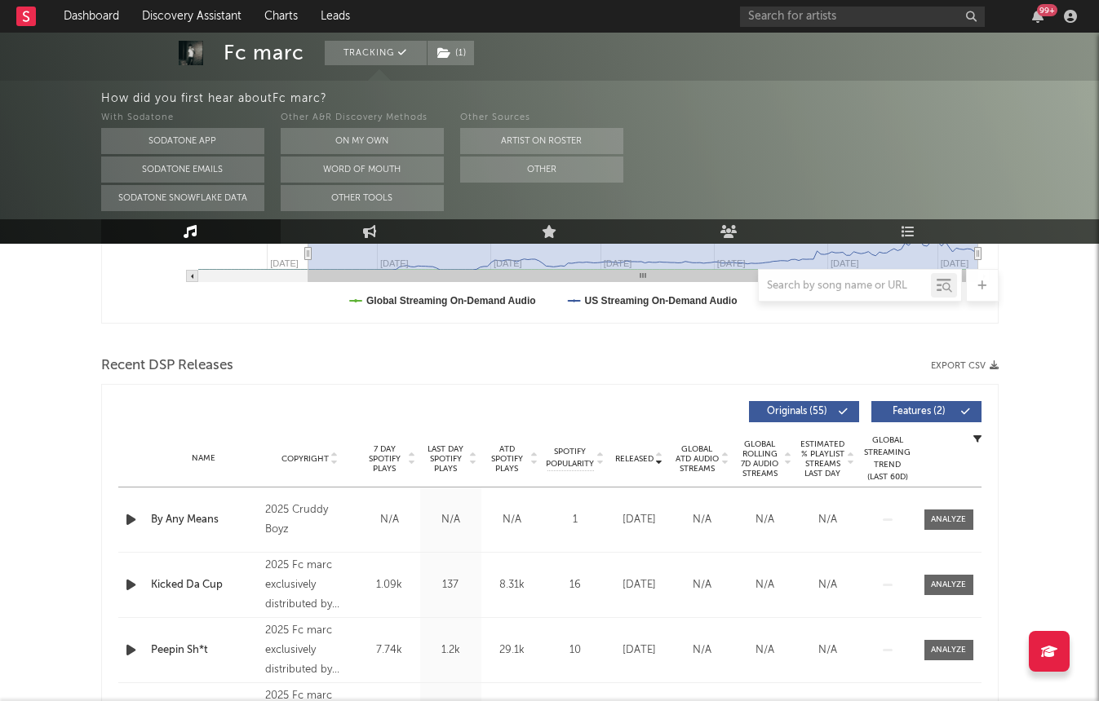
scroll to position [652, 0]
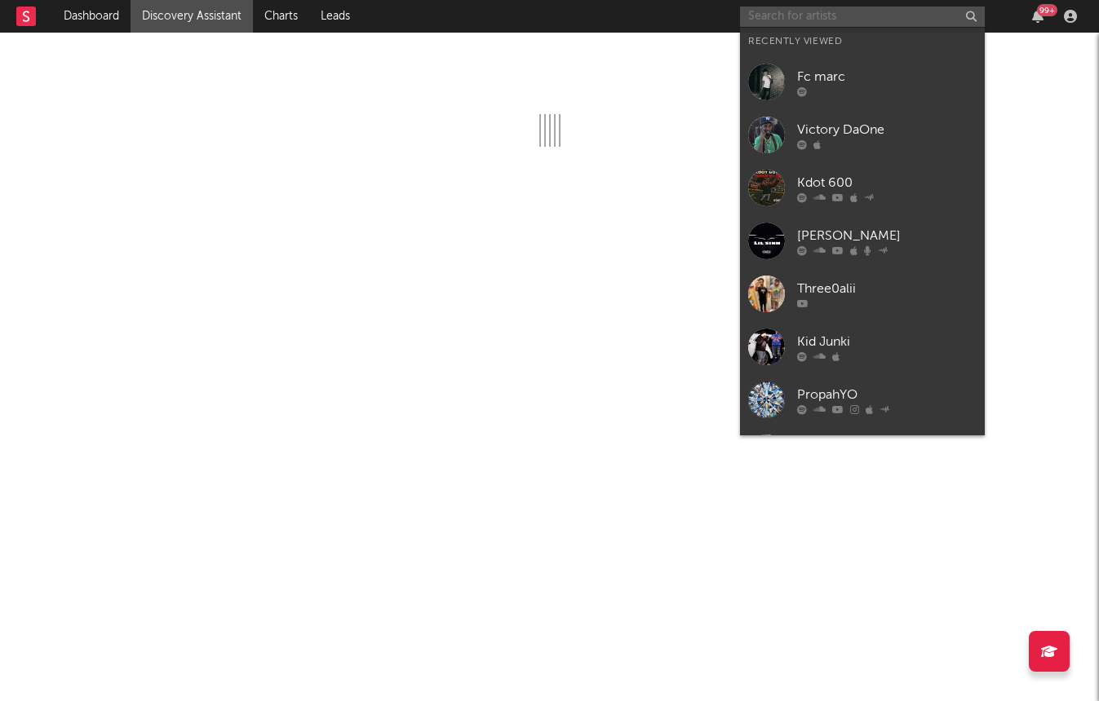
click at [793, 20] on input "text" at bounding box center [862, 17] width 245 height 20
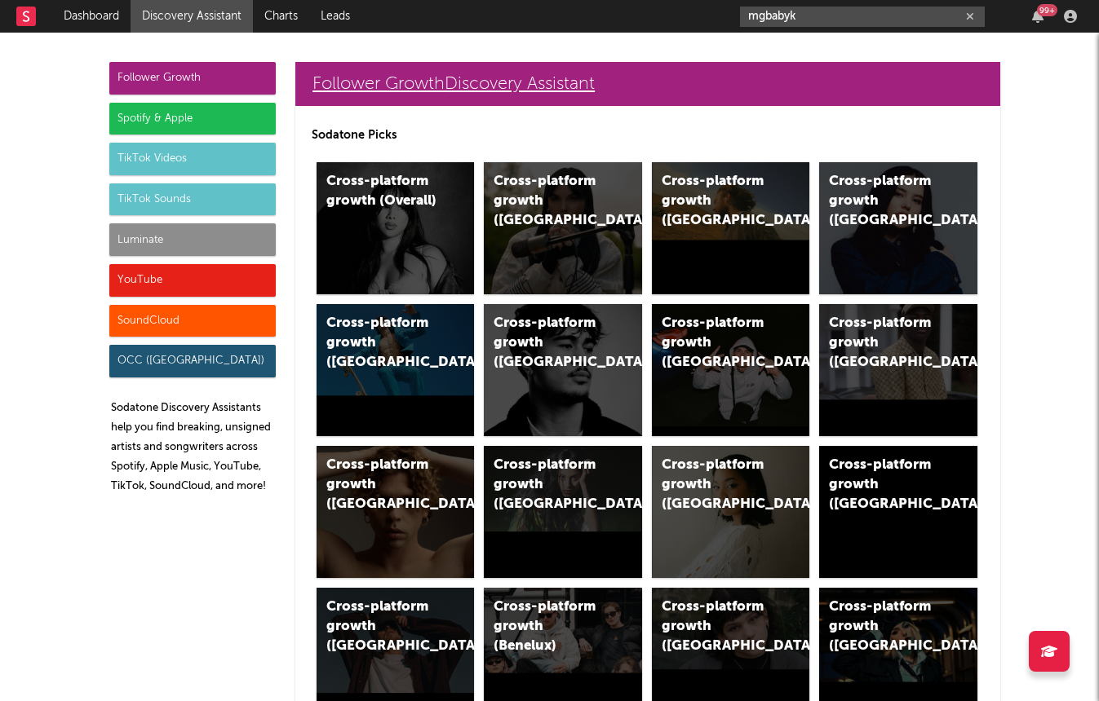
type input "mgbaby"
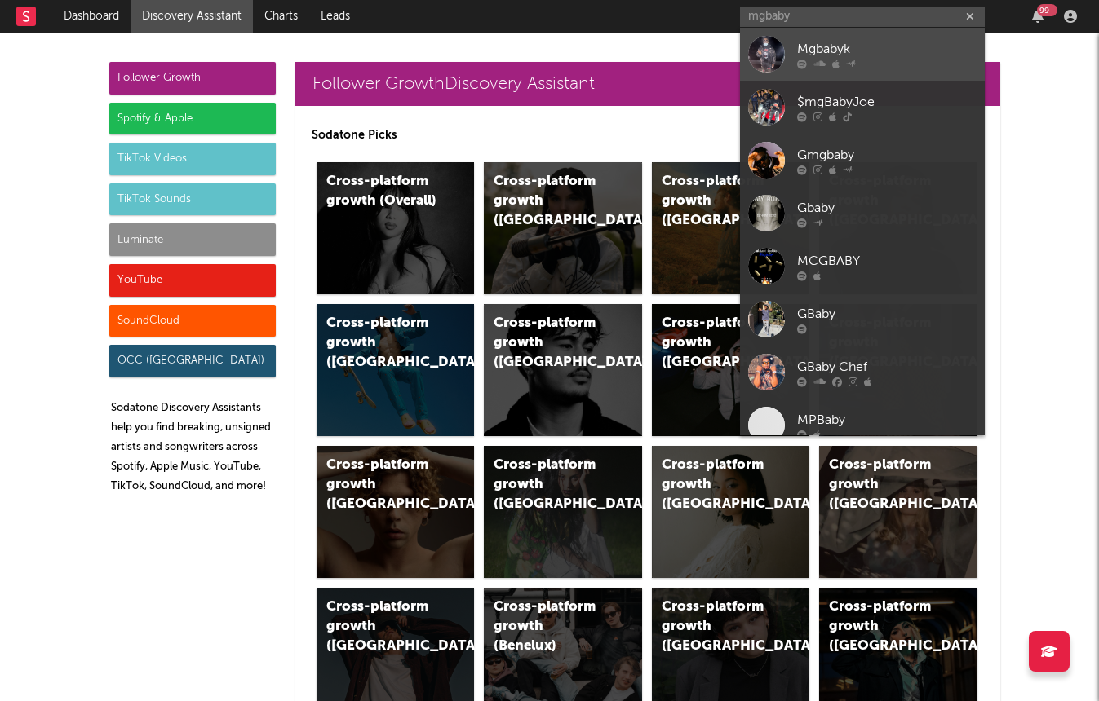
click at [899, 50] on div "Mgbabyk" at bounding box center [886, 49] width 179 height 20
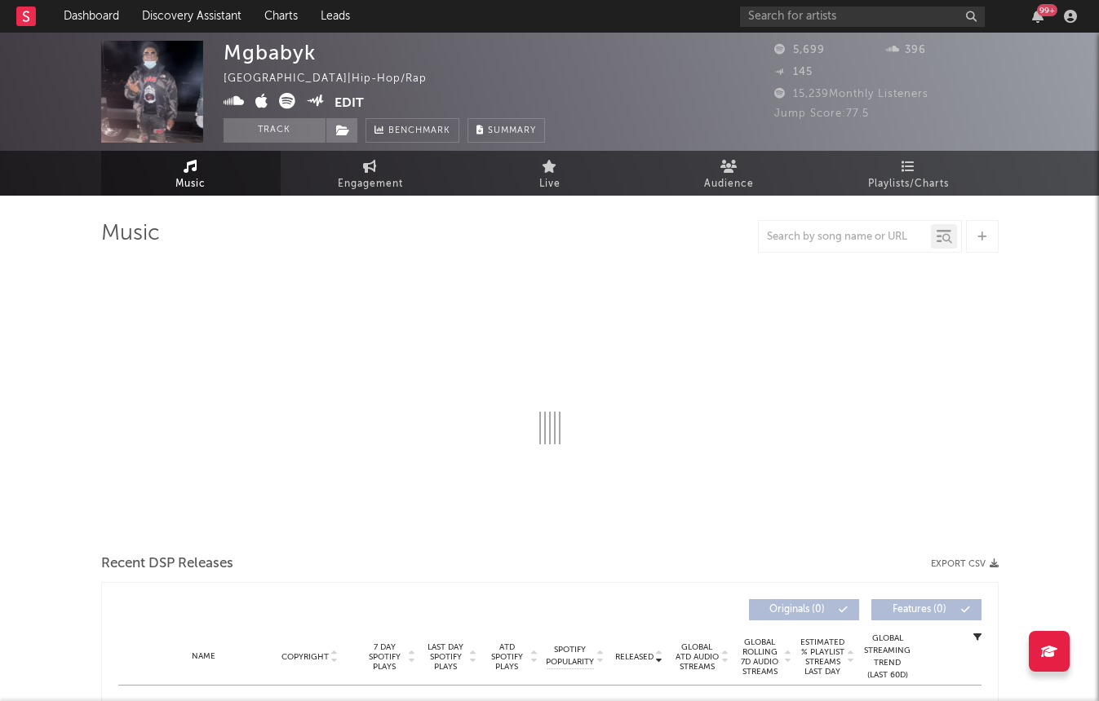
select select "6m"
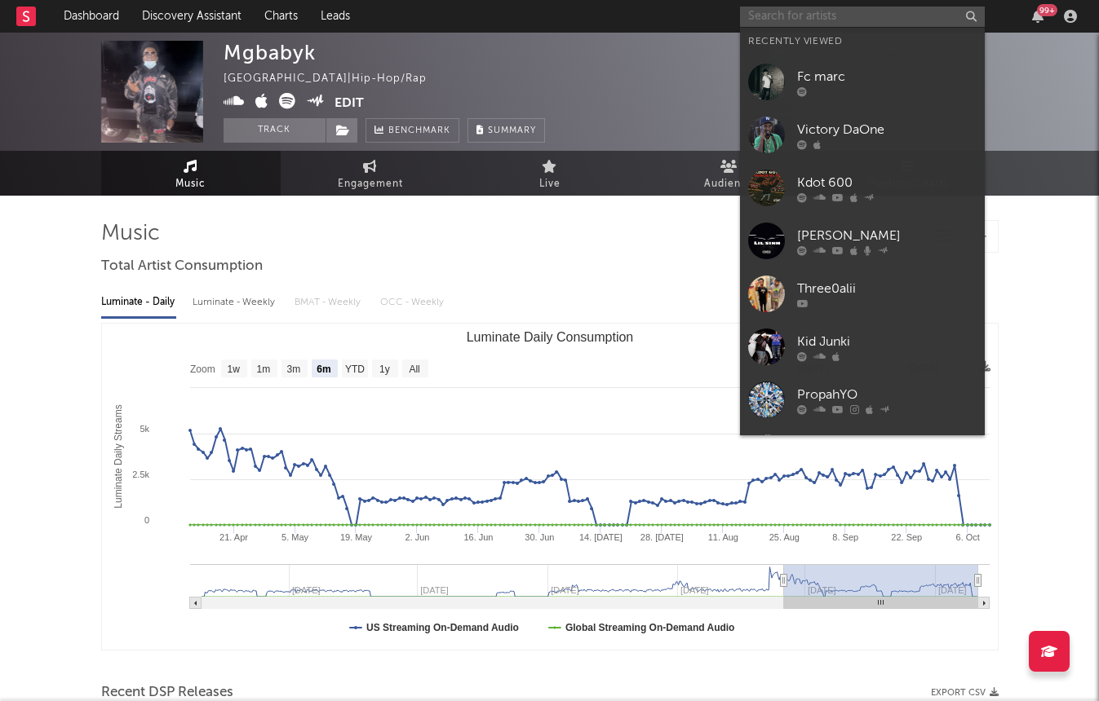
click at [767, 20] on input "text" at bounding box center [862, 17] width 245 height 20
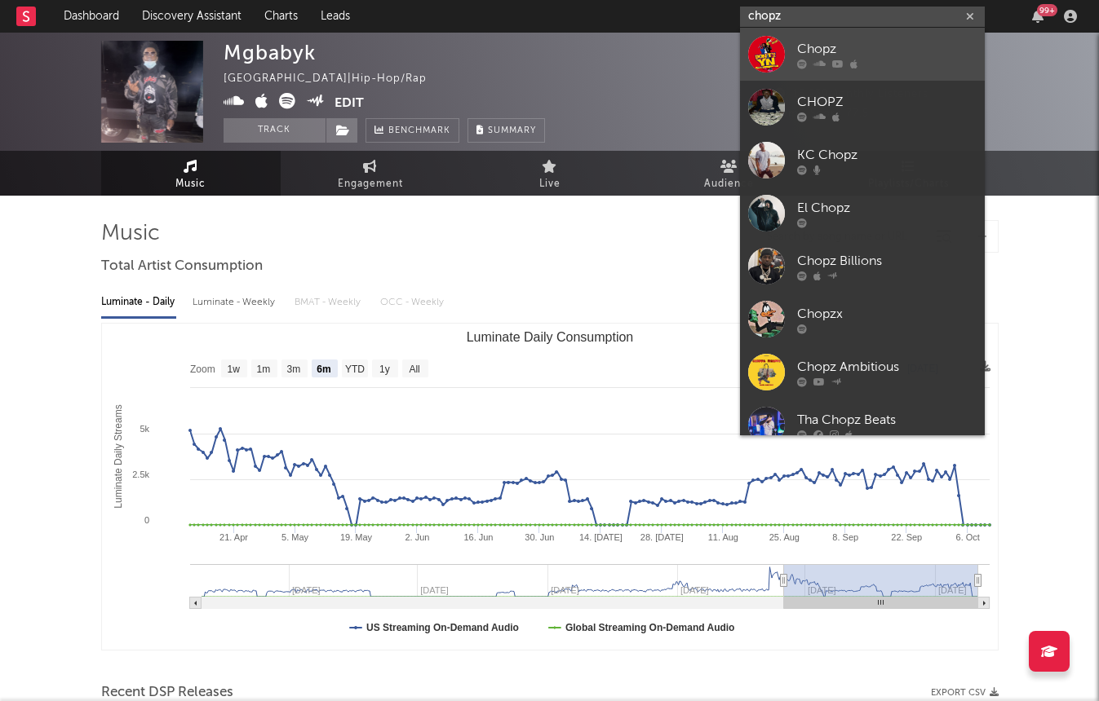
type input "chopz"
click at [793, 59] on link "Chopz" at bounding box center [862, 54] width 245 height 53
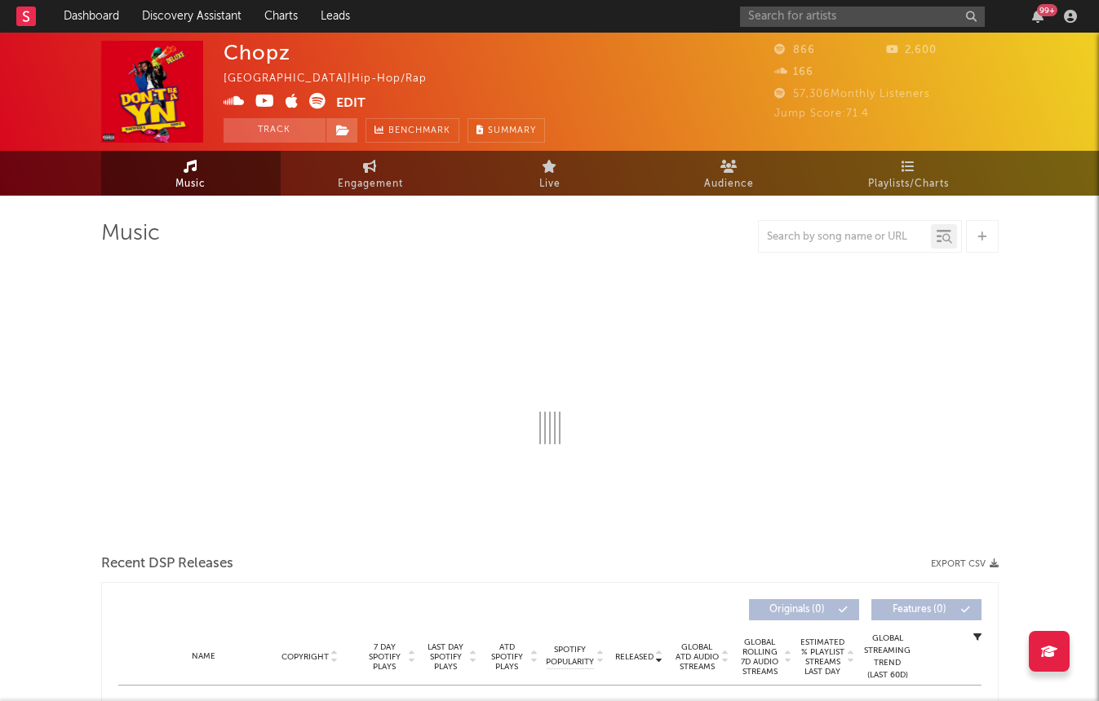
select select "6m"
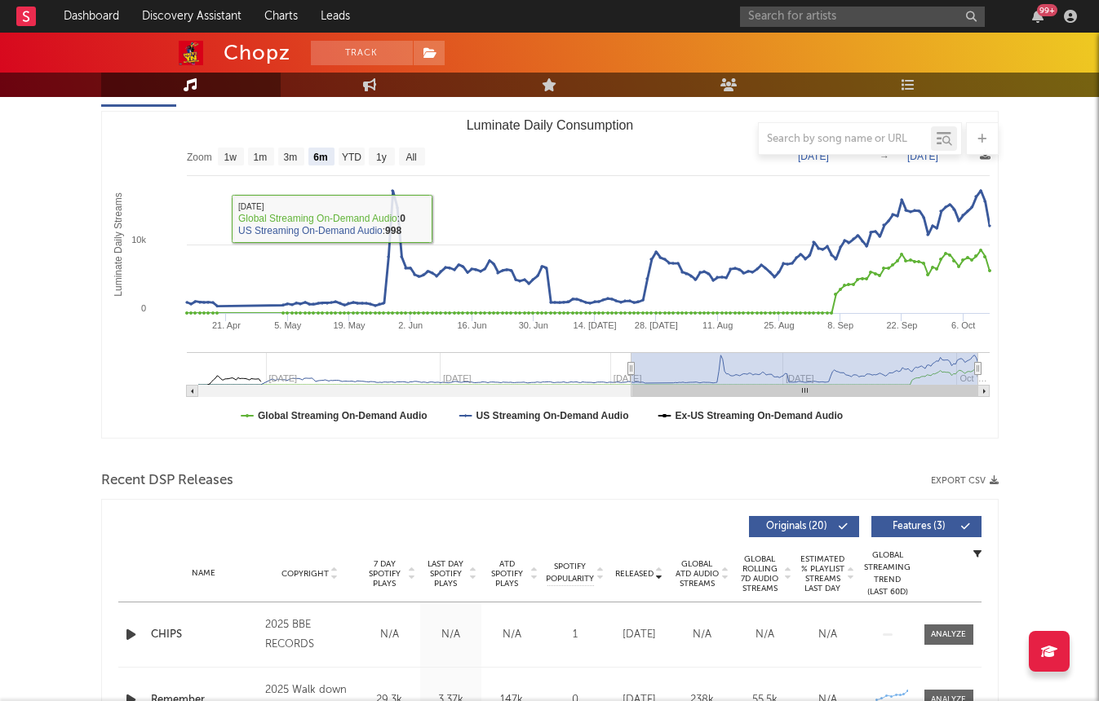
scroll to position [217, 0]
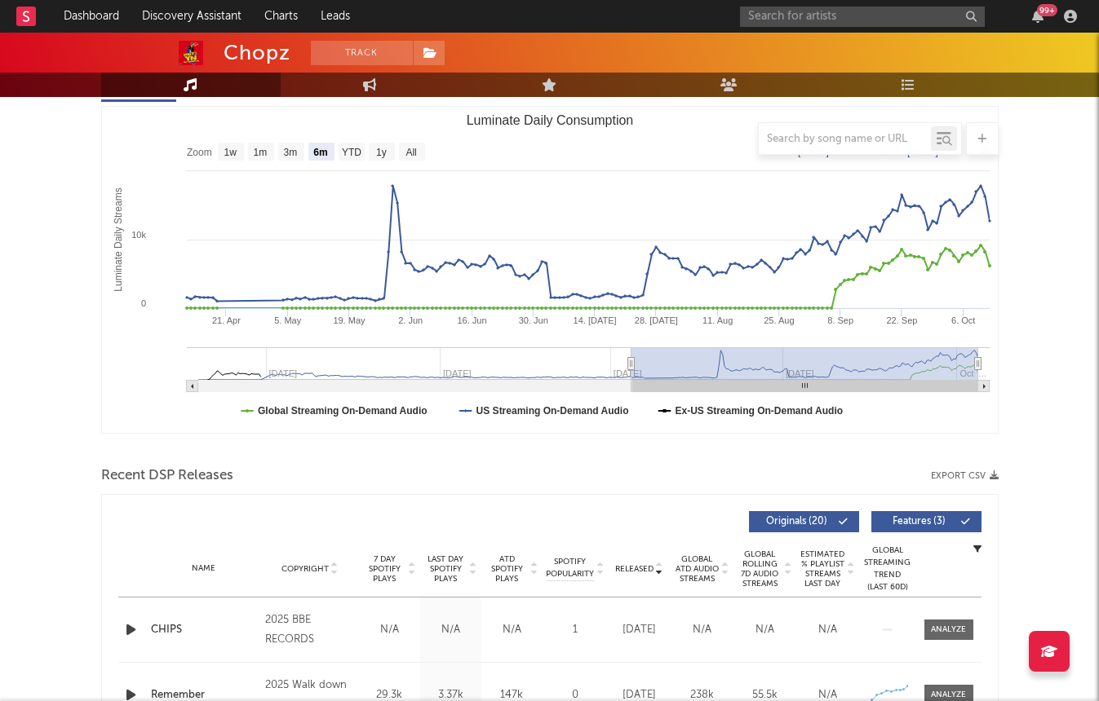
click at [130, 625] on icon "button" at bounding box center [130, 630] width 17 height 20
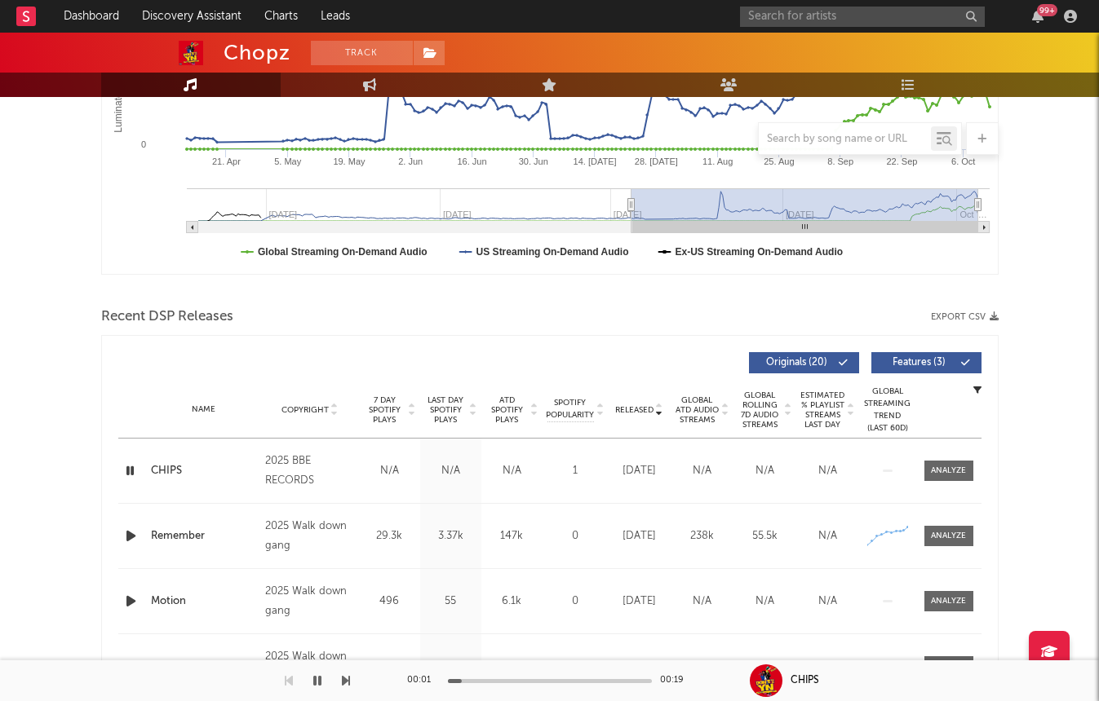
scroll to position [458, 0]
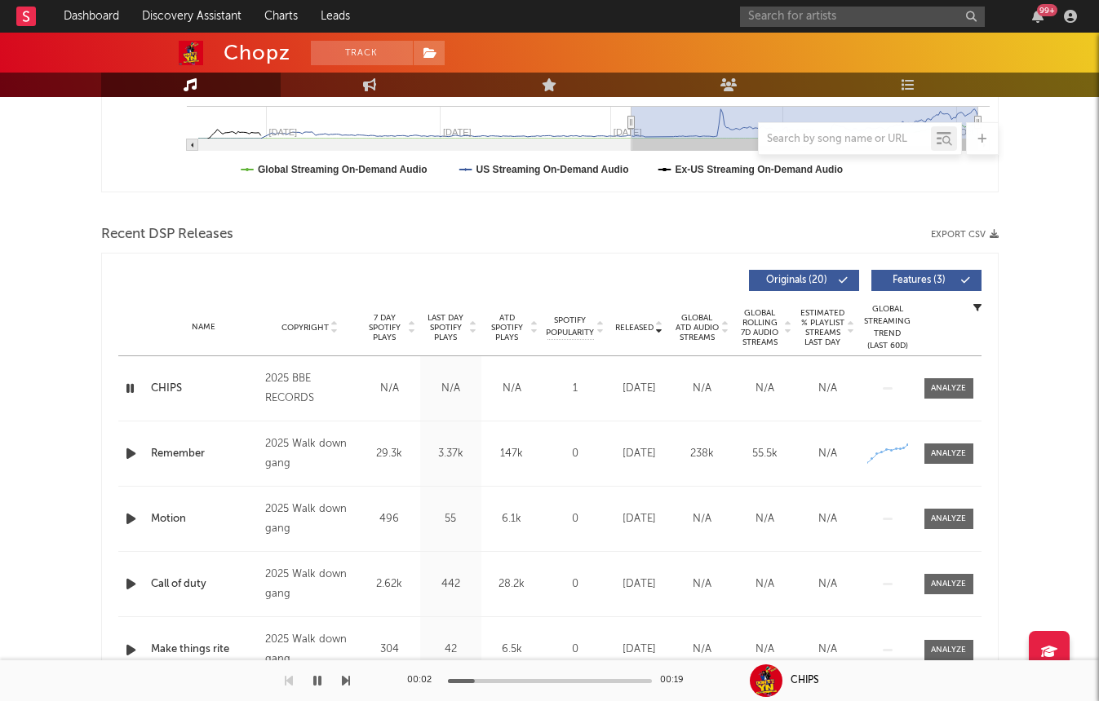
click at [130, 452] on icon "button" at bounding box center [130, 454] width 17 height 20
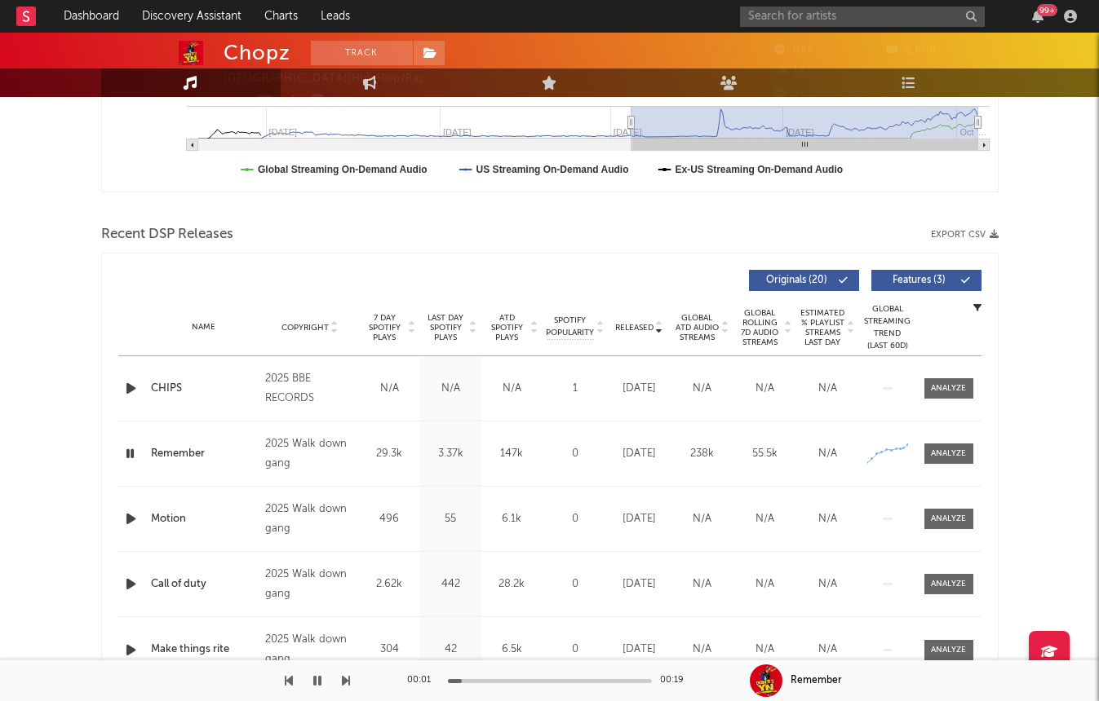
scroll to position [0, 0]
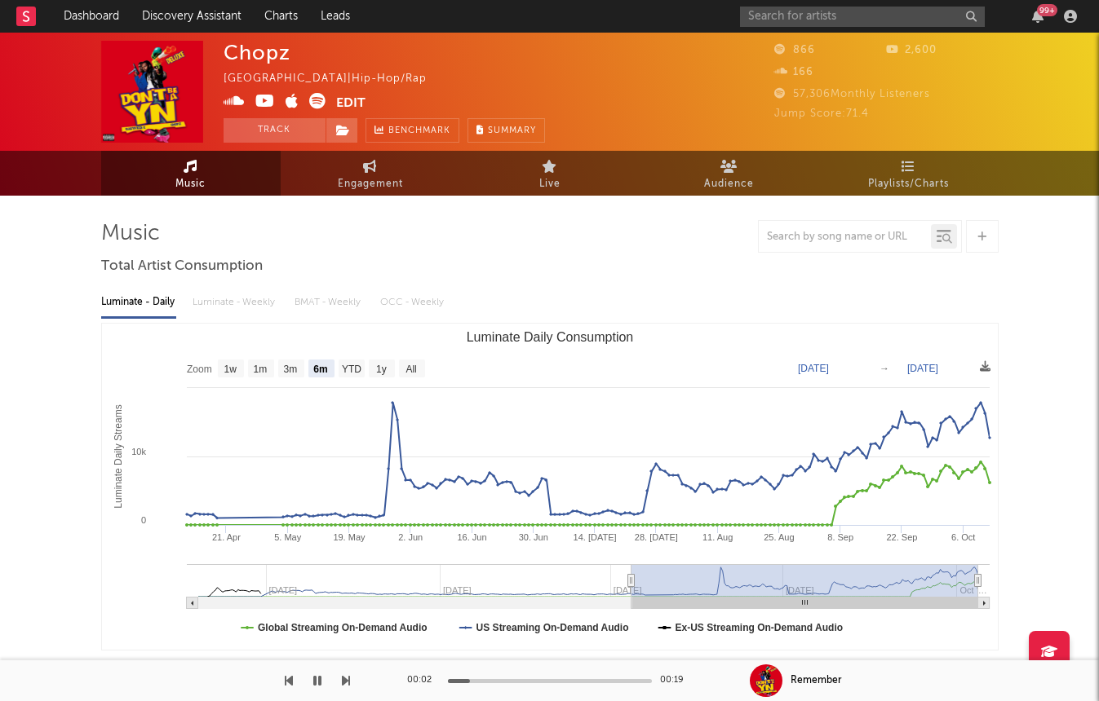
click at [262, 100] on icon at bounding box center [265, 101] width 20 height 16
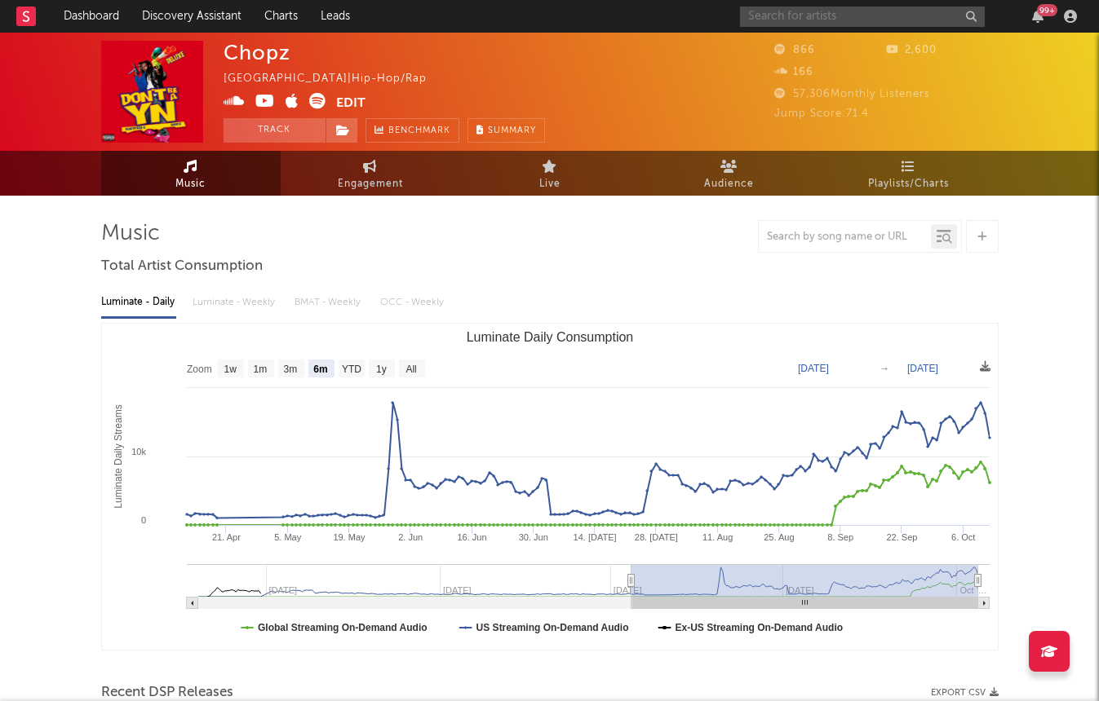
click at [860, 21] on input "text" at bounding box center [862, 17] width 245 height 20
paste input "[URL][DOMAIN_NAME][DOMAIN_NAME]"
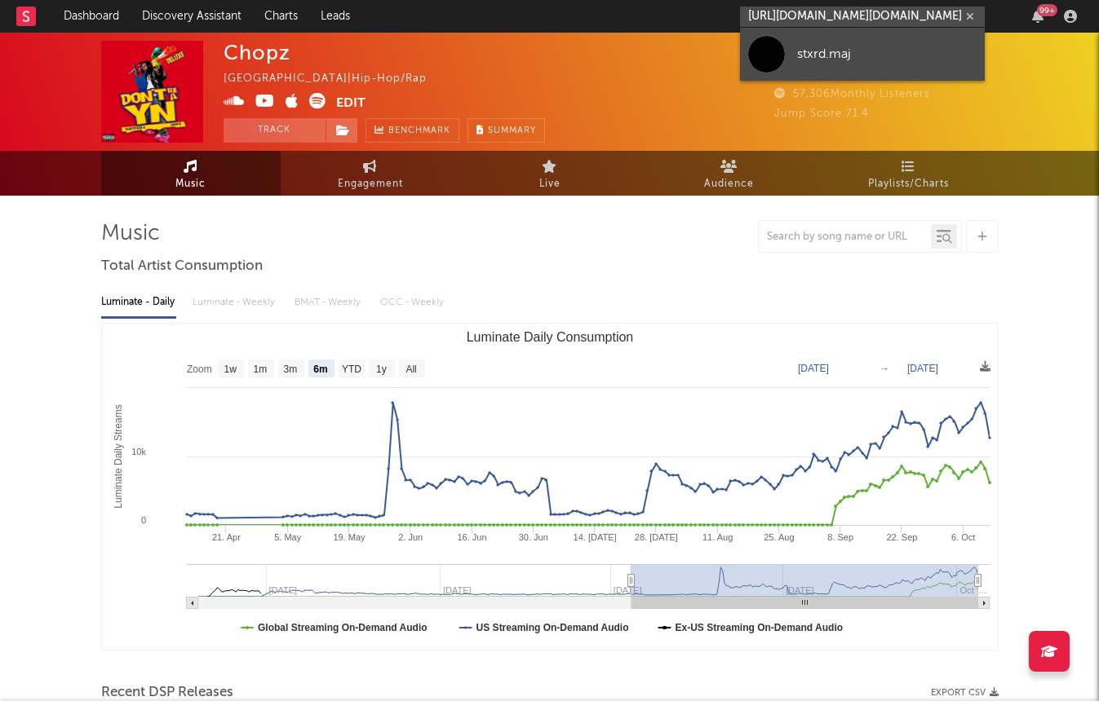
type input "[URL][DOMAIN_NAME][DOMAIN_NAME]"
click at [853, 51] on div "stxrd.maj" at bounding box center [886, 54] width 179 height 20
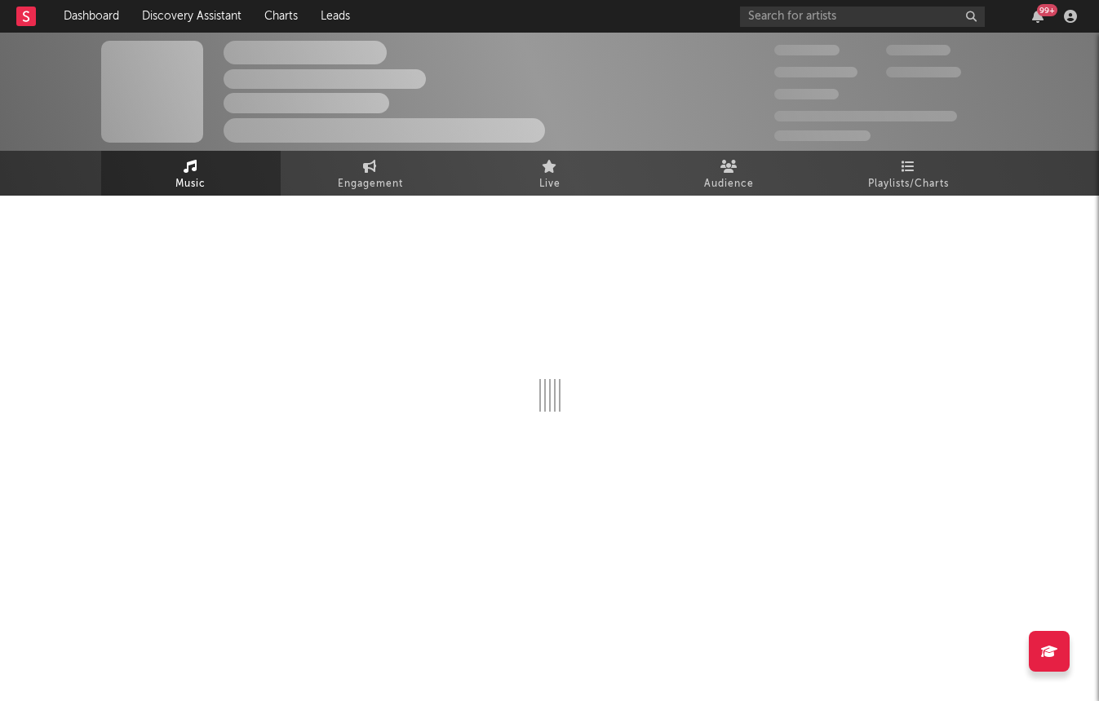
select select "1w"
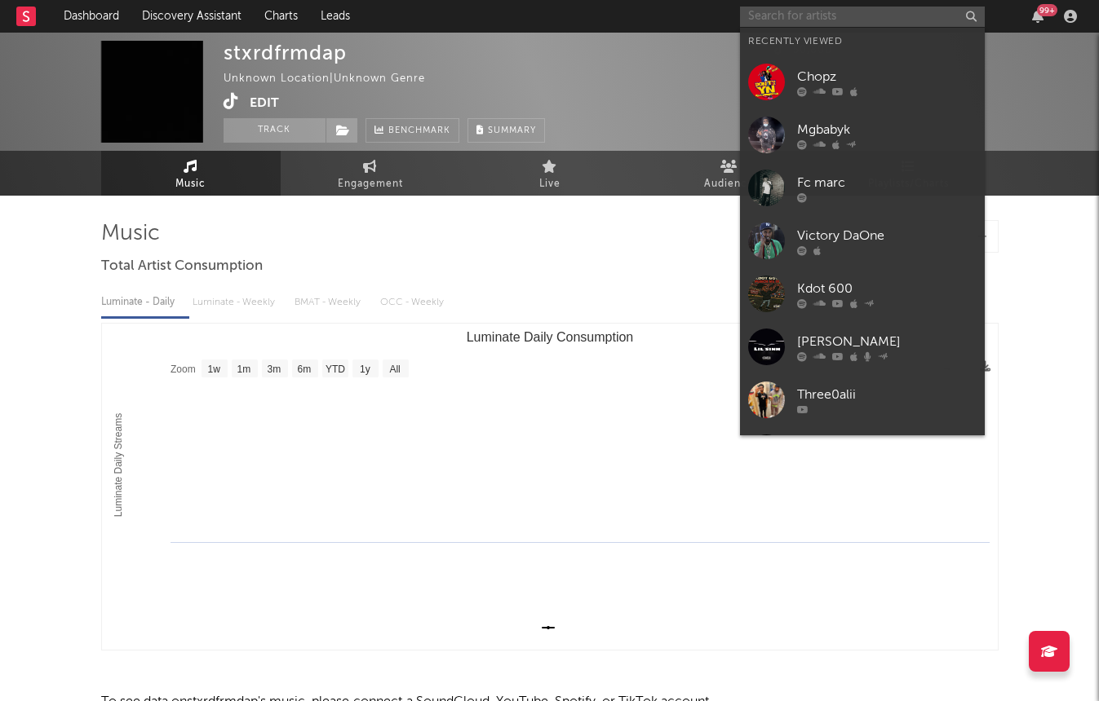
click at [770, 13] on input "text" at bounding box center [862, 17] width 245 height 20
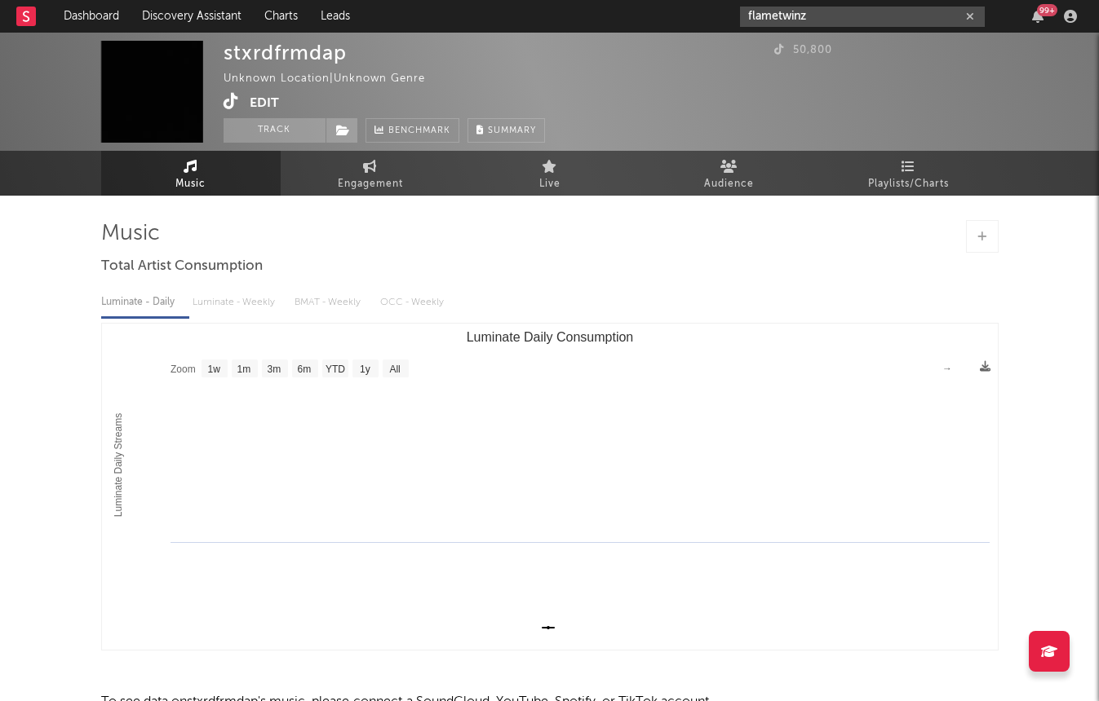
type input "flametwinz"
